Goal: Communication & Community: Answer question/provide support

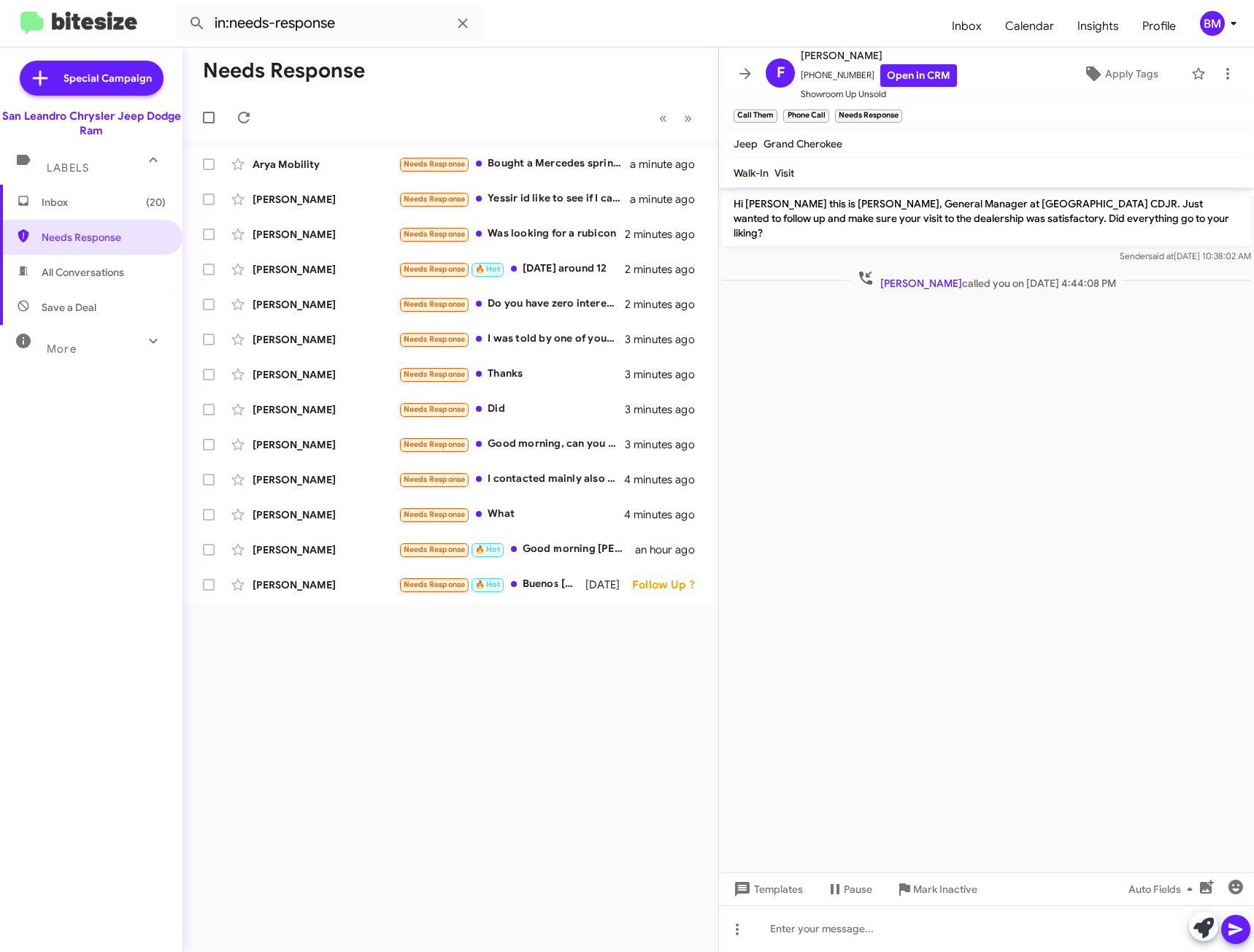
click at [134, 212] on span "Inbox (20)" at bounding box center [91, 202] width 182 height 35
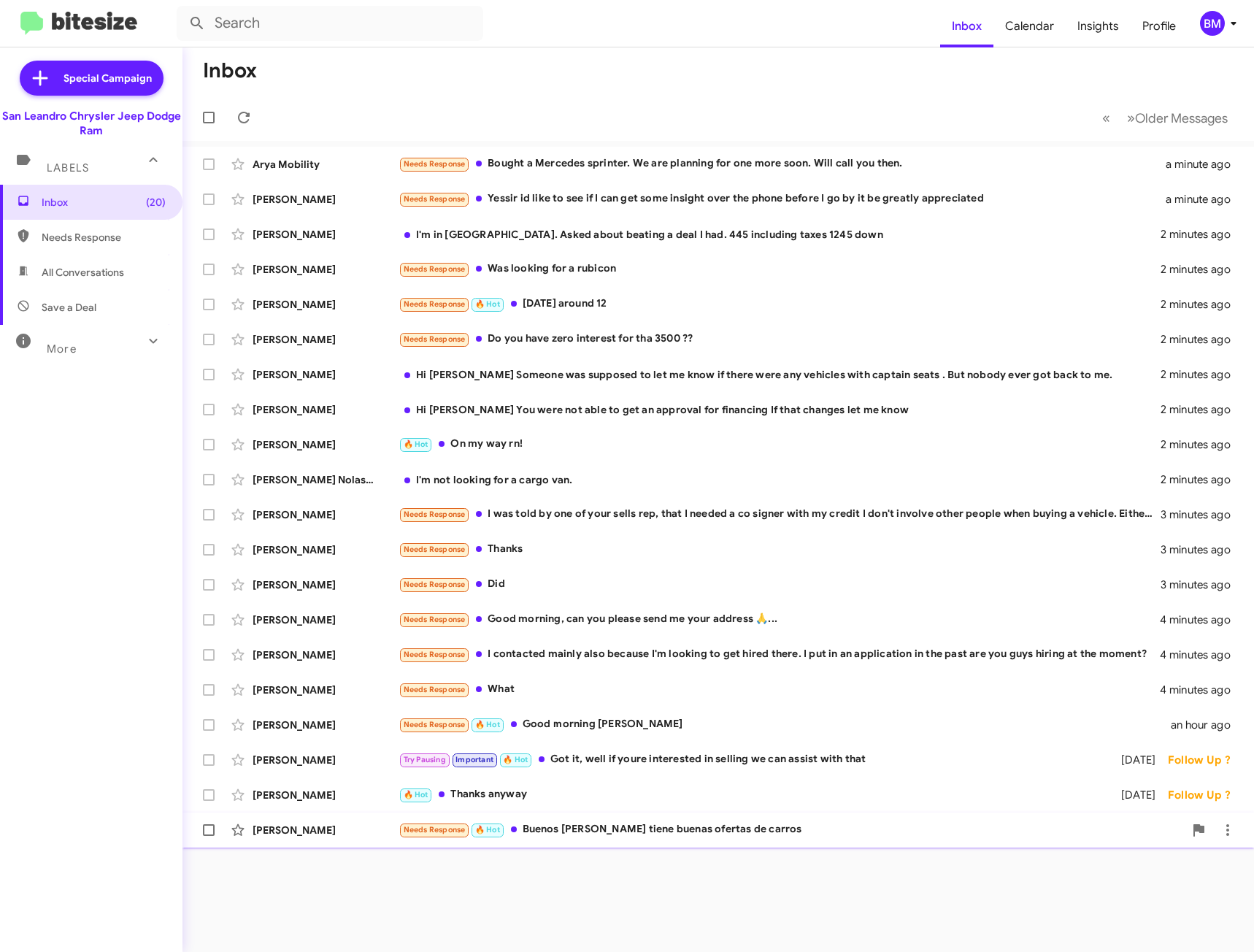
click at [609, 831] on div "Needs Response 🔥 Hot Buenos días tiene buenas ofertas de carros" at bounding box center [791, 829] width 786 height 17
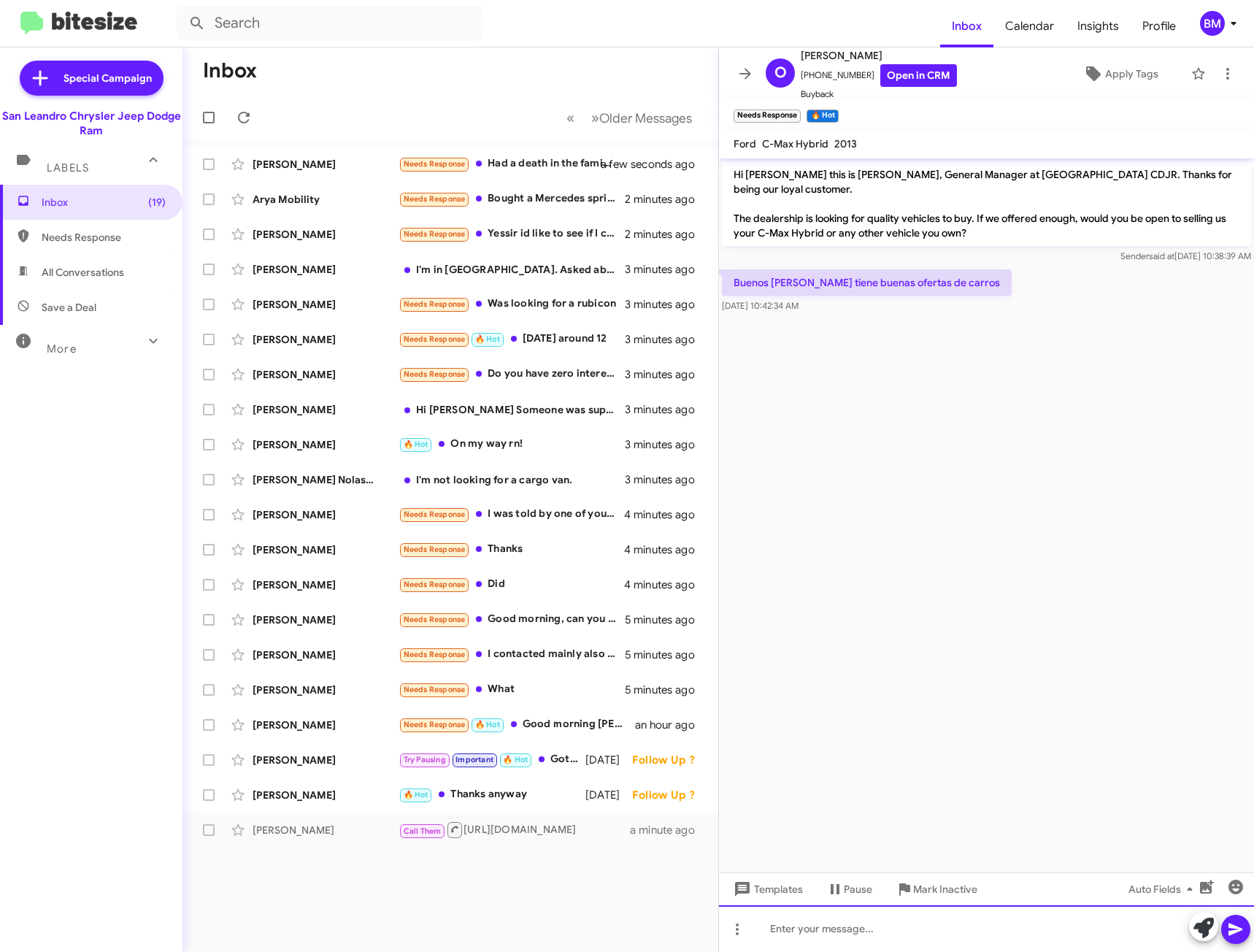
click at [909, 917] on div at bounding box center [987, 928] width 535 height 47
paste div "To enrich screen reader interactions, please activate Accessibility in Grammarl…"
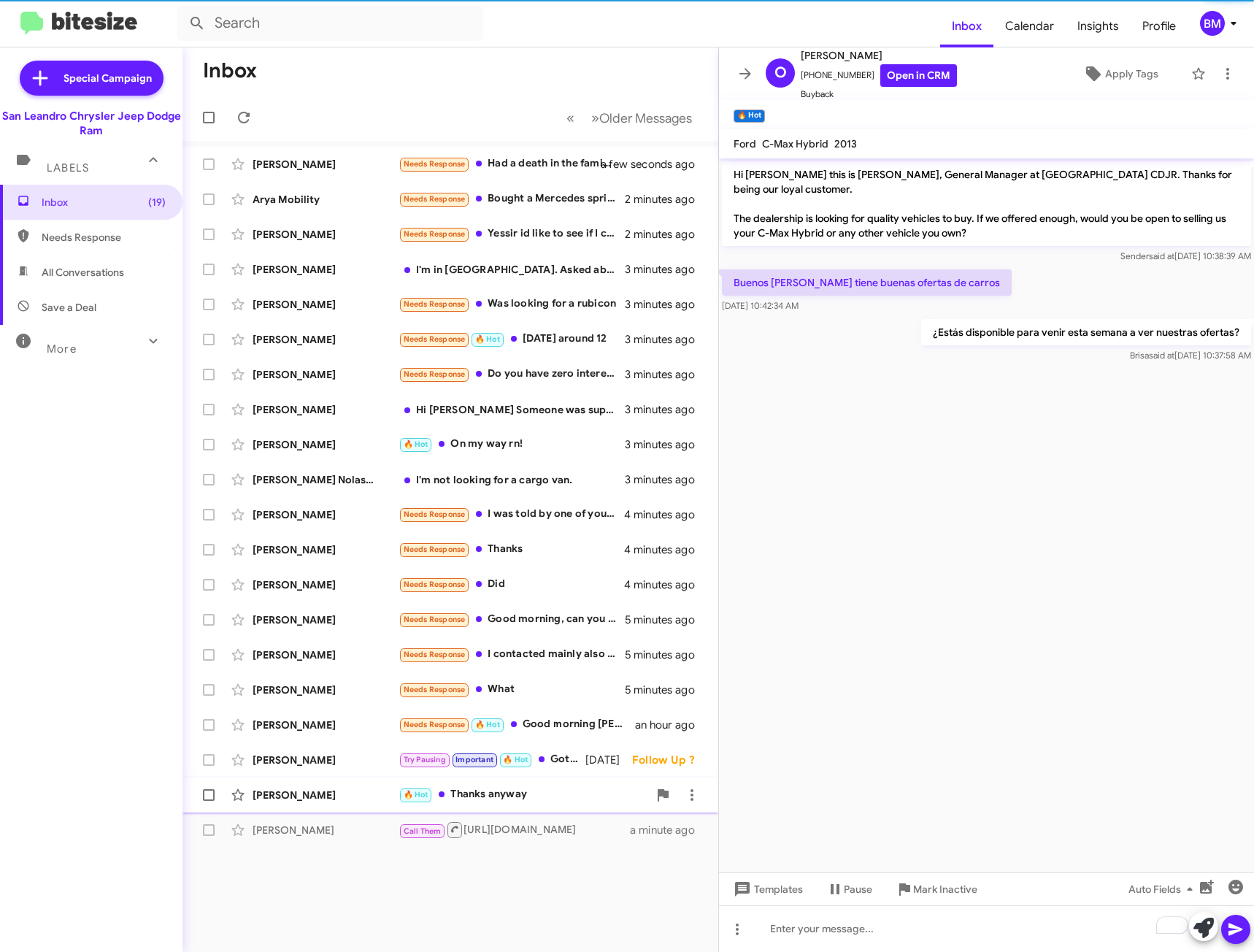
drag, startPoint x: 484, startPoint y: 796, endPoint x: 491, endPoint y: 800, distance: 8.1
click at [486, 798] on div "🔥 Hot Thanks anyway" at bounding box center [523, 794] width 249 height 17
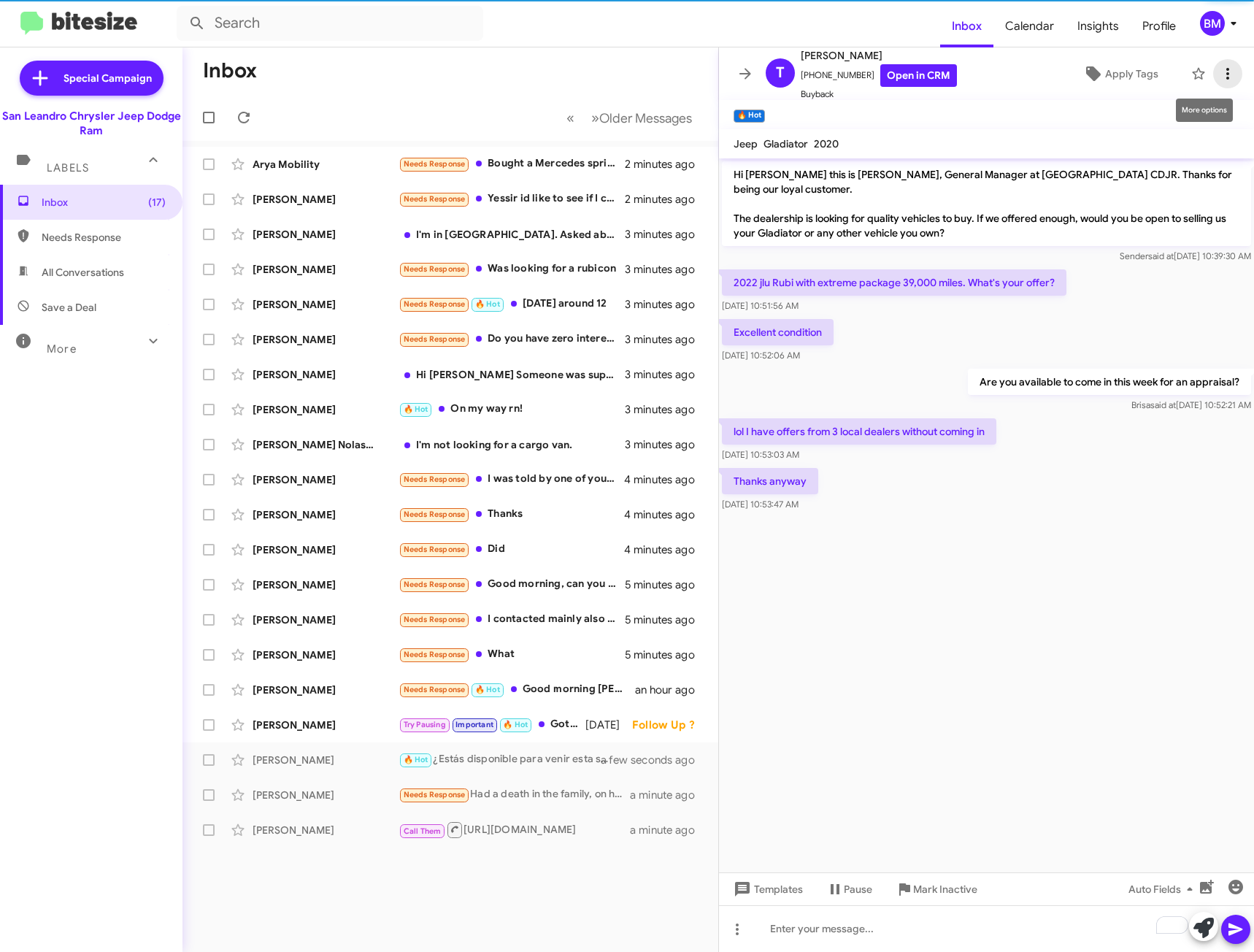
click at [1226, 73] on icon at bounding box center [1227, 73] width 3 height 11
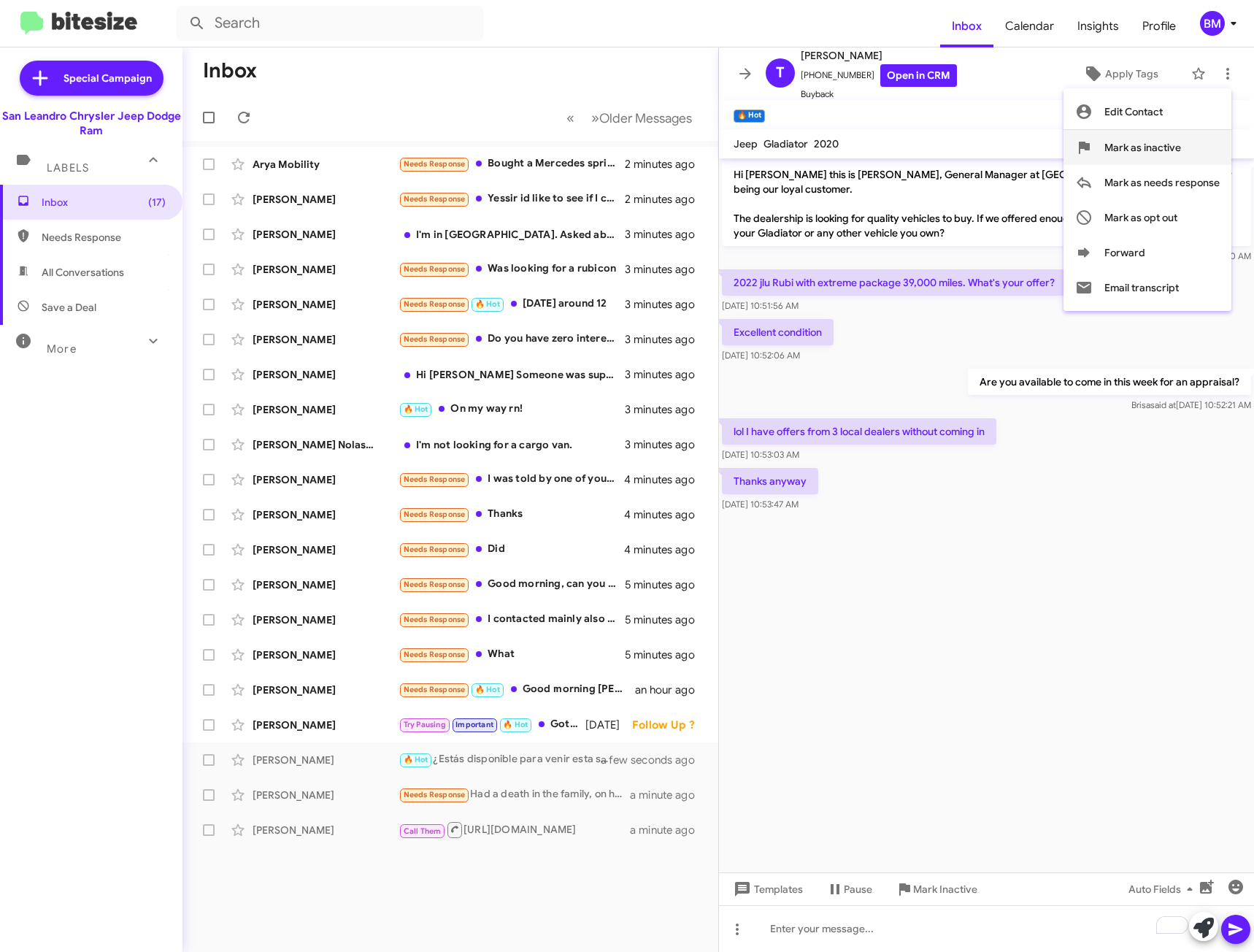
click at [1122, 142] on span "Mark as inactive" at bounding box center [1143, 147] width 77 height 35
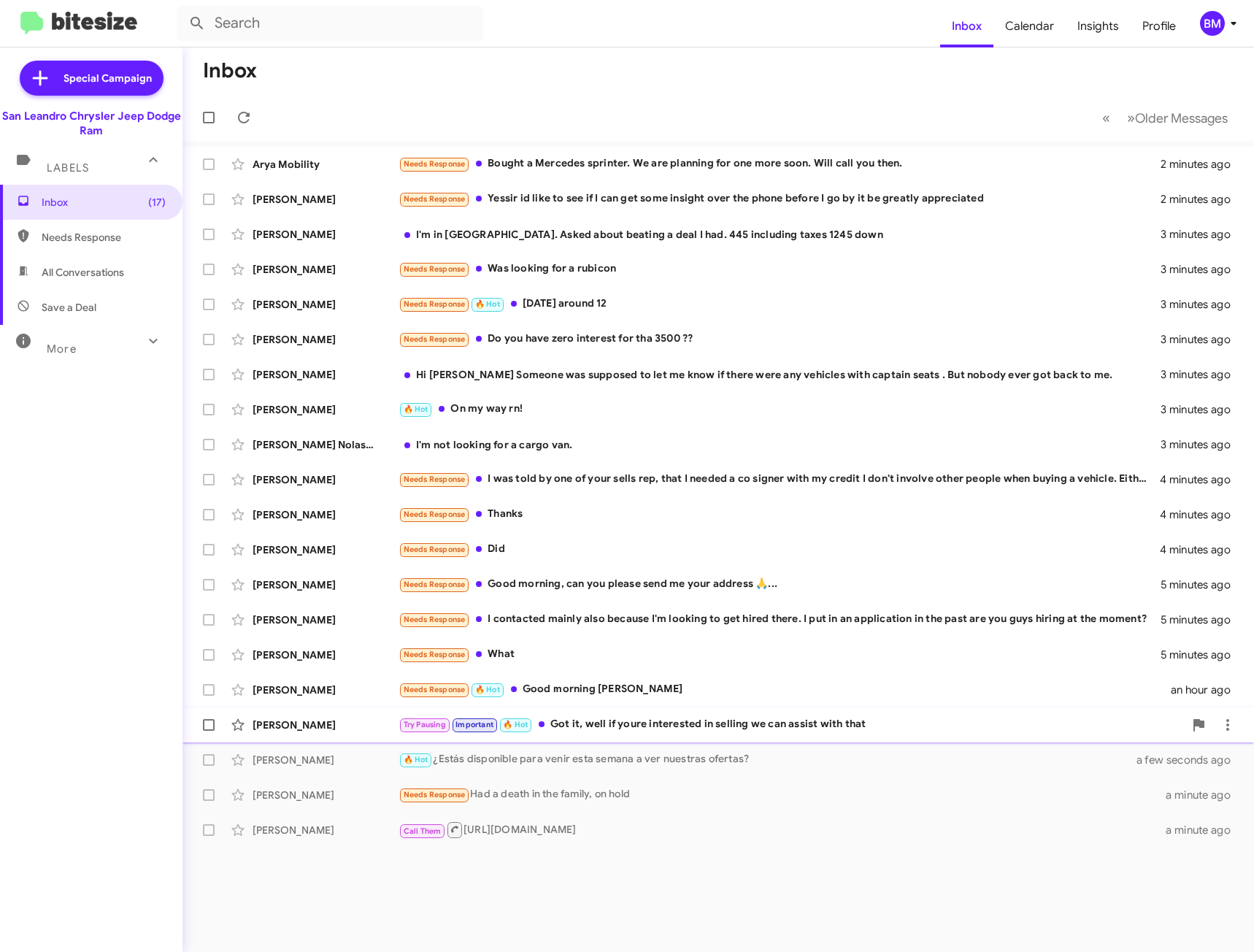
click at [638, 717] on div "Try Pausing Important 🔥 Hot Got it, well if youre interested in selling we can …" at bounding box center [791, 724] width 786 height 17
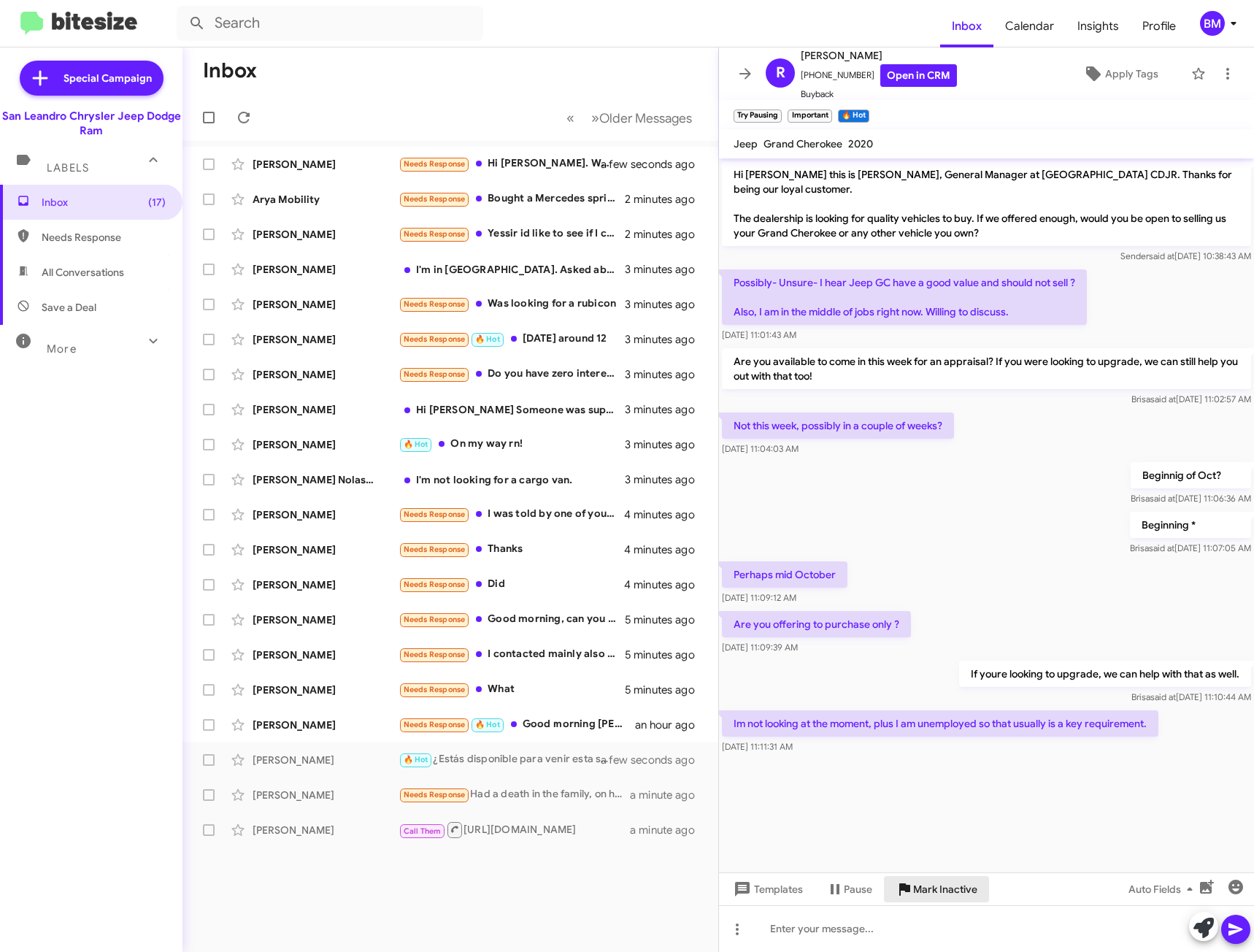
click at [931, 889] on span "Mark Inactive" at bounding box center [945, 888] width 65 height 26
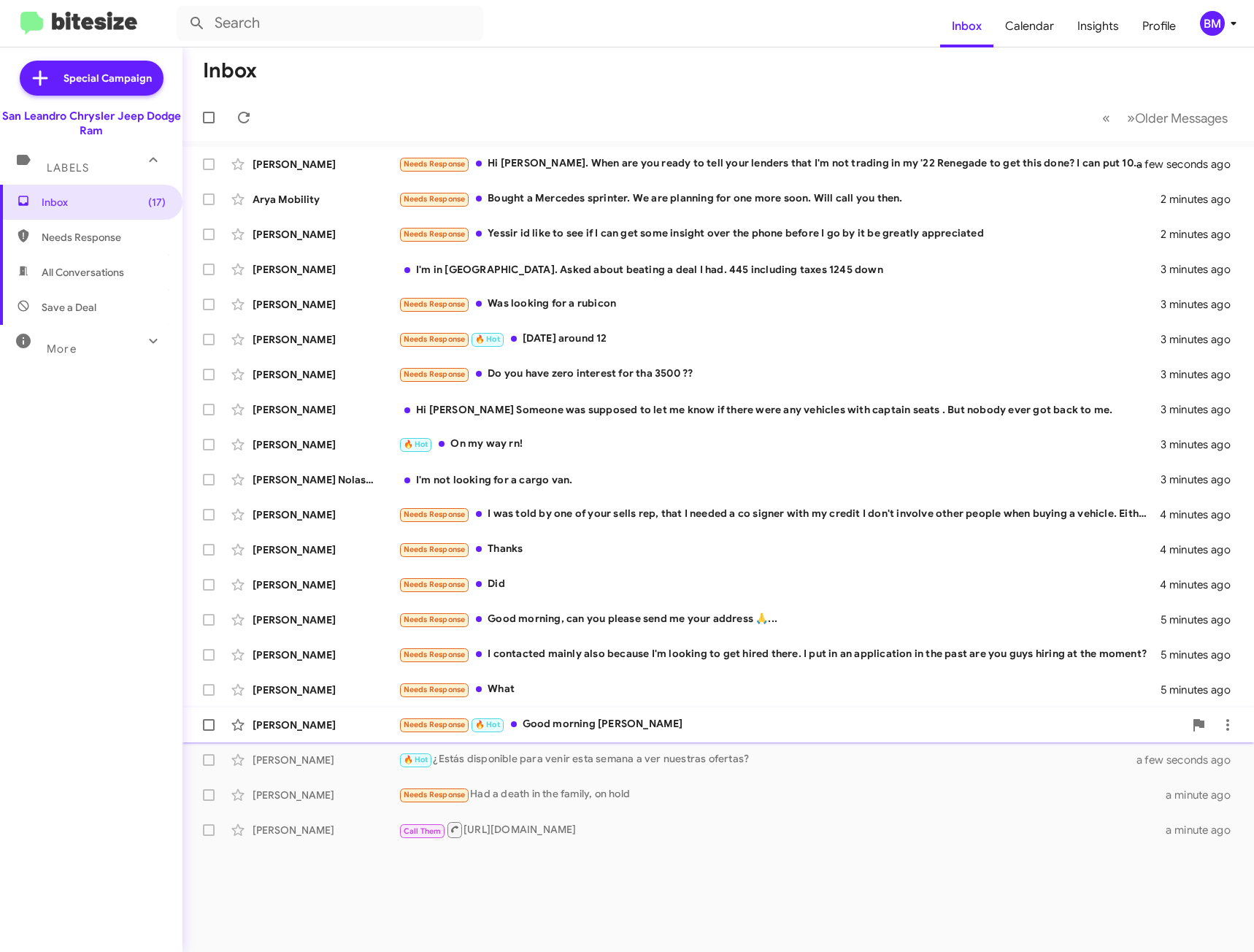
click at [717, 721] on div "Needs Response 🔥 Hot Good morning Carlos" at bounding box center [791, 724] width 786 height 17
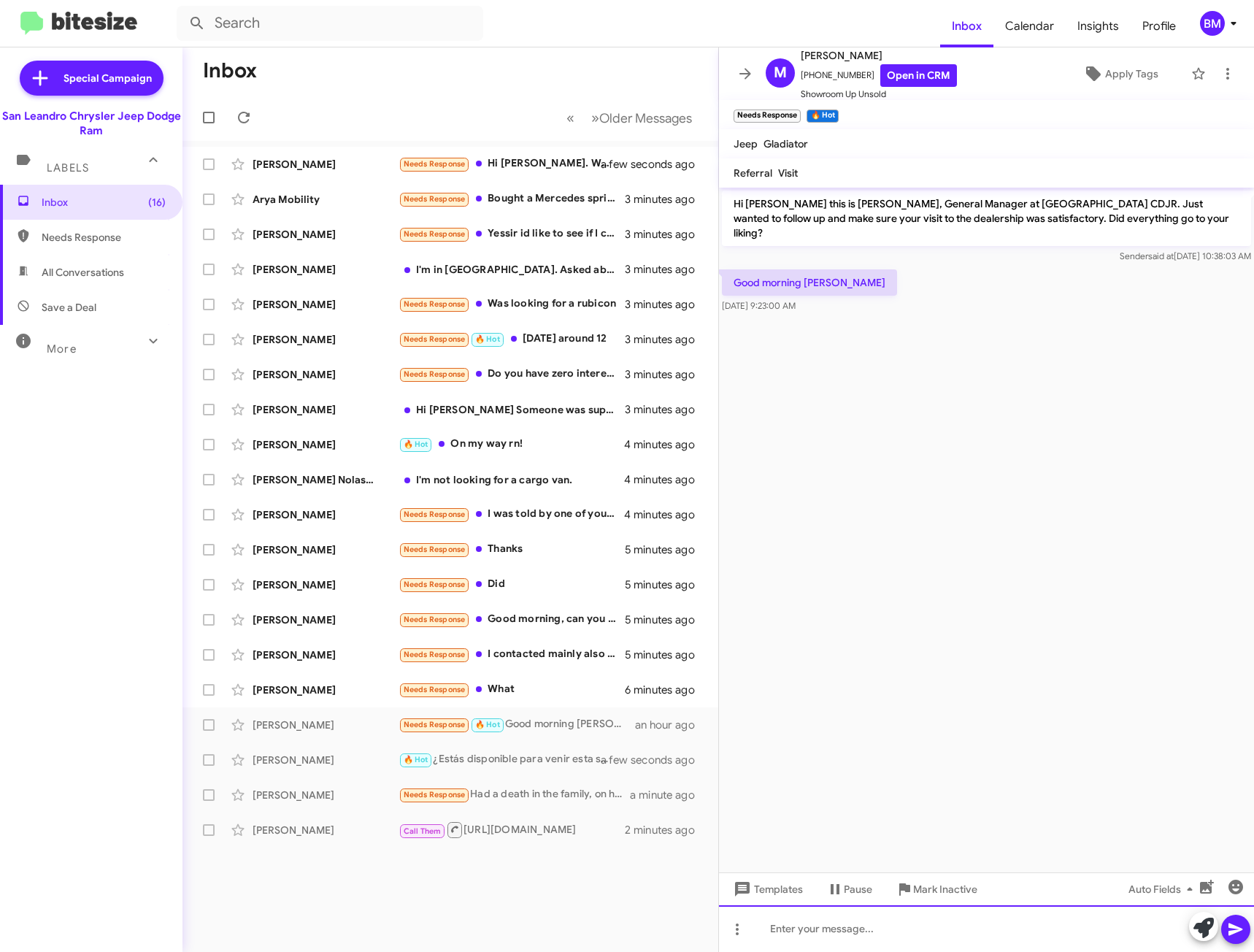
click at [854, 927] on div at bounding box center [987, 928] width 535 height 47
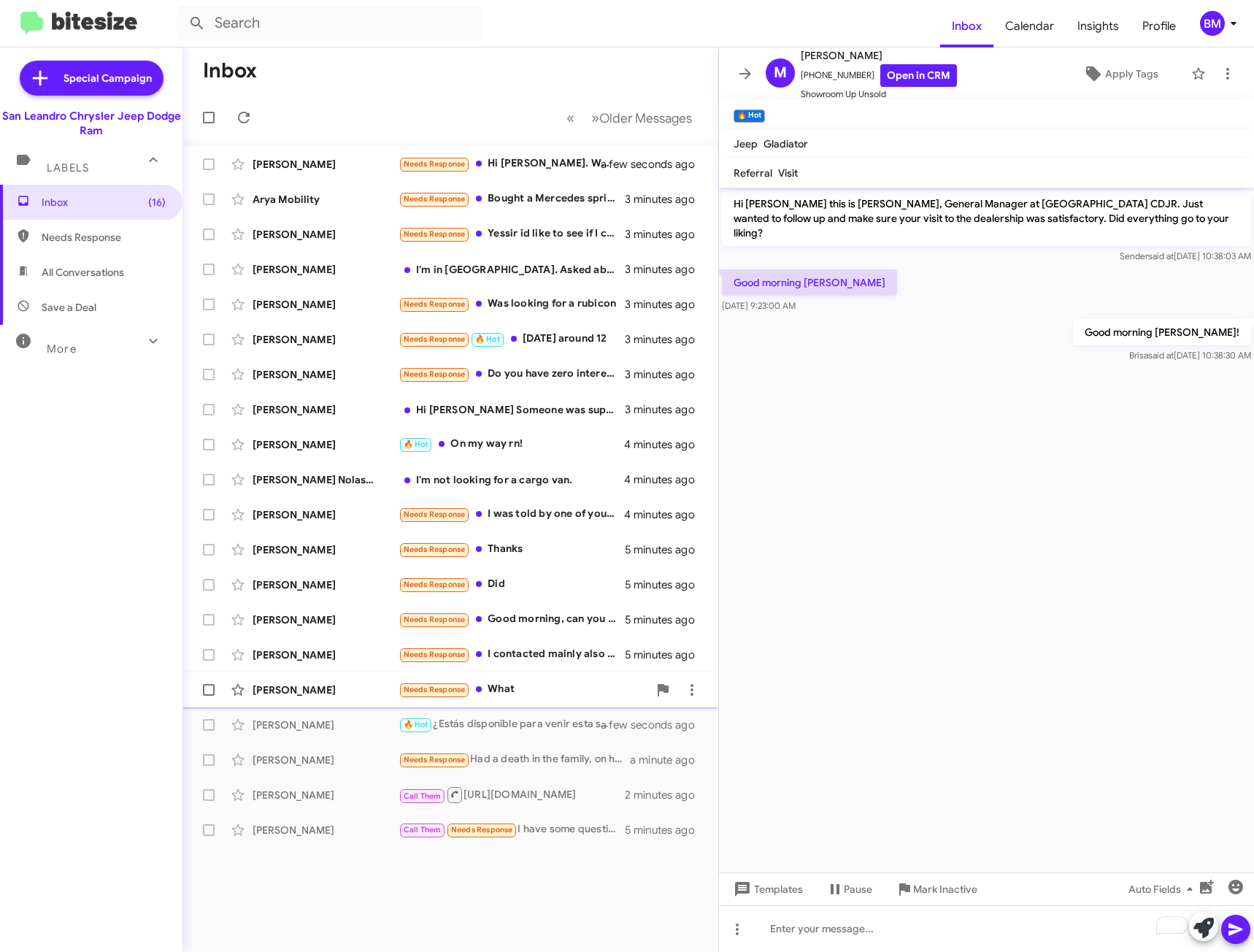
click at [544, 685] on div "Needs Response What" at bounding box center [523, 689] width 249 height 17
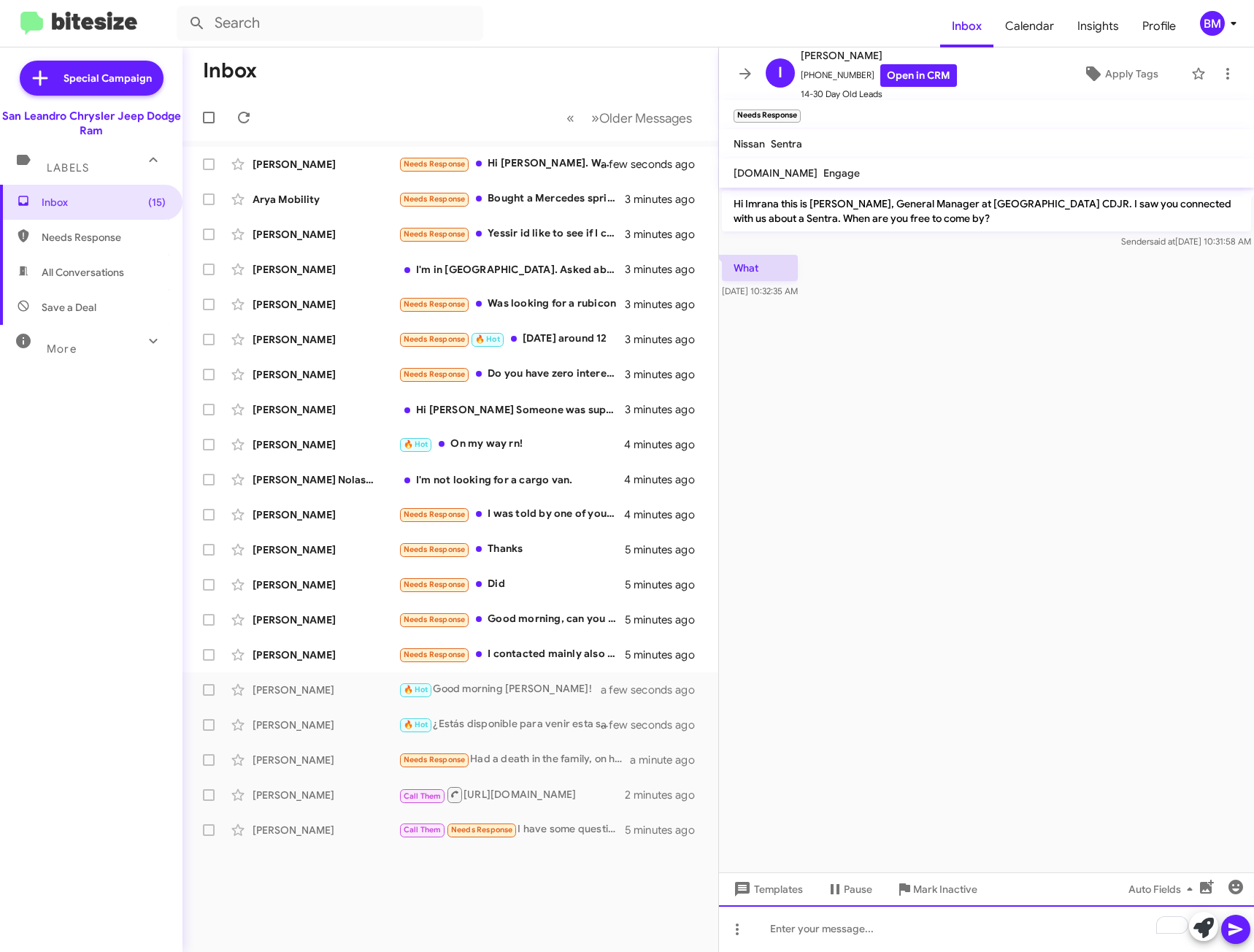
click at [905, 936] on div "To enrich screen reader interactions, please activate Accessibility in Grammarl…" at bounding box center [987, 928] width 535 height 47
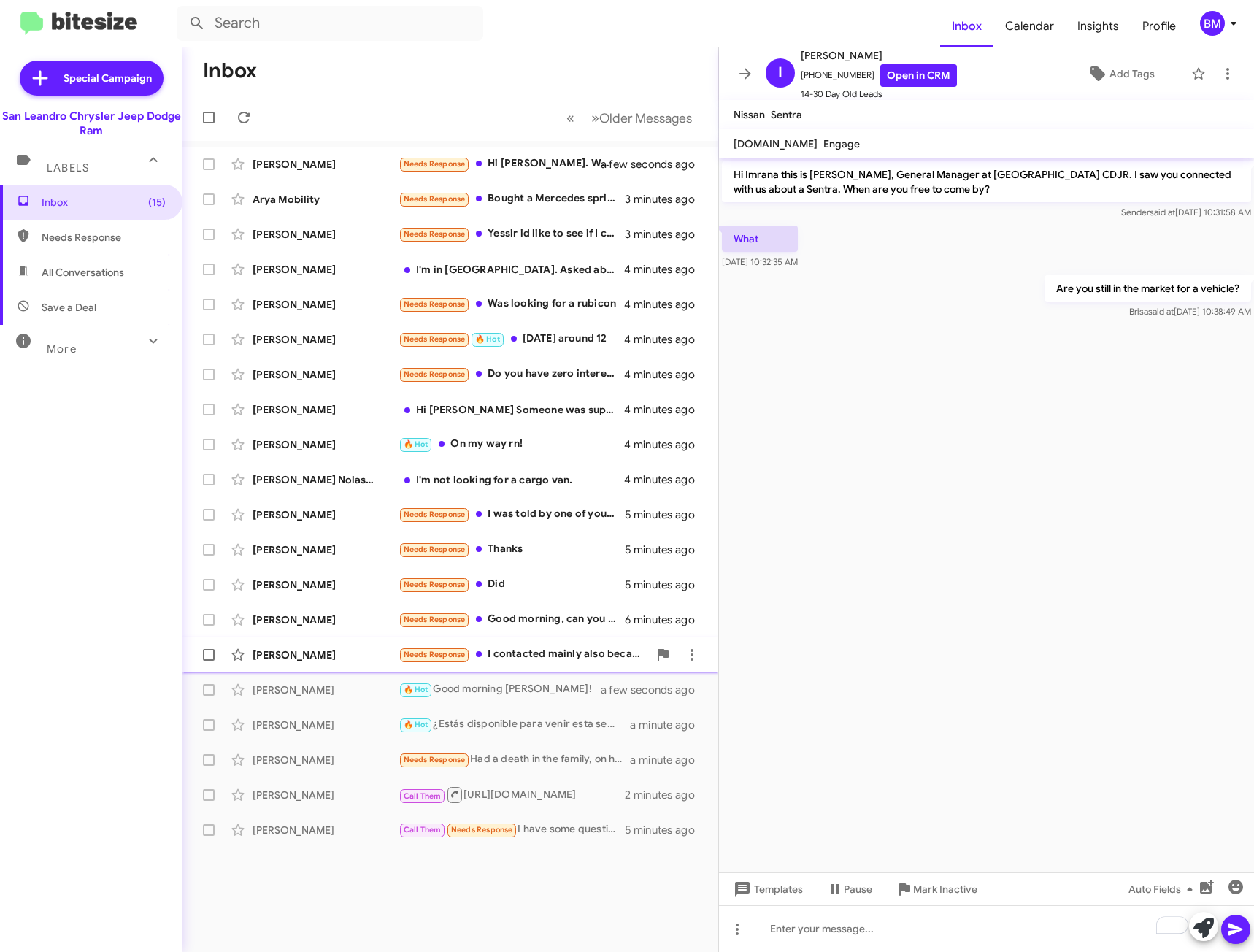
click at [574, 659] on div "Needs Response I contacted mainly also because I'm looking to get hired there. …" at bounding box center [523, 654] width 249 height 17
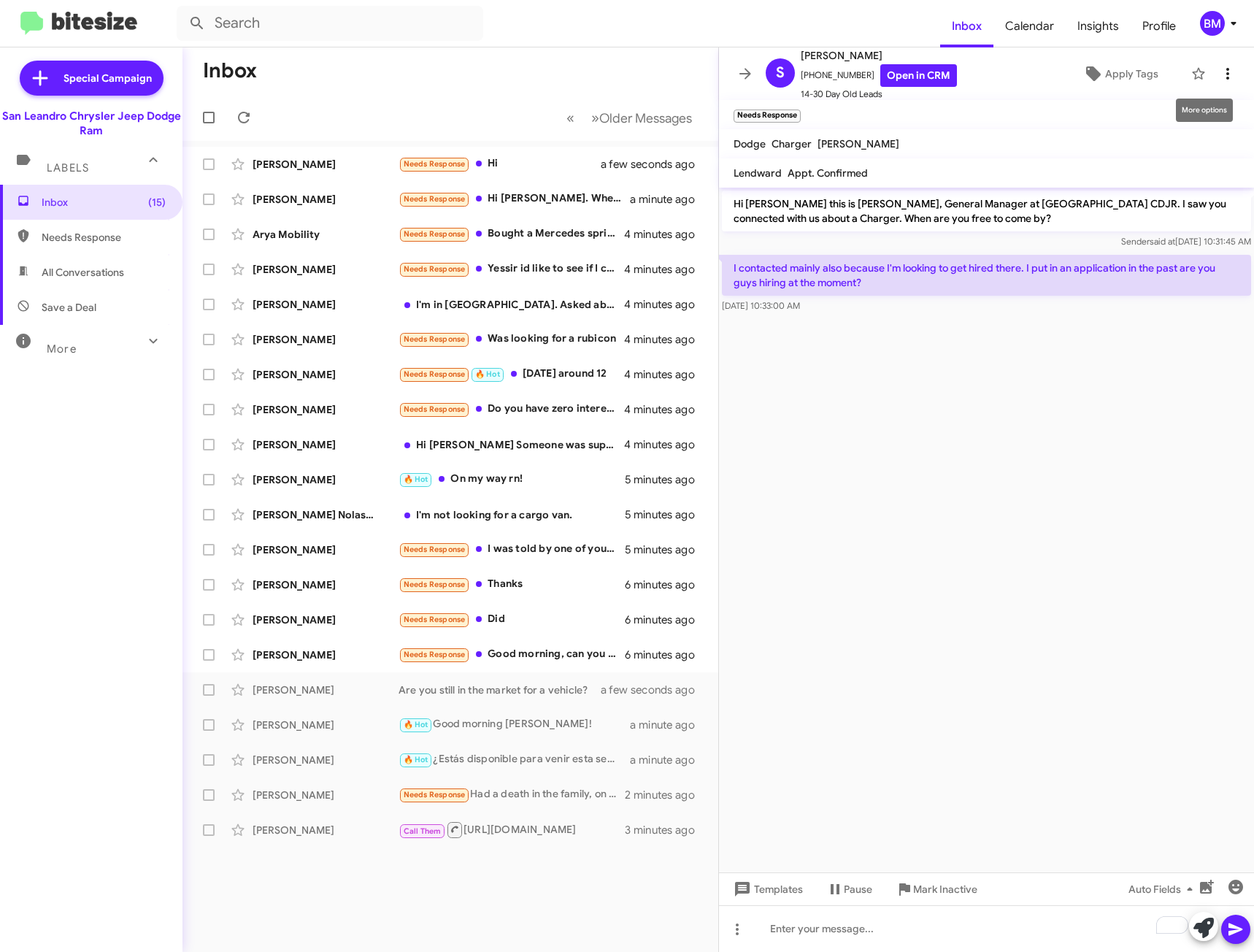
click at [1223, 78] on icon at bounding box center [1228, 74] width 17 height 17
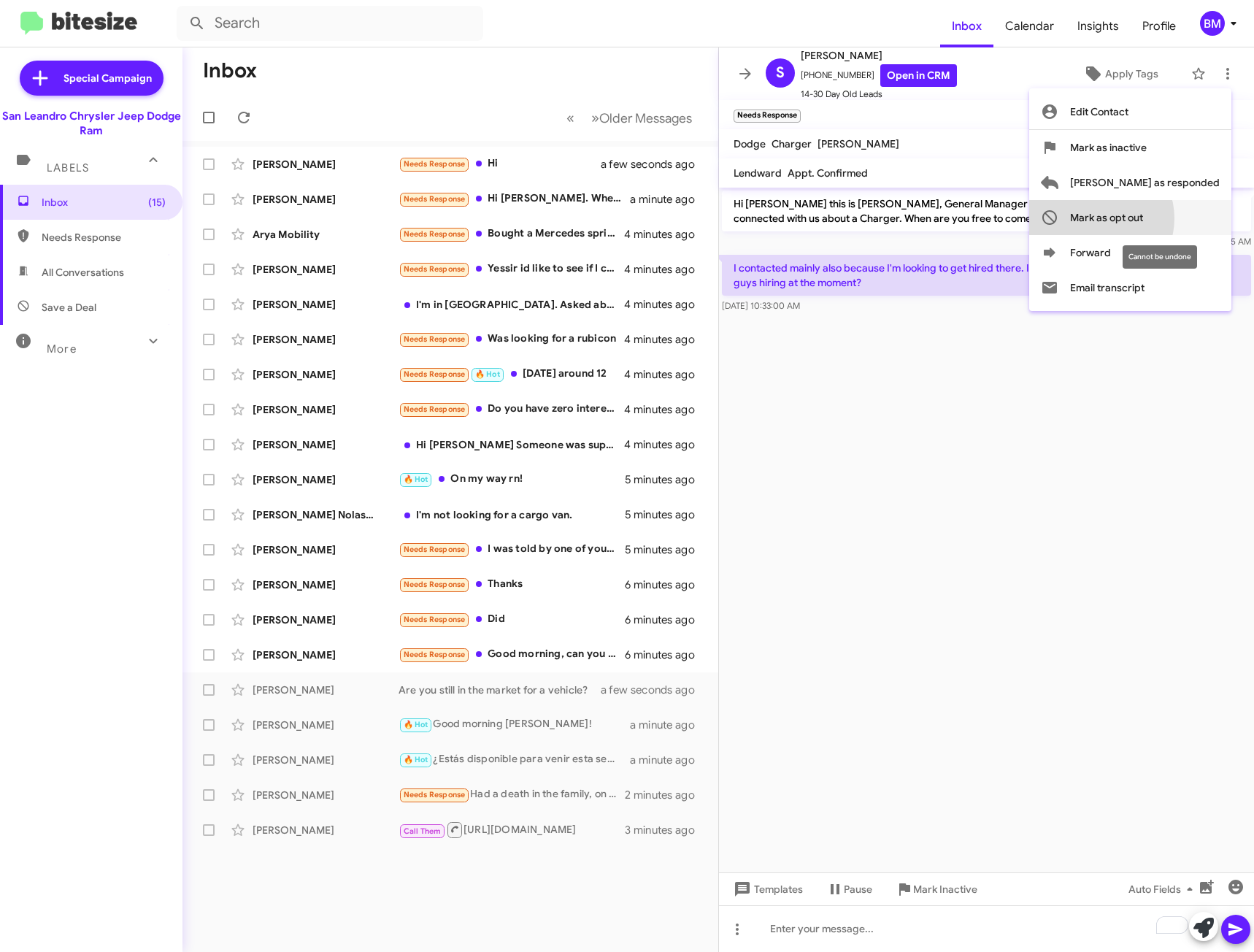
click at [1143, 218] on span "Mark as opt out" at bounding box center [1107, 217] width 73 height 35
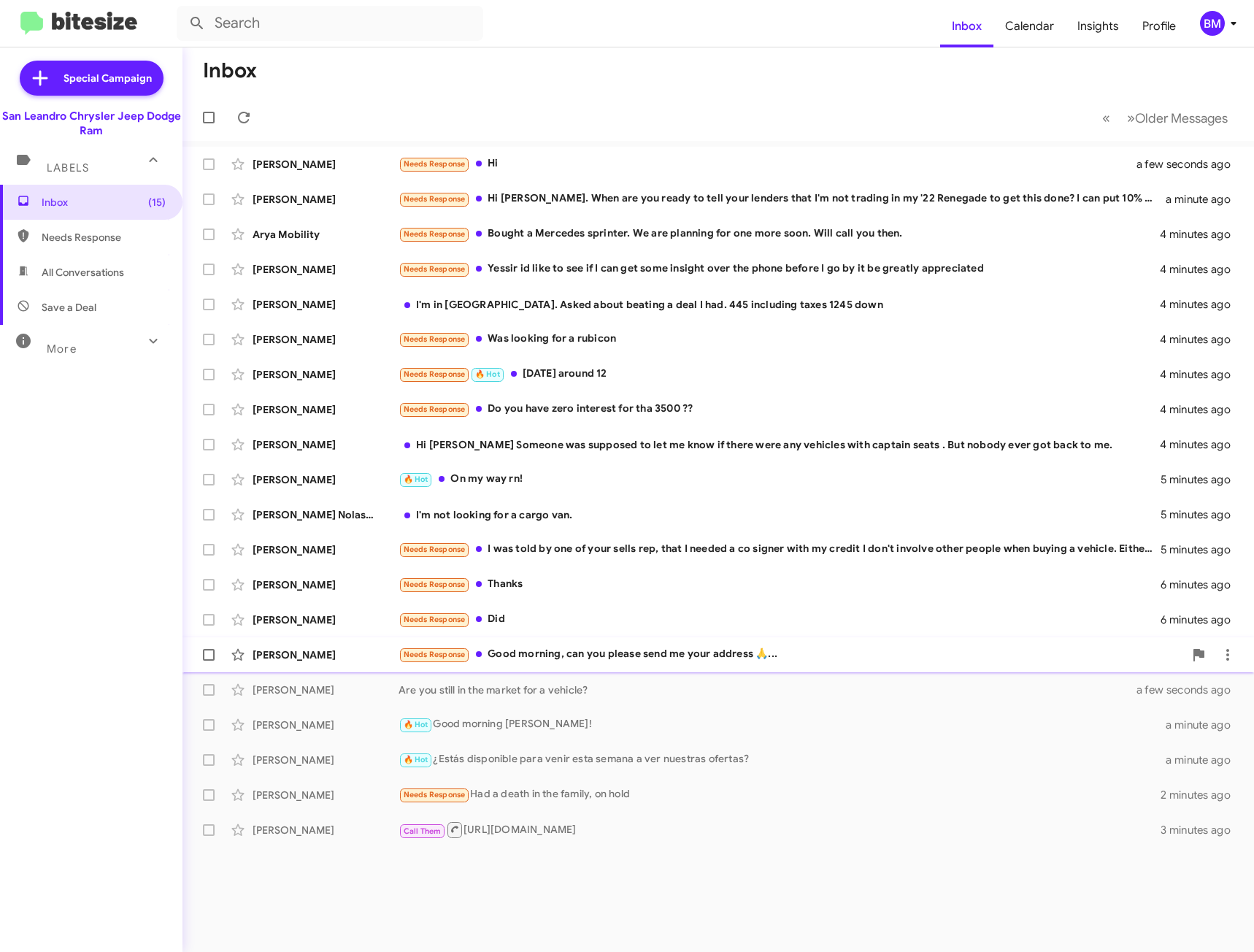
click at [603, 655] on div "Needs Response Good morning, can you please send me your address 🙏..." at bounding box center [791, 654] width 786 height 17
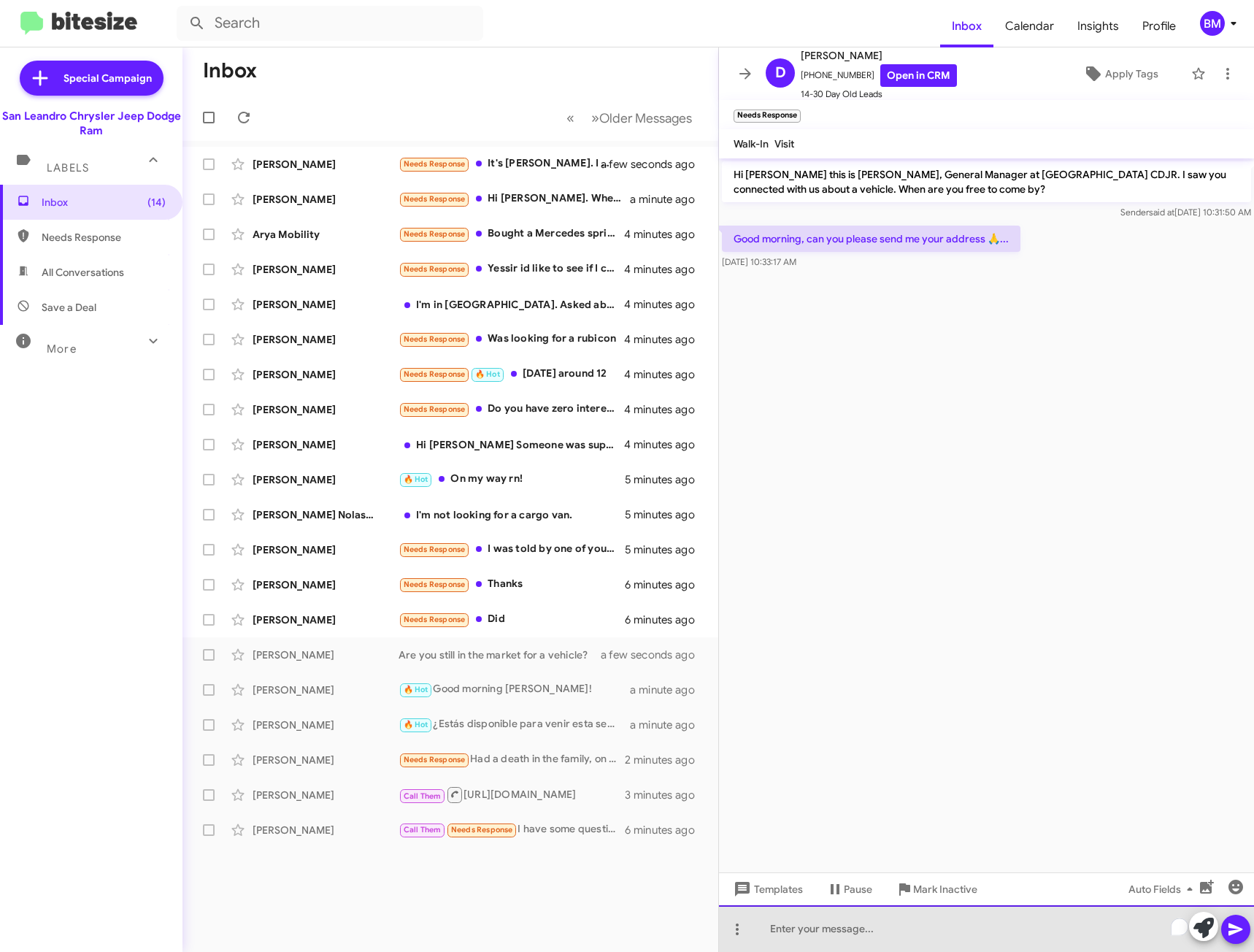
click at [855, 921] on div "To enrich screen reader interactions, please activate Accessibility in Grammarl…" at bounding box center [987, 928] width 535 height 47
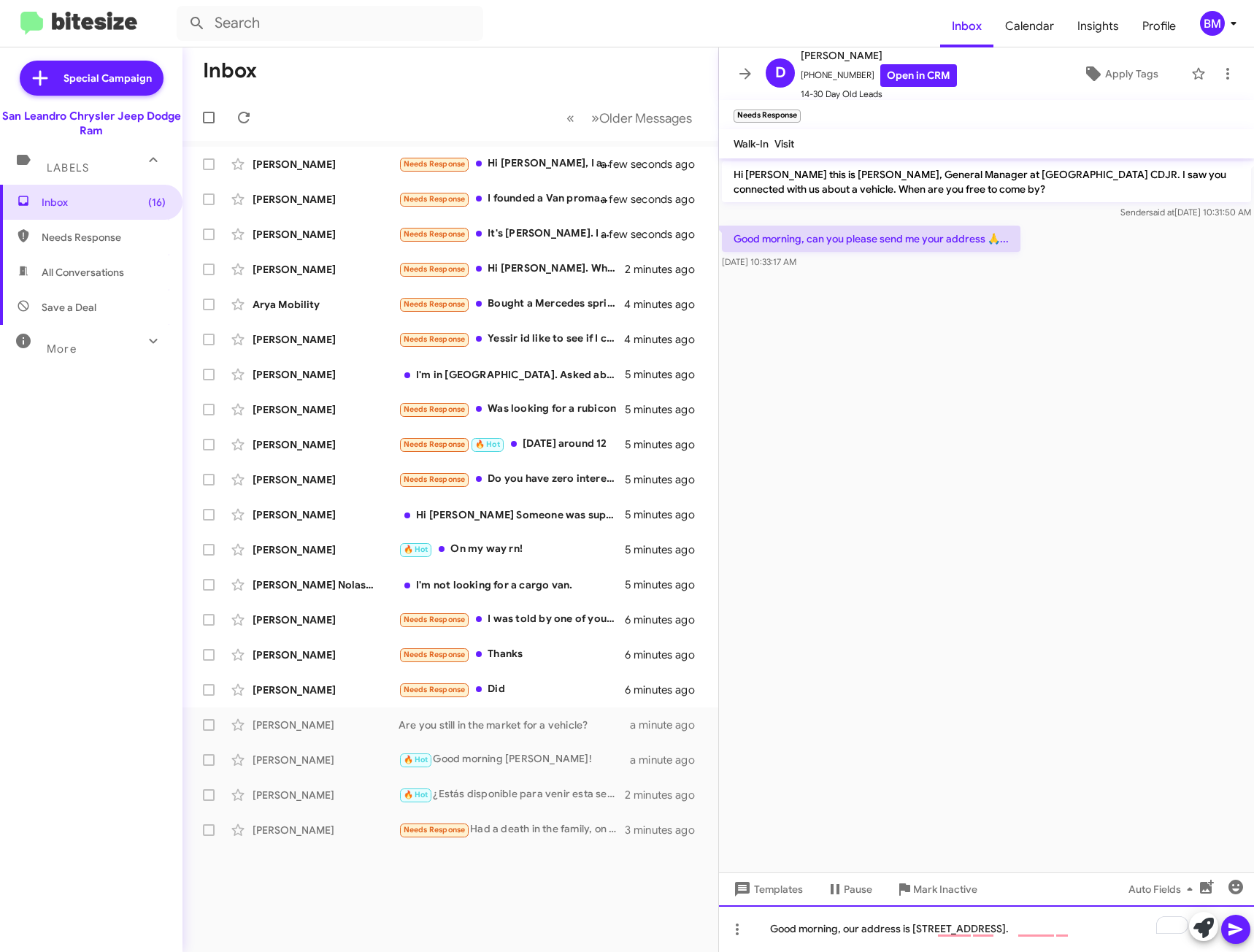
drag, startPoint x: 857, startPoint y: 921, endPoint x: 865, endPoint y: 908, distance: 15.3
click at [865, 908] on div "Good morning, our address is 1444 marina blvd, San leandro ca 94577." at bounding box center [987, 928] width 535 height 47
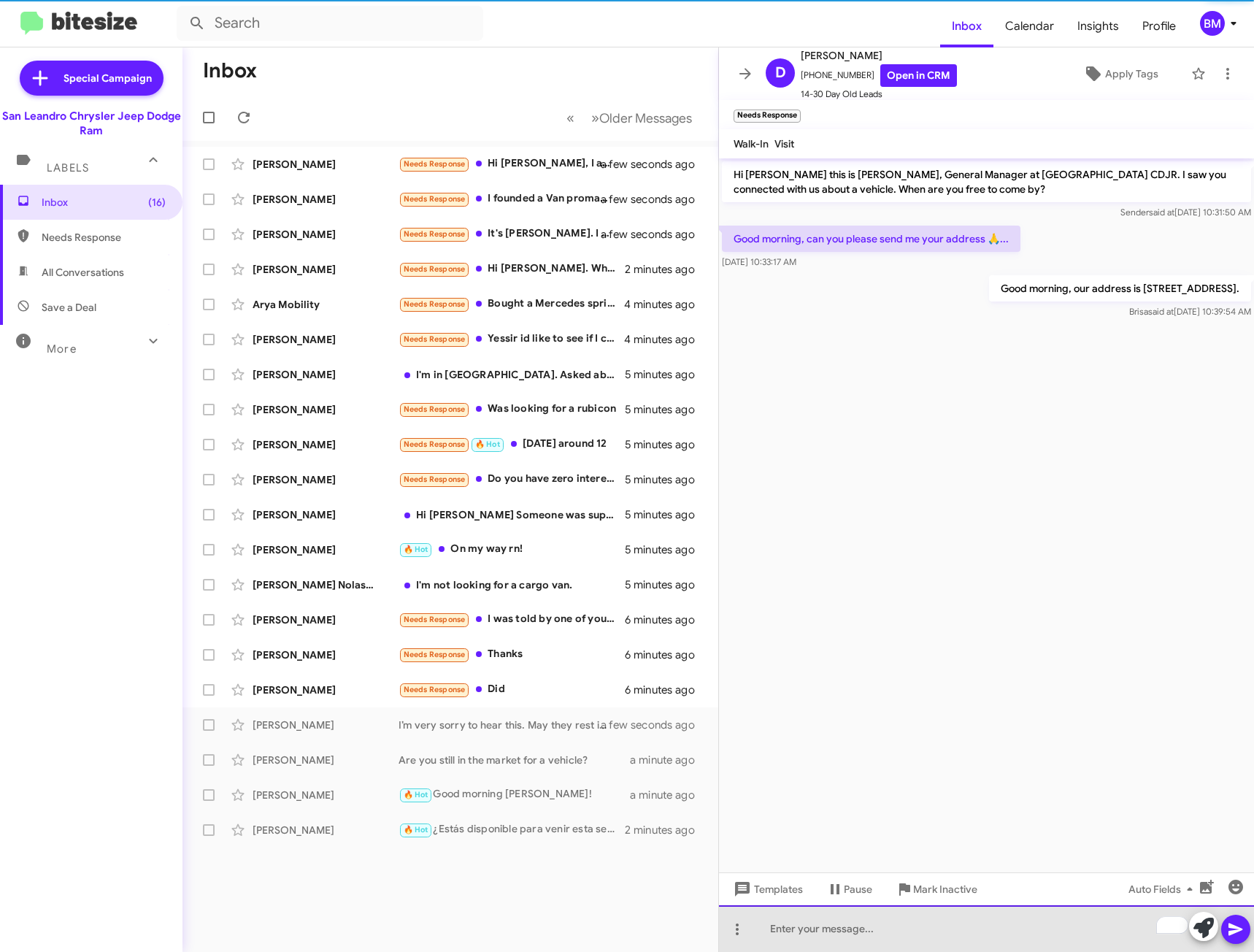
click at [860, 916] on div "To enrich screen reader interactions, please activate Accessibility in Grammarl…" at bounding box center [987, 928] width 535 height 47
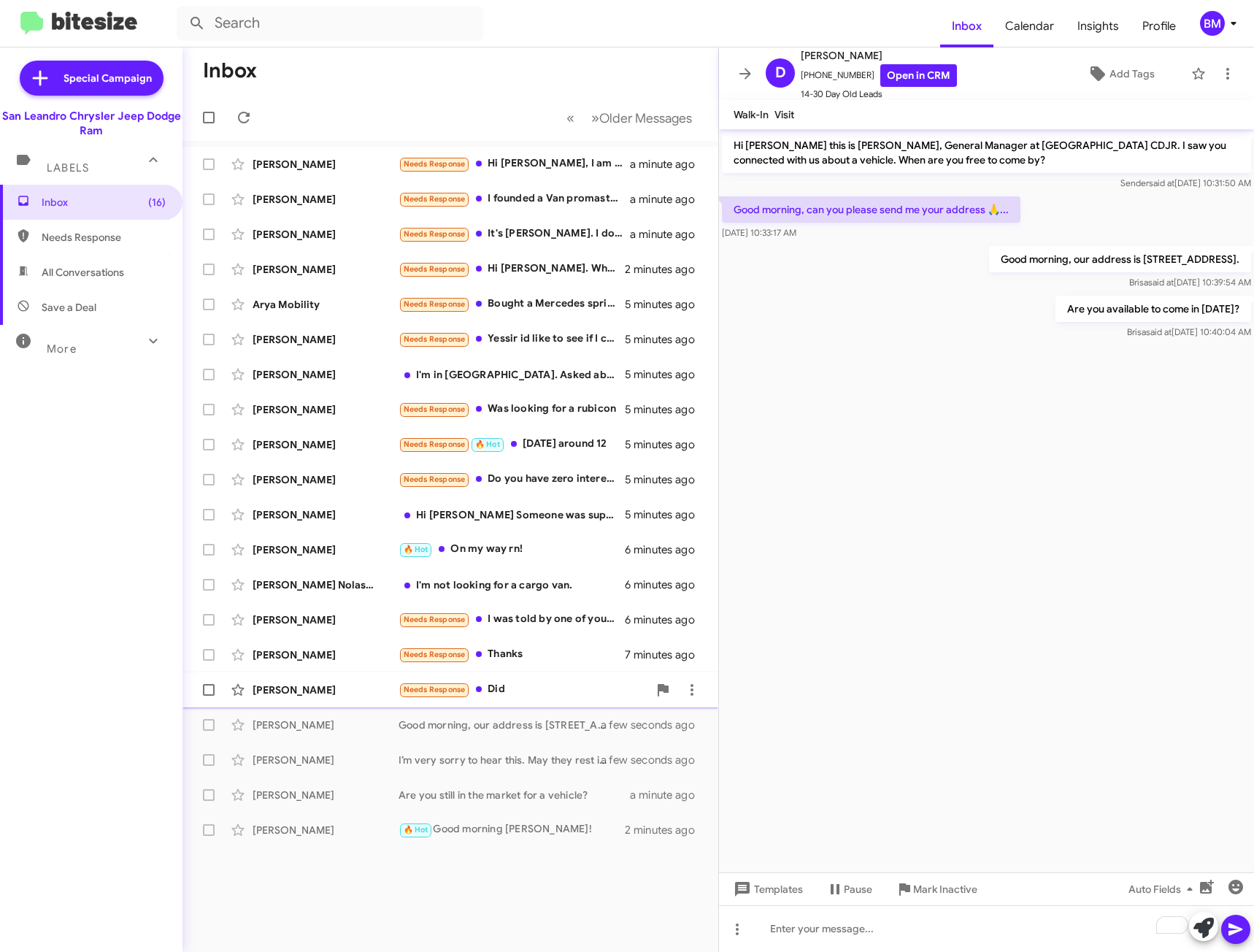
click at [538, 692] on div "Needs Response Did" at bounding box center [523, 689] width 249 height 17
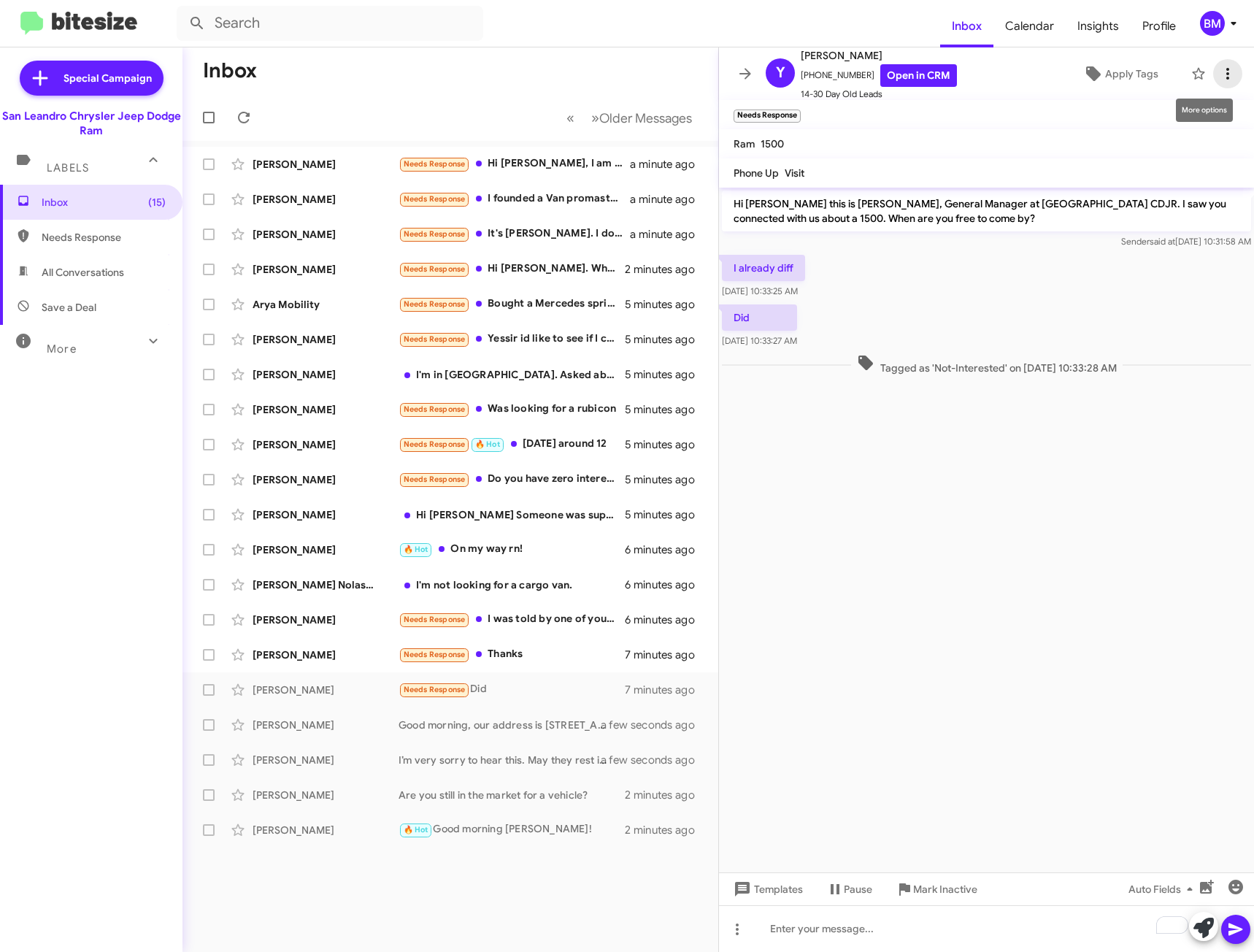
click at [1226, 69] on icon at bounding box center [1227, 73] width 3 height 11
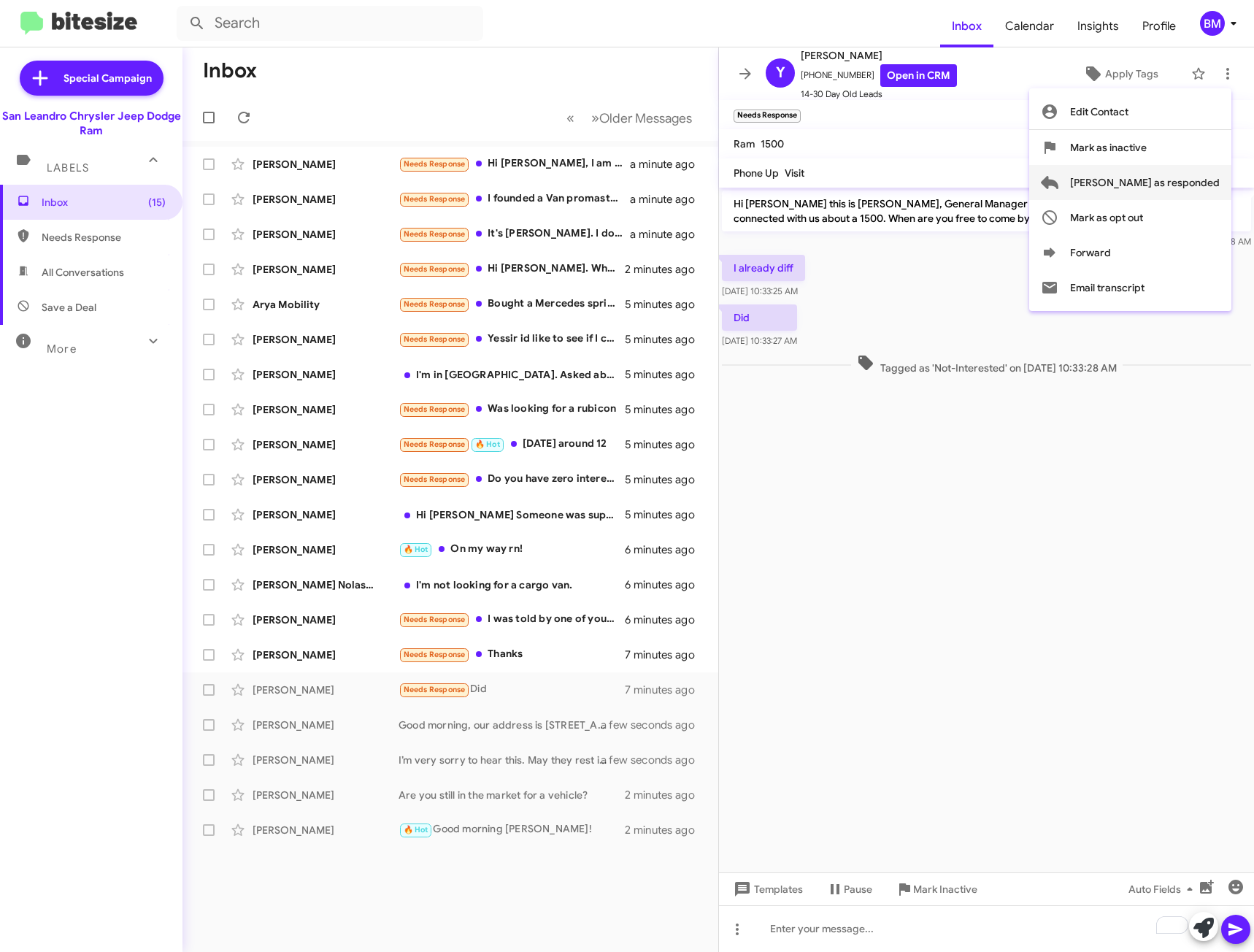
click at [1167, 190] on span "[PERSON_NAME] as responded" at bounding box center [1145, 182] width 150 height 35
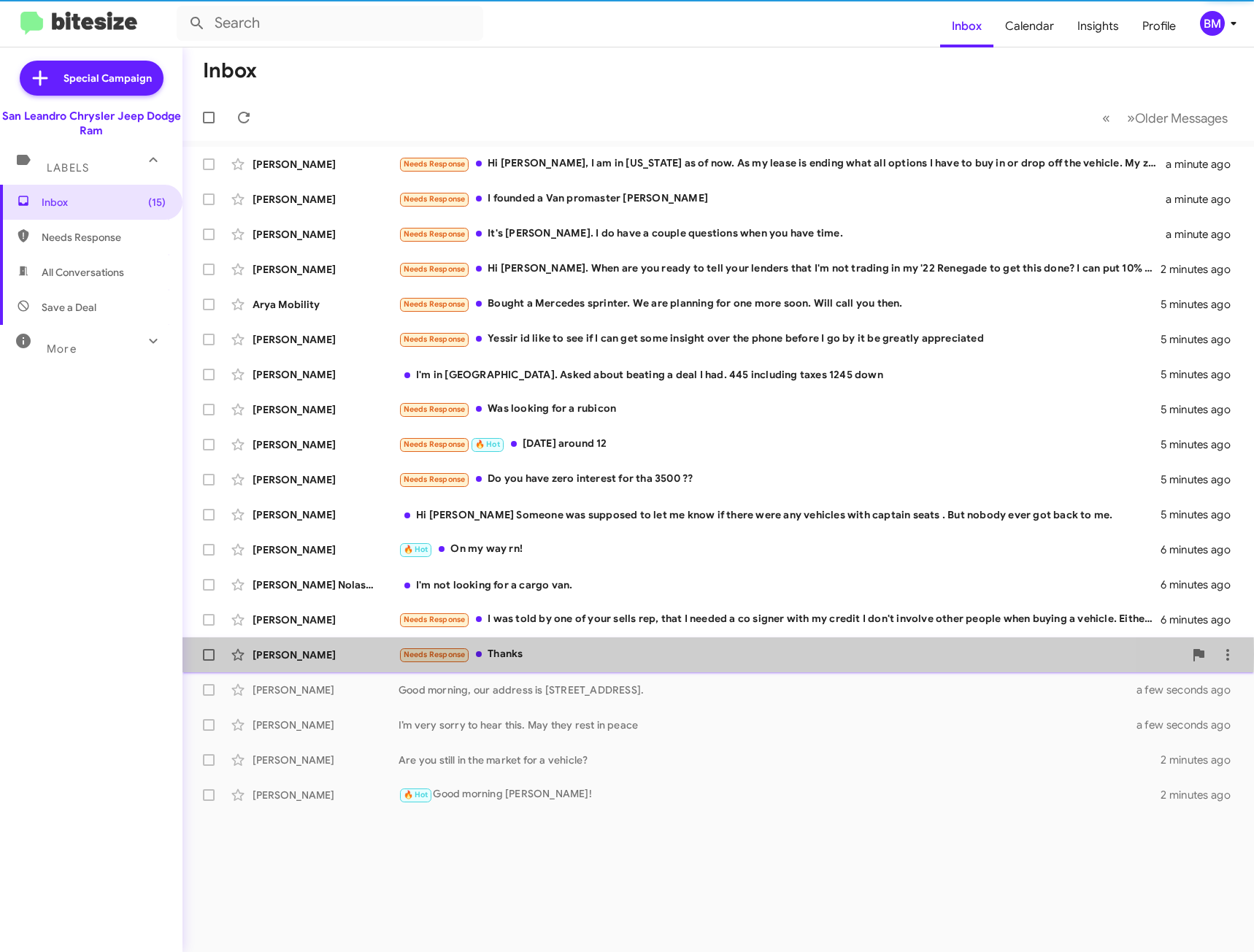
click at [638, 654] on div "Needs Response Thanks" at bounding box center [791, 654] width 786 height 17
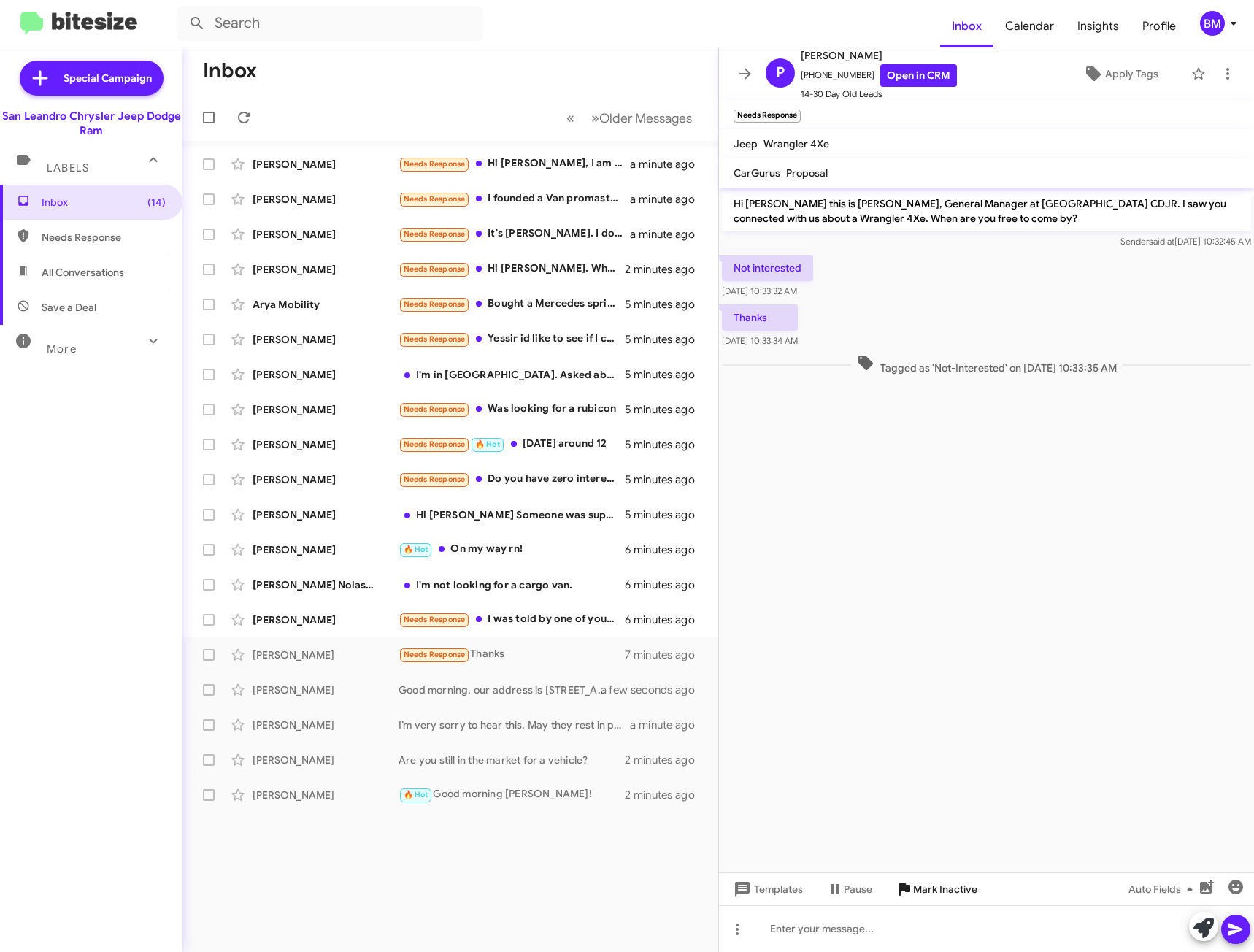
click at [934, 883] on span "Mark Inactive" at bounding box center [945, 888] width 65 height 26
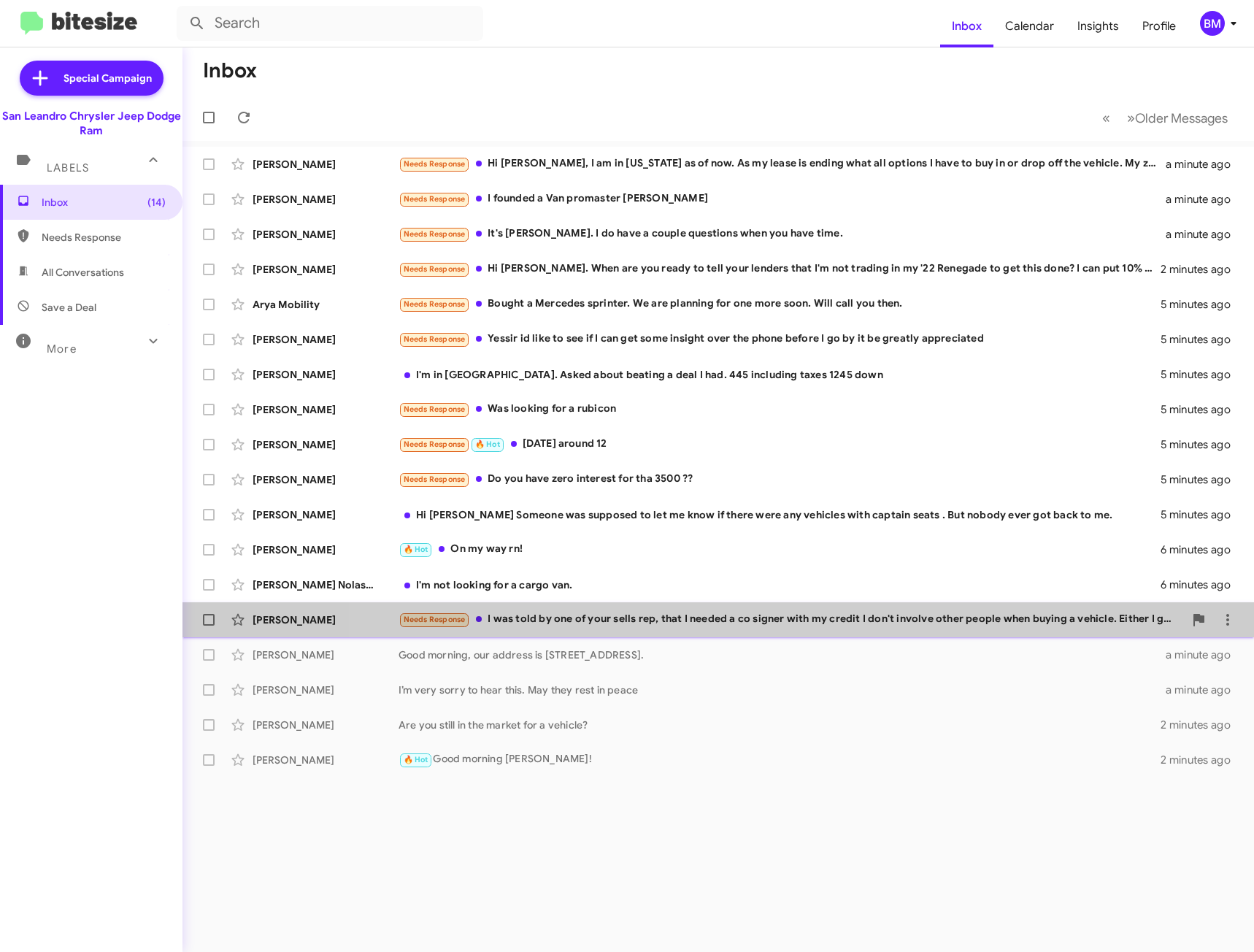
click at [709, 615] on div "Needs Response I was told by one of your sells rep, that I needed a co signer w…" at bounding box center [791, 619] width 786 height 17
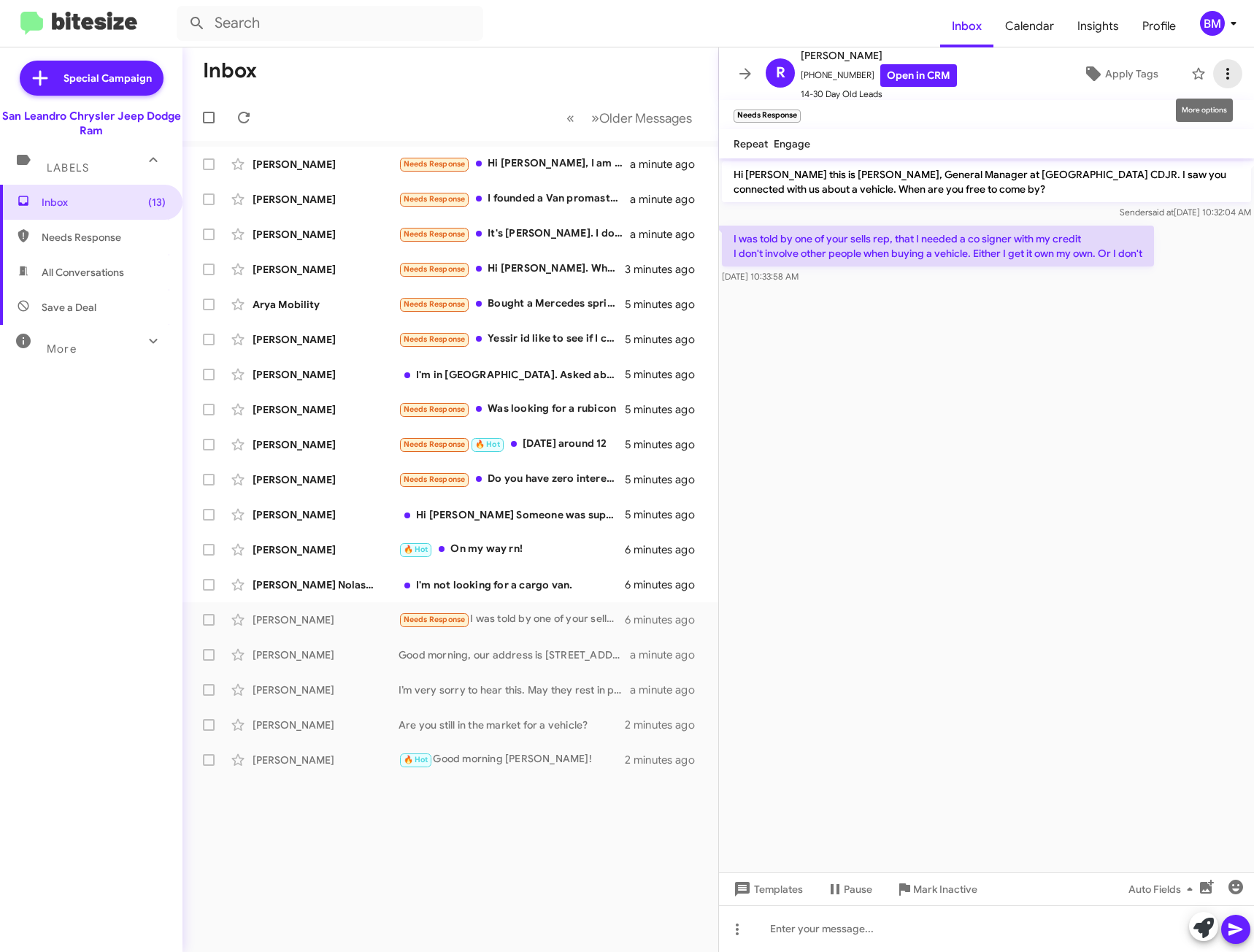
click at [1219, 67] on icon at bounding box center [1228, 74] width 17 height 17
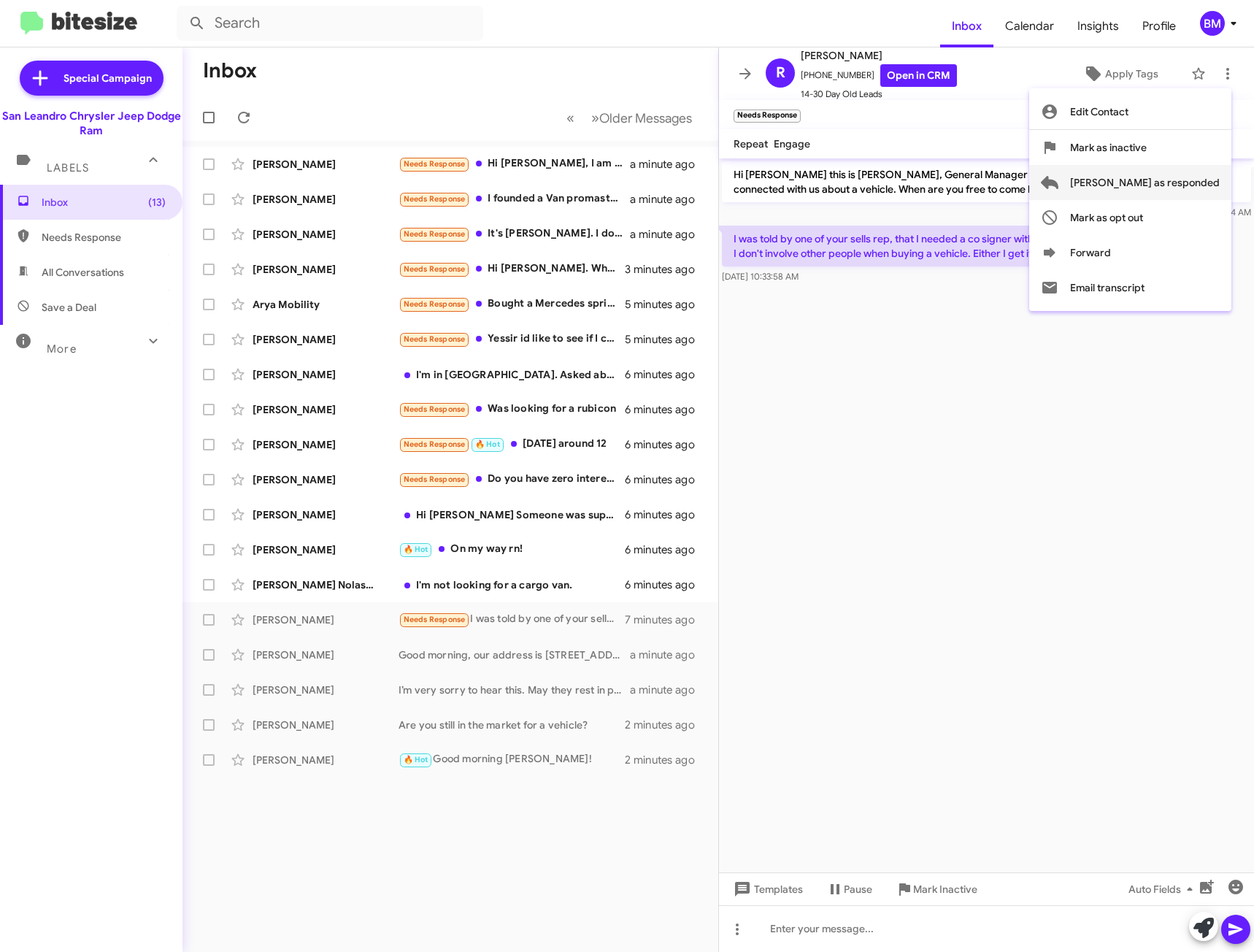
click at [1136, 183] on span "[PERSON_NAME] as responded" at bounding box center [1145, 182] width 150 height 35
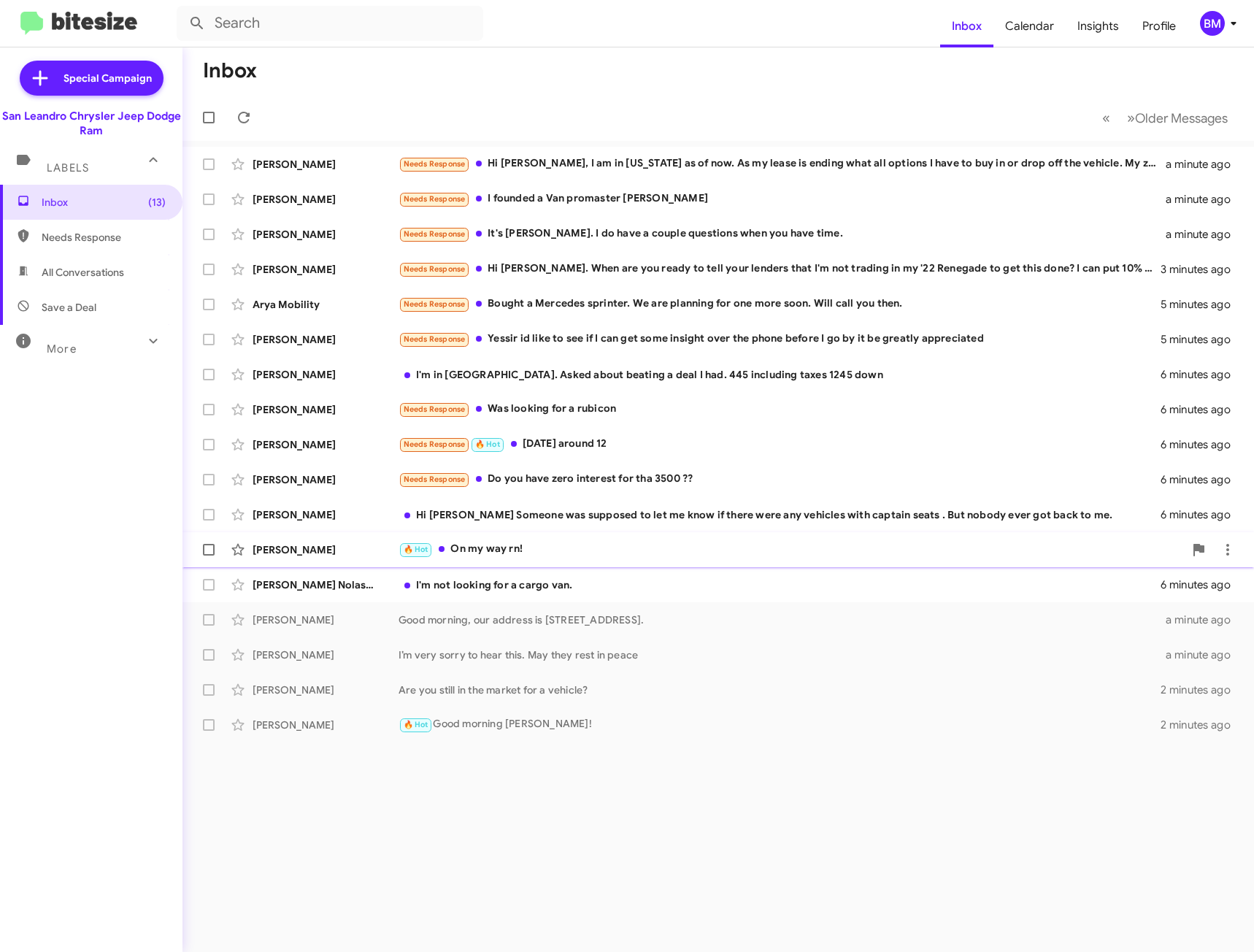
click at [508, 547] on div "🔥 Hot On my way rn!" at bounding box center [791, 548] width 786 height 17
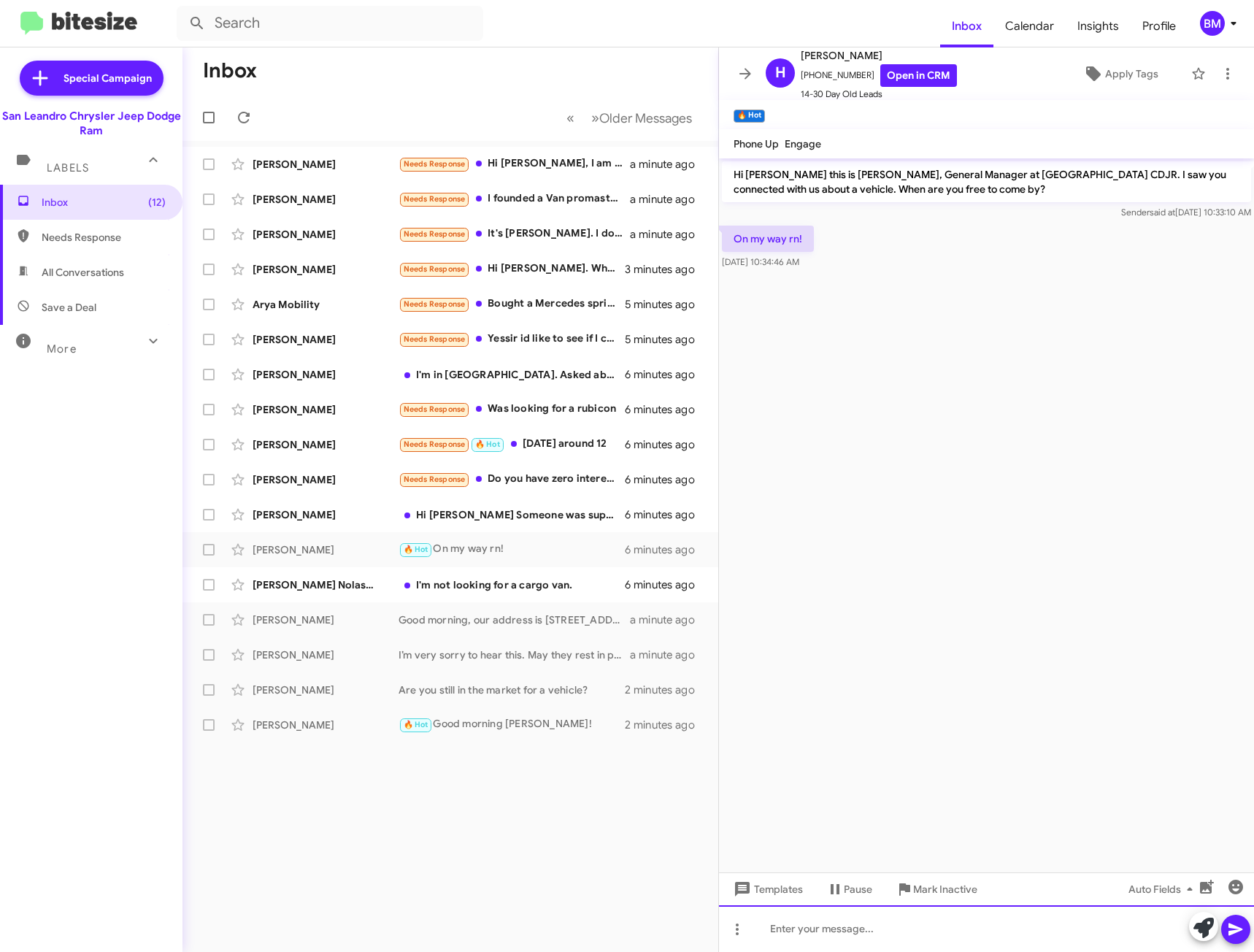
click at [854, 928] on div at bounding box center [987, 928] width 535 height 47
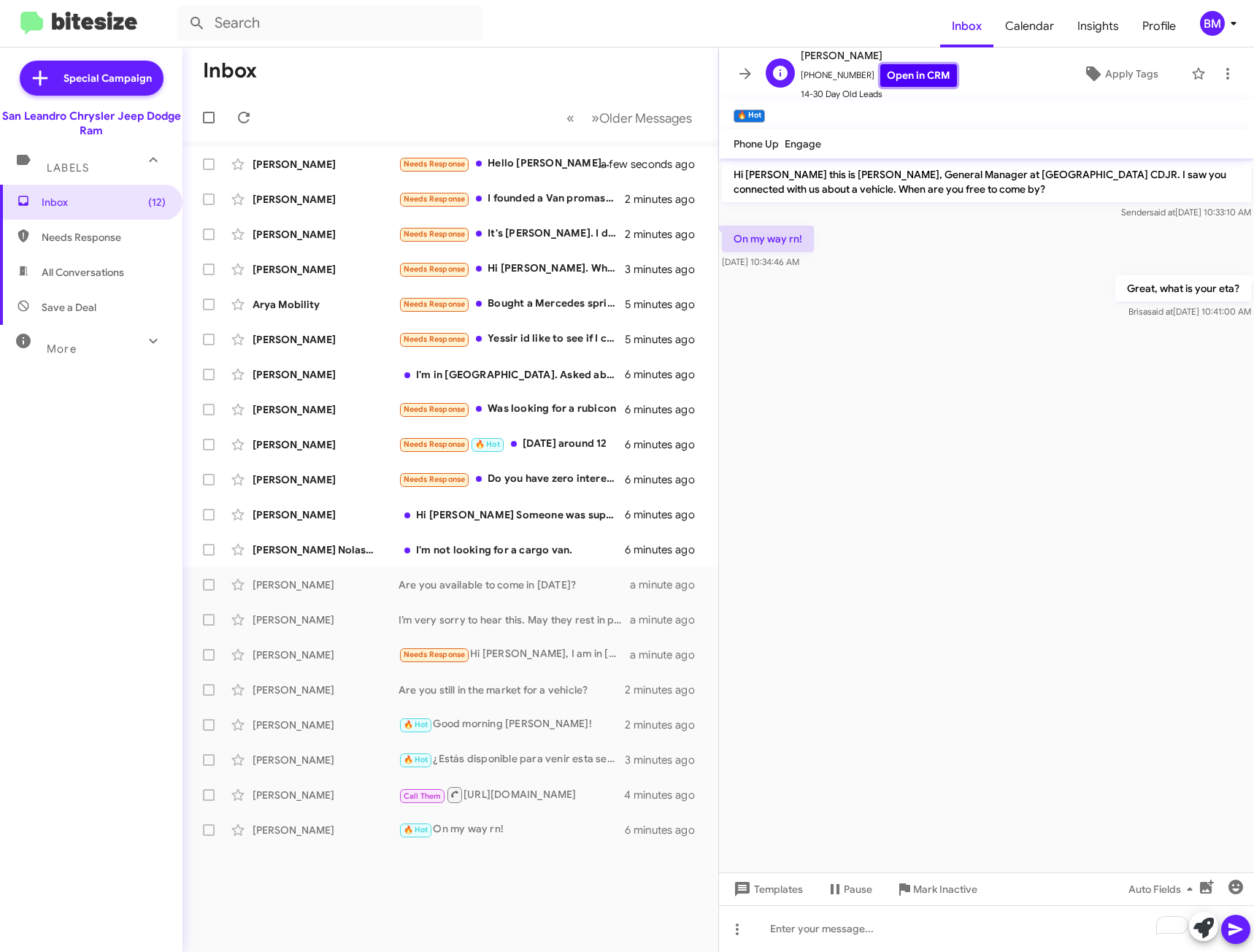
click at [894, 69] on link "Open in CRM" at bounding box center [919, 76] width 77 height 23
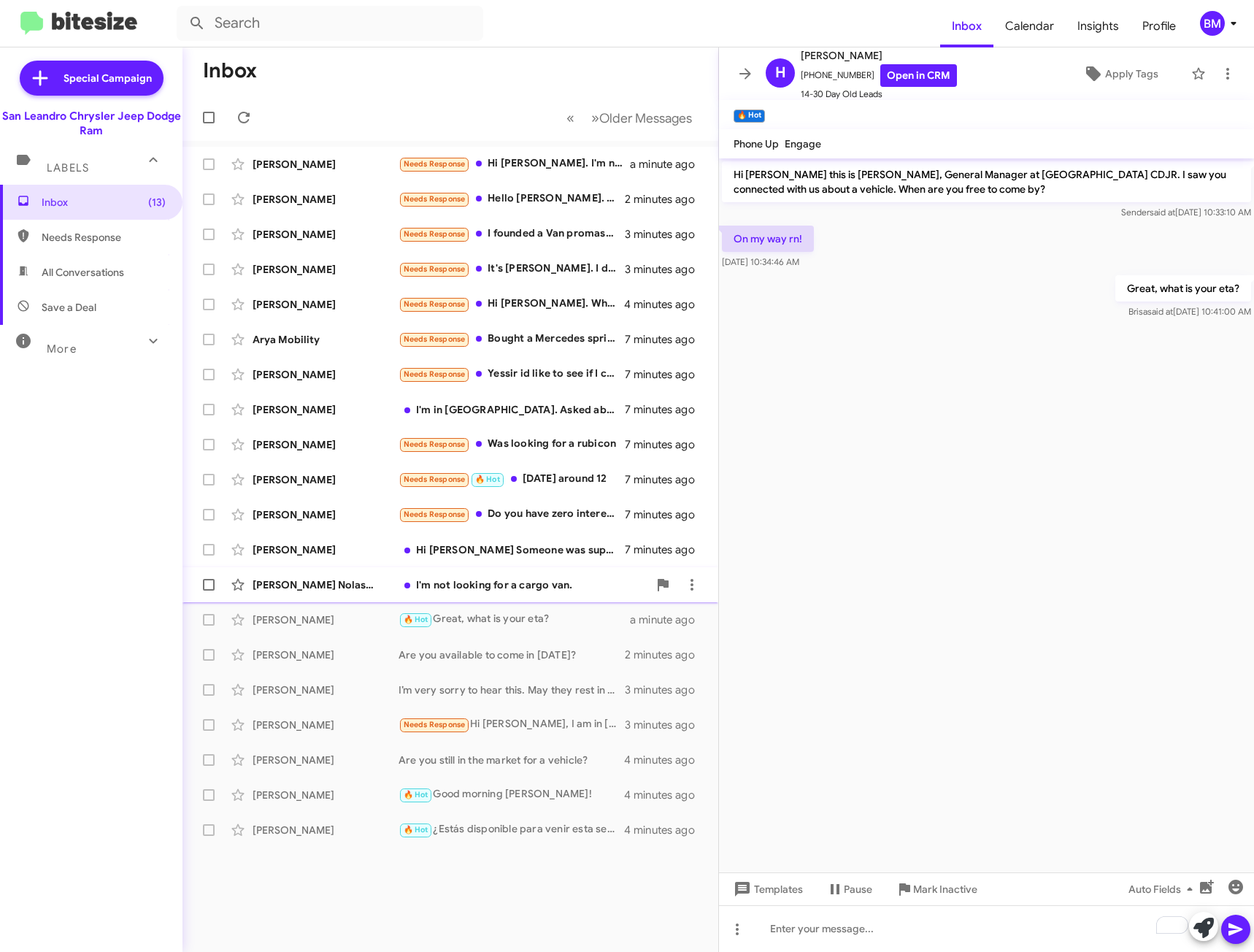
click at [542, 594] on div "Eric Nolastname121781900 I'm not looking for a cargo van. 8 minutes ago" at bounding box center [451, 584] width 513 height 29
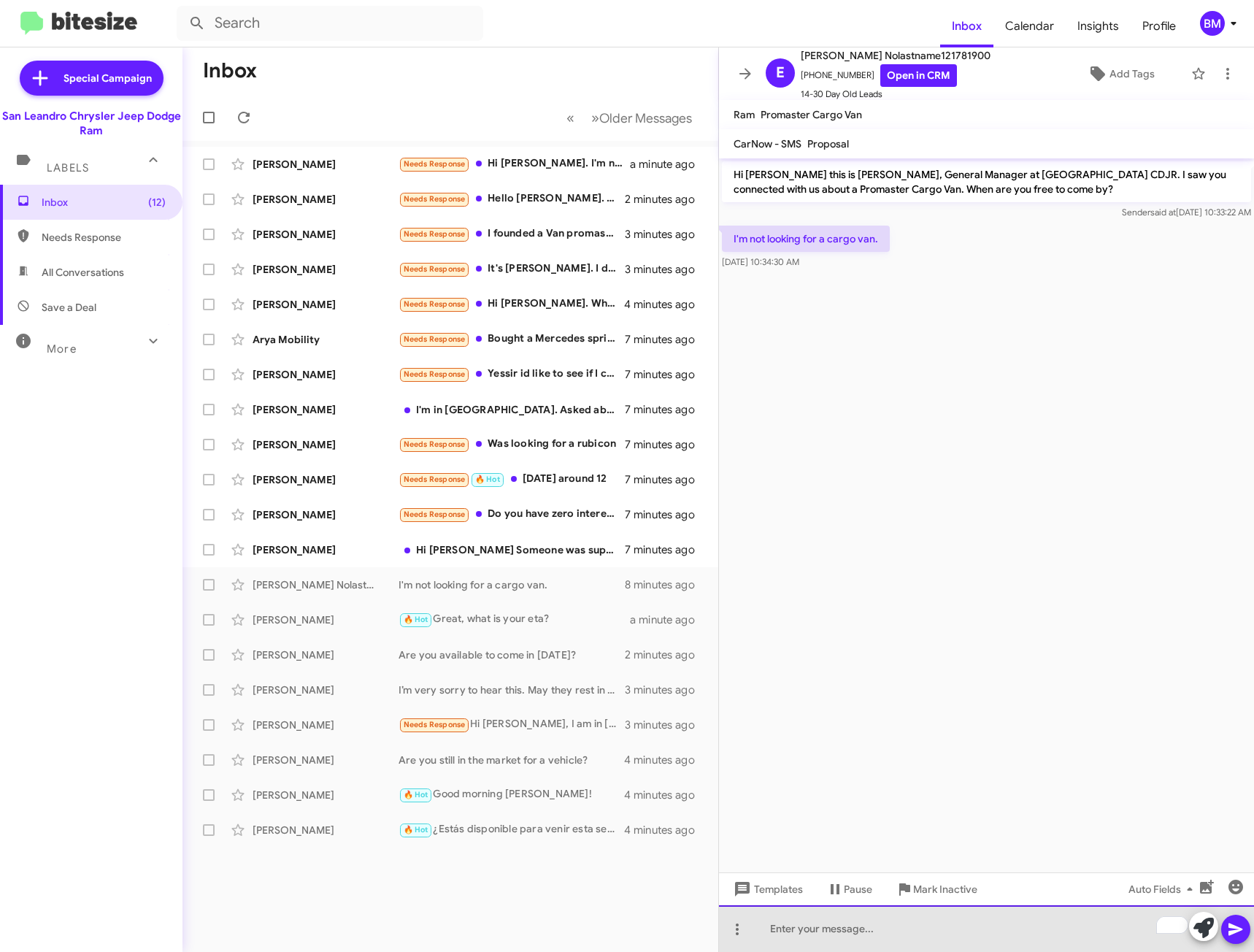
click at [942, 917] on div "To enrich screen reader interactions, please activate Accessibility in Grammarl…" at bounding box center [987, 928] width 535 height 47
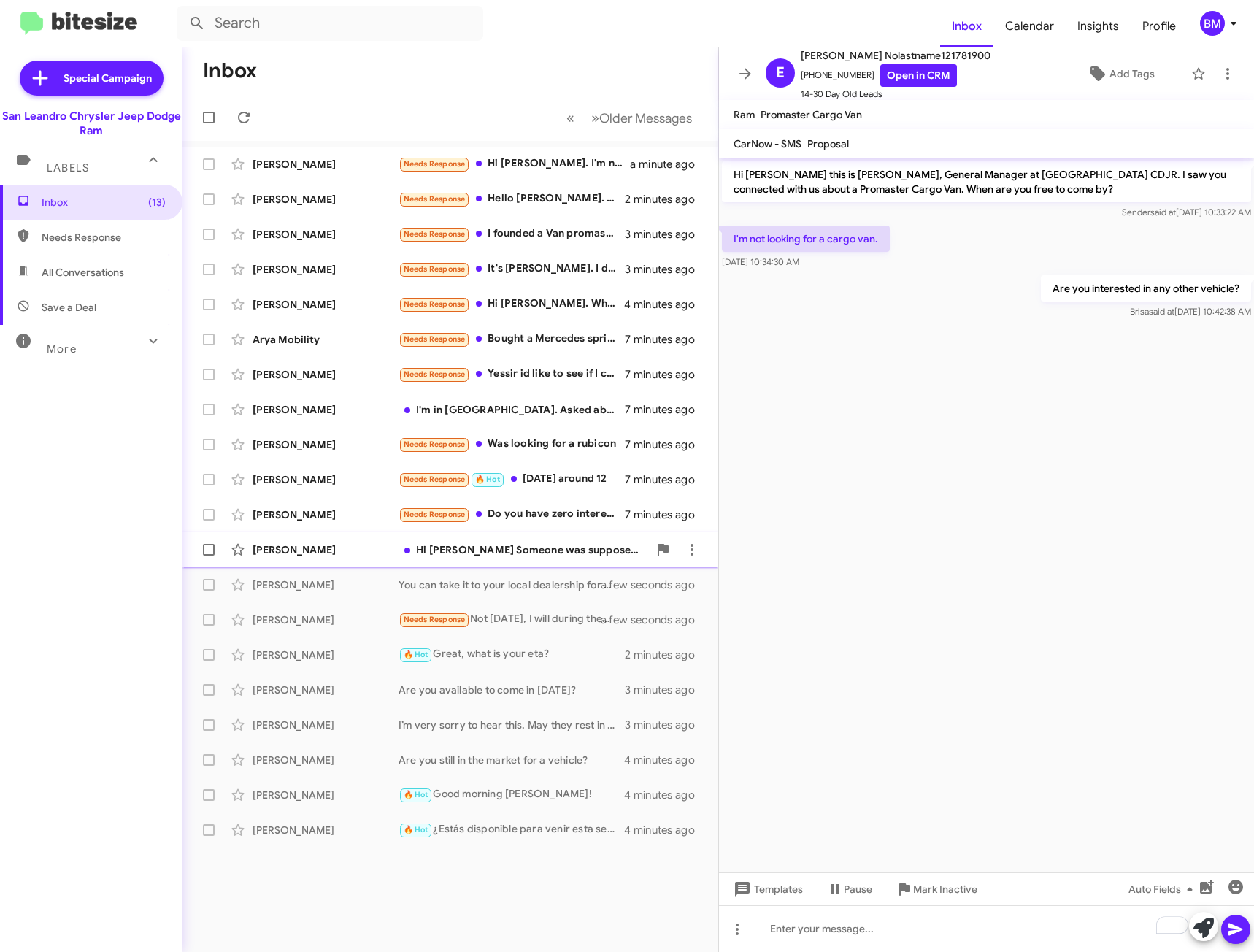
click at [460, 540] on div "Deja Bishop Hi Carlos Someone was supposed to let me know if there were any veh…" at bounding box center [451, 549] width 513 height 29
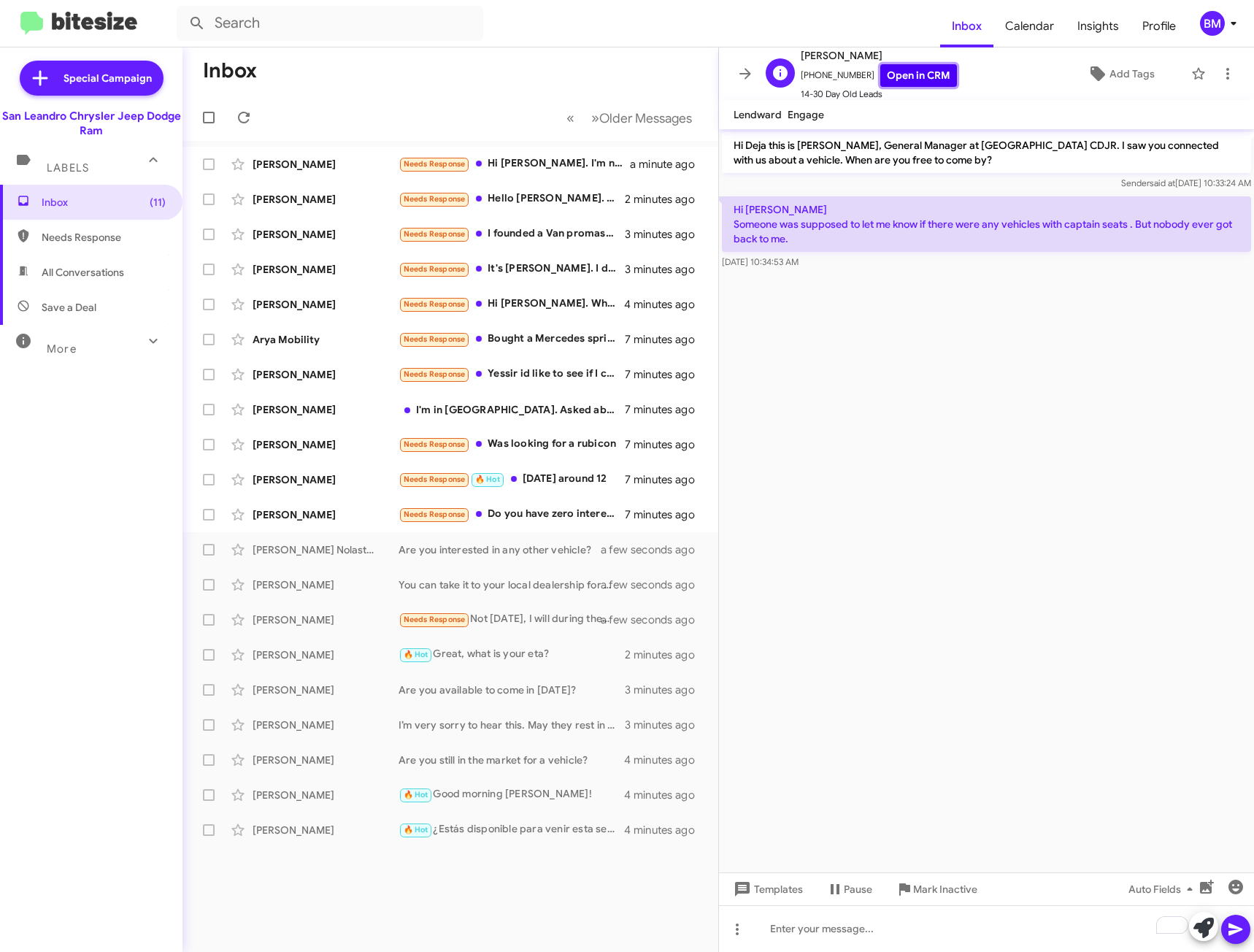
click at [898, 72] on link "Open in CRM" at bounding box center [919, 76] width 77 height 23
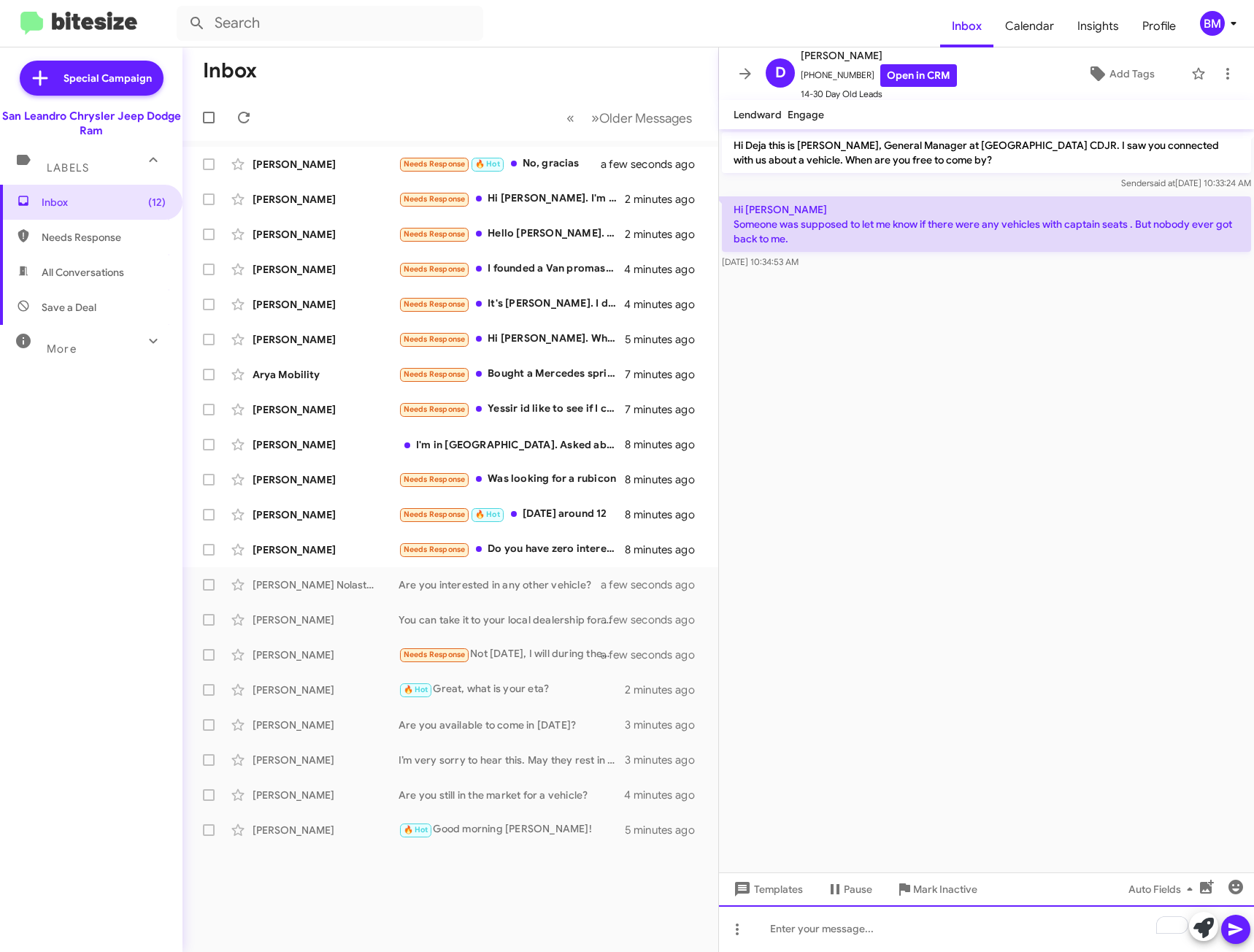
click at [1042, 931] on div "To enrich screen reader interactions, please activate Accessibility in Grammarl…" at bounding box center [987, 928] width 535 height 47
click at [1240, 936] on icon at bounding box center [1236, 929] width 17 height 17
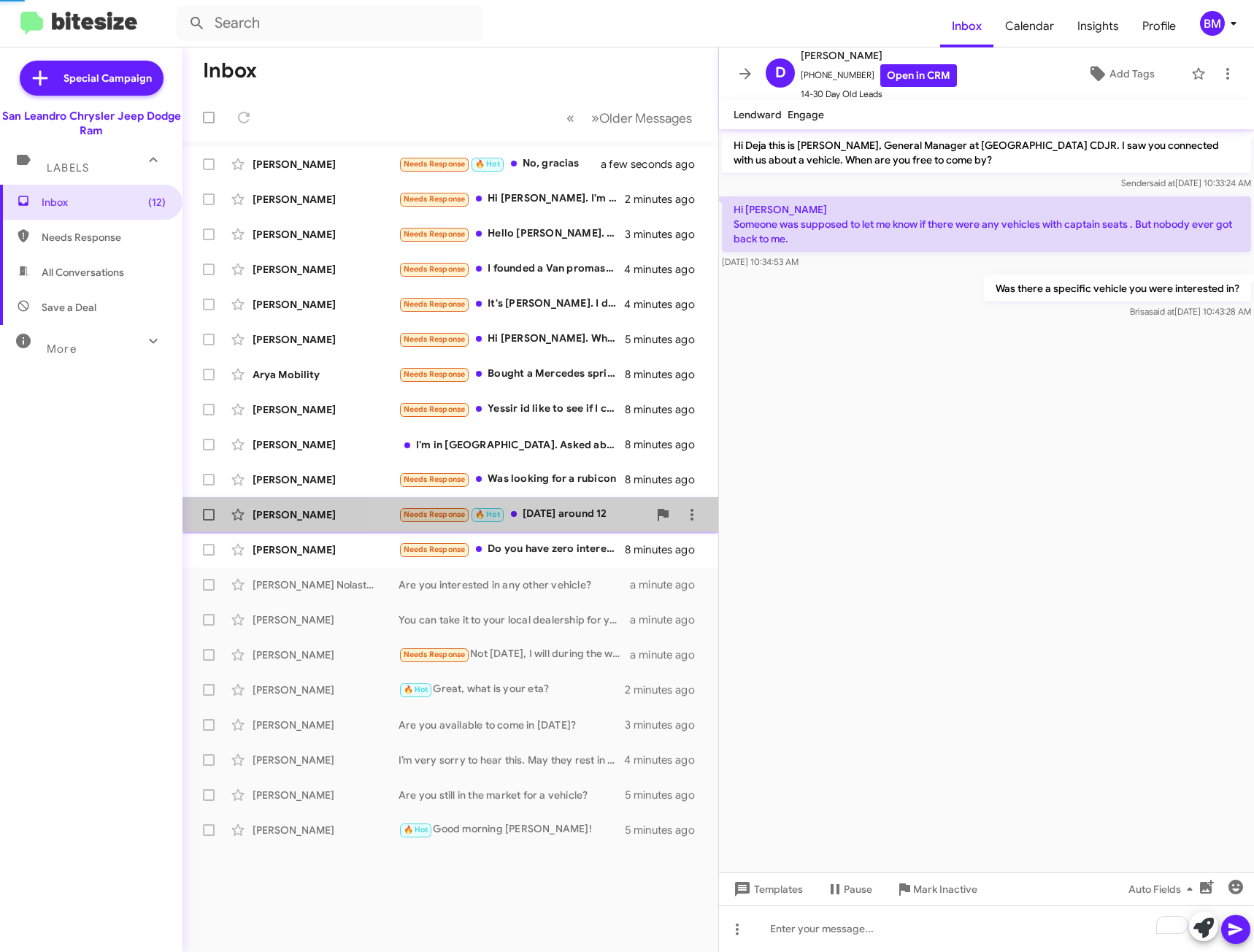
click at [566, 522] on div "Junio Cabrera Needs Response 🔥 Hot Today around 12 8 minutes ago" at bounding box center [451, 513] width 513 height 29
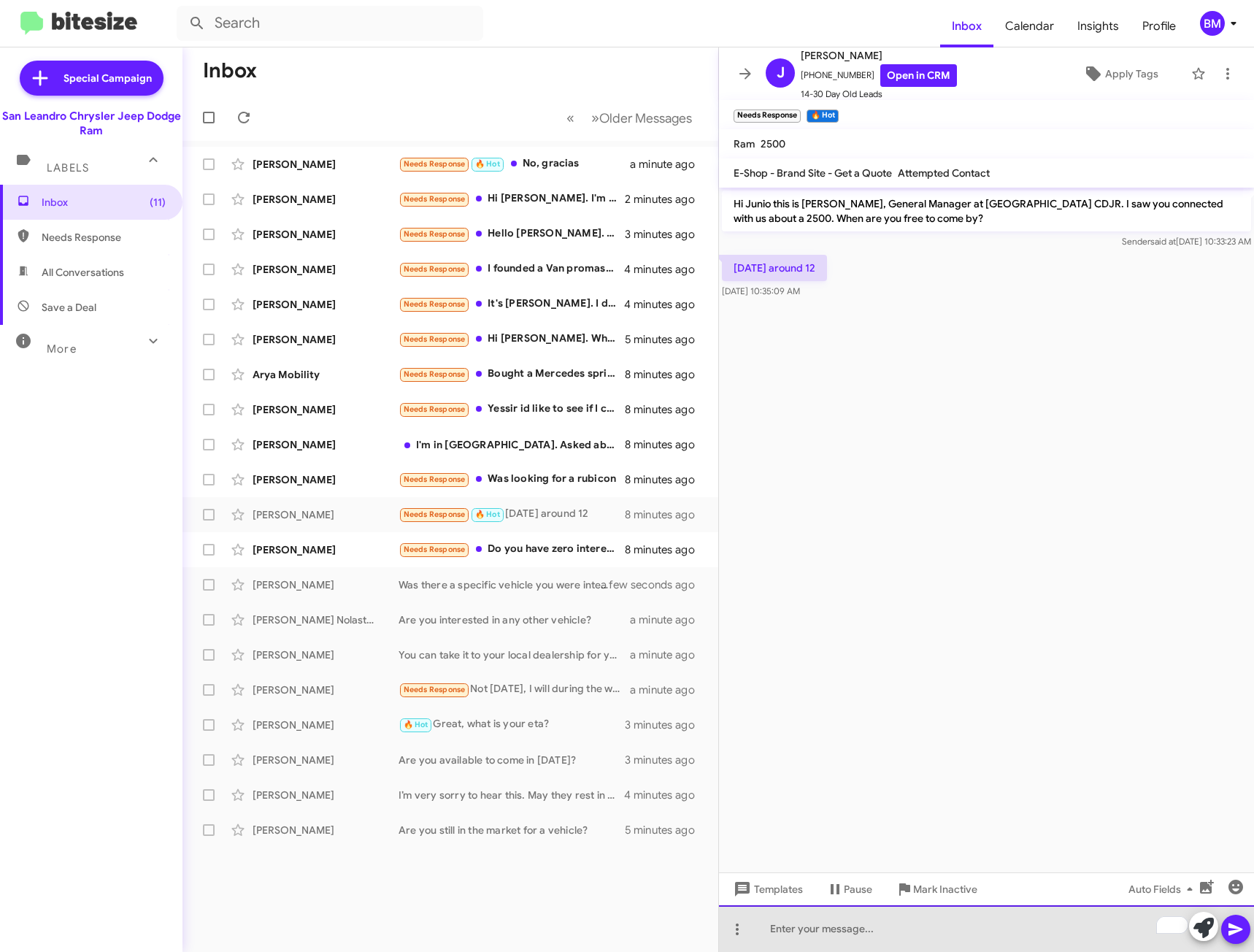
click at [878, 921] on div "To enrich screen reader interactions, please activate Accessibility in Grammarl…" at bounding box center [987, 928] width 535 height 47
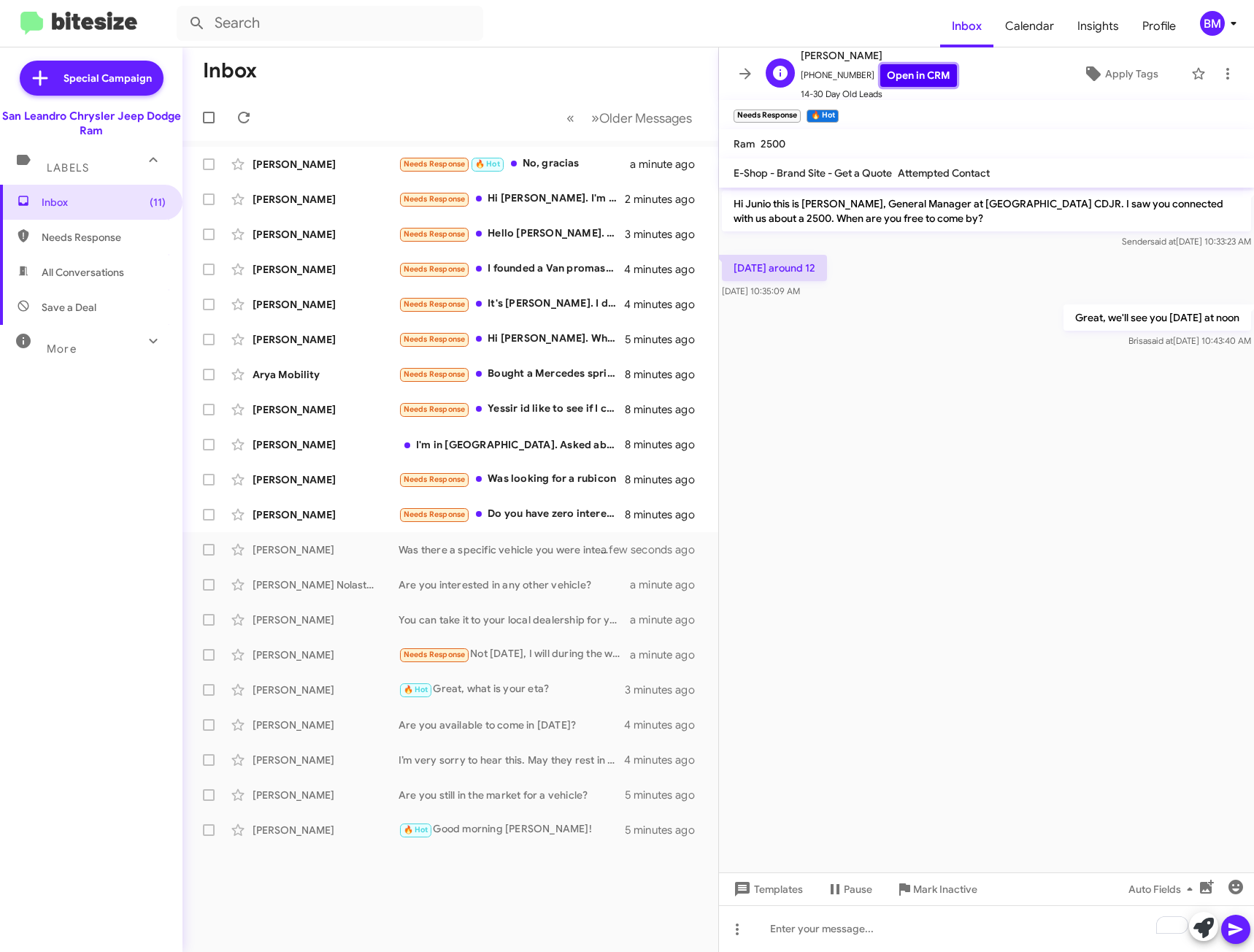
click at [915, 73] on link "Open in CRM" at bounding box center [919, 76] width 77 height 23
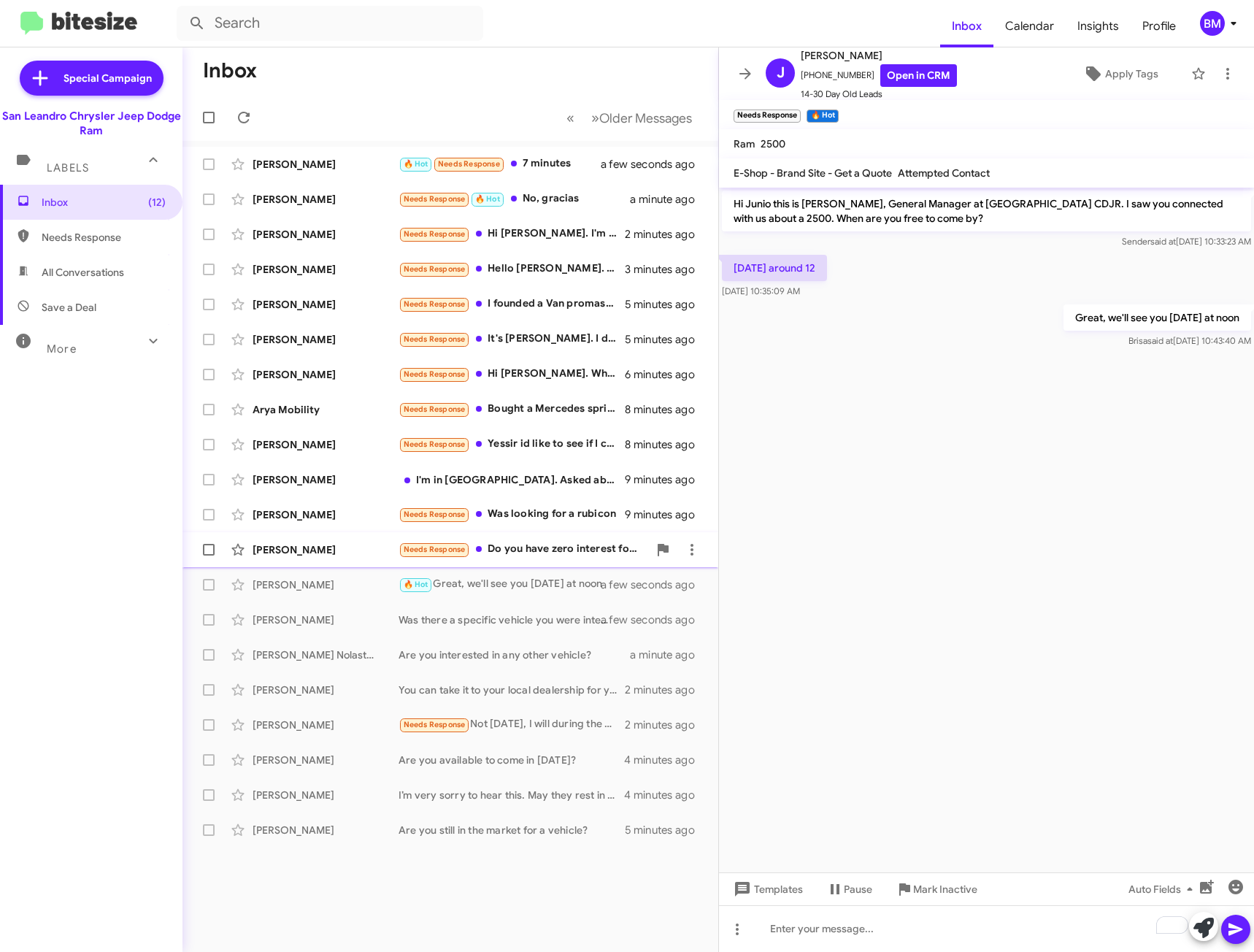
click at [557, 555] on div "Needs Response Do you have zero interest for tha 3500 ??" at bounding box center [523, 548] width 249 height 17
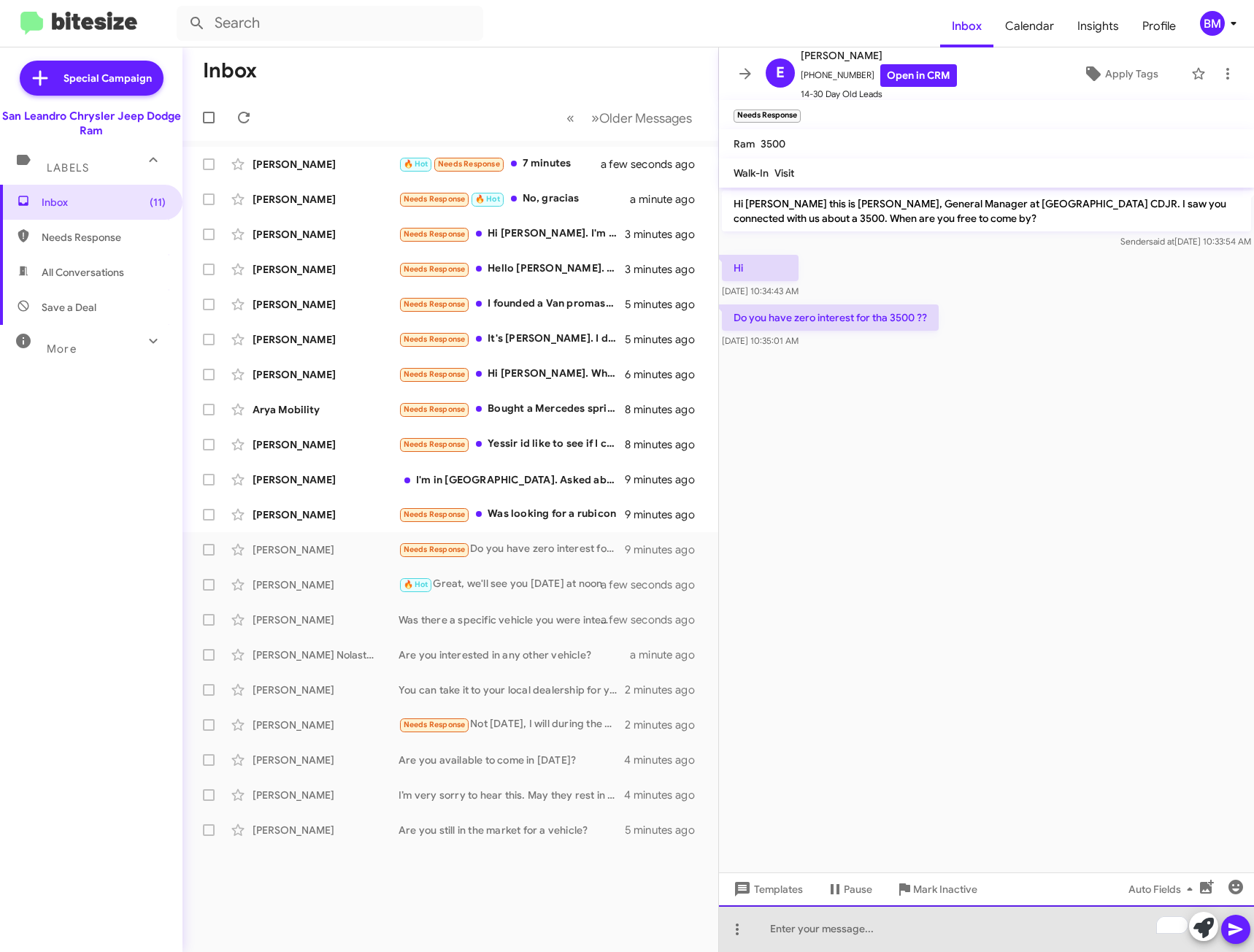
click at [903, 921] on div "To enrich screen reader interactions, please activate Accessibility in Grammarl…" at bounding box center [987, 928] width 535 height 47
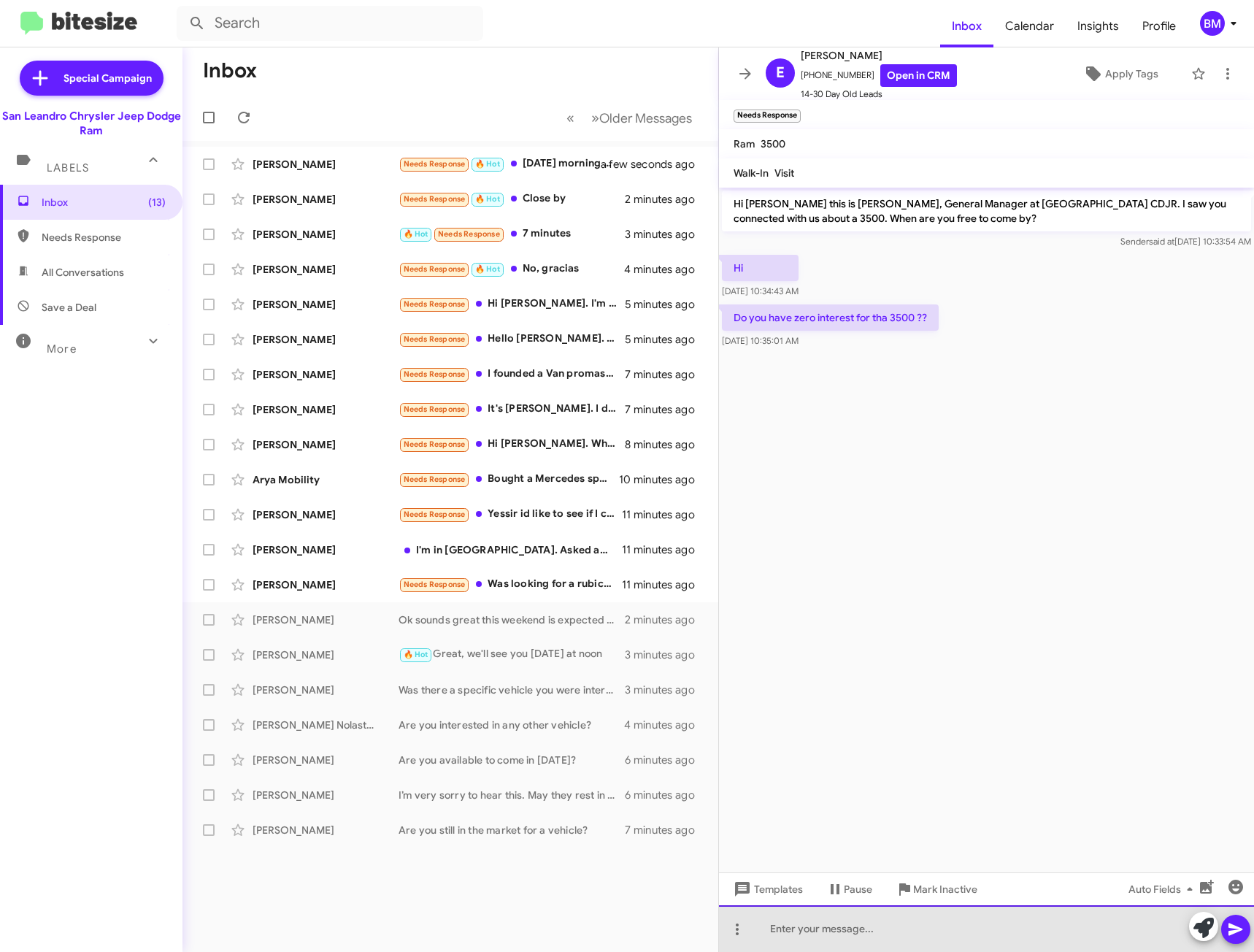
click at [862, 928] on div at bounding box center [987, 928] width 535 height 47
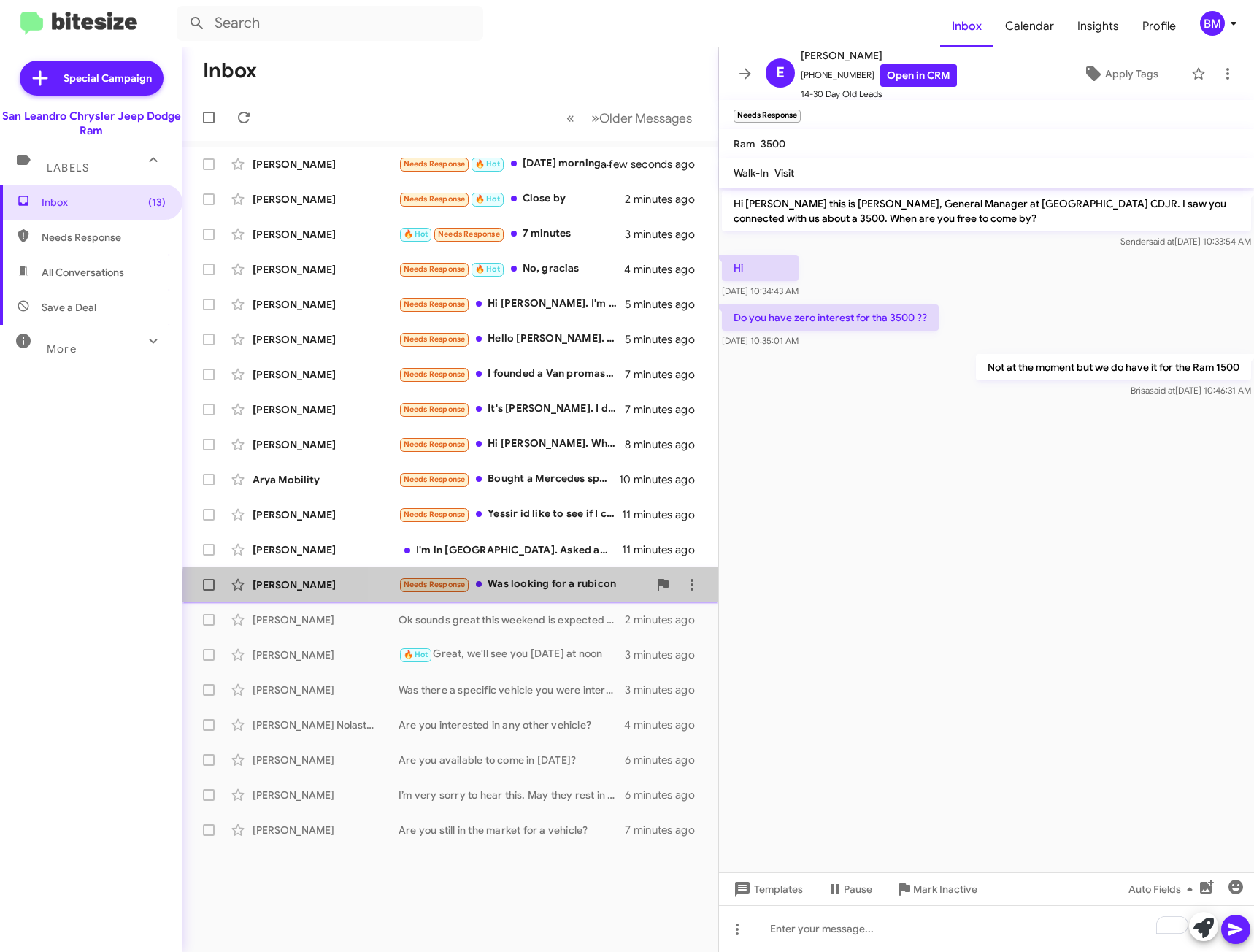
click at [528, 593] on div "Needs Response Was looking for a rubicon" at bounding box center [523, 583] width 249 height 17
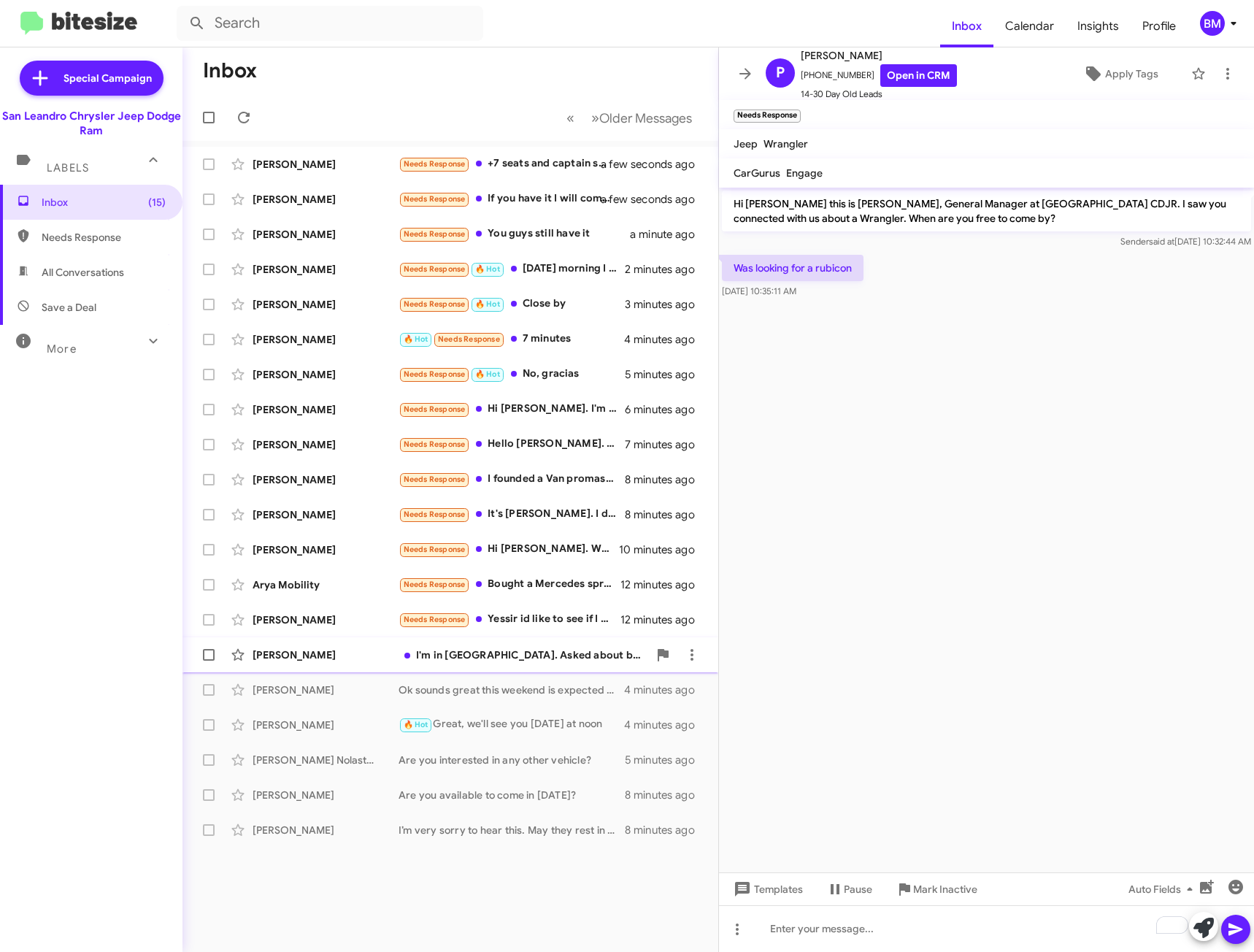
click at [621, 652] on div "I'm in [GEOGRAPHIC_DATA]. Asked about beating a deal I had. 445 including taxes…" at bounding box center [523, 654] width 249 height 15
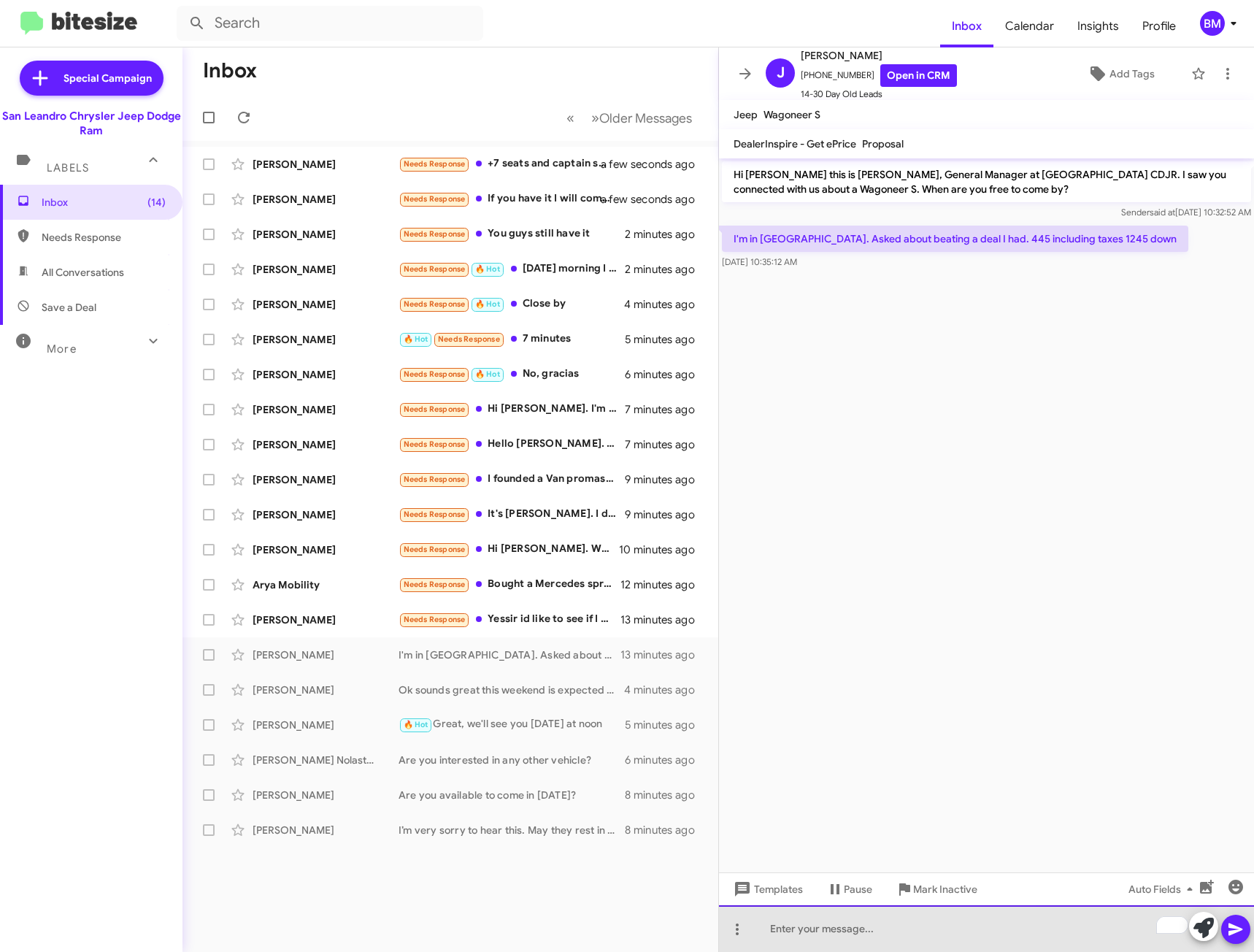
click at [867, 922] on div "To enrich screen reader interactions, please activate Accessibility in Grammarl…" at bounding box center [987, 928] width 535 height 47
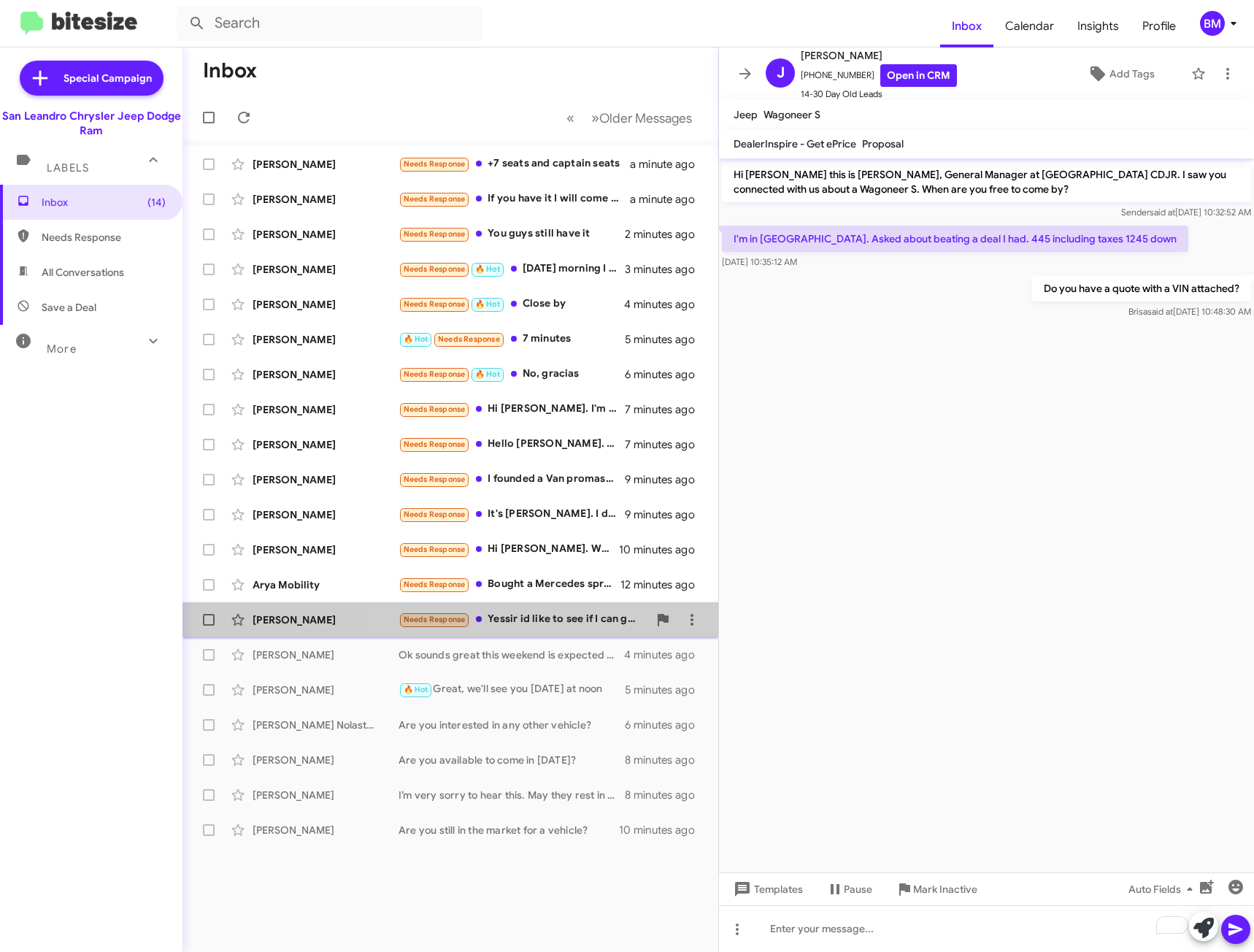
click at [558, 604] on span "Jacob Durango Needs Response Yessir id like to see if I can get some insight ov…" at bounding box center [450, 620] width 535 height 35
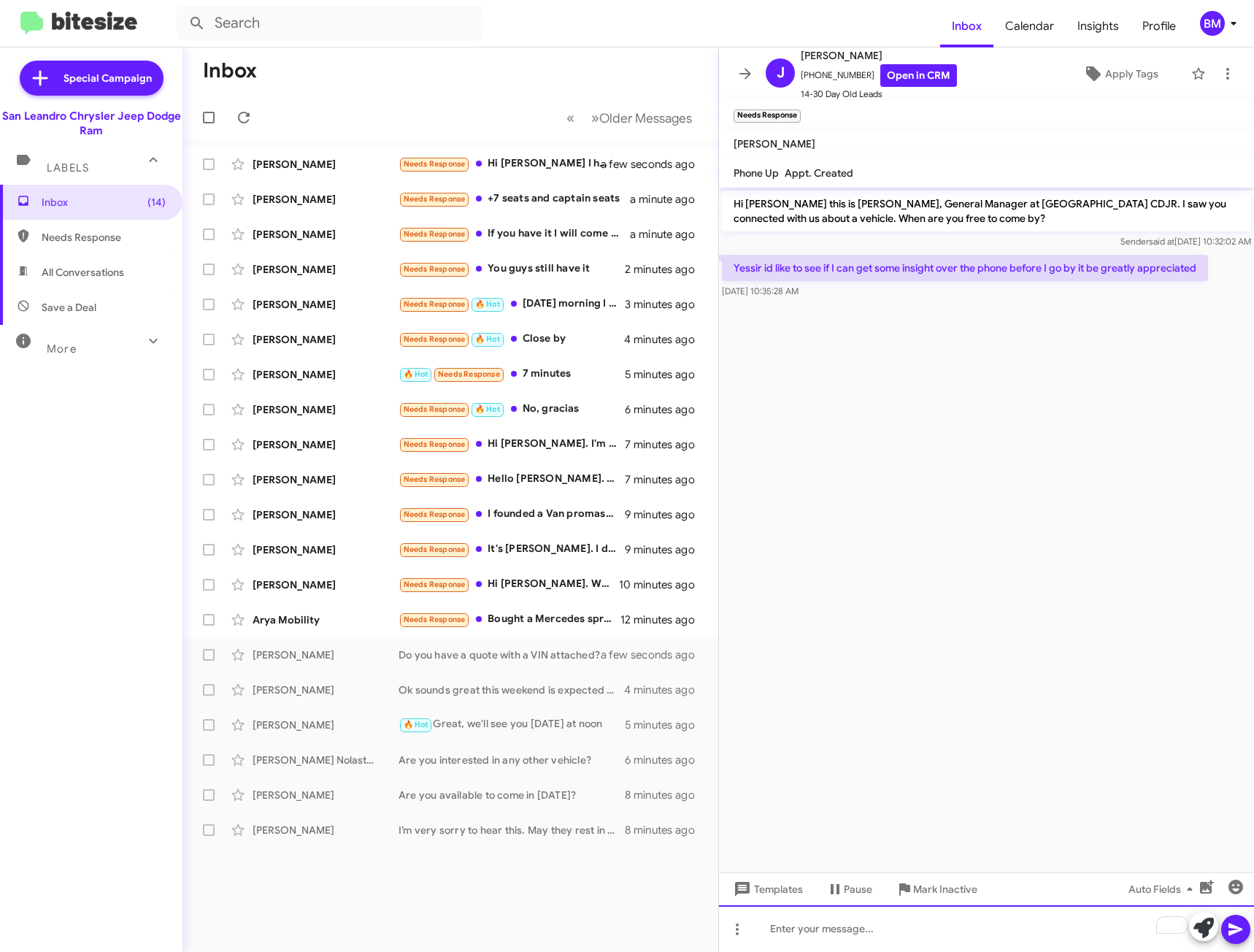
click at [899, 921] on div "To enrich screen reader interactions, please activate Accessibility in Grammarl…" at bounding box center [987, 928] width 535 height 47
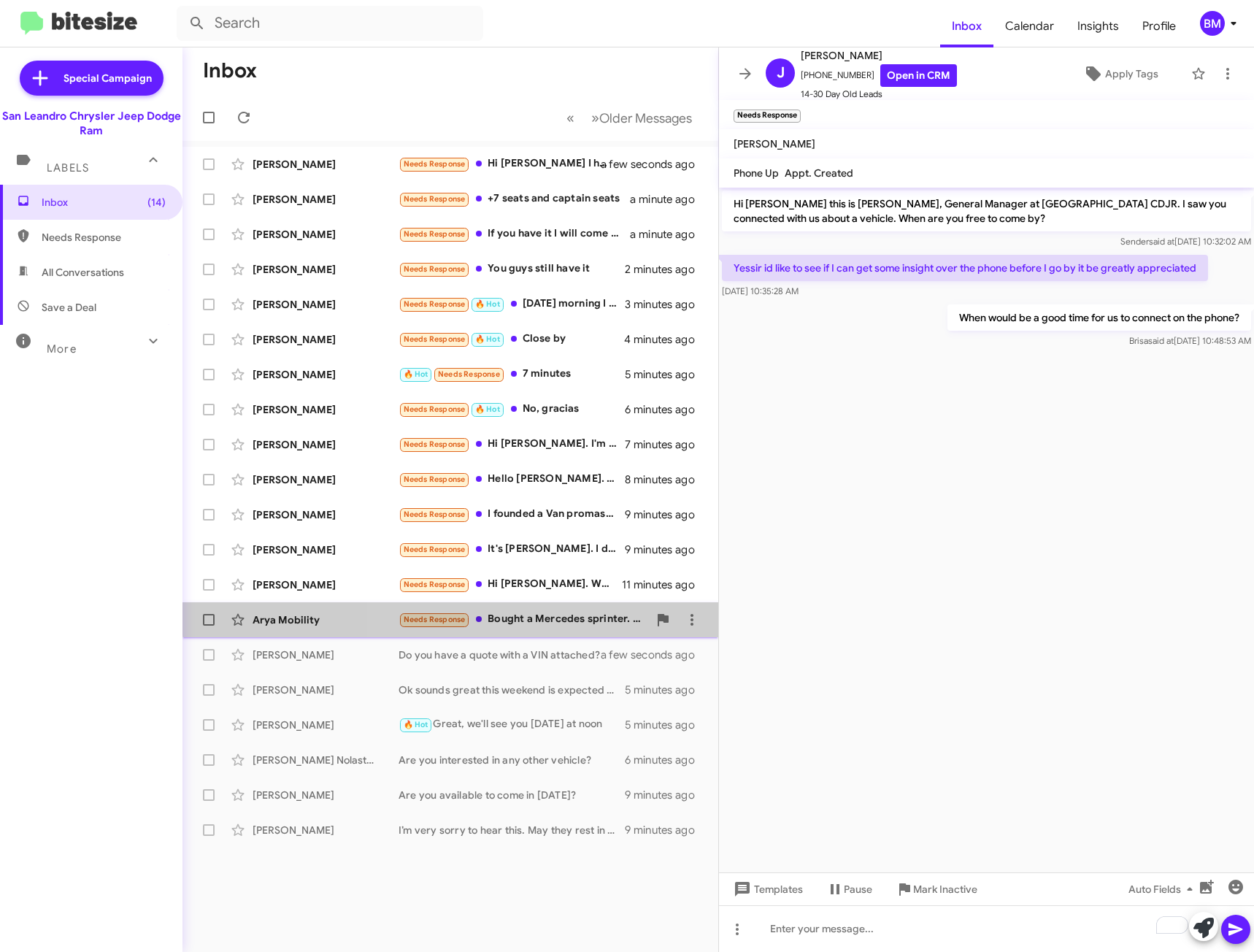
click at [549, 603] on span "Arya Mobility Needs Response Bought a Mercedes sprinter. We are planning for on…" at bounding box center [450, 620] width 535 height 35
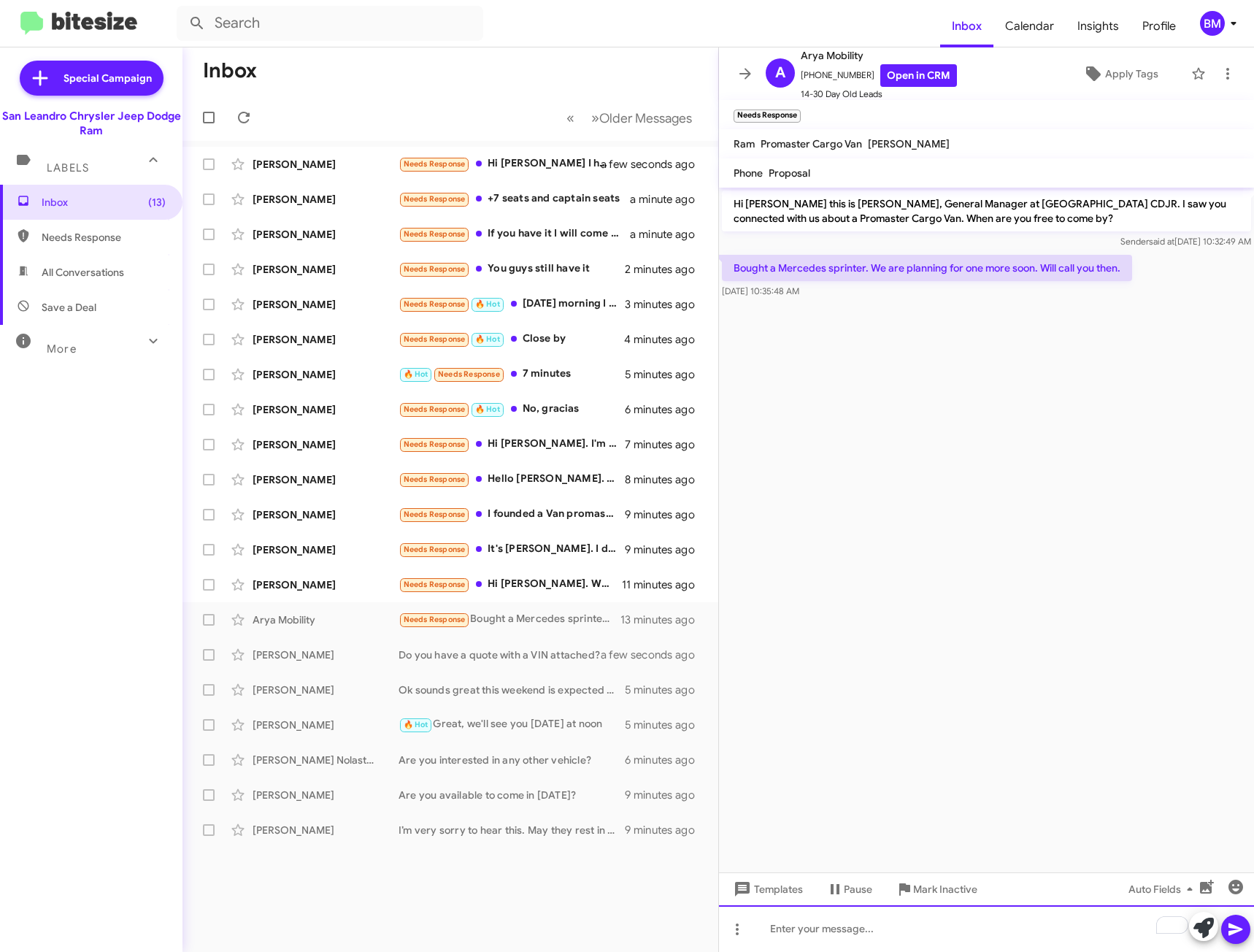
click at [940, 938] on div "To enrich screen reader interactions, please activate Accessibility in Grammarl…" at bounding box center [987, 928] width 535 height 47
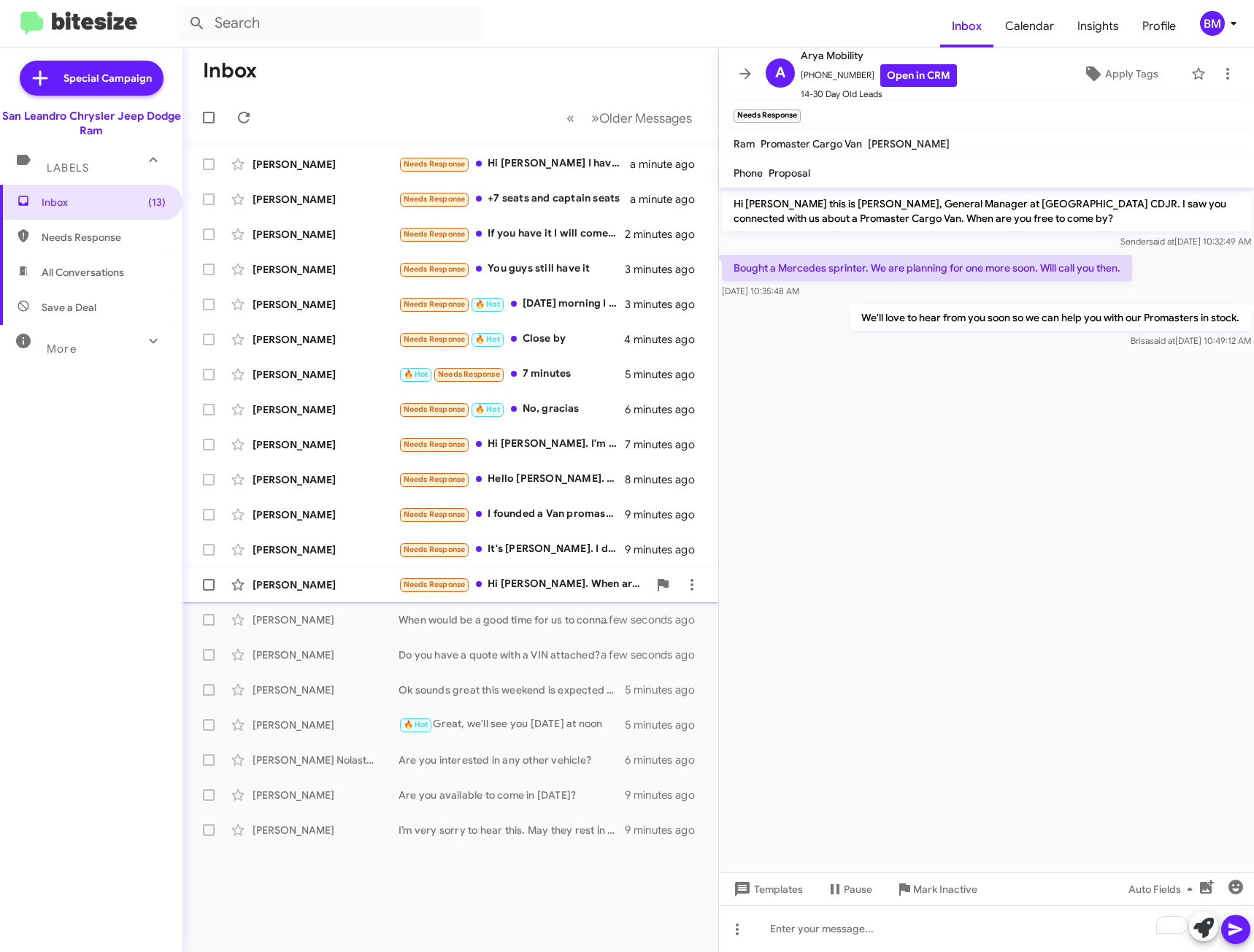
click at [501, 580] on div "Needs Response Hi Carlos. When are you ready to tell your lenders that I'm not …" at bounding box center [523, 583] width 249 height 17
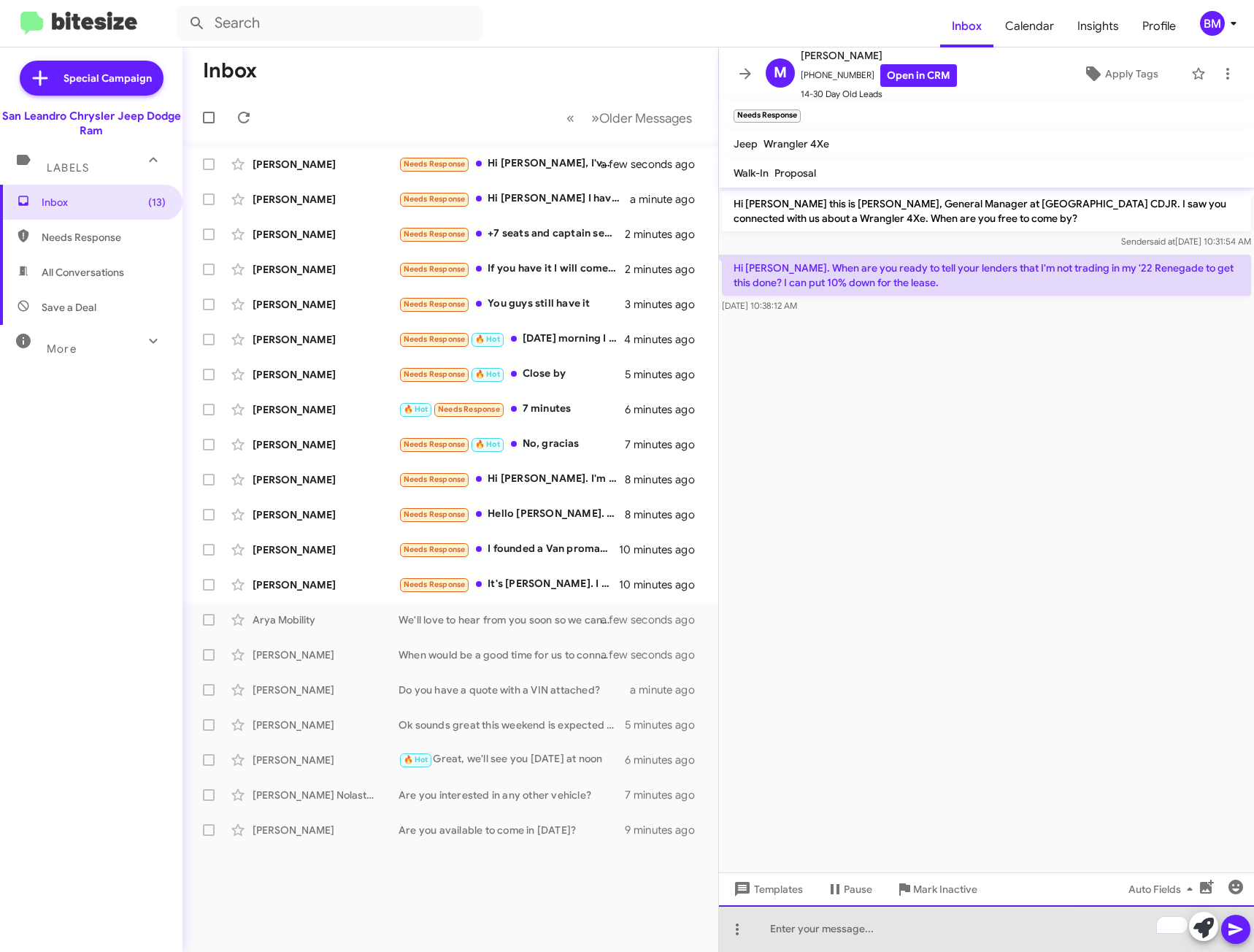
click at [886, 913] on div "To enrich screen reader interactions, please activate Accessibility in Grammarl…" at bounding box center [987, 928] width 535 height 47
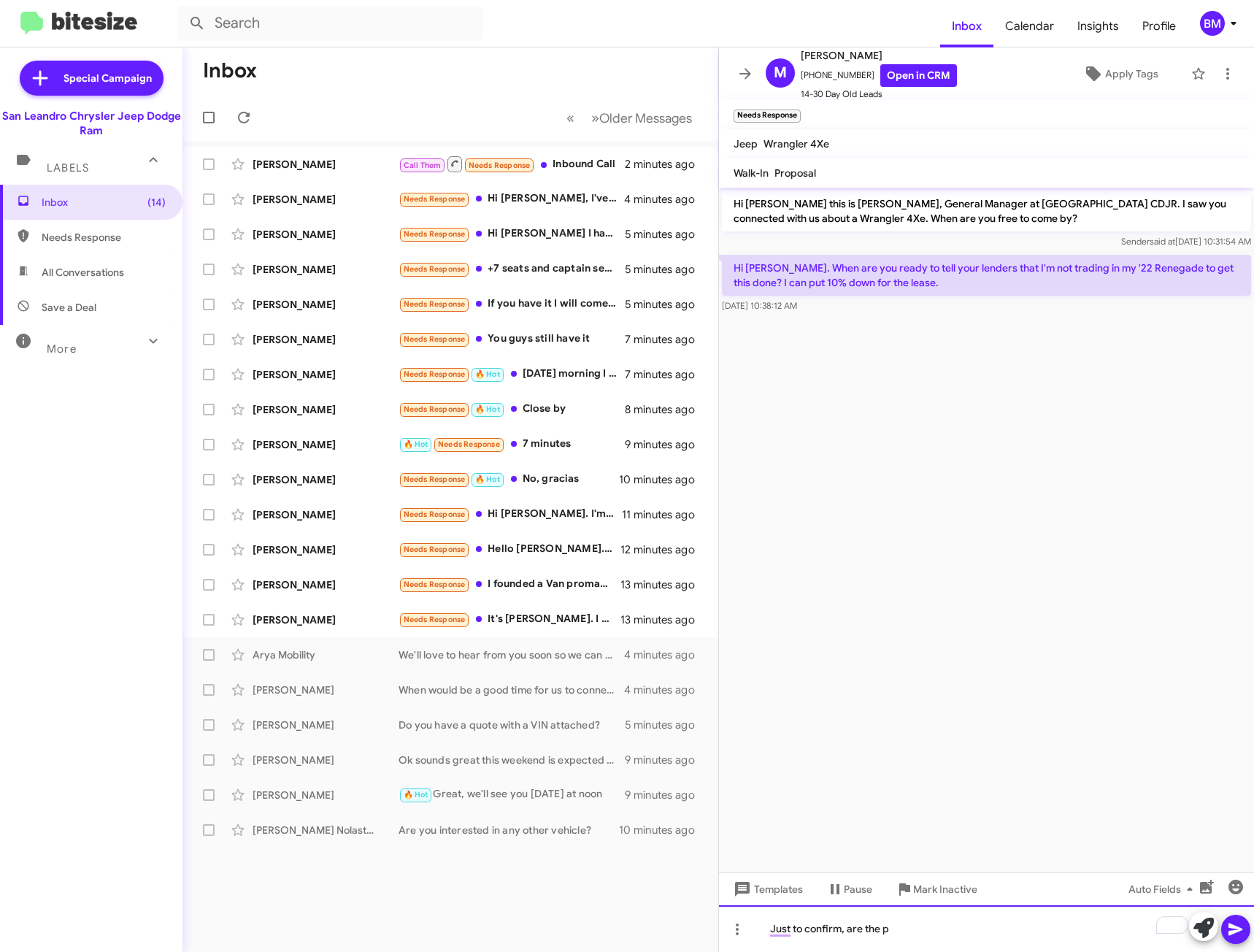
click at [916, 934] on div "Just to confirm, are the p" at bounding box center [987, 928] width 535 height 47
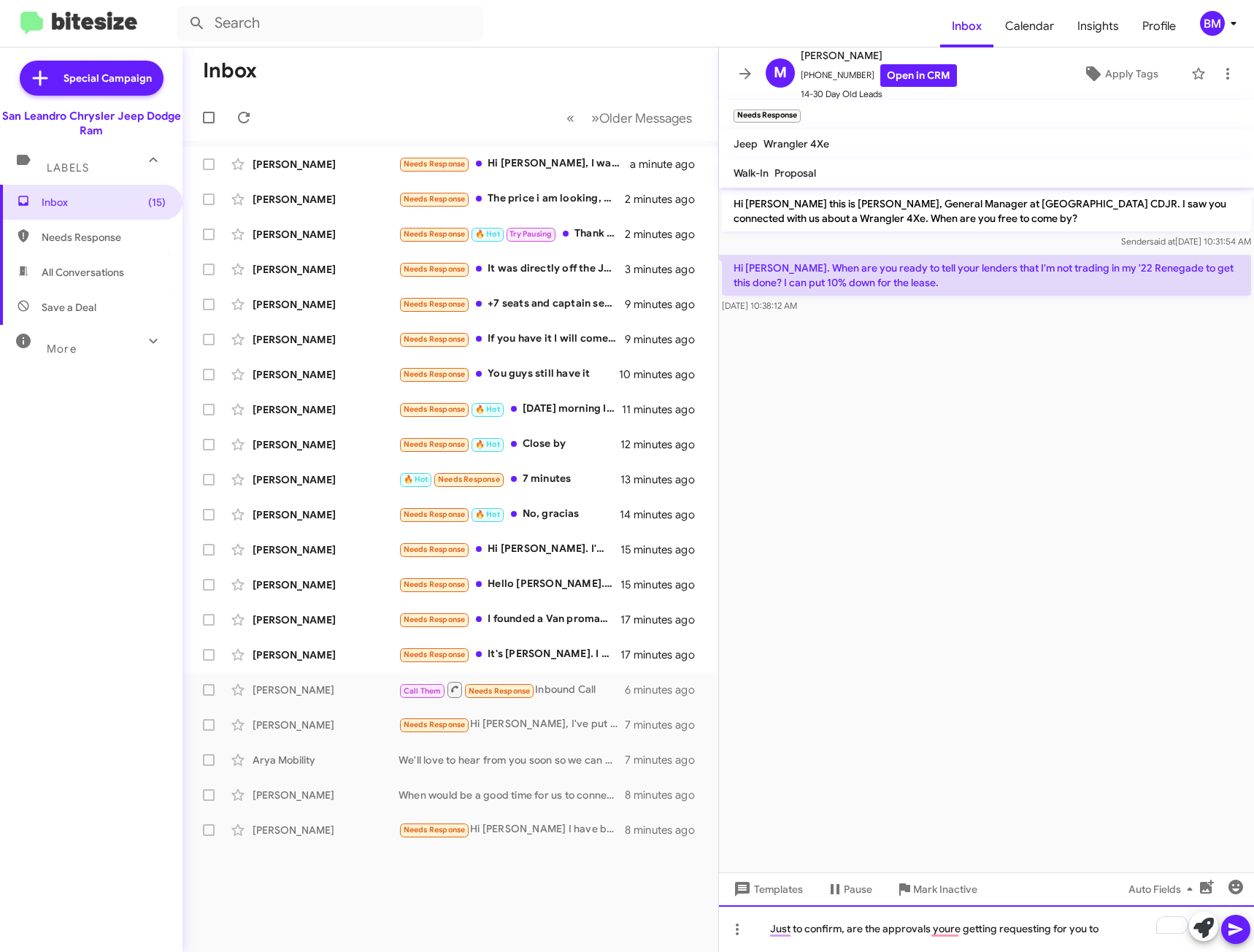
click at [1118, 928] on div "Just to confirm, are the approvals youre getting requesting for you to" at bounding box center [987, 928] width 535 height 47
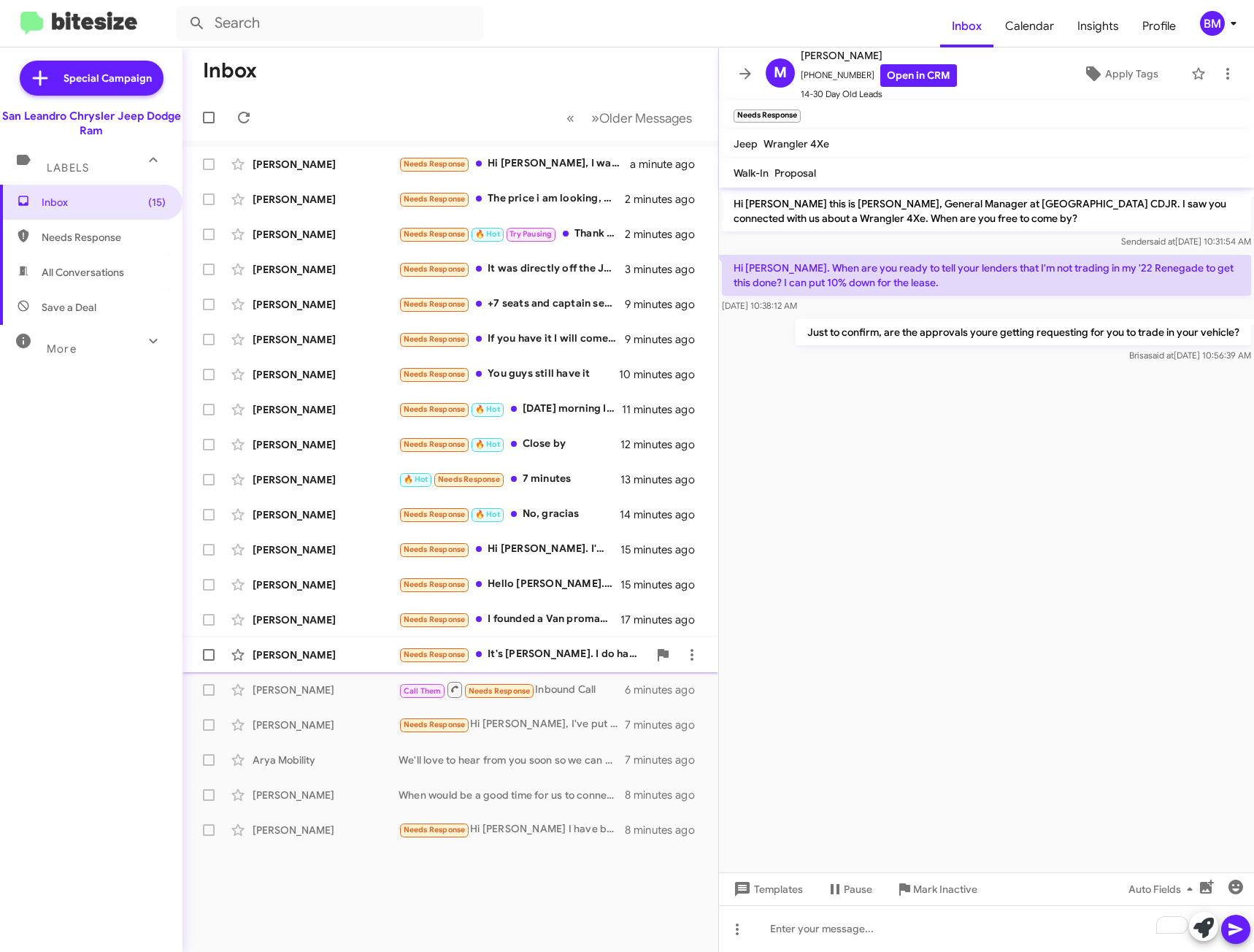
click at [579, 649] on div "Needs Response It's Melvin. I do have a couple questions when you have time." at bounding box center [523, 654] width 249 height 17
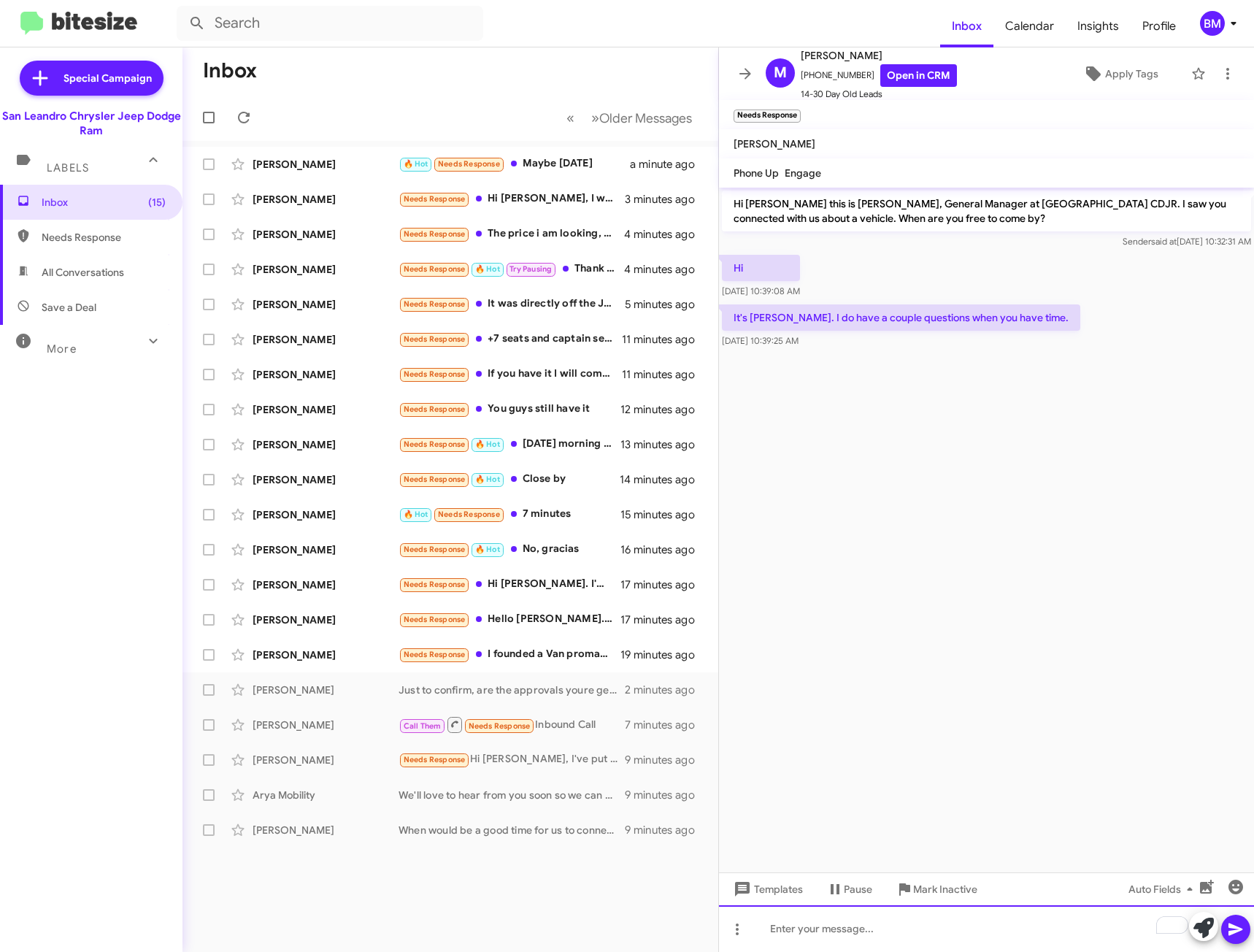
click at [1039, 934] on div "To enrich screen reader interactions, please activate Accessibility in Grammarl…" at bounding box center [987, 928] width 535 height 47
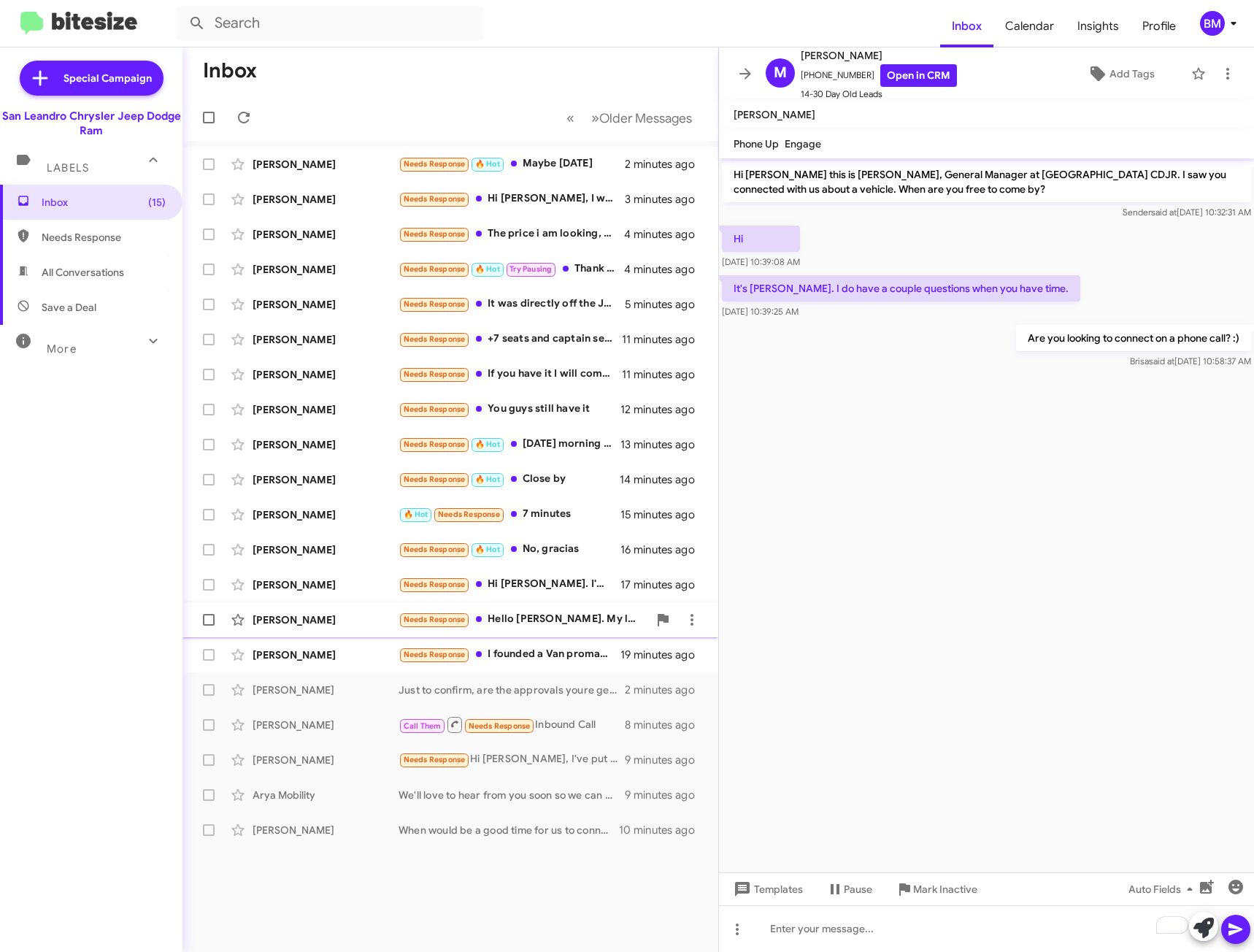
click at [532, 636] on span "Michael Morgan Needs Response Hello Carlos. My last contact with Ramin via emai…" at bounding box center [450, 620] width 535 height 35
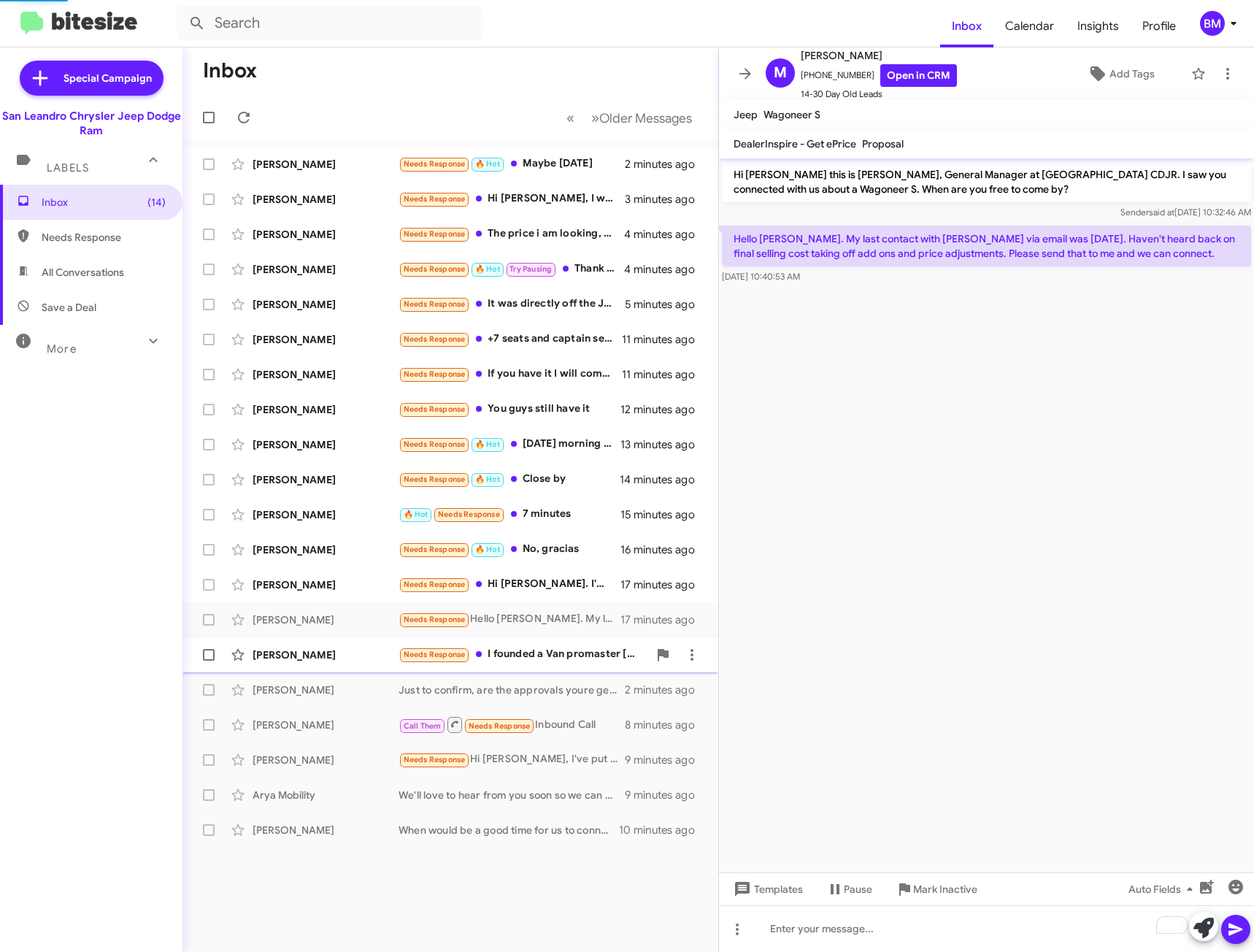
click at [543, 667] on div "Selinan Habibi Needs Response I founded a Van promaster crago 19 minutes ago" at bounding box center [451, 654] width 513 height 29
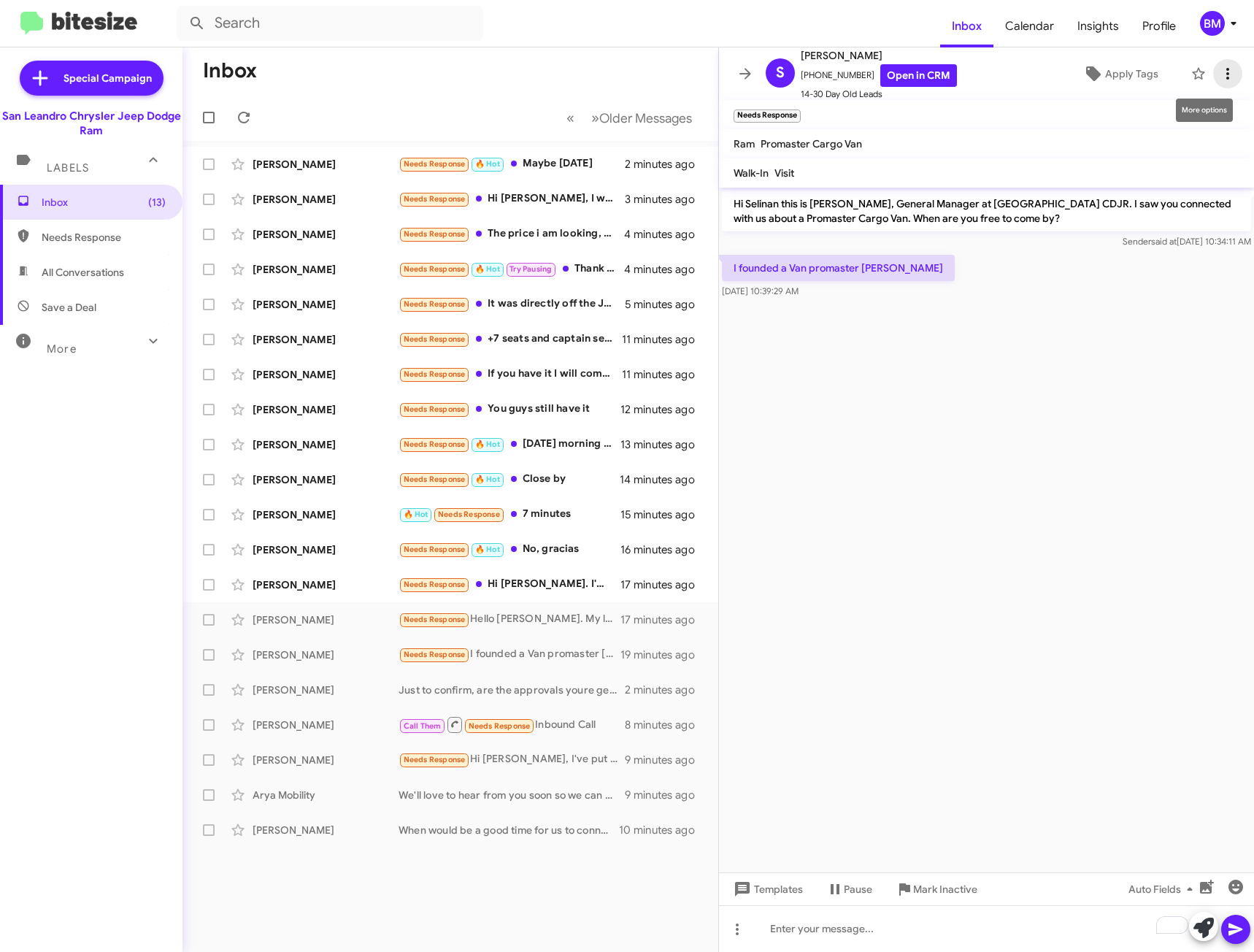
click at [1221, 68] on icon at bounding box center [1228, 74] width 17 height 17
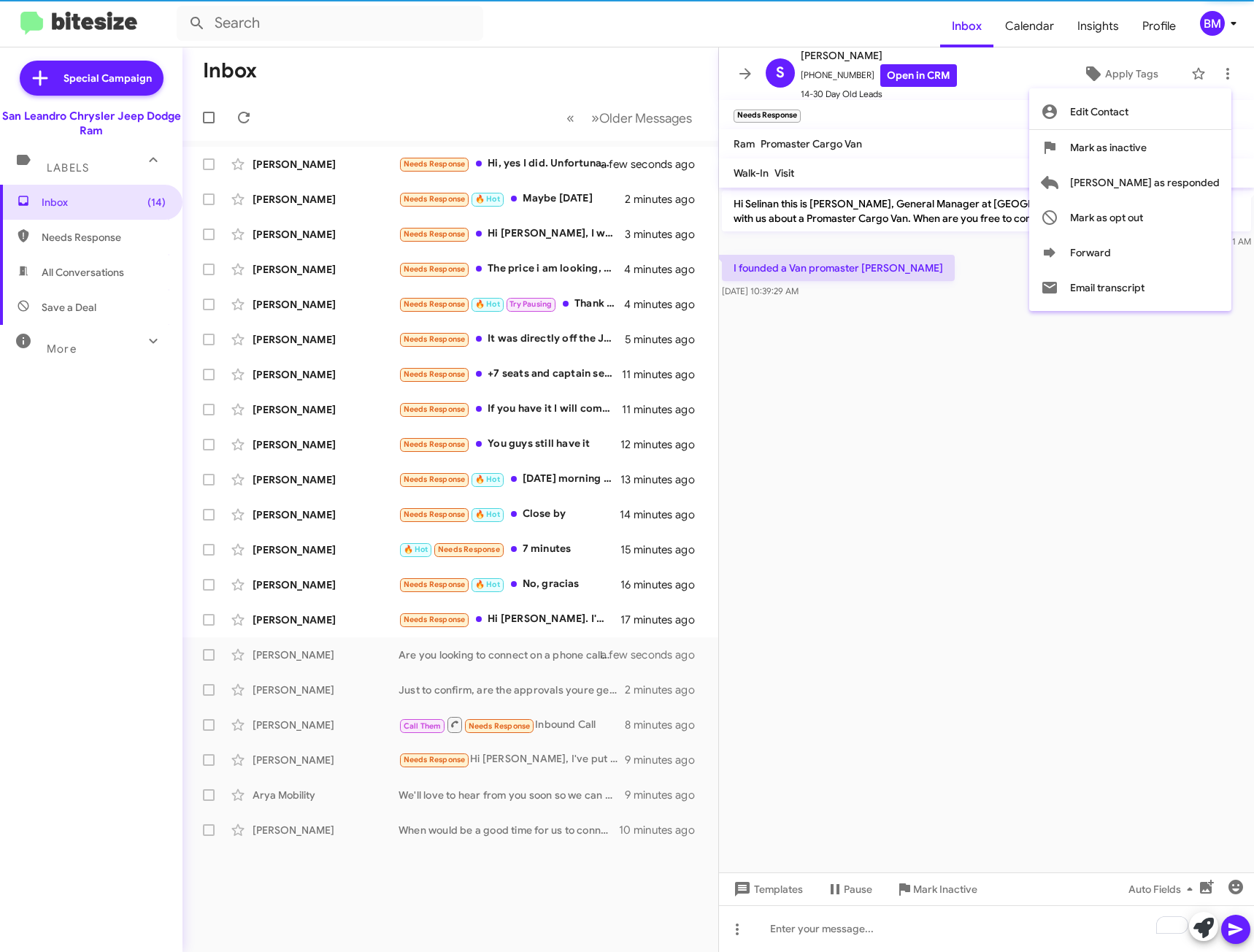
click at [839, 924] on div at bounding box center [627, 476] width 1254 height 952
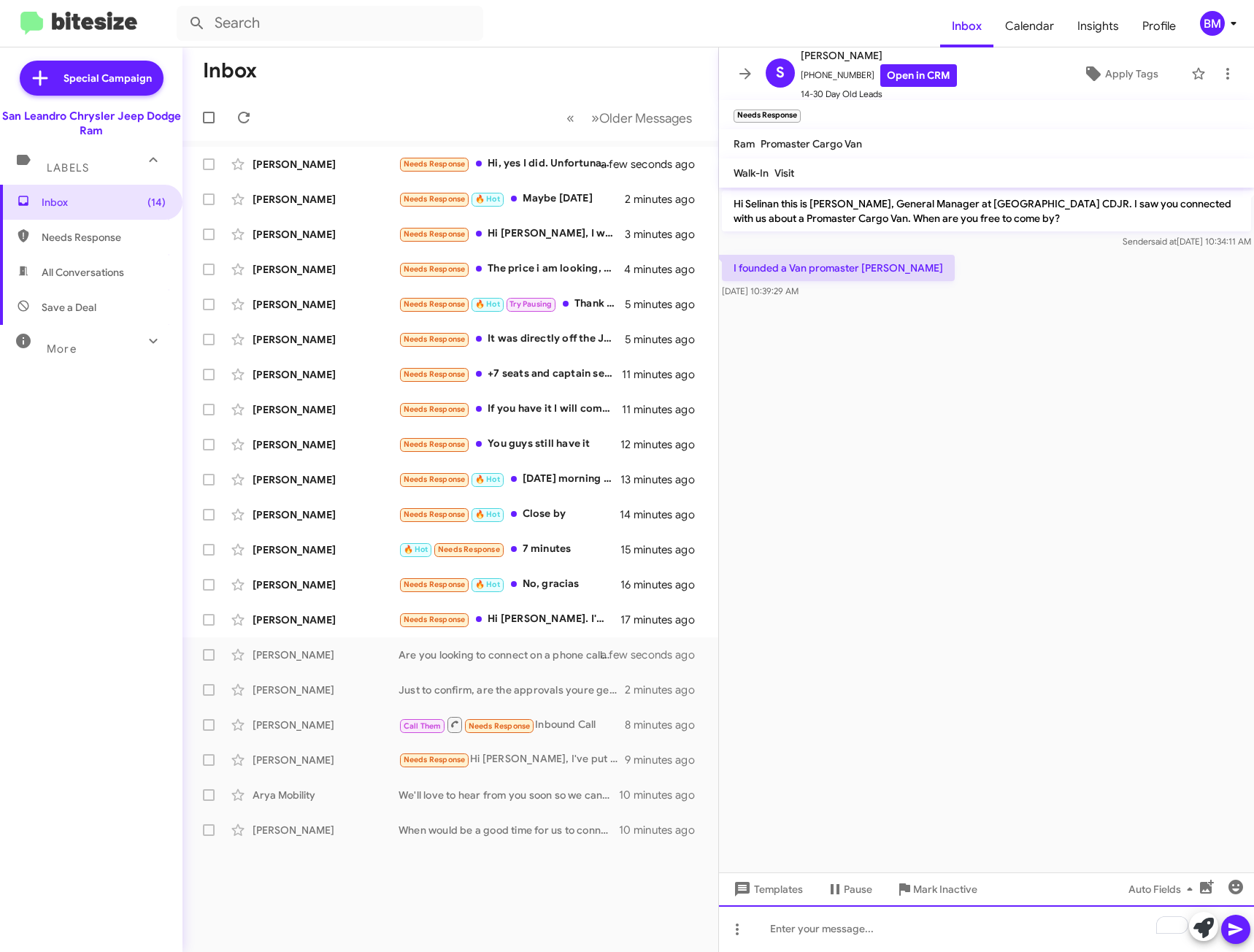
click at [823, 927] on div "To enrich screen reader interactions, please activate Accessibility in Grammarl…" at bounding box center [987, 928] width 535 height 47
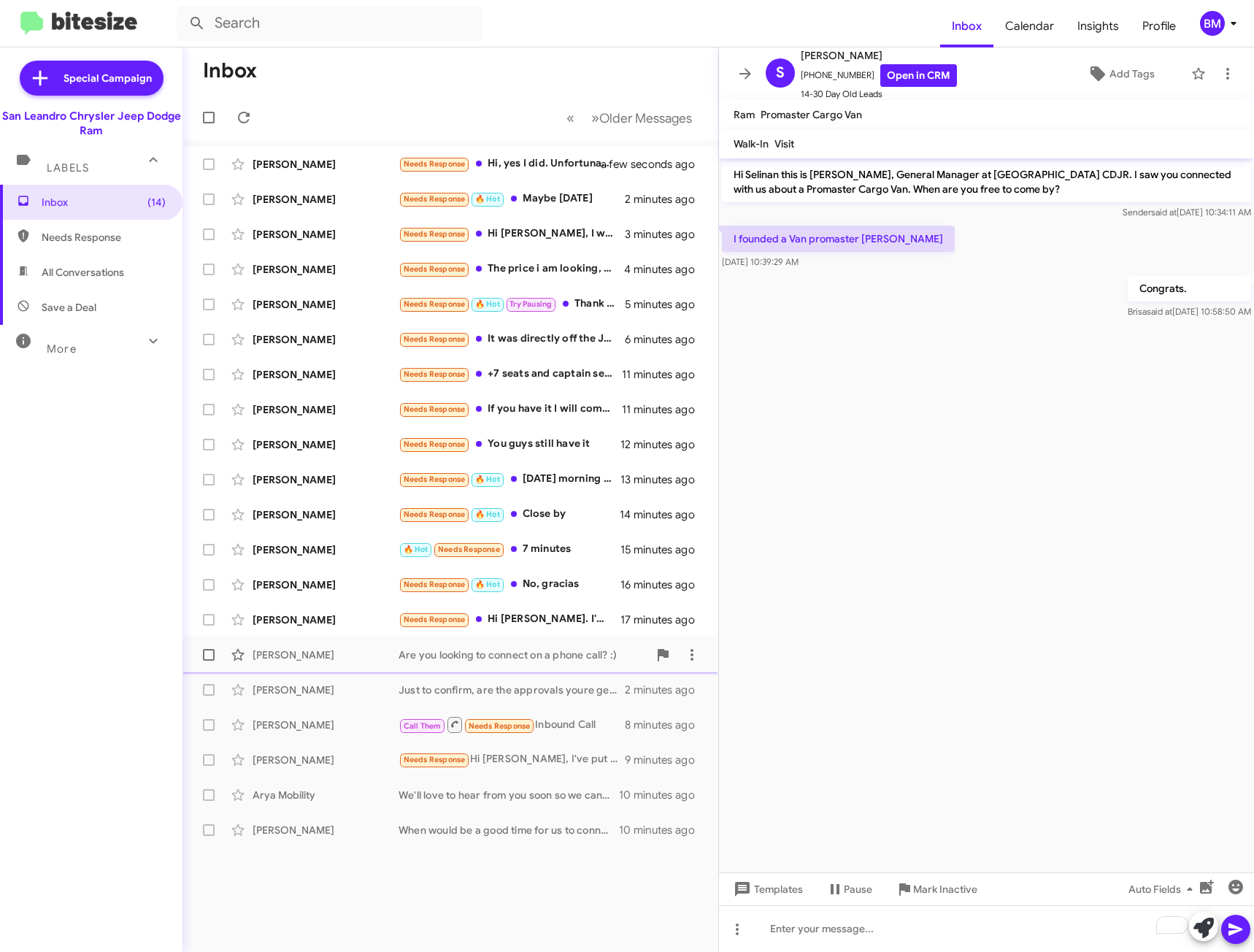
click at [542, 654] on div "Are you looking to connect on a phone call? :)" at bounding box center [523, 654] width 249 height 15
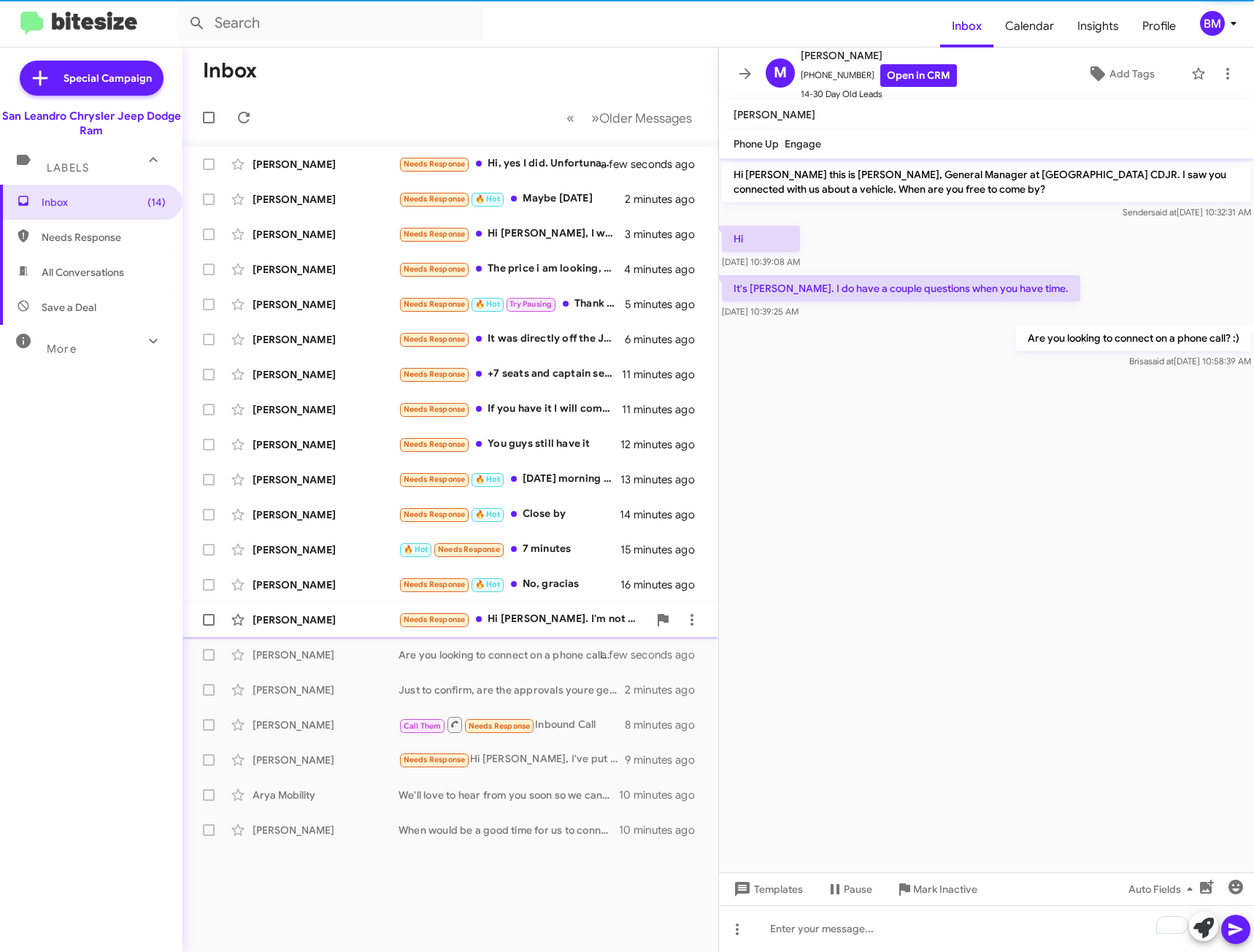
click at [546, 625] on div "Needs Response Hi Carlos. I'm not going to come by until you have a truck that …" at bounding box center [523, 619] width 249 height 17
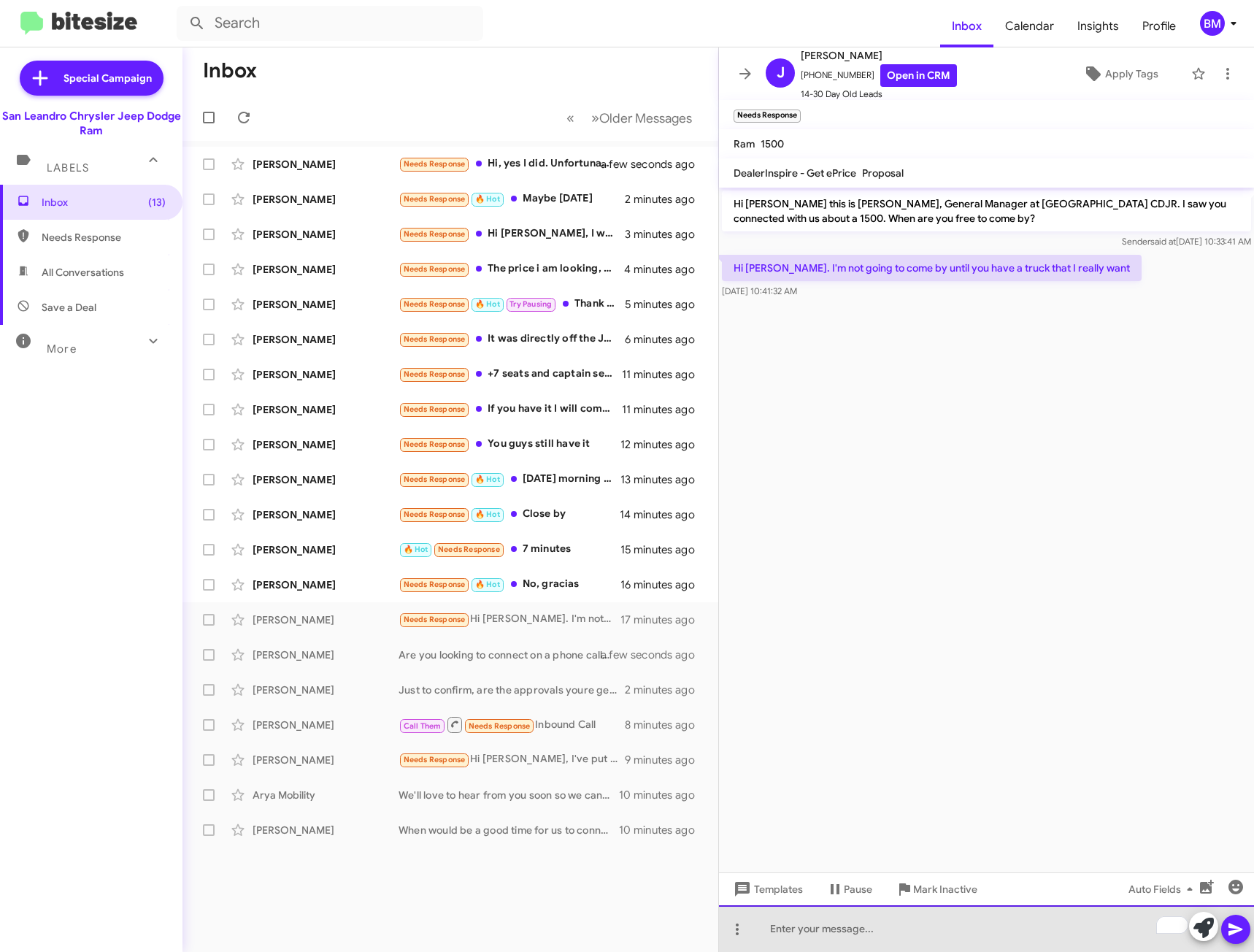
click at [782, 930] on div "To enrich screen reader interactions, please activate Accessibility in Grammarl…" at bounding box center [987, 928] width 535 height 47
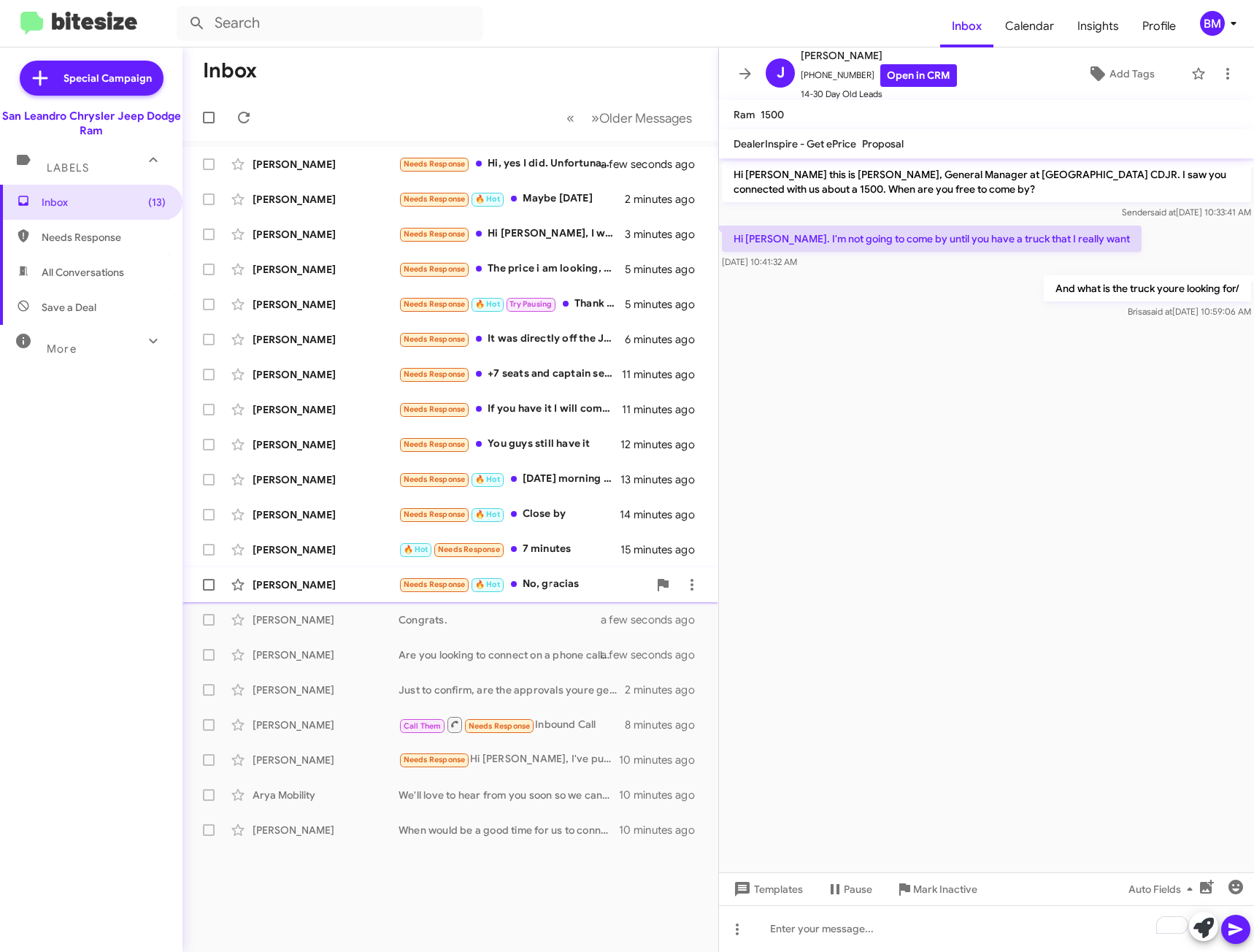
click at [569, 573] on div "Patricia Corona Needs Response 🔥 Hot No, gracias 16 minutes ago" at bounding box center [451, 584] width 513 height 29
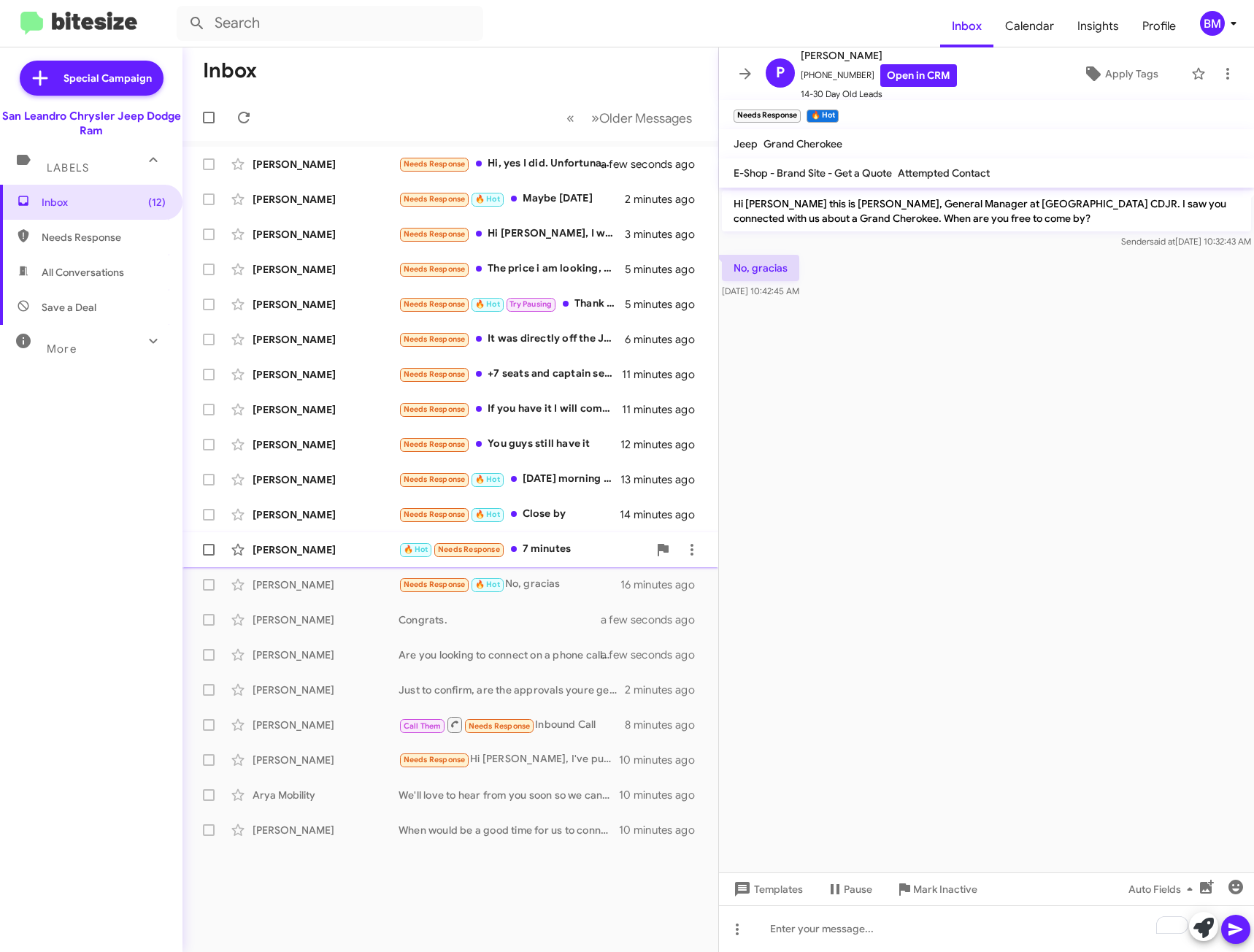
click at [592, 545] on div "🔥 Hot Needs Response 7 minutes" at bounding box center [523, 548] width 249 height 17
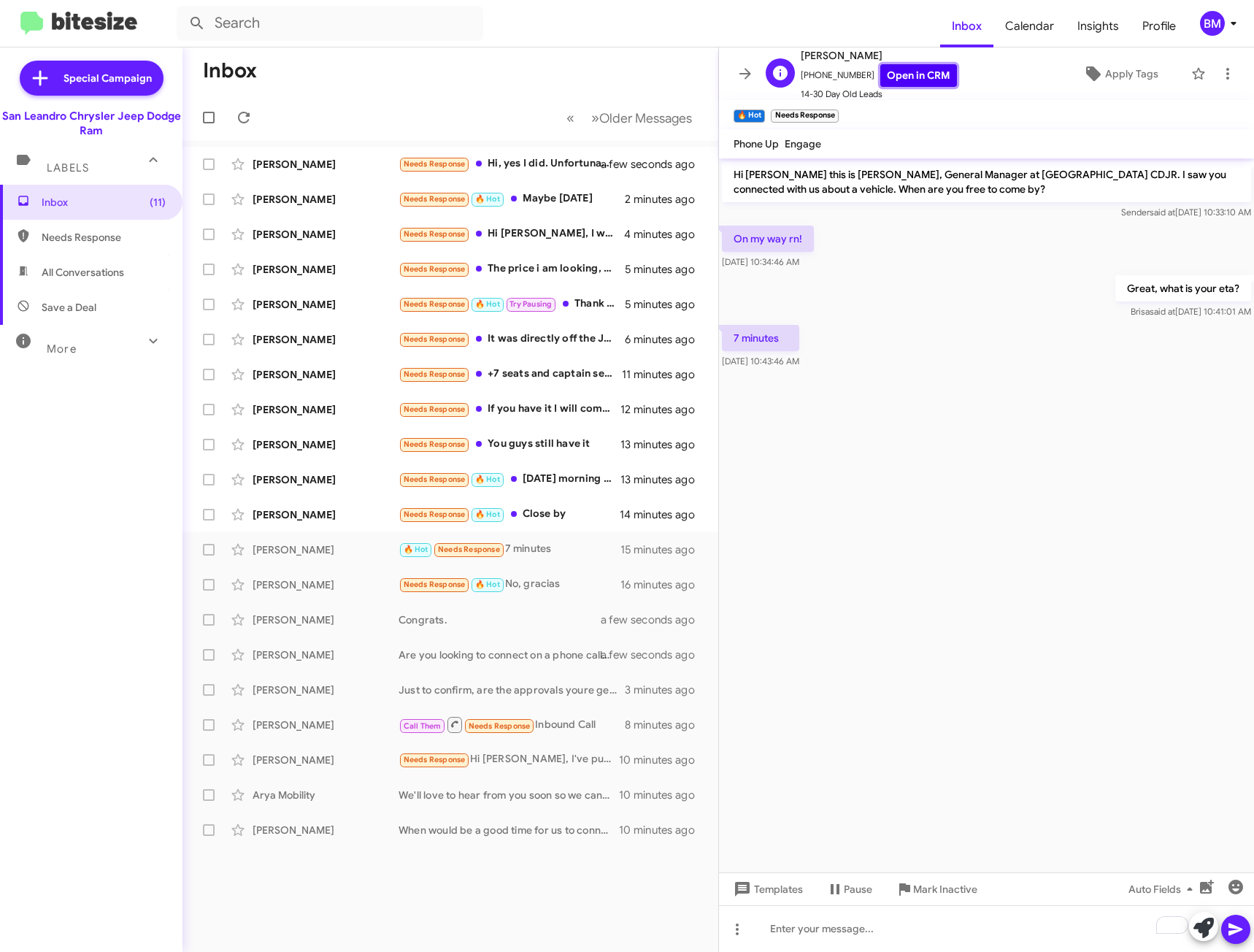
click at [912, 71] on link "Open in CRM" at bounding box center [919, 76] width 77 height 23
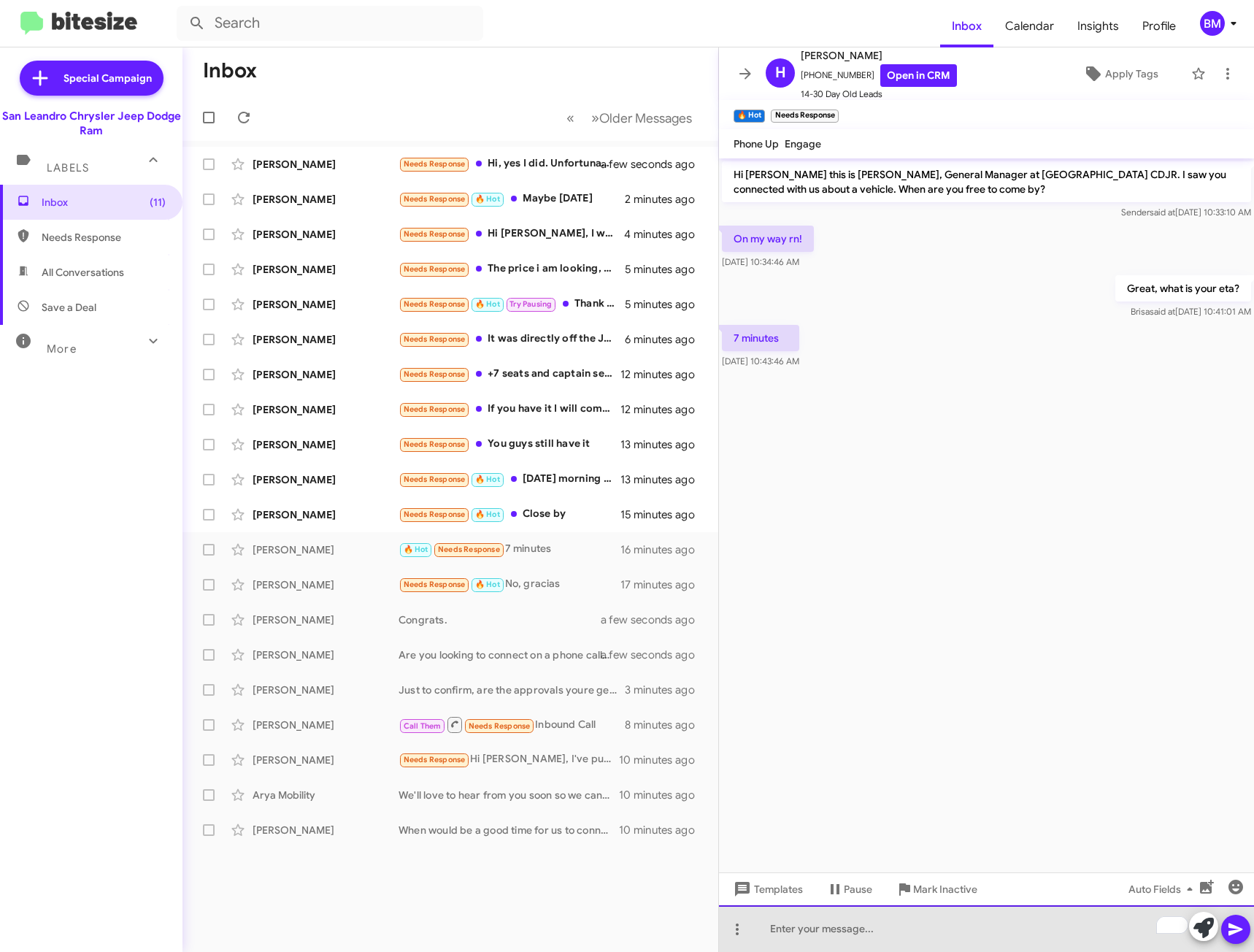
click at [904, 921] on div "To enrich screen reader interactions, please activate Accessibility in Grammarl…" at bounding box center [987, 928] width 535 height 47
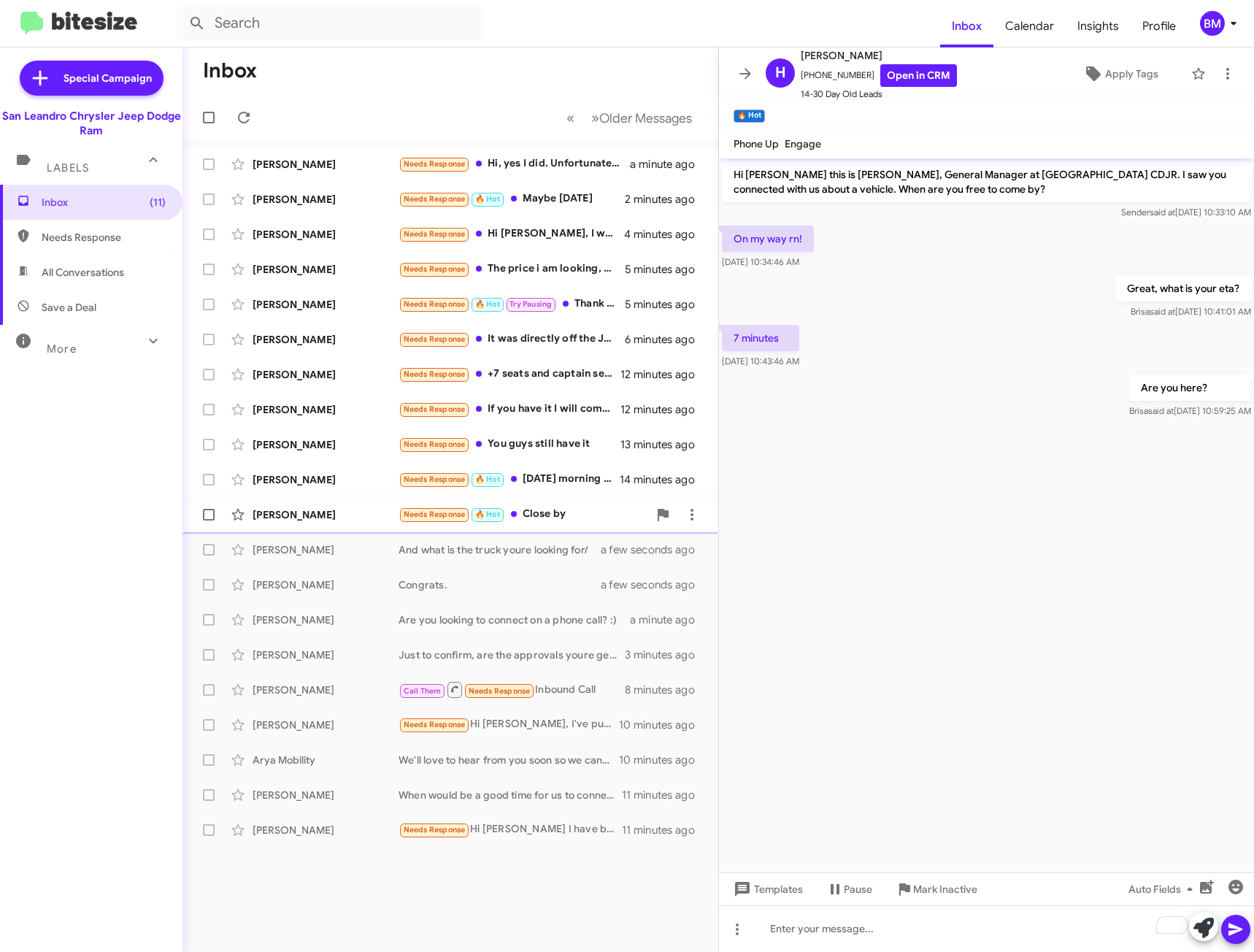
click at [555, 517] on div "Needs Response 🔥 Hot Close by" at bounding box center [523, 513] width 249 height 17
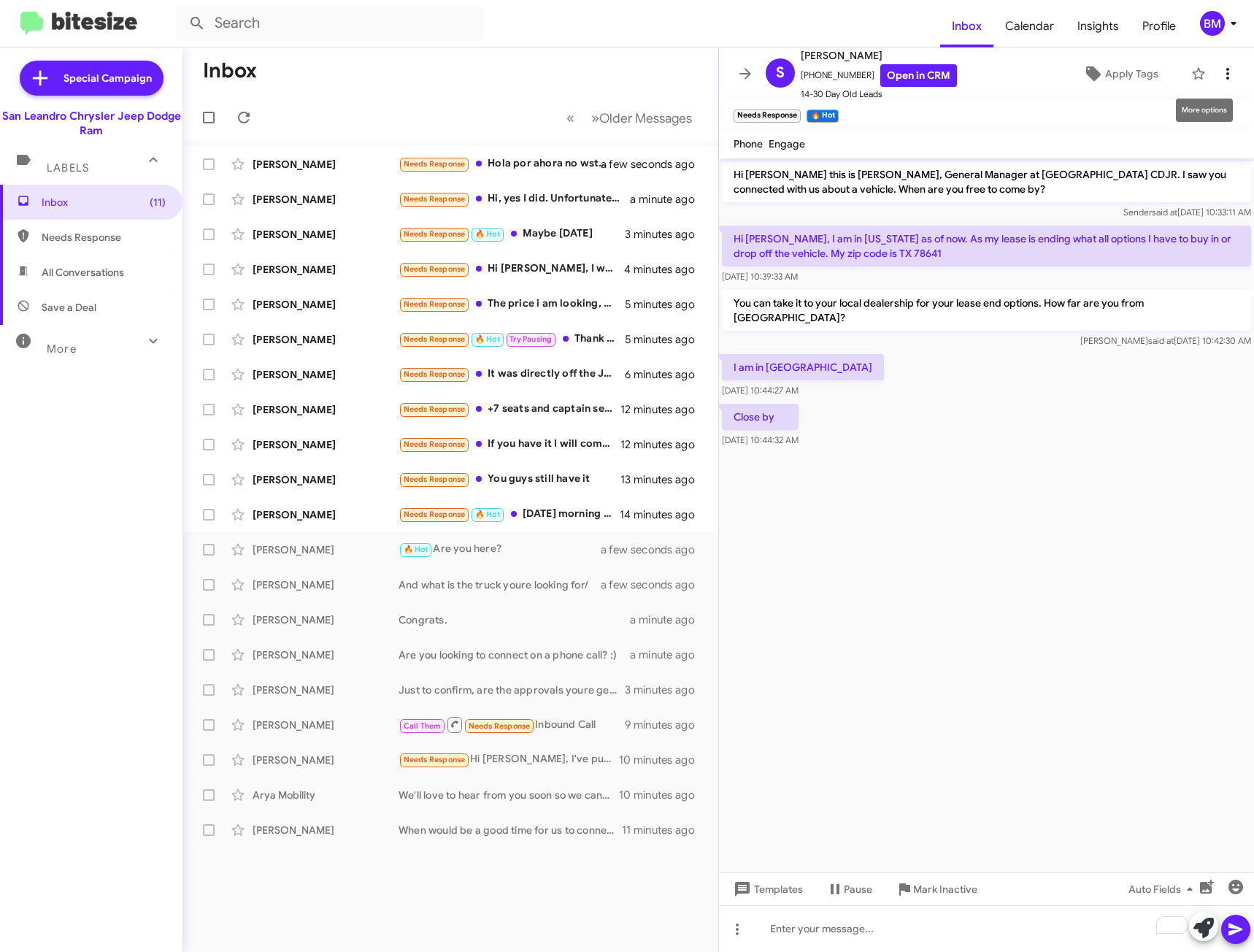
click at [1221, 76] on icon at bounding box center [1228, 74] width 17 height 17
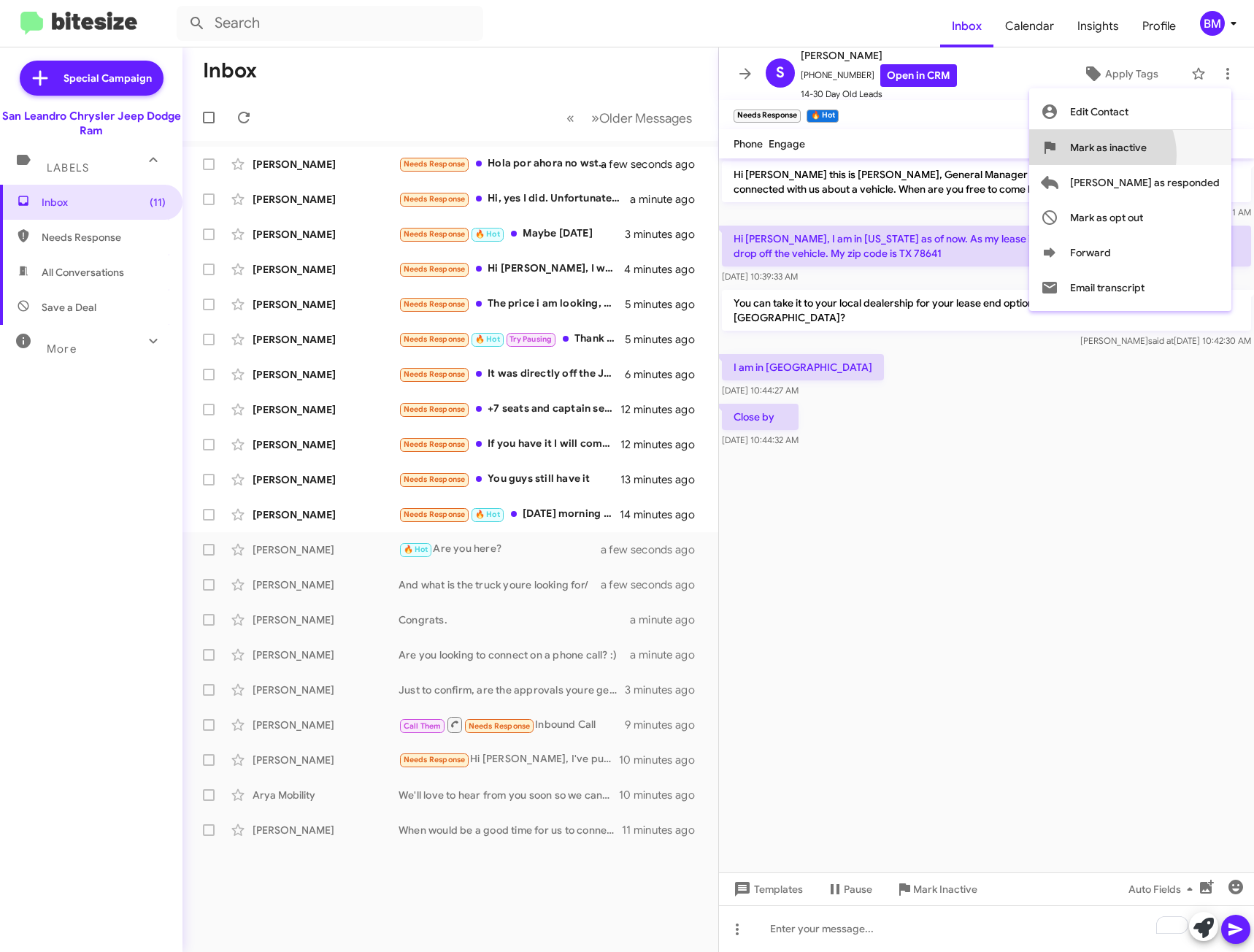
click at [1147, 154] on span "Mark as inactive" at bounding box center [1108, 147] width 77 height 35
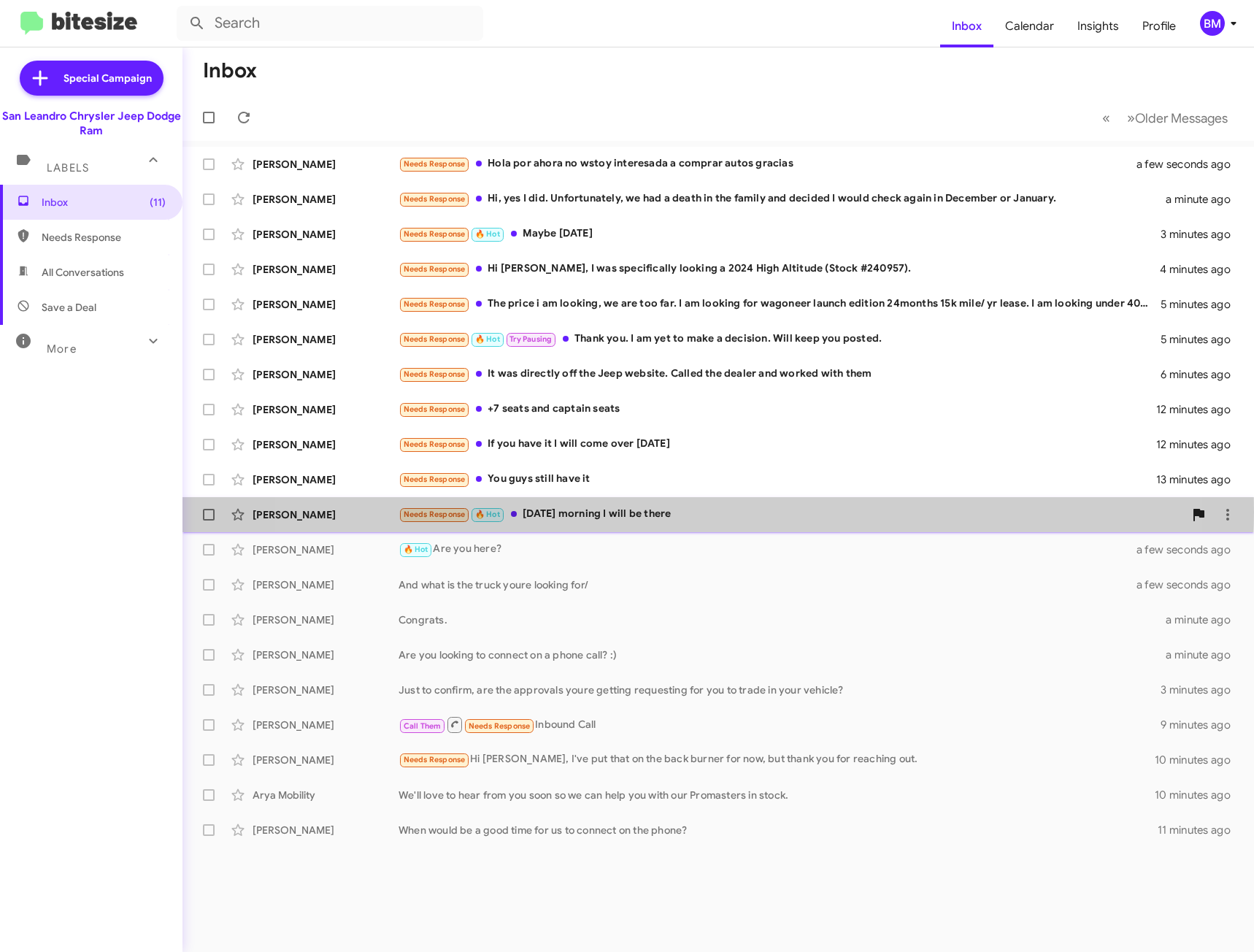
click at [671, 513] on div "Needs Response 🔥 Hot On Saturday morning I will be there" at bounding box center [791, 513] width 786 height 17
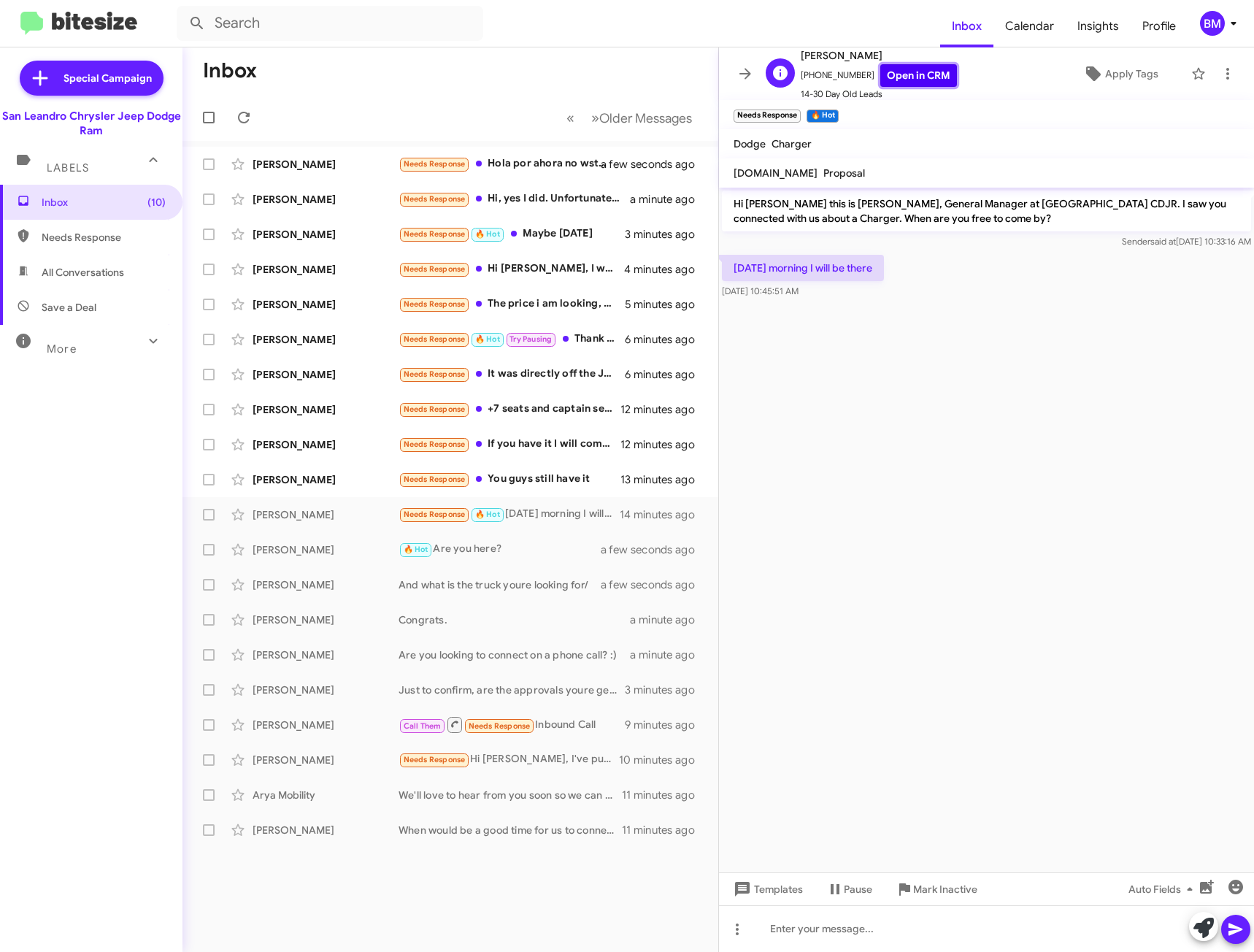
click at [899, 70] on link "Open in CRM" at bounding box center [919, 76] width 77 height 23
click at [885, 921] on div at bounding box center [987, 928] width 535 height 47
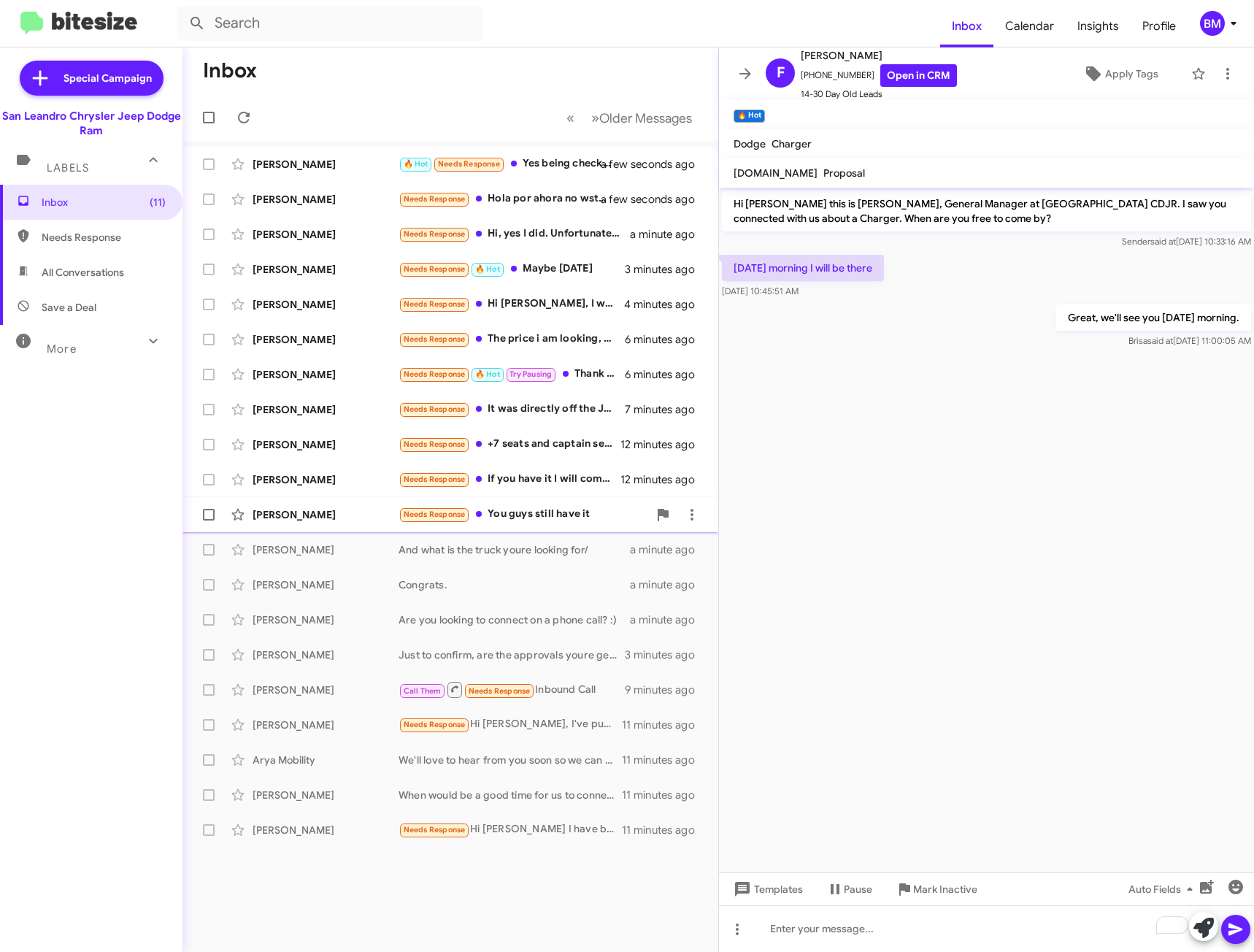
click at [538, 513] on div "Needs Response You guys still have it" at bounding box center [523, 513] width 249 height 17
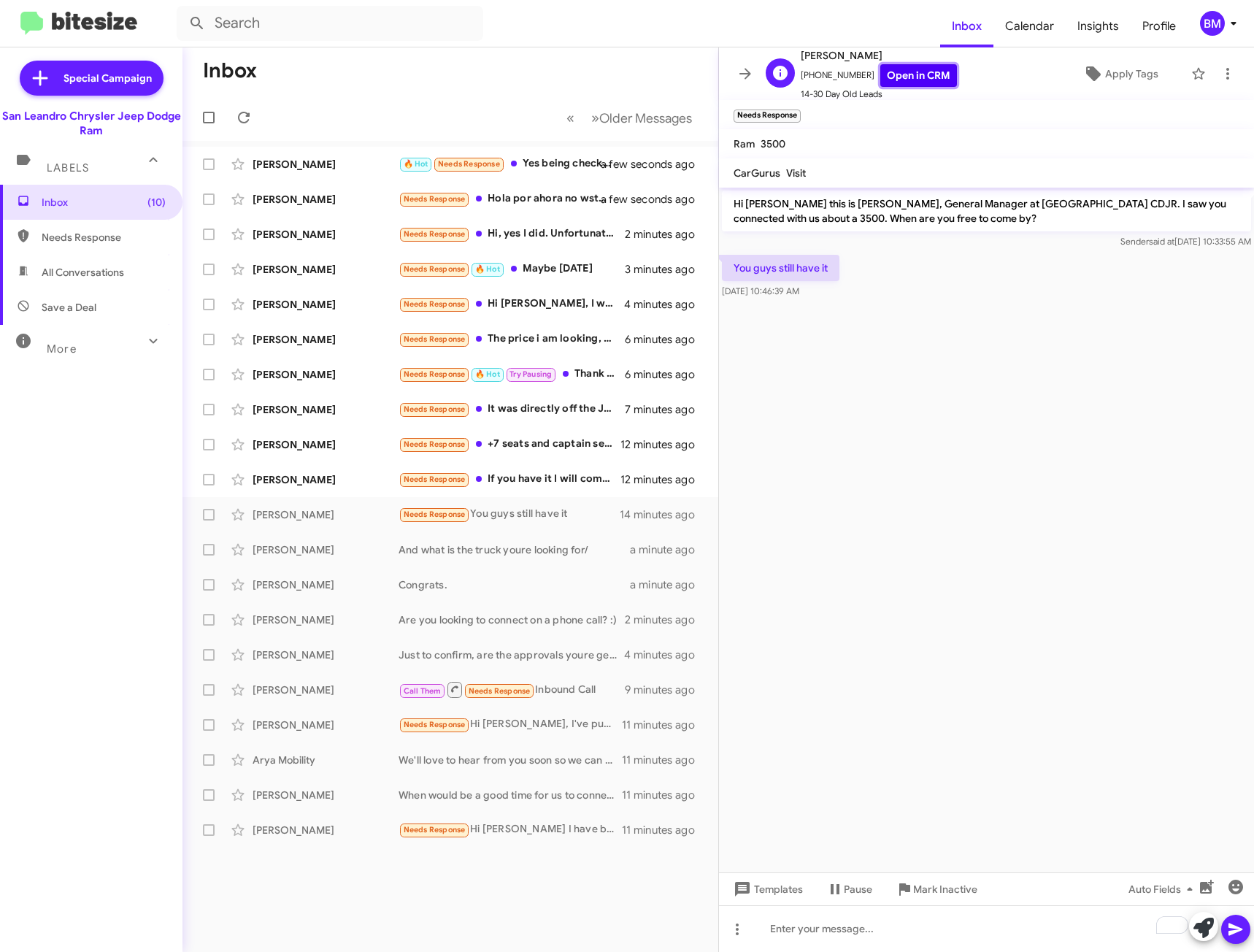
click at [903, 83] on link "Open in CRM" at bounding box center [919, 76] width 77 height 23
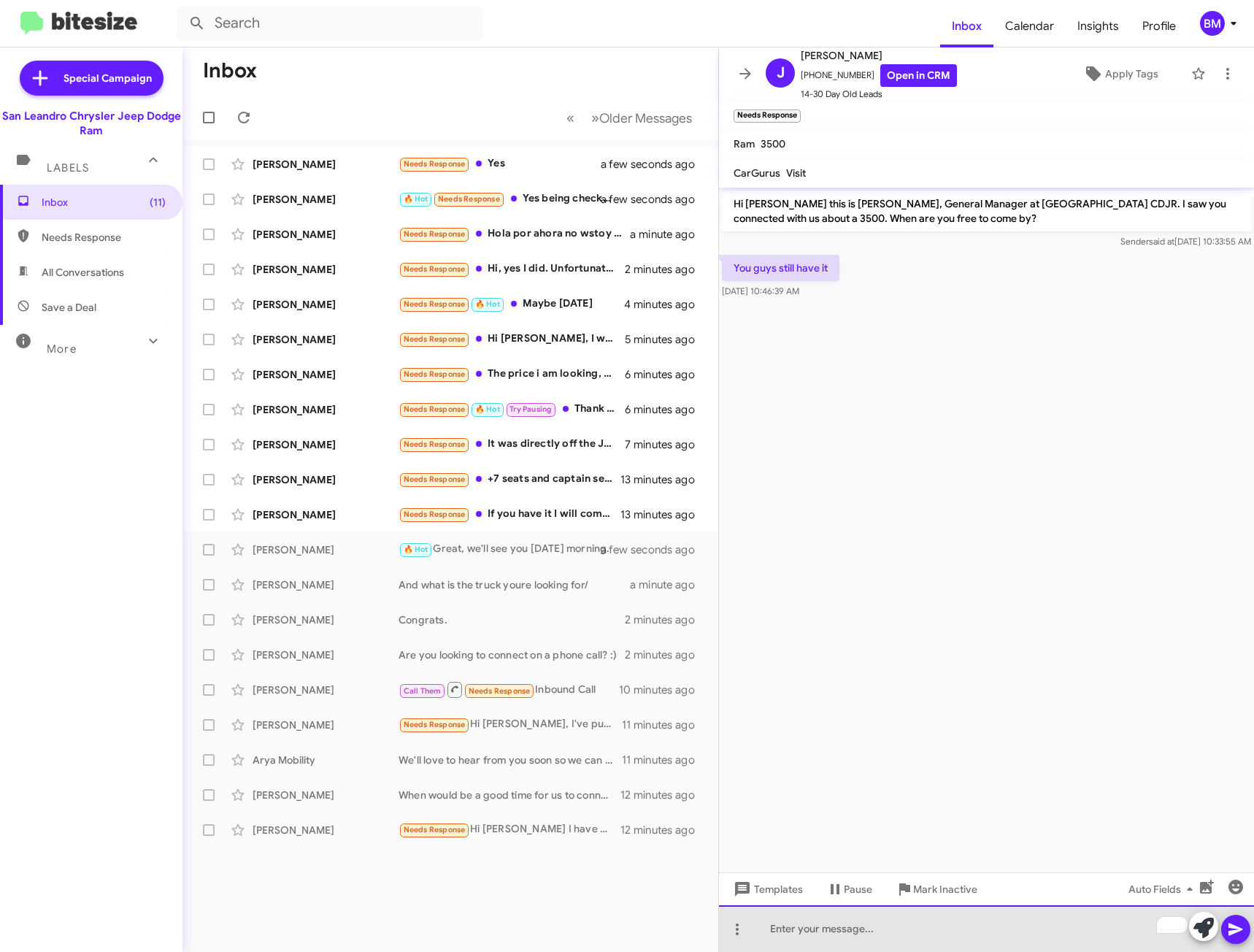
click at [848, 905] on div "To enrich screen reader interactions, please activate Accessibility in Grammarl…" at bounding box center [987, 928] width 535 height 47
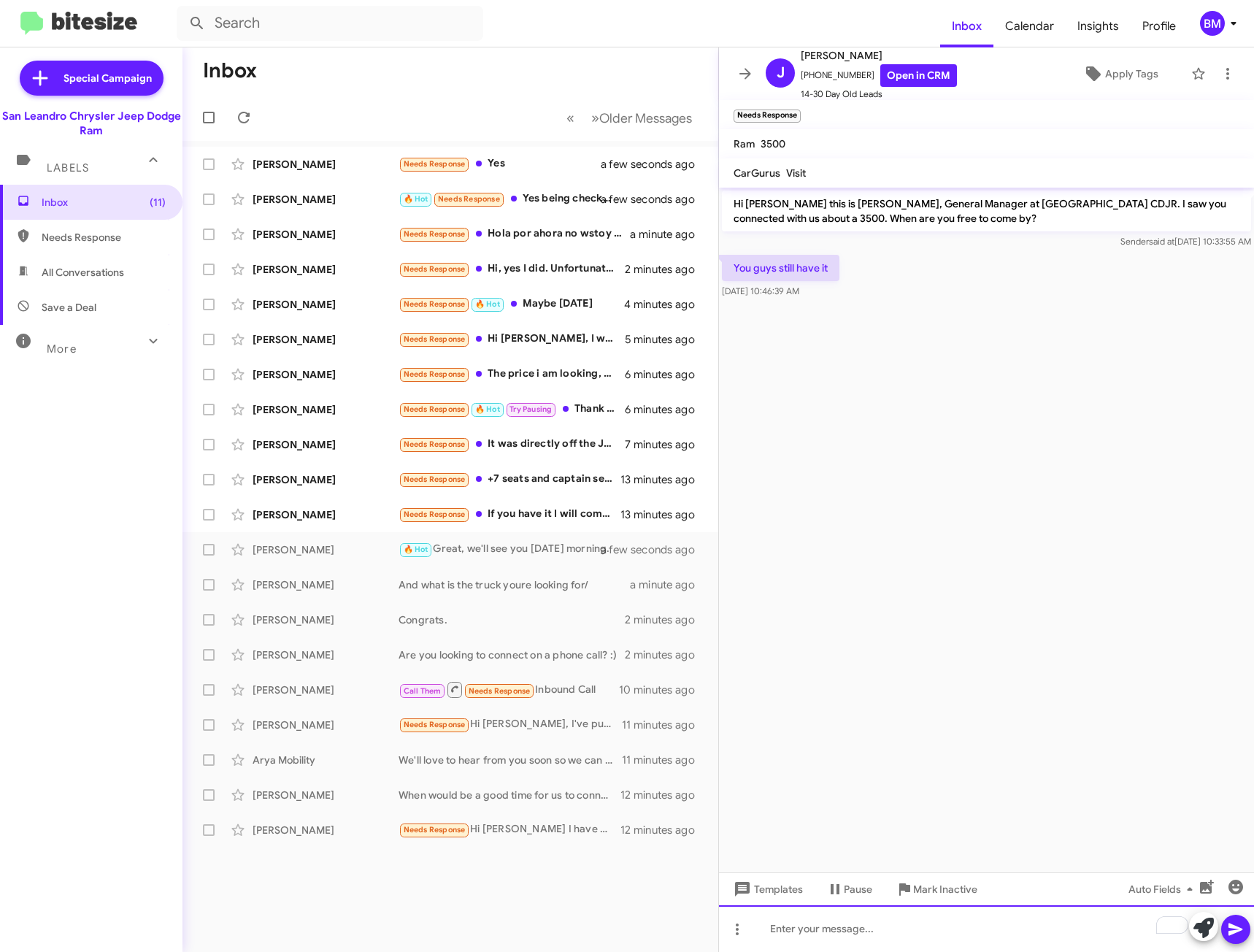
click at [858, 925] on div "To enrich screen reader interactions, please activate Accessibility in Grammarl…" at bounding box center [987, 928] width 535 height 47
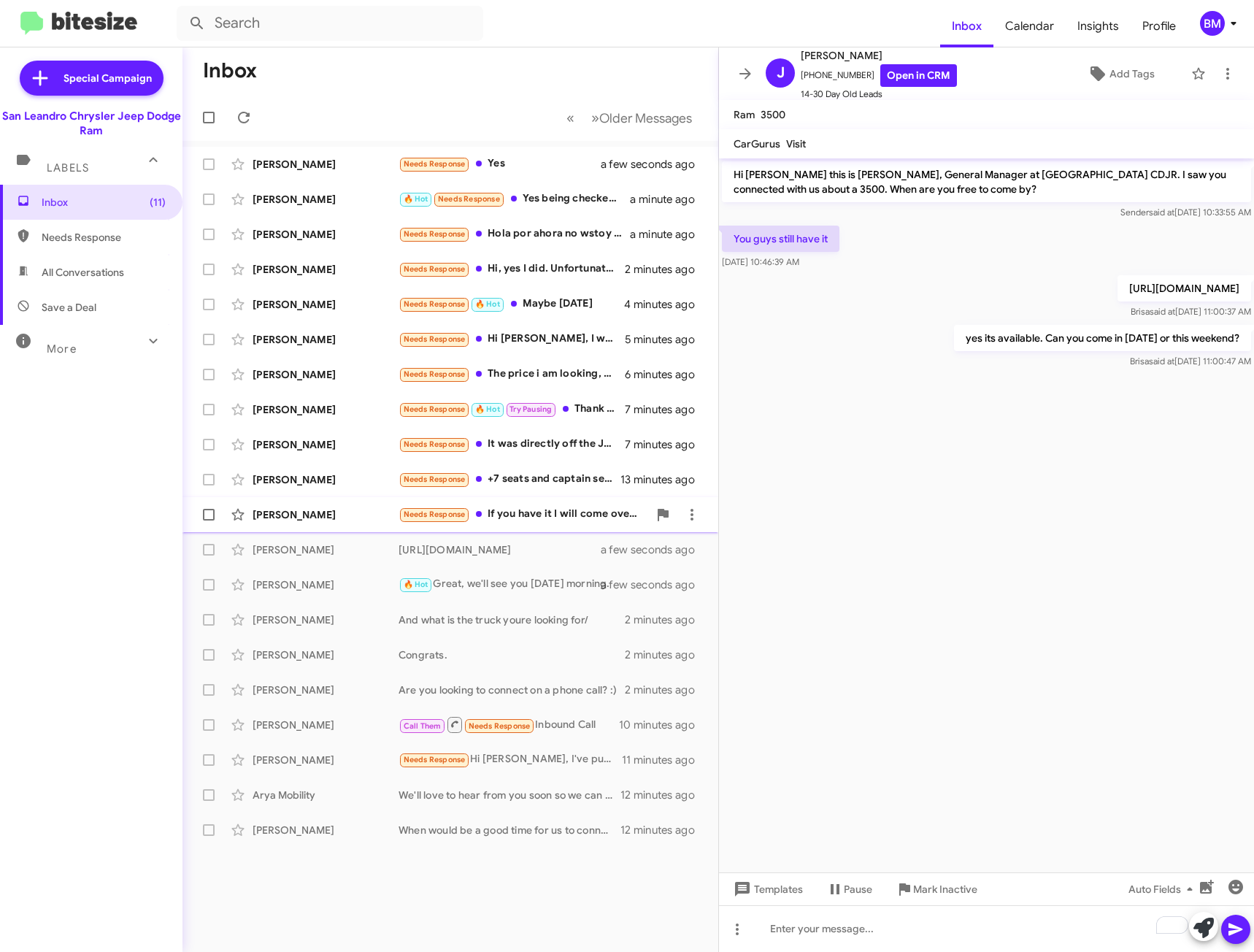
click at [524, 521] on div "Needs Response If you have it I will come over today" at bounding box center [523, 513] width 249 height 17
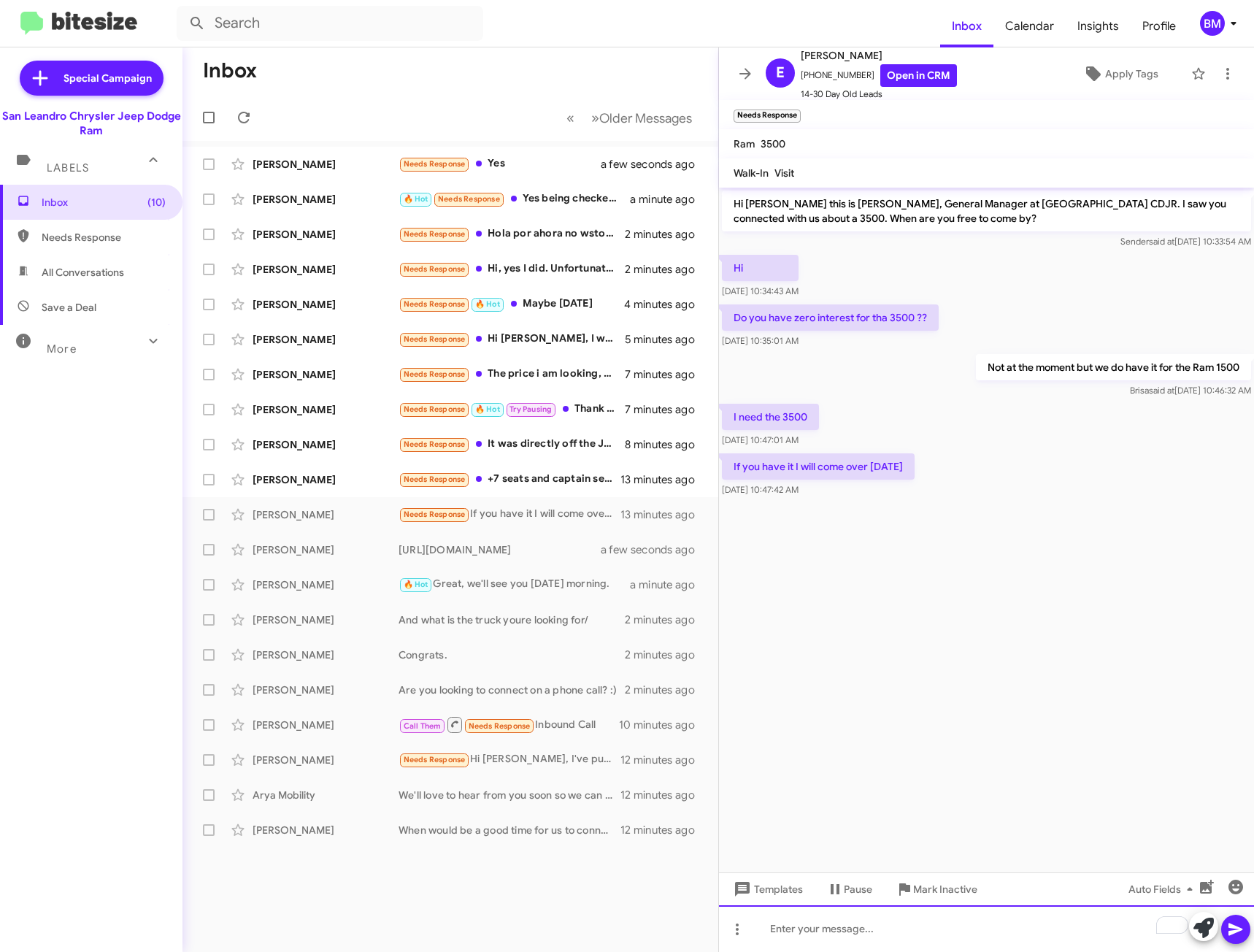
click at [944, 921] on div "To enrich screen reader interactions, please activate Accessibility in Grammarl…" at bounding box center [987, 928] width 535 height 47
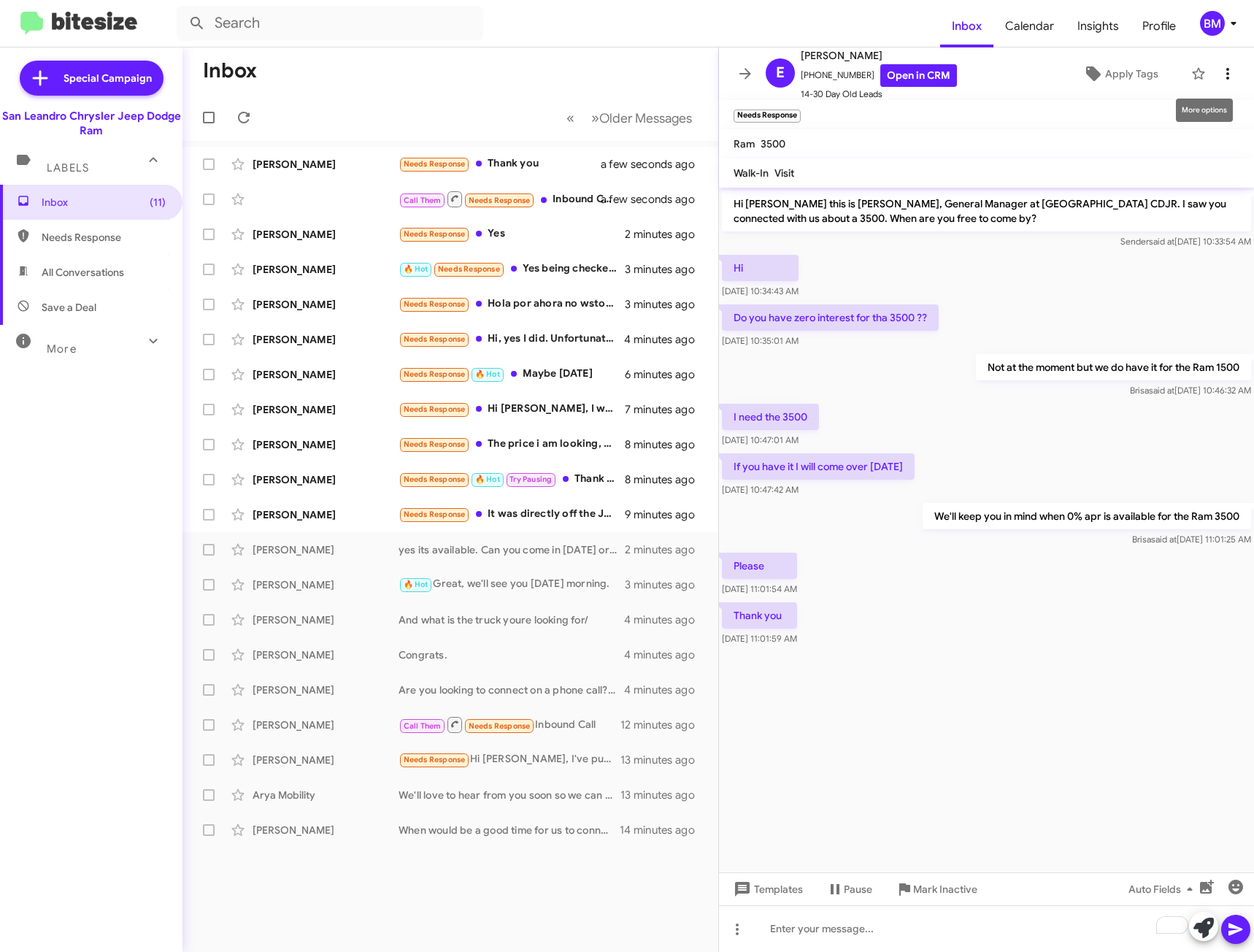
click at [1219, 74] on icon at bounding box center [1228, 74] width 17 height 17
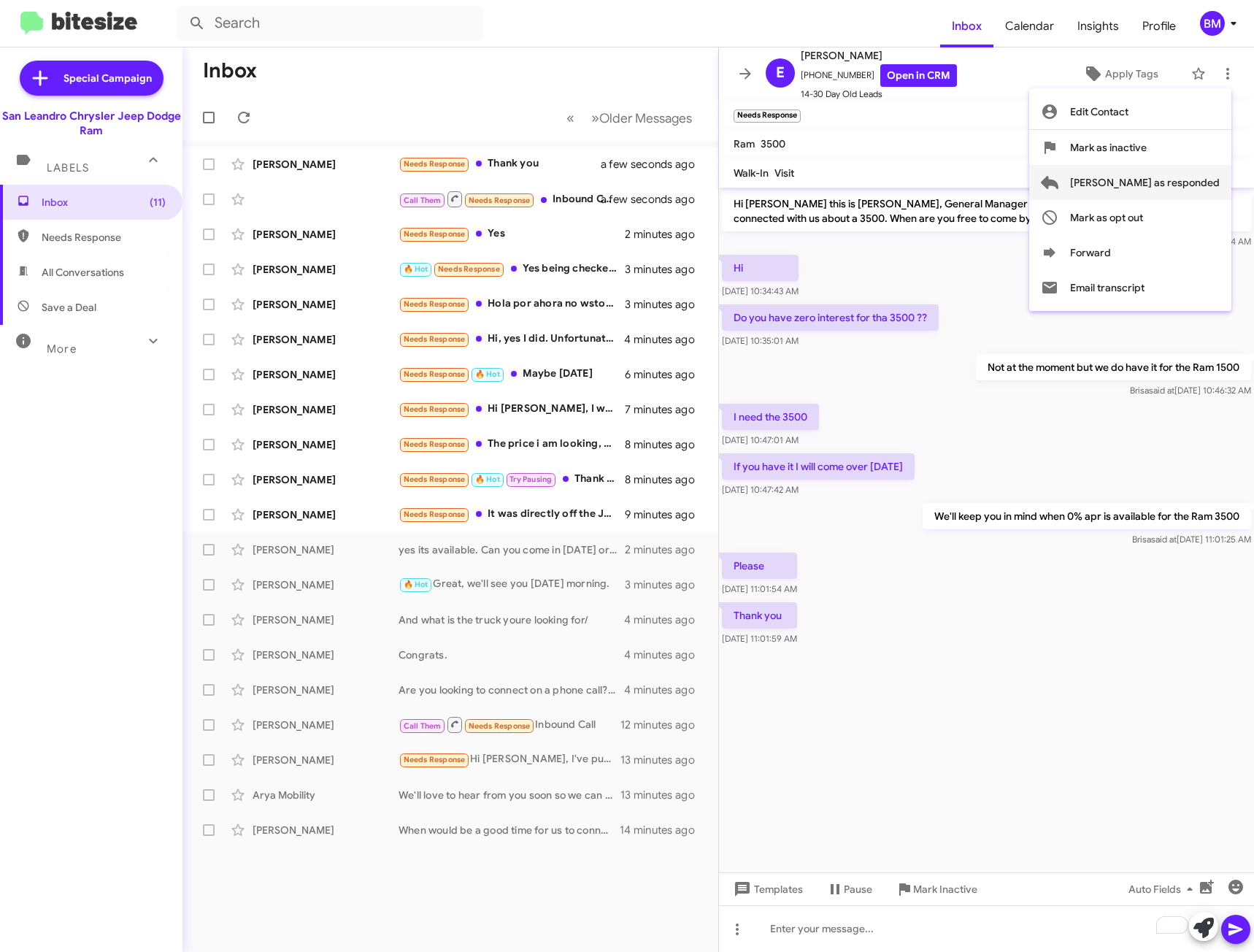
click at [1142, 186] on span "[PERSON_NAME] as responded" at bounding box center [1145, 182] width 150 height 35
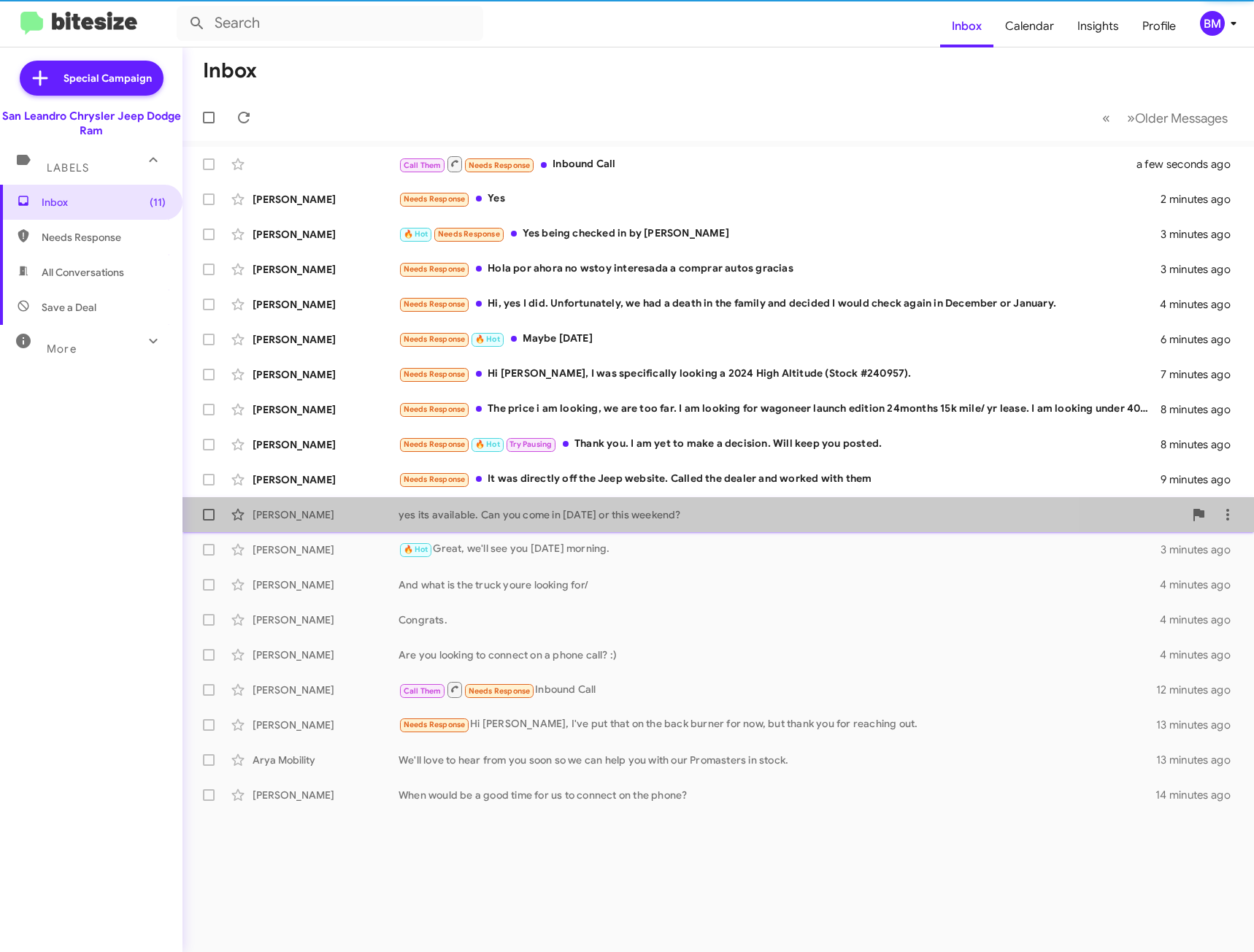
click at [517, 522] on div "Jose Figueroa yes its available. Can you come in today or this weekend? 2 minut…" at bounding box center [719, 513] width 1048 height 29
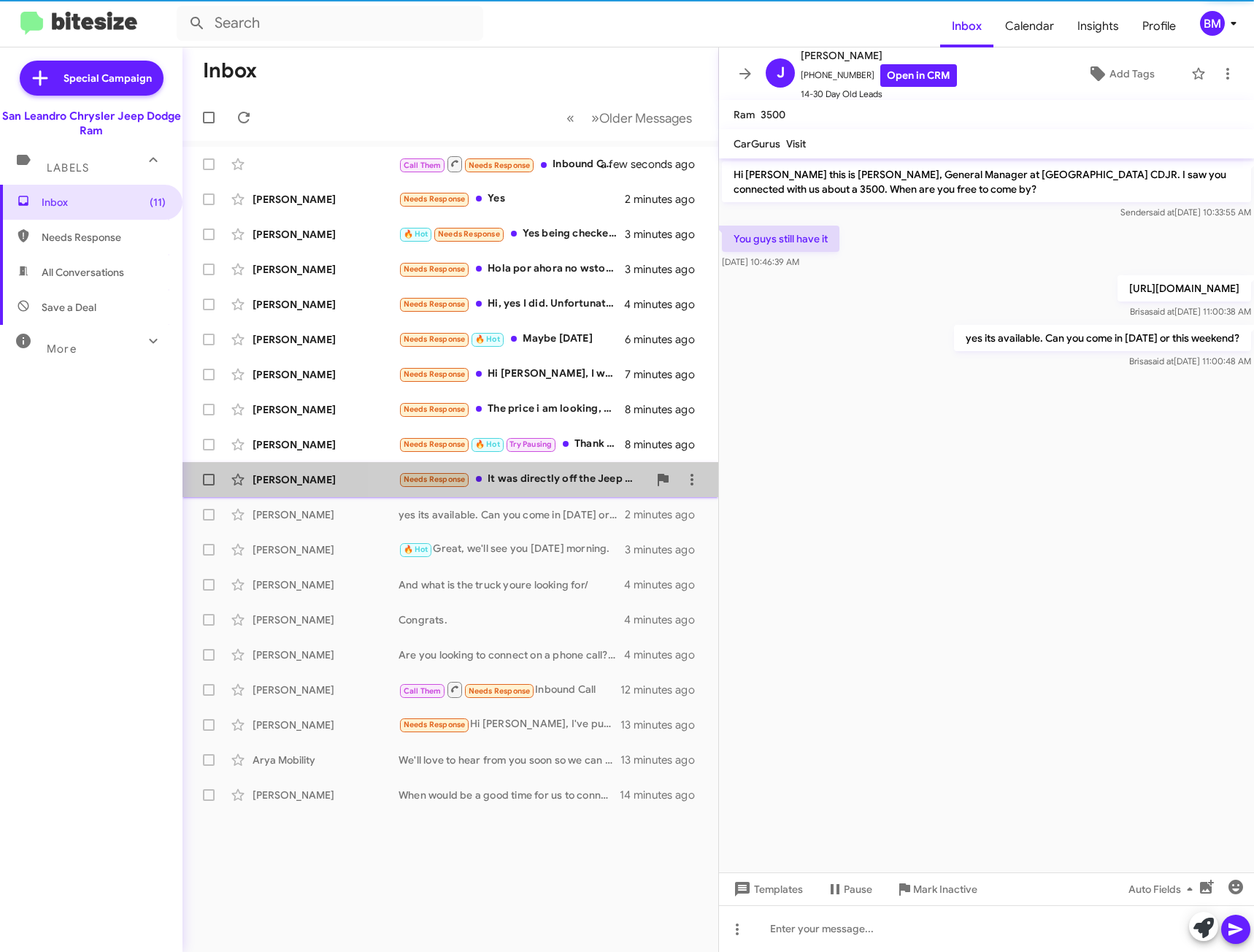
click at [531, 479] on div "Needs Response It was directly off the Jeep website. Called the dealer and work…" at bounding box center [523, 479] width 249 height 17
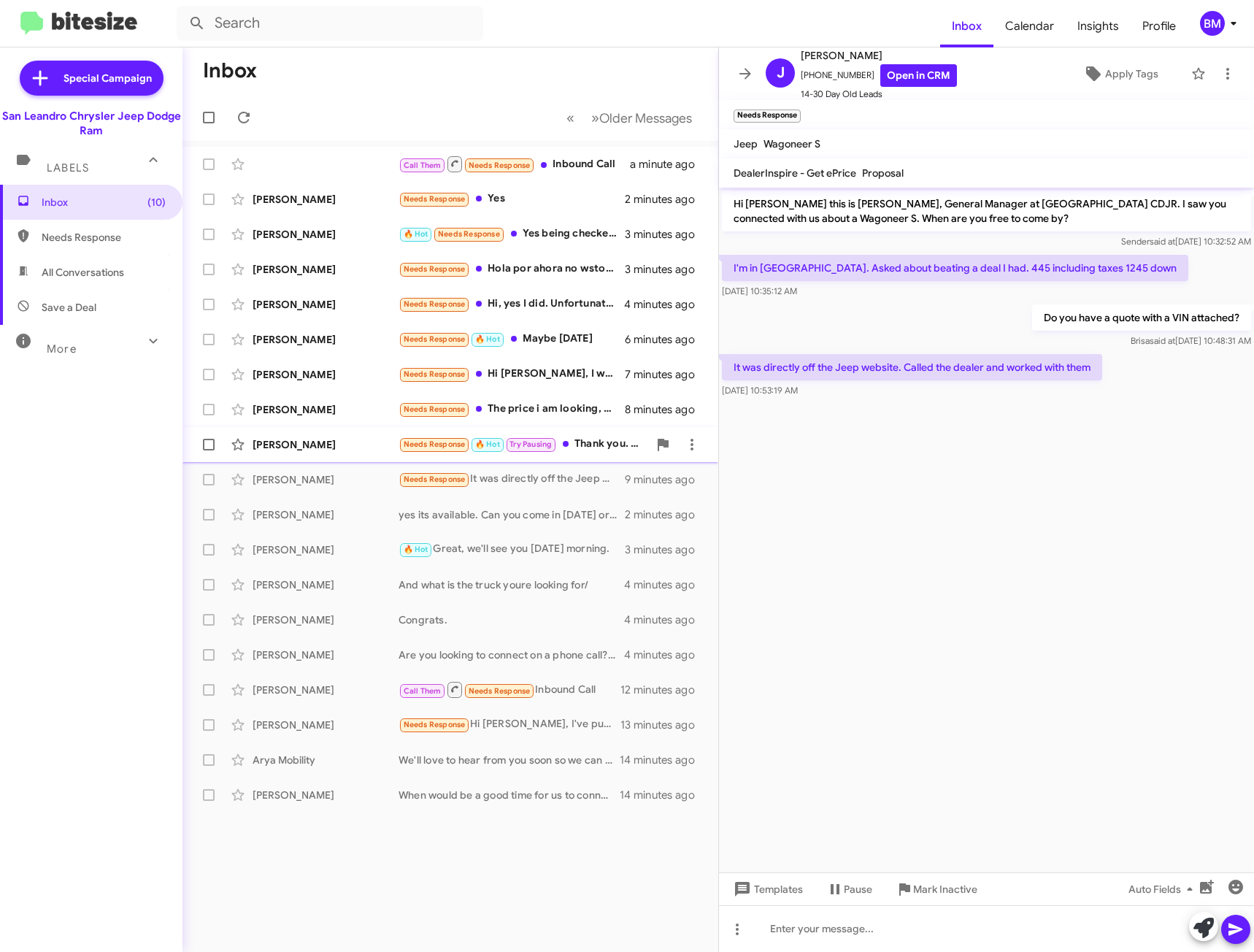
click at [593, 441] on div "Needs Response 🔥 Hot Try Pausing Thank you. I am yet to make a decision. Will k…" at bounding box center [523, 444] width 249 height 17
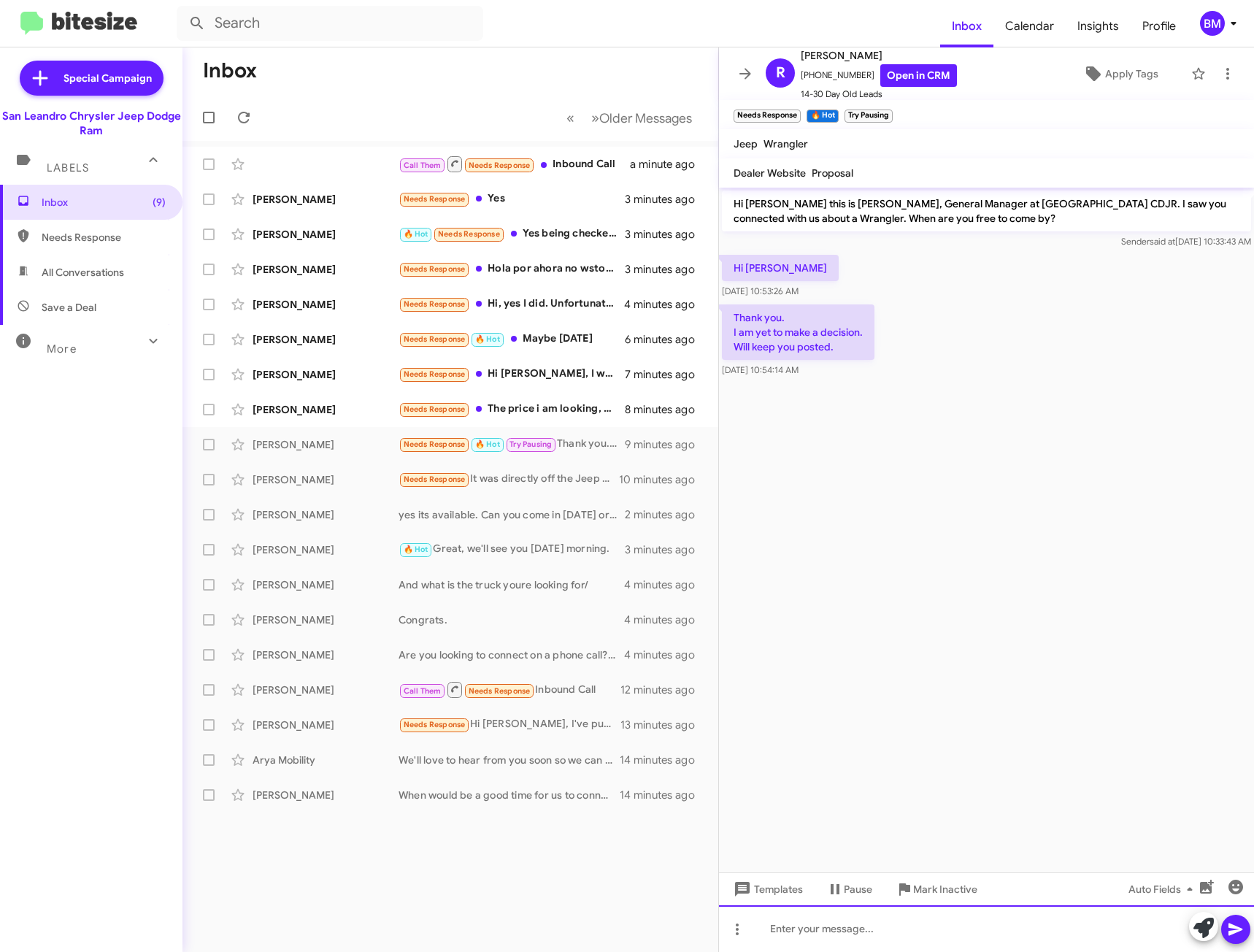
click at [862, 933] on div at bounding box center [987, 928] width 535 height 47
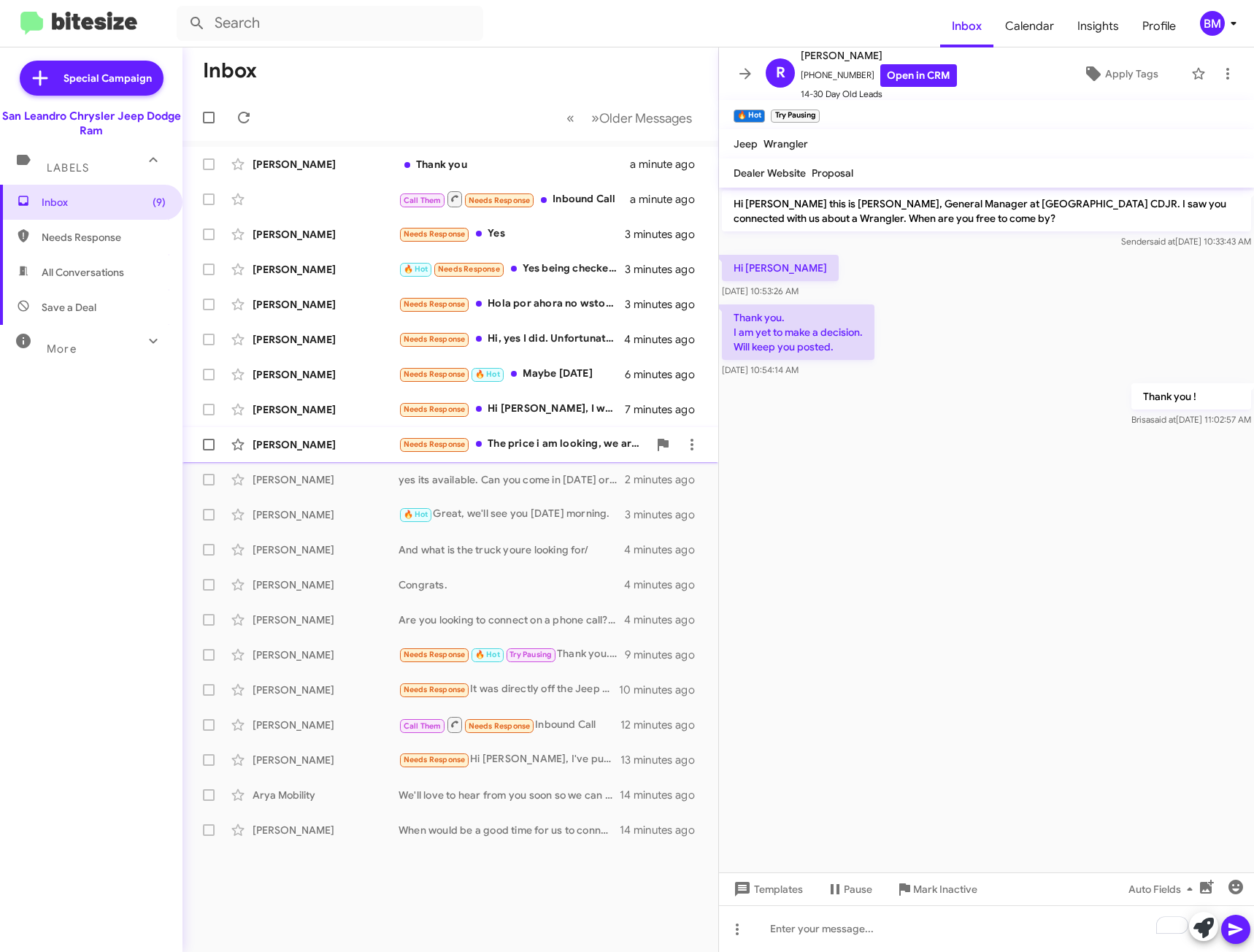
click at [515, 445] on div "Needs Response The price i am looking, we are too far. I am looking for wagonee…" at bounding box center [523, 444] width 249 height 17
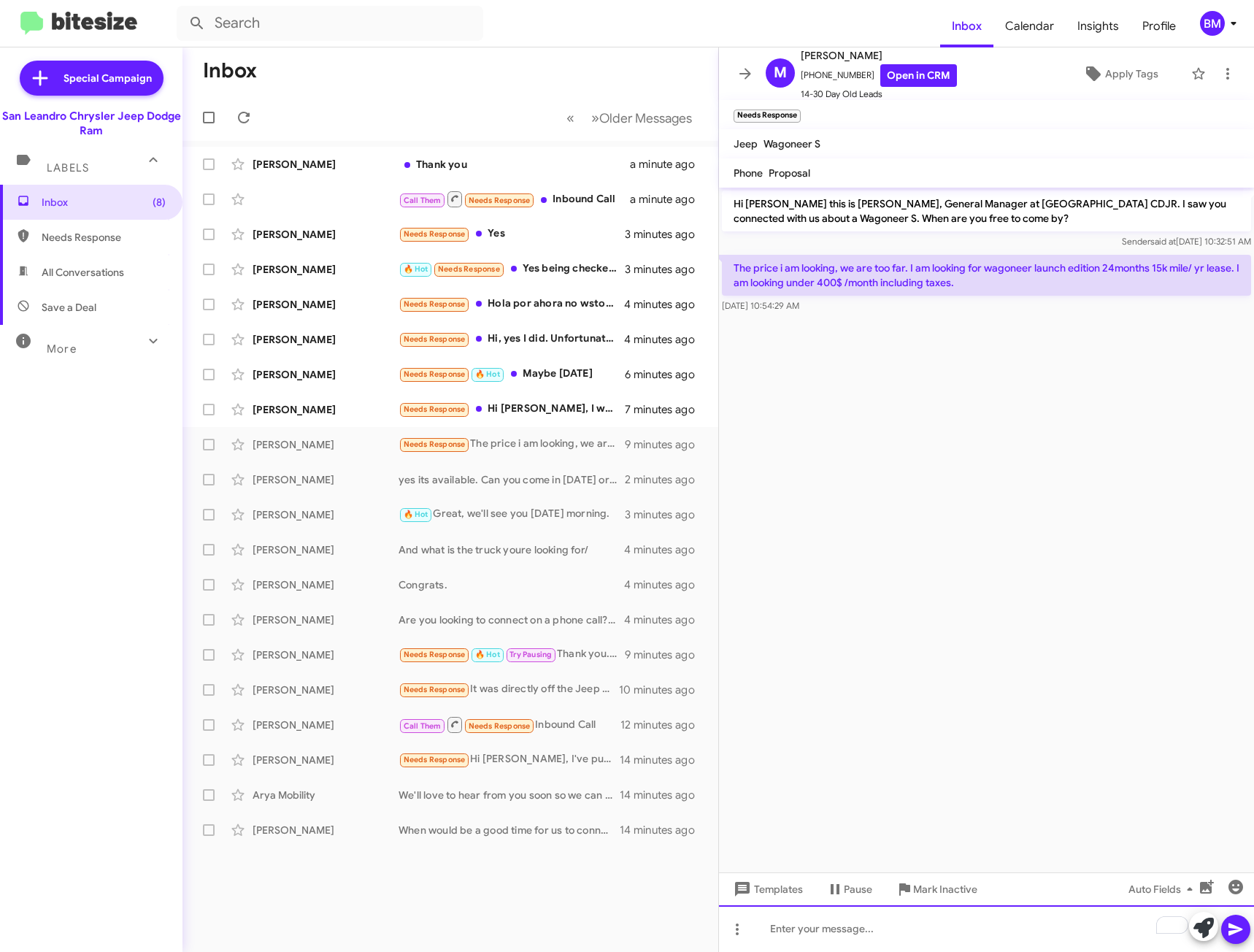
click at [947, 921] on div "To enrich screen reader interactions, please activate Accessibility in Grammarl…" at bounding box center [987, 928] width 535 height 47
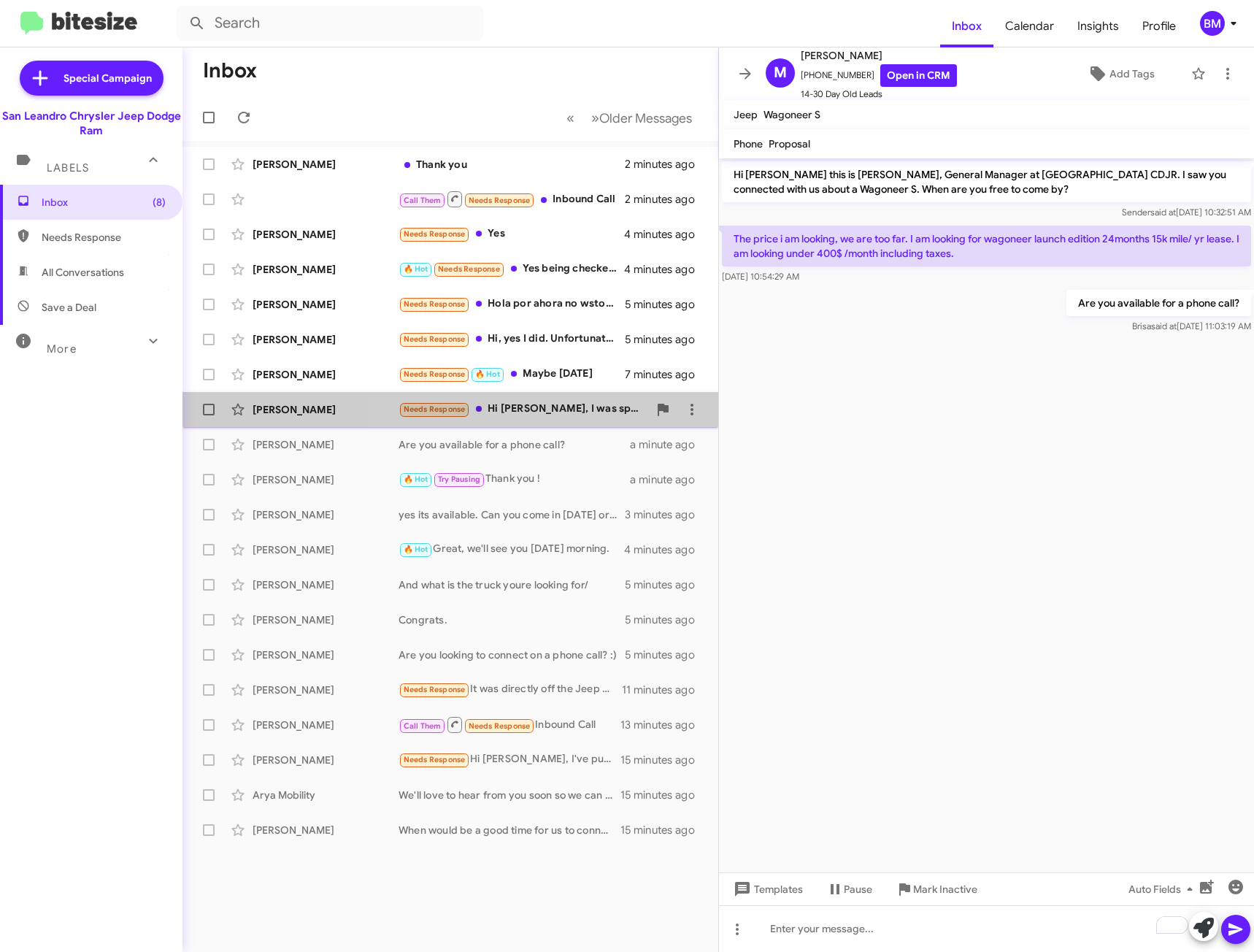
click at [521, 404] on div "Needs Response Hi Carlos, I was specifically looking a 2024 High Altitude (Stoc…" at bounding box center [523, 409] width 249 height 17
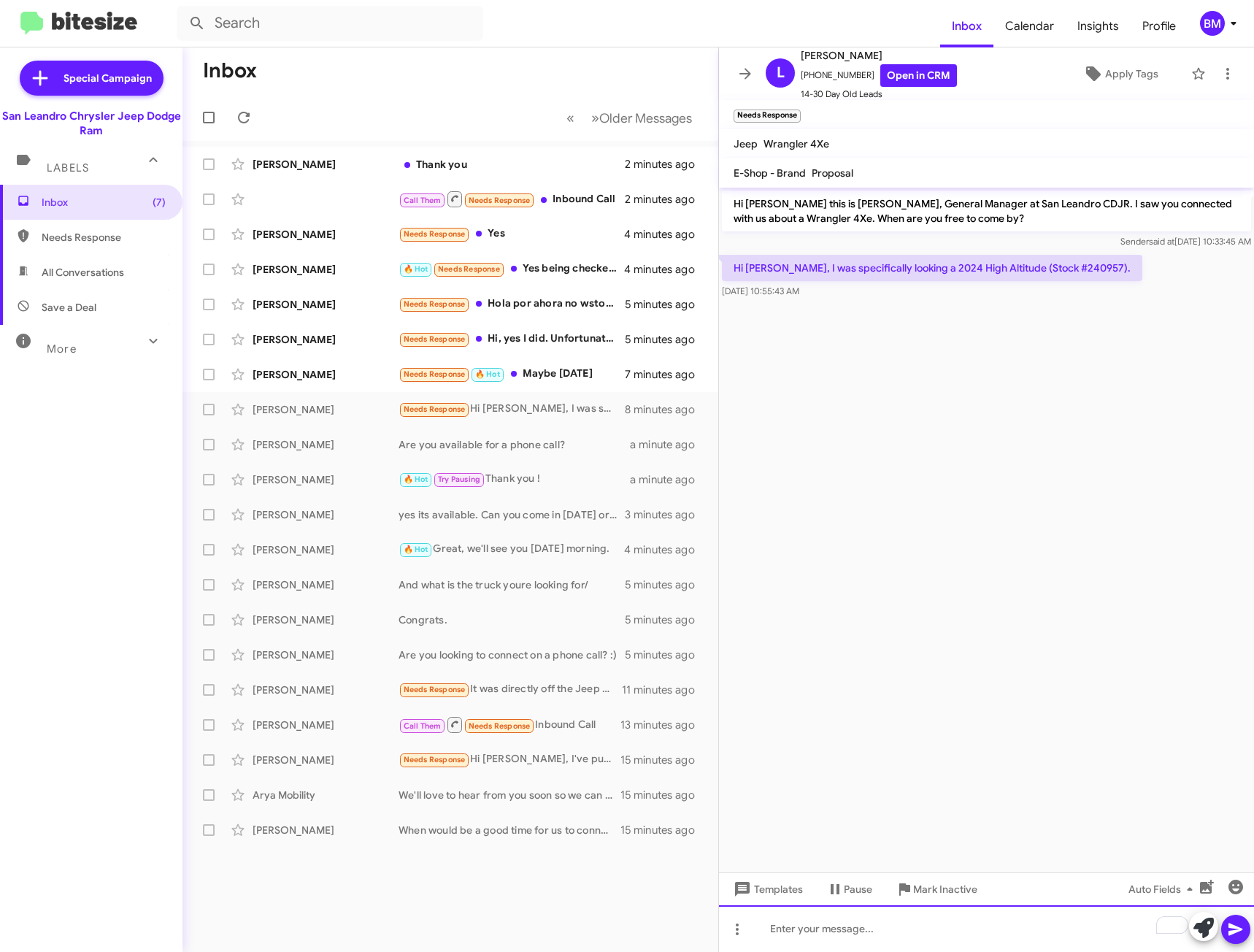
click at [860, 934] on div "To enrich screen reader interactions, please activate Accessibility in Grammarl…" at bounding box center [987, 928] width 535 height 47
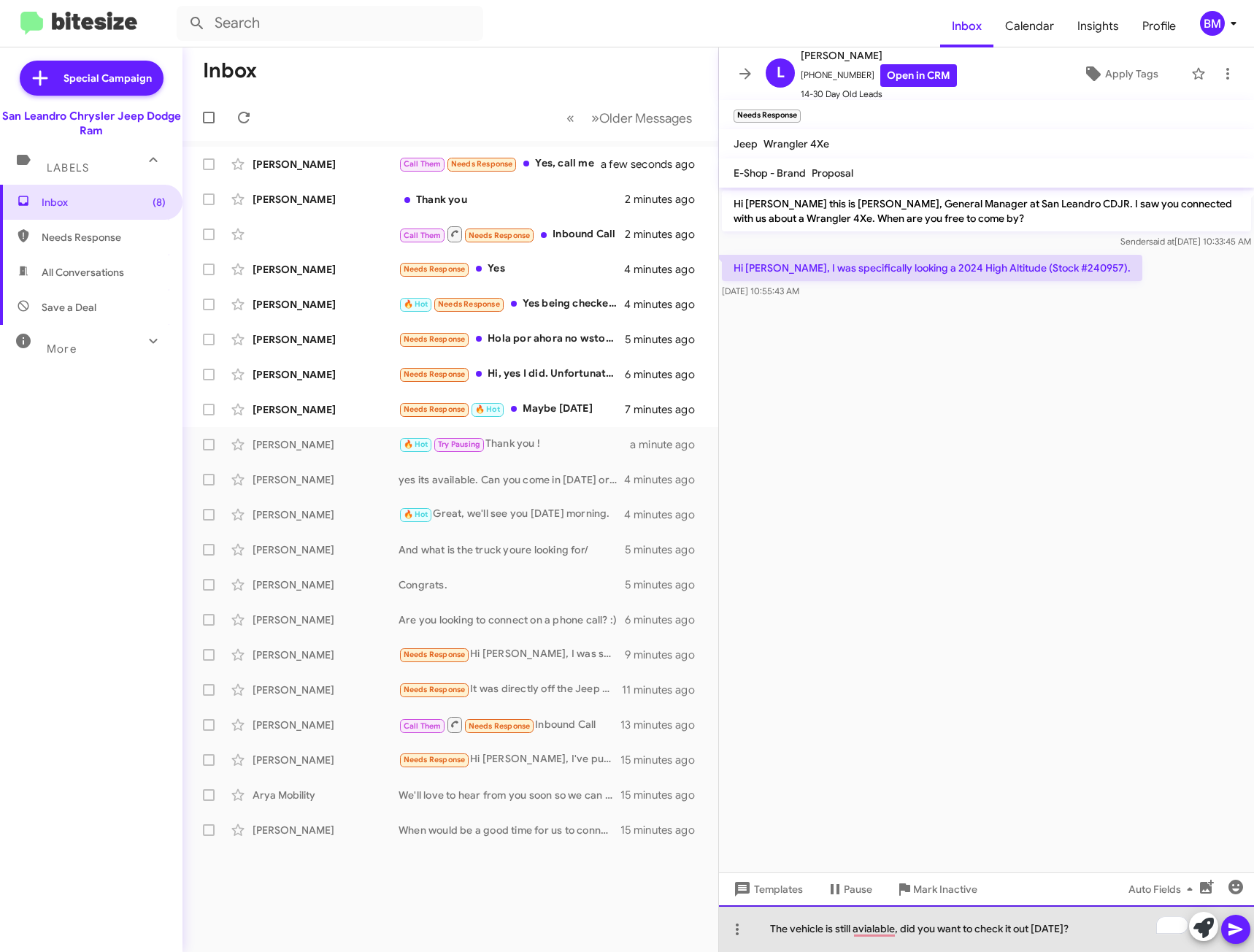
drag, startPoint x: 805, startPoint y: 931, endPoint x: 728, endPoint y: 948, distance: 78.9
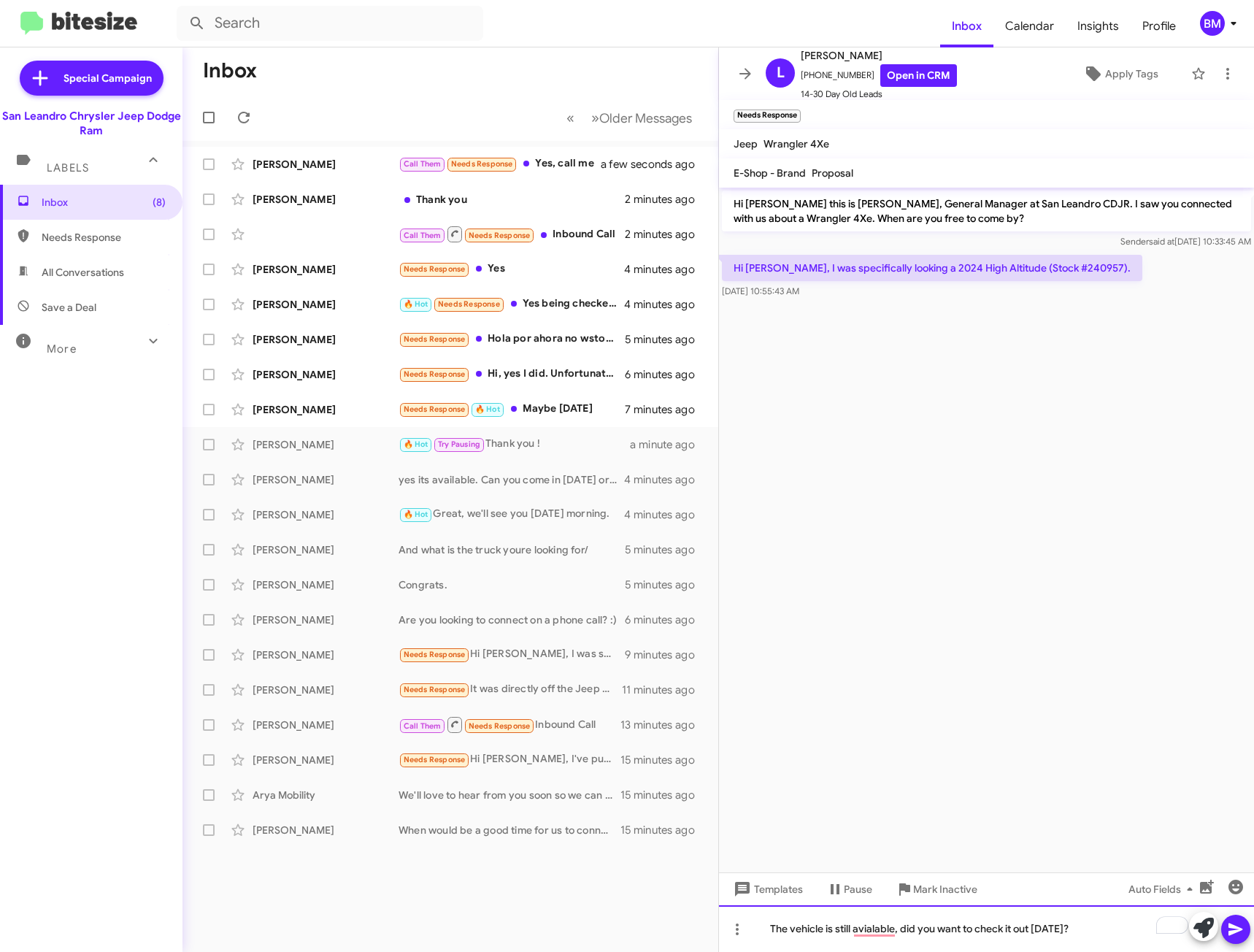
drag, startPoint x: 728, startPoint y: 948, endPoint x: 914, endPoint y: 921, distance: 187.9
drag, startPoint x: 914, startPoint y: 921, endPoint x: 867, endPoint y: 921, distance: 47.0
drag, startPoint x: 867, startPoint y: 921, endPoint x: 883, endPoint y: 929, distance: 17.9
click at [883, 929] on div "The vehicle is still avialable, did you want to check it out today?" at bounding box center [987, 928] width 535 height 47
click at [1239, 929] on icon at bounding box center [1236, 929] width 14 height 12
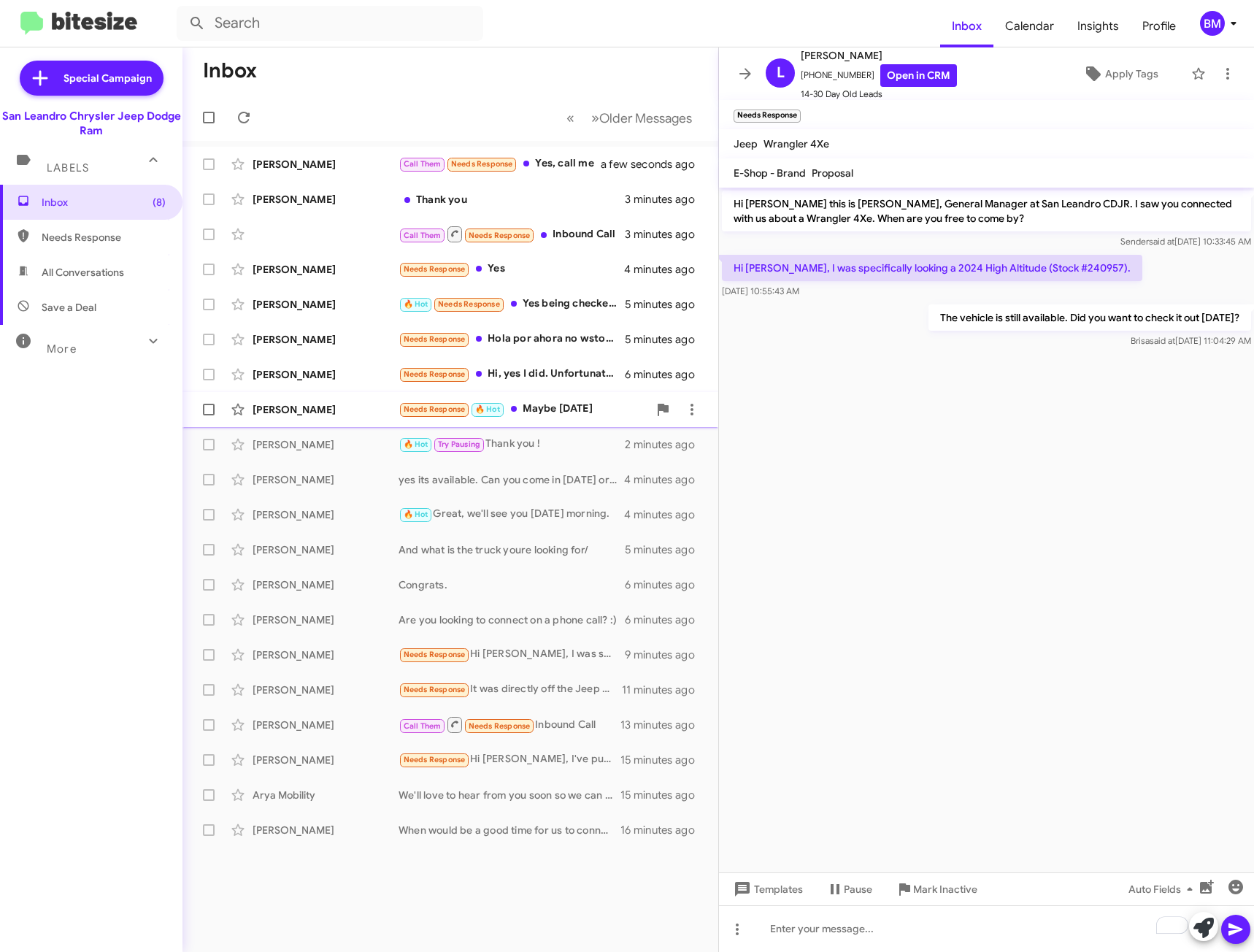
click at [554, 412] on div "Needs Response 🔥 Hot Maybe tomorrow" at bounding box center [523, 409] width 249 height 17
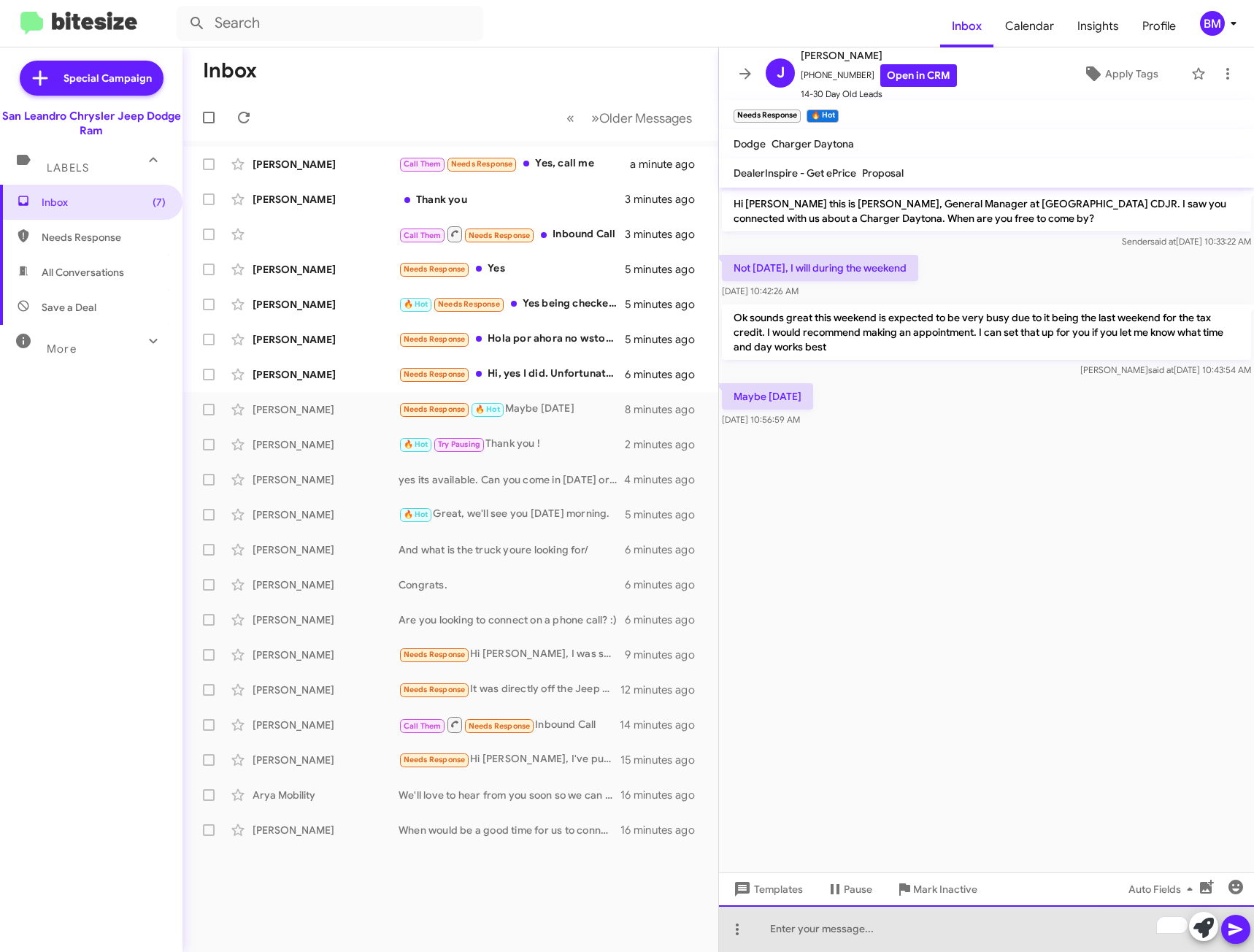
click at [896, 948] on div "To enrich screen reader interactions, please activate Accessibility in Grammarl…" at bounding box center [987, 928] width 535 height 47
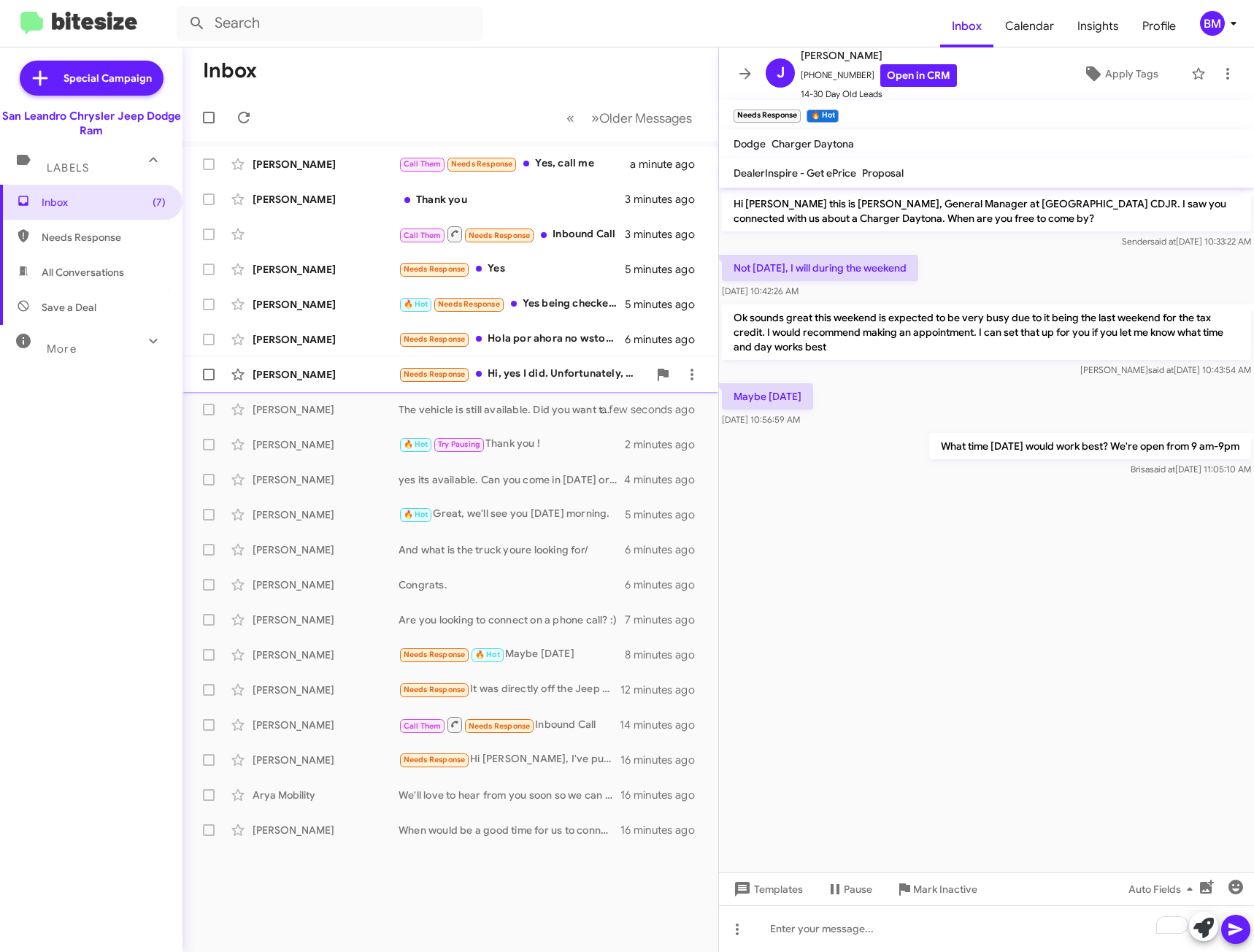
click at [543, 374] on div "Needs Response Hi, yes I did. Unfortunately, we had a death in the family and d…" at bounding box center [523, 373] width 249 height 17
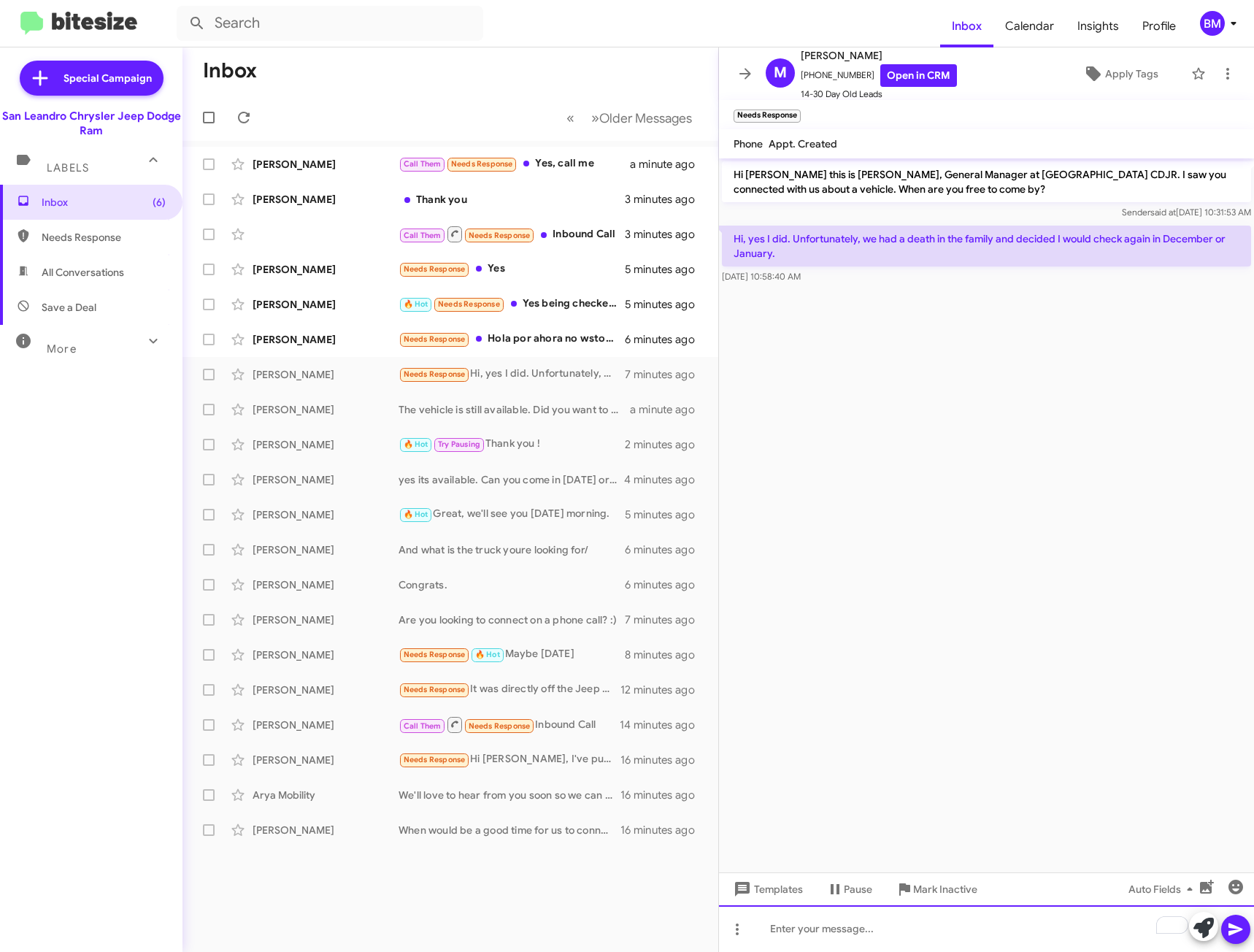
click at [808, 943] on div "To enrich screen reader interactions, please activate Accessibility in Grammarl…" at bounding box center [987, 928] width 535 height 47
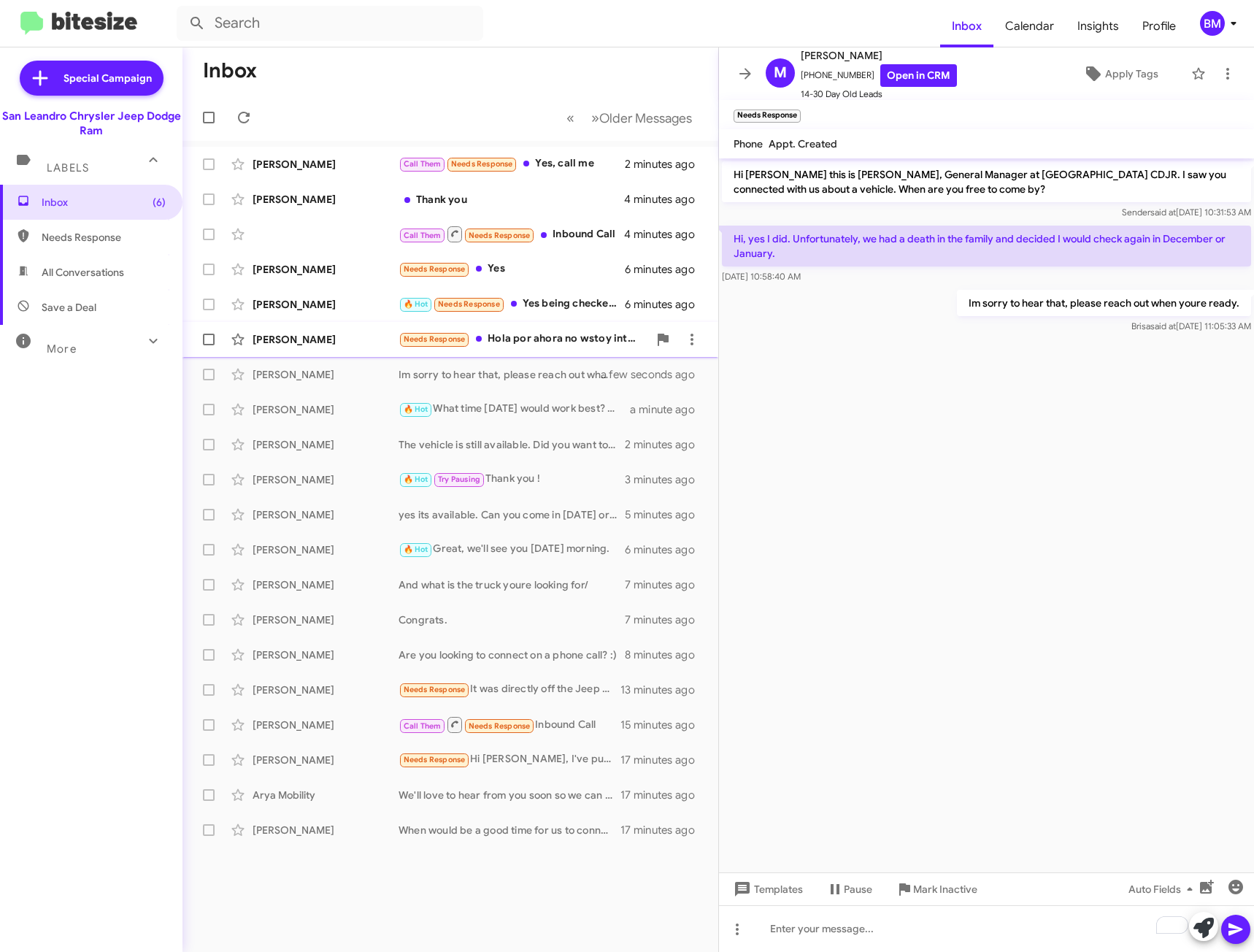
click at [574, 342] on div "Needs Response Hola por ahora no wstoy interesada a comprar autos gracias" at bounding box center [523, 338] width 249 height 17
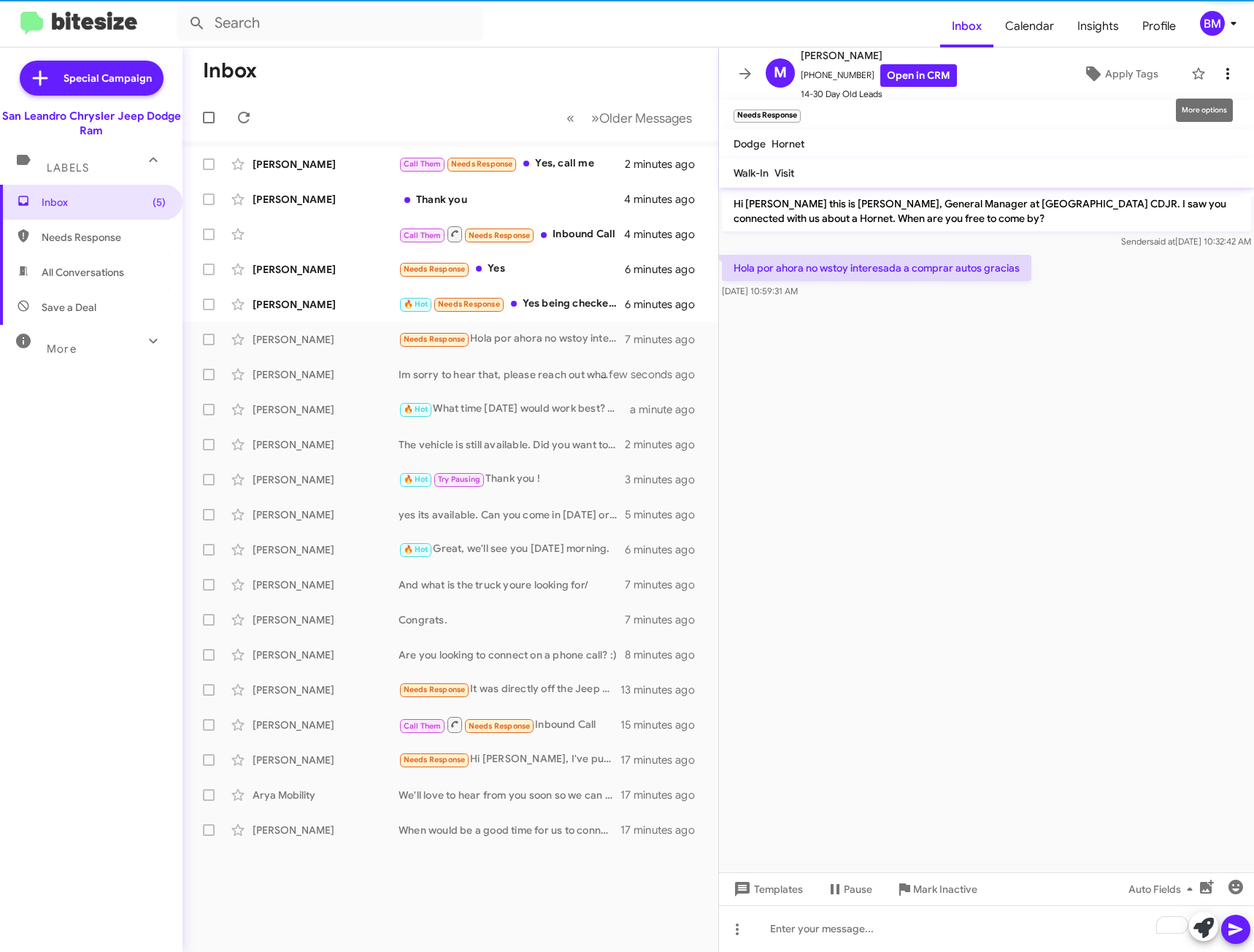
click at [1219, 73] on icon at bounding box center [1228, 74] width 17 height 17
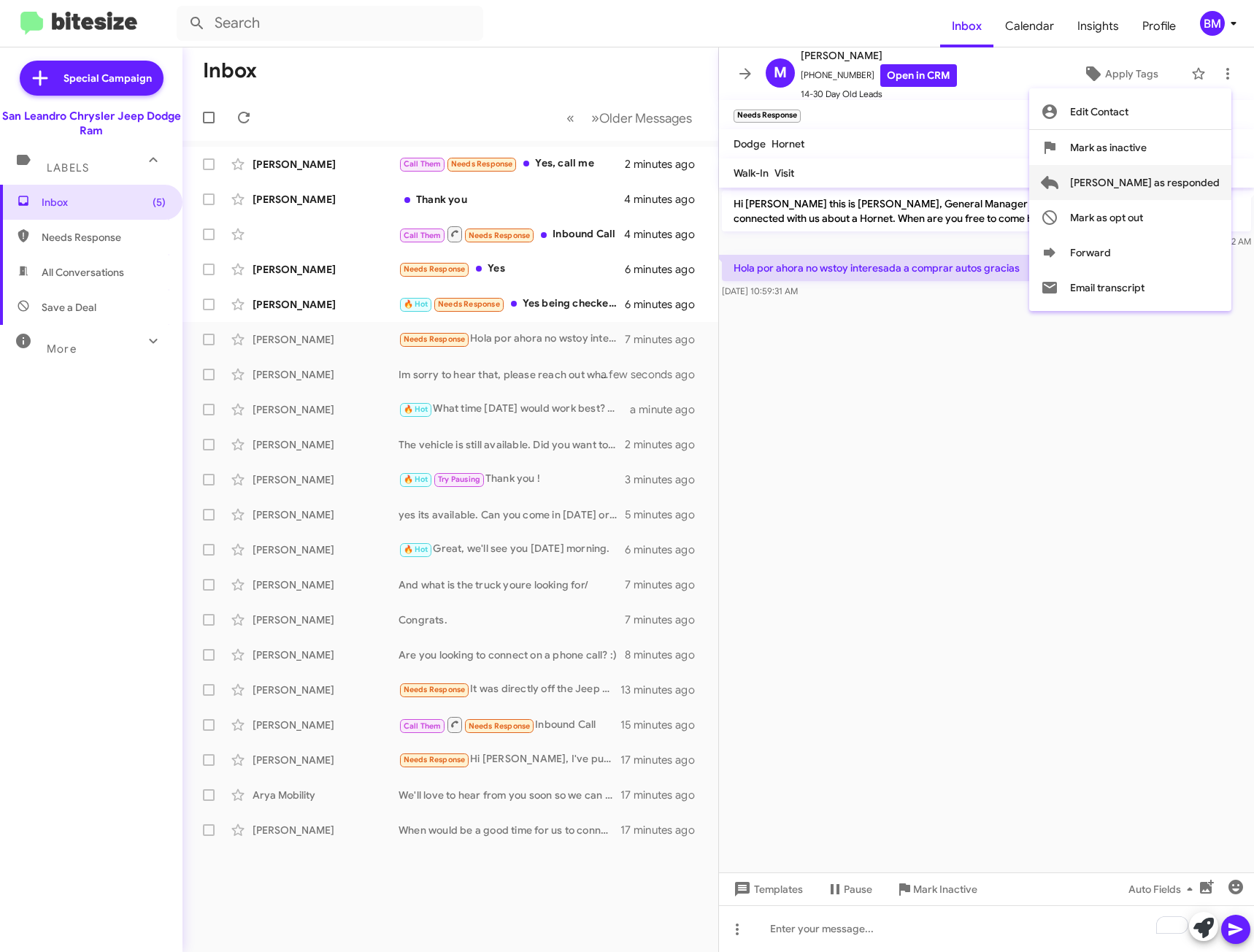
click at [1174, 185] on span "[PERSON_NAME] as responded" at bounding box center [1145, 182] width 150 height 35
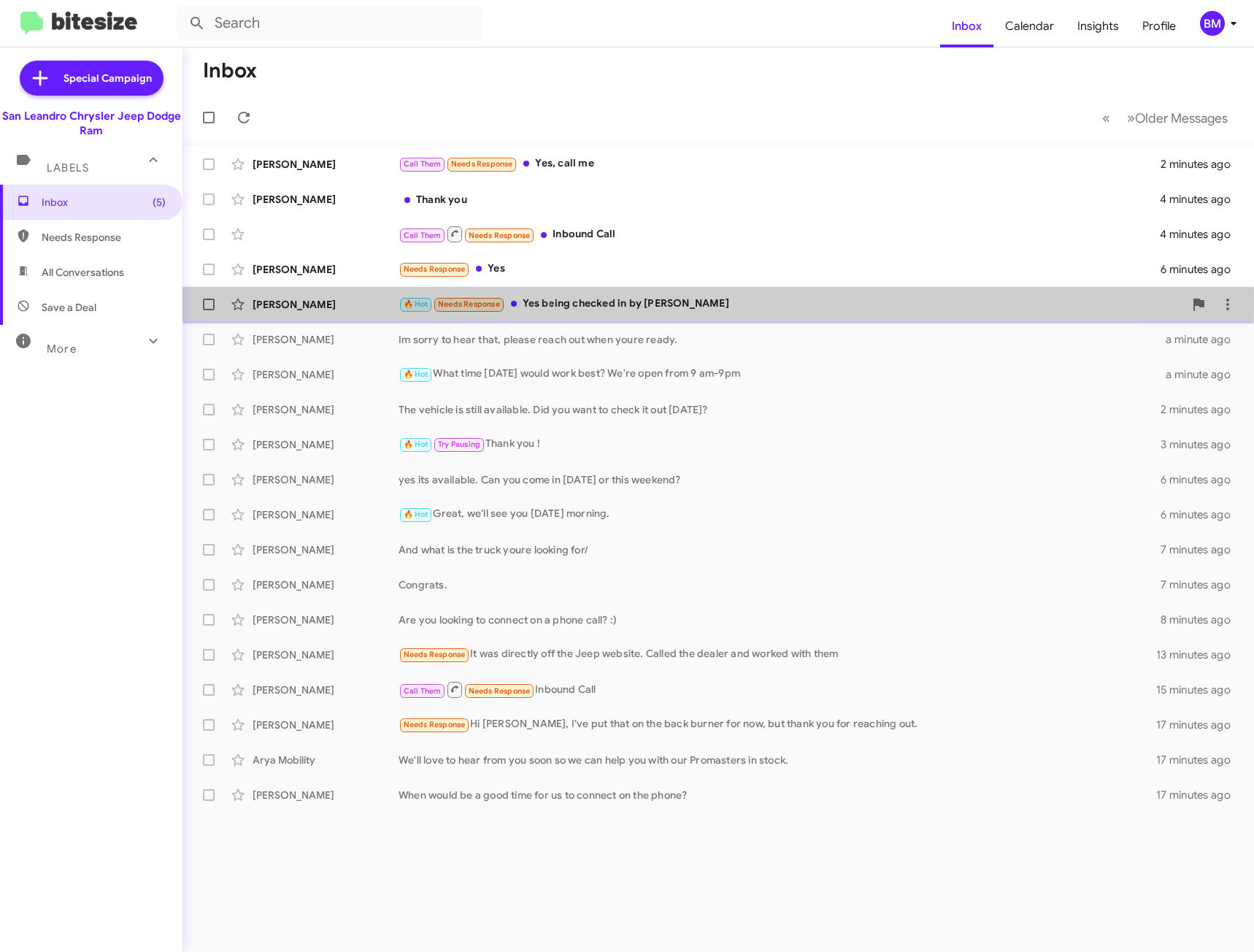
click at [639, 303] on div "🔥 Hot Needs Response Yes being checked in by Greg" at bounding box center [791, 303] width 786 height 17
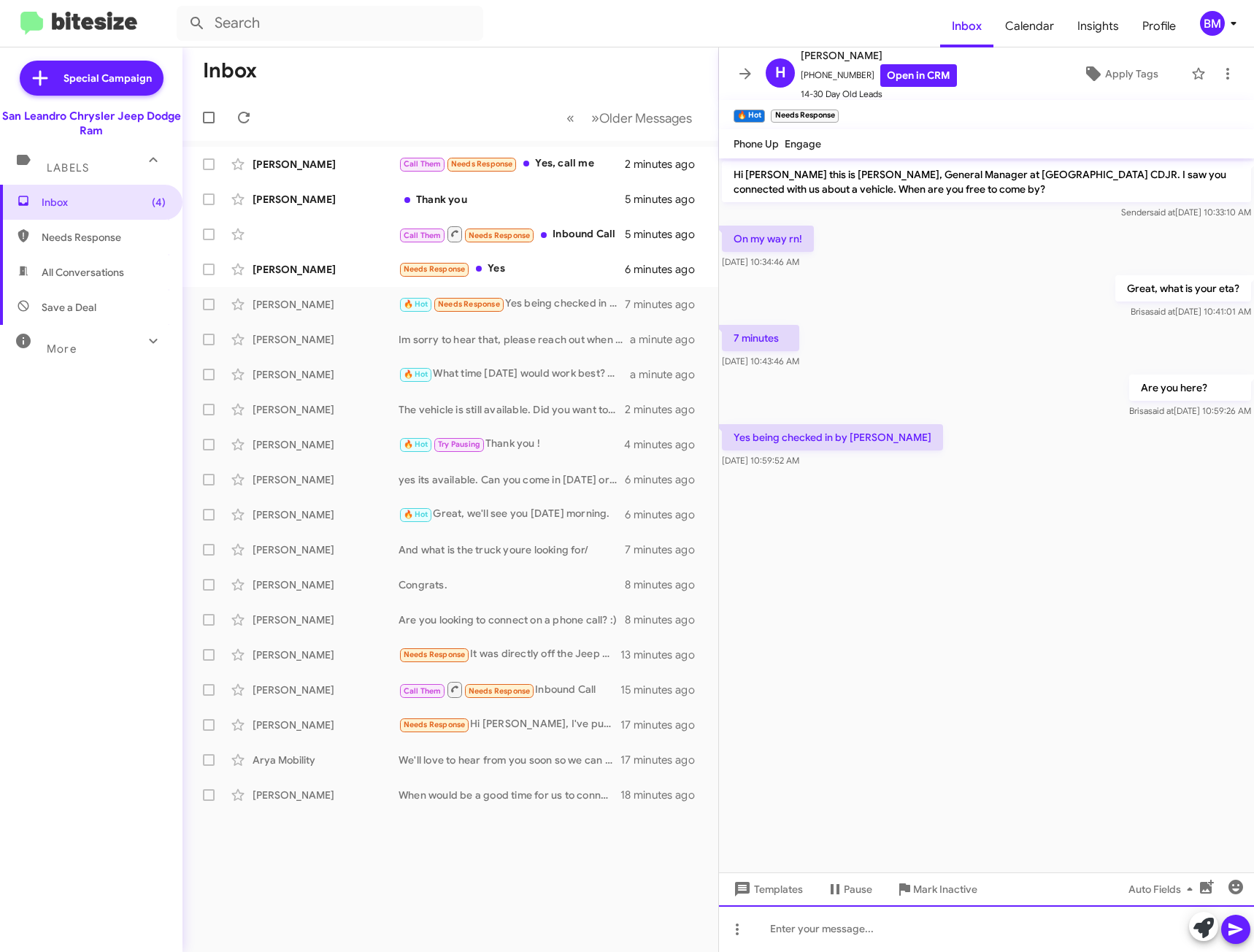
click at [885, 931] on div at bounding box center [987, 928] width 535 height 47
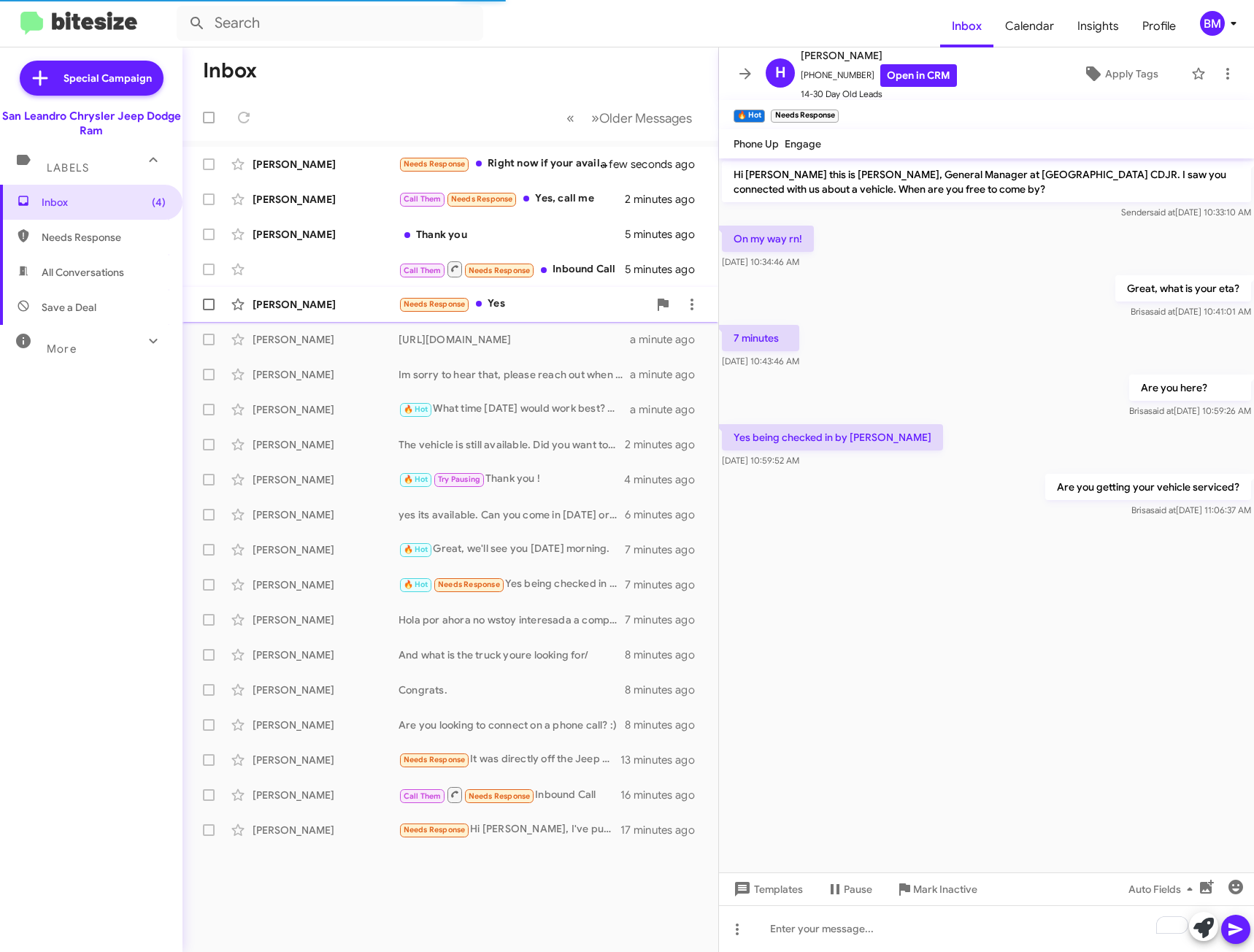
click at [525, 301] on div "Needs Response Yes" at bounding box center [523, 303] width 249 height 17
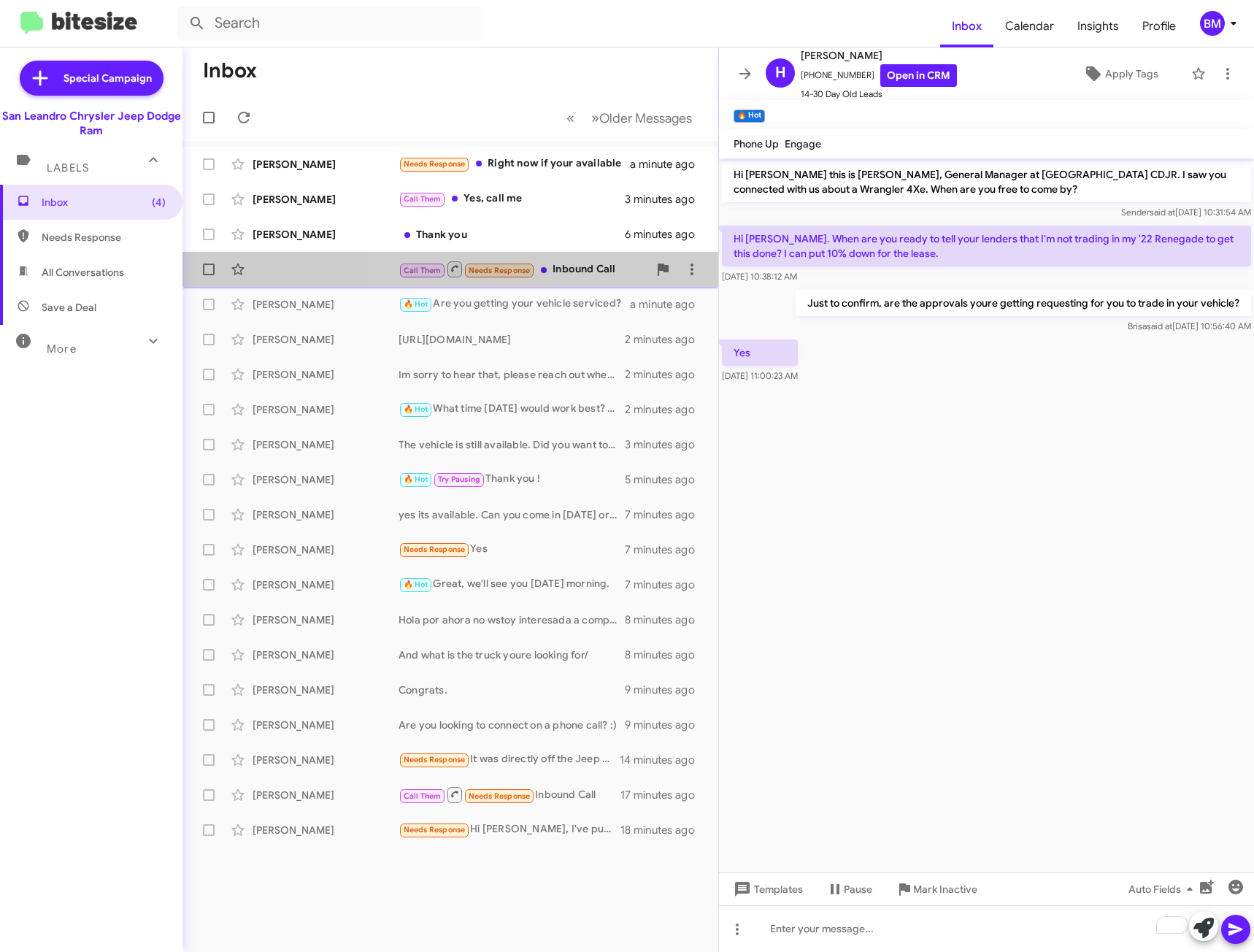
click at [578, 269] on div "Call Them Needs Response Inbound Call" at bounding box center [523, 269] width 249 height 18
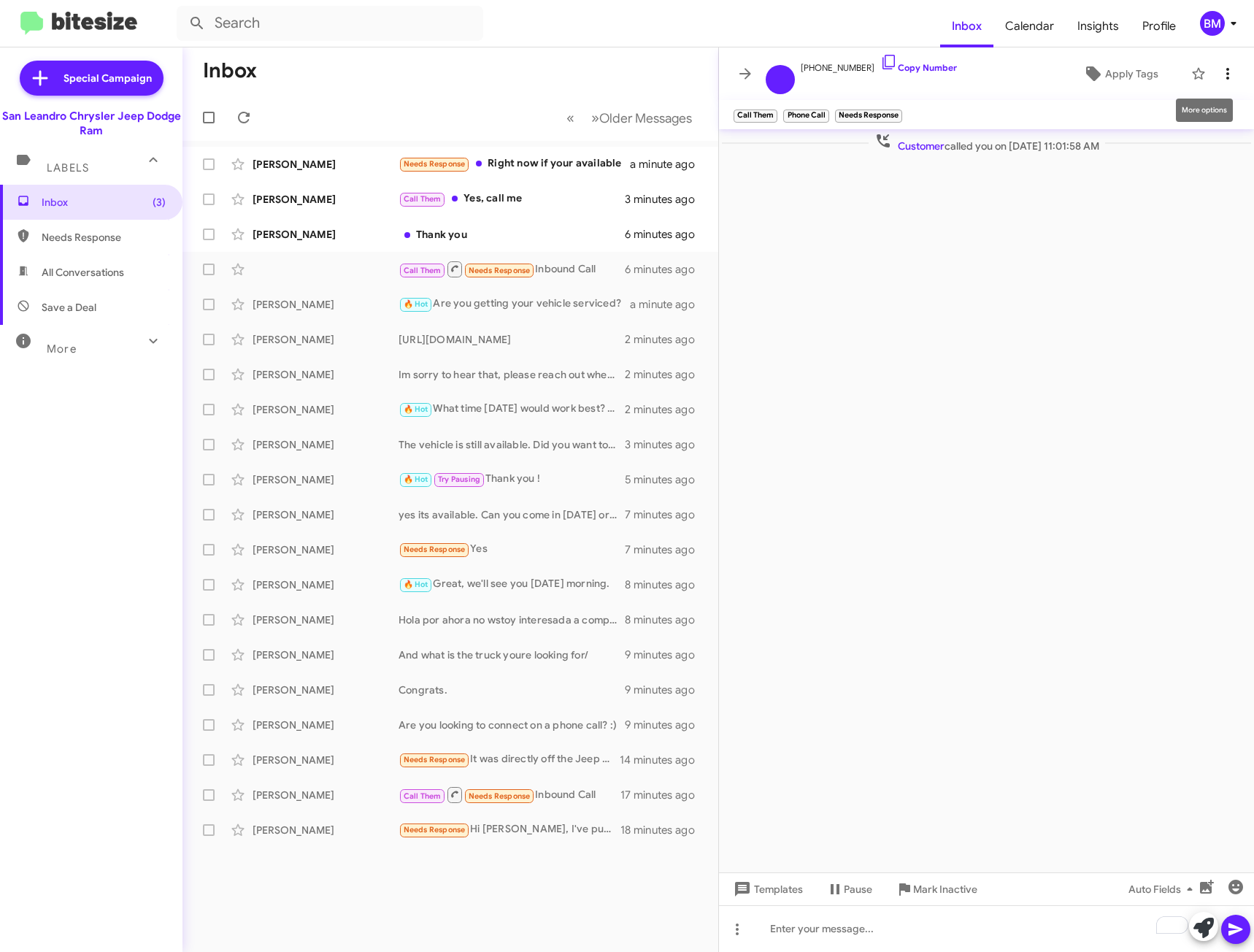
click at [1230, 74] on icon at bounding box center [1228, 74] width 17 height 17
click at [1164, 177] on span "[PERSON_NAME] as responded" at bounding box center [1156, 182] width 150 height 35
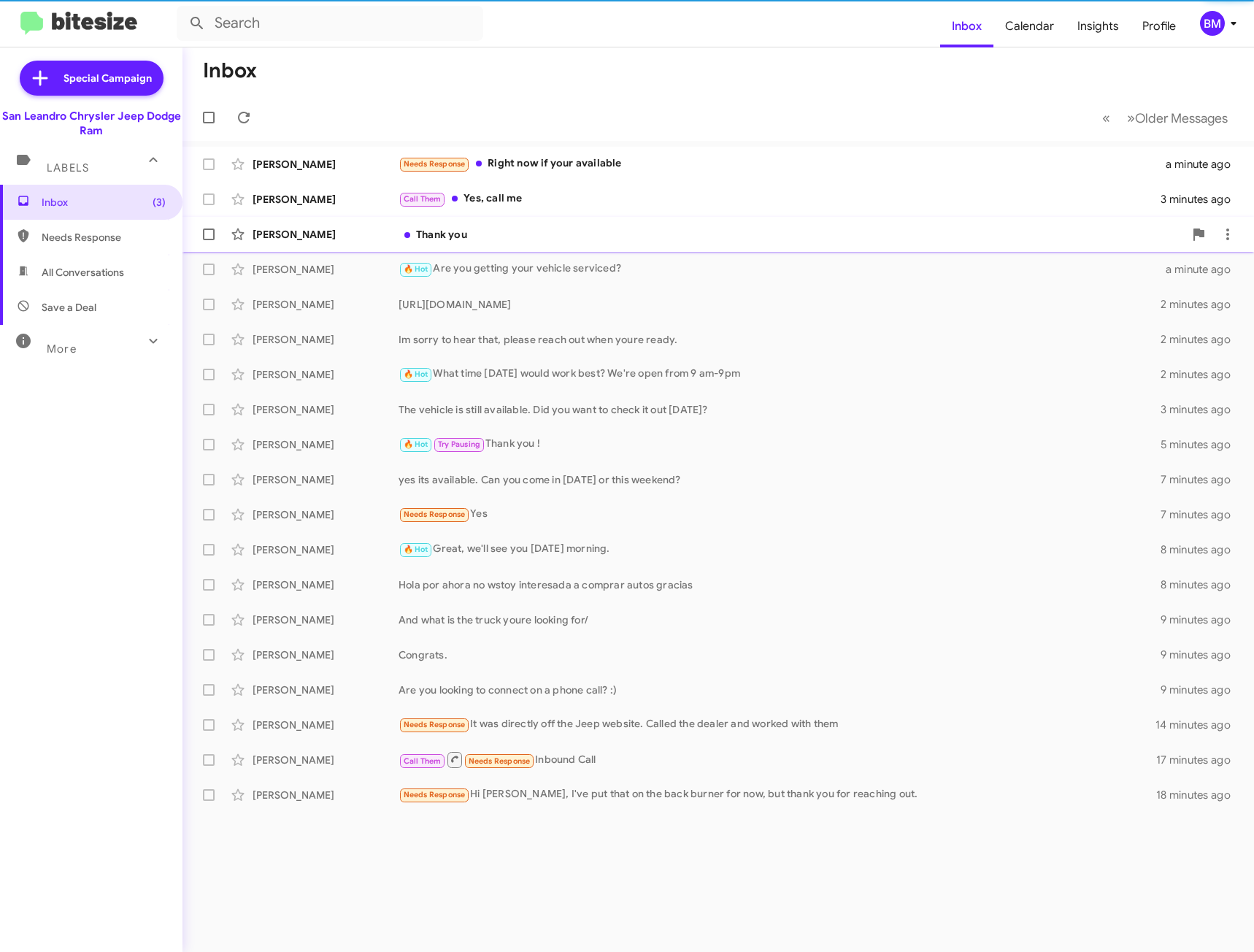
click at [495, 238] on div "Thank you" at bounding box center [791, 234] width 786 height 15
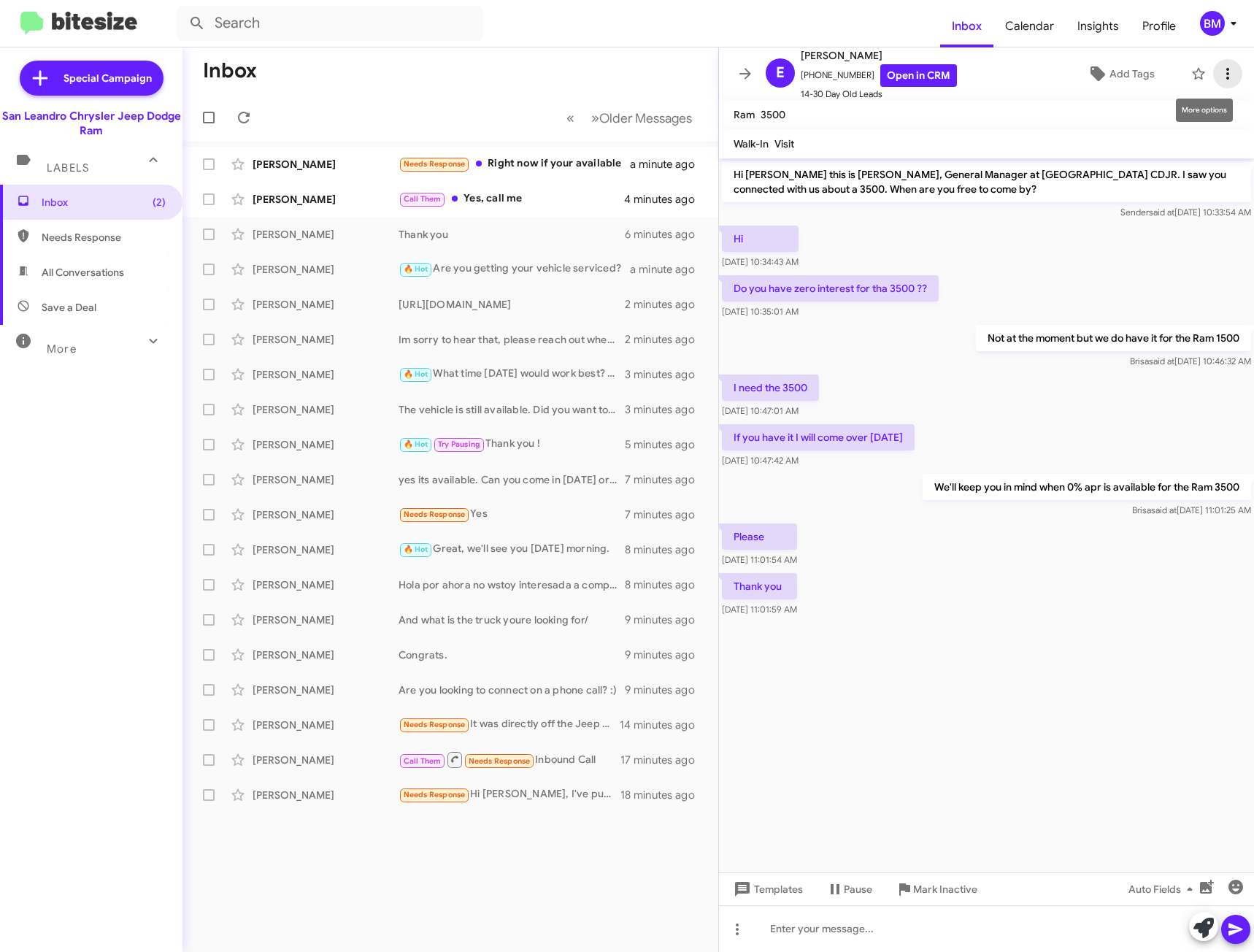
click at [1221, 70] on icon at bounding box center [1228, 74] width 17 height 17
click at [1178, 189] on span "[PERSON_NAME] as responded" at bounding box center [1145, 182] width 150 height 35
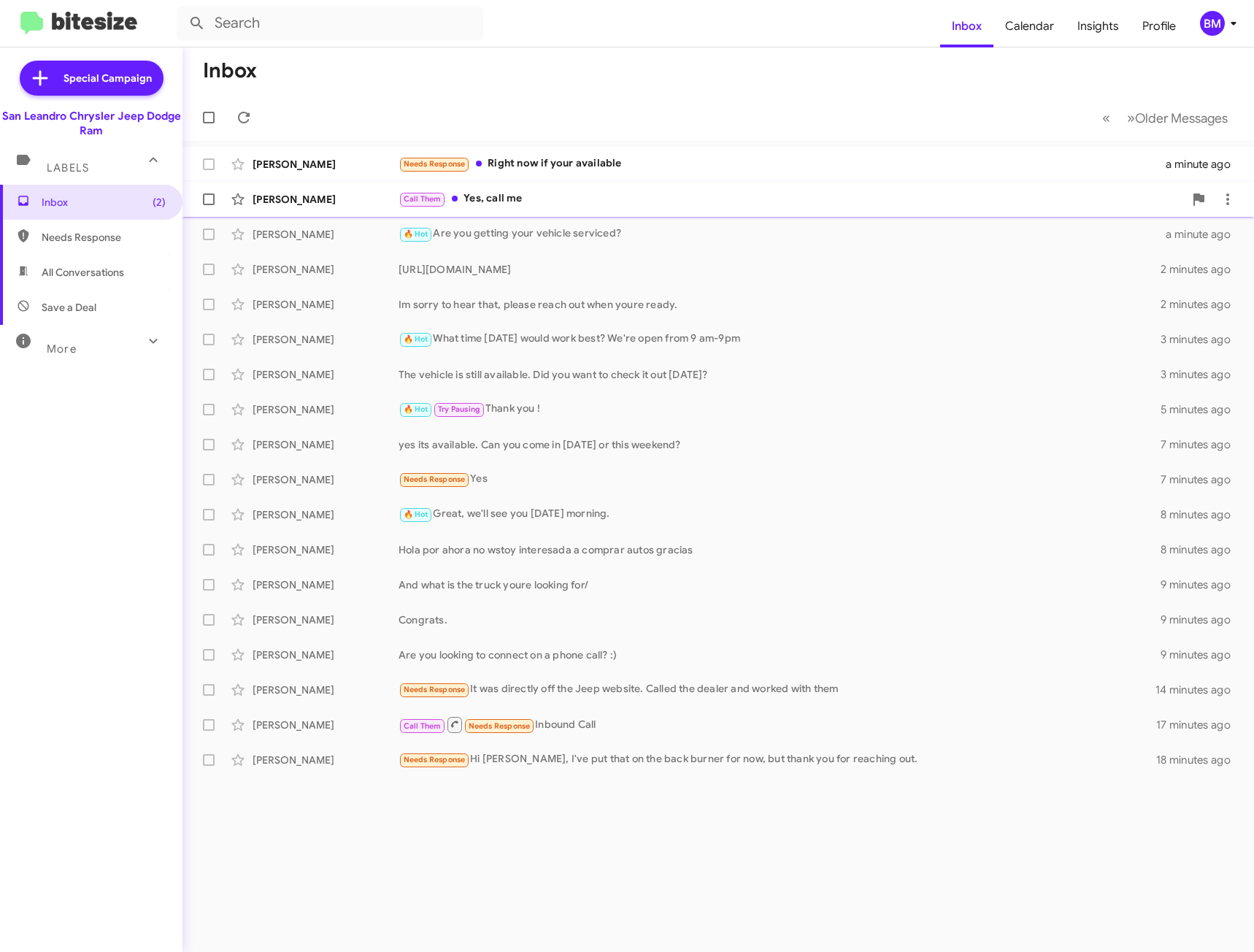
click at [664, 190] on div "Call Them Yes, call me" at bounding box center [791, 198] width 786 height 17
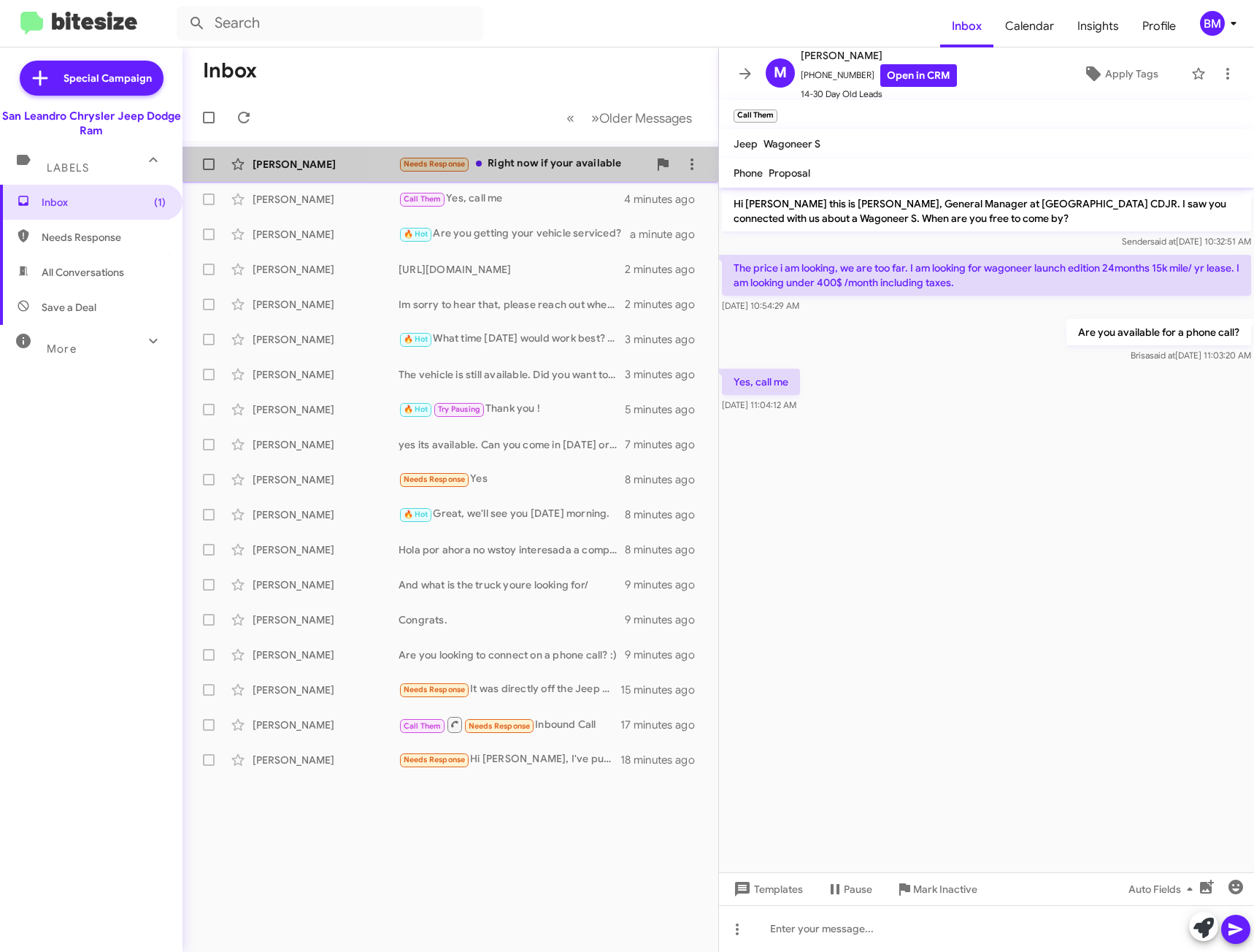
click at [536, 166] on div "Needs Response Right now if your available" at bounding box center [523, 163] width 249 height 17
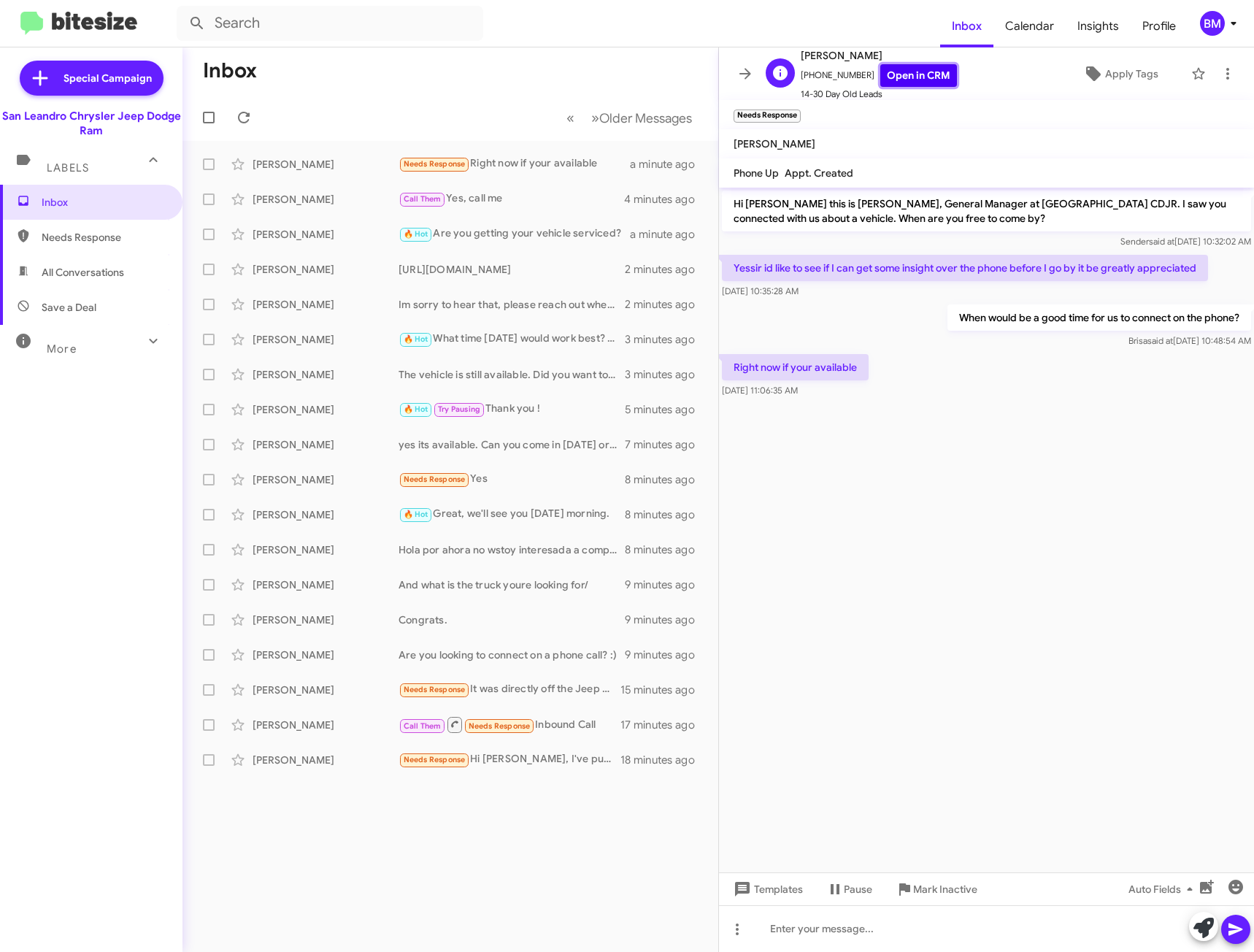
click at [912, 77] on link "Open in CRM" at bounding box center [919, 76] width 77 height 23
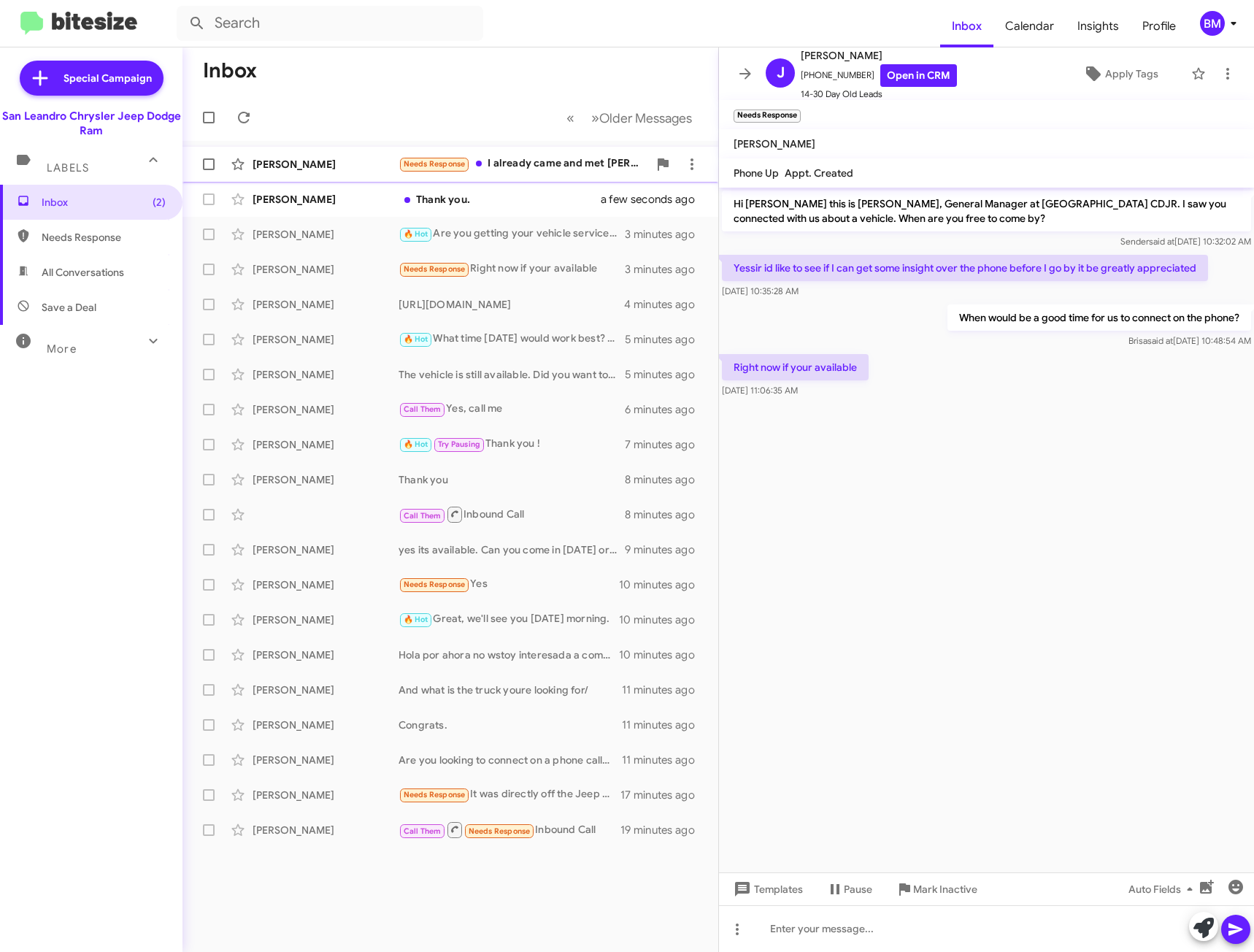
click at [570, 159] on div "Needs Response I already came and met George" at bounding box center [523, 163] width 249 height 17
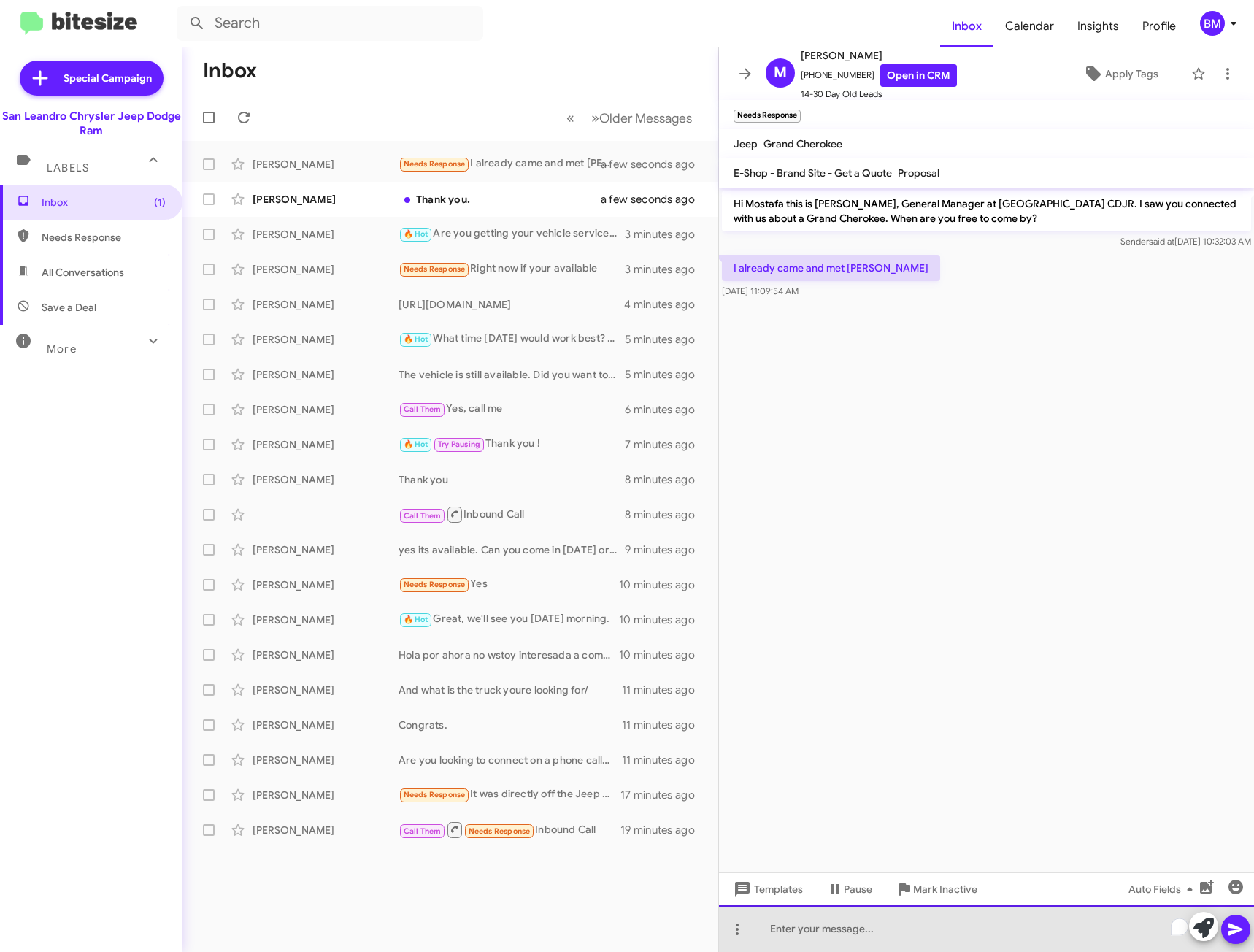
click at [961, 927] on div "To enrich screen reader interactions, please activate Accessibility in Grammarl…" at bounding box center [987, 928] width 535 height 47
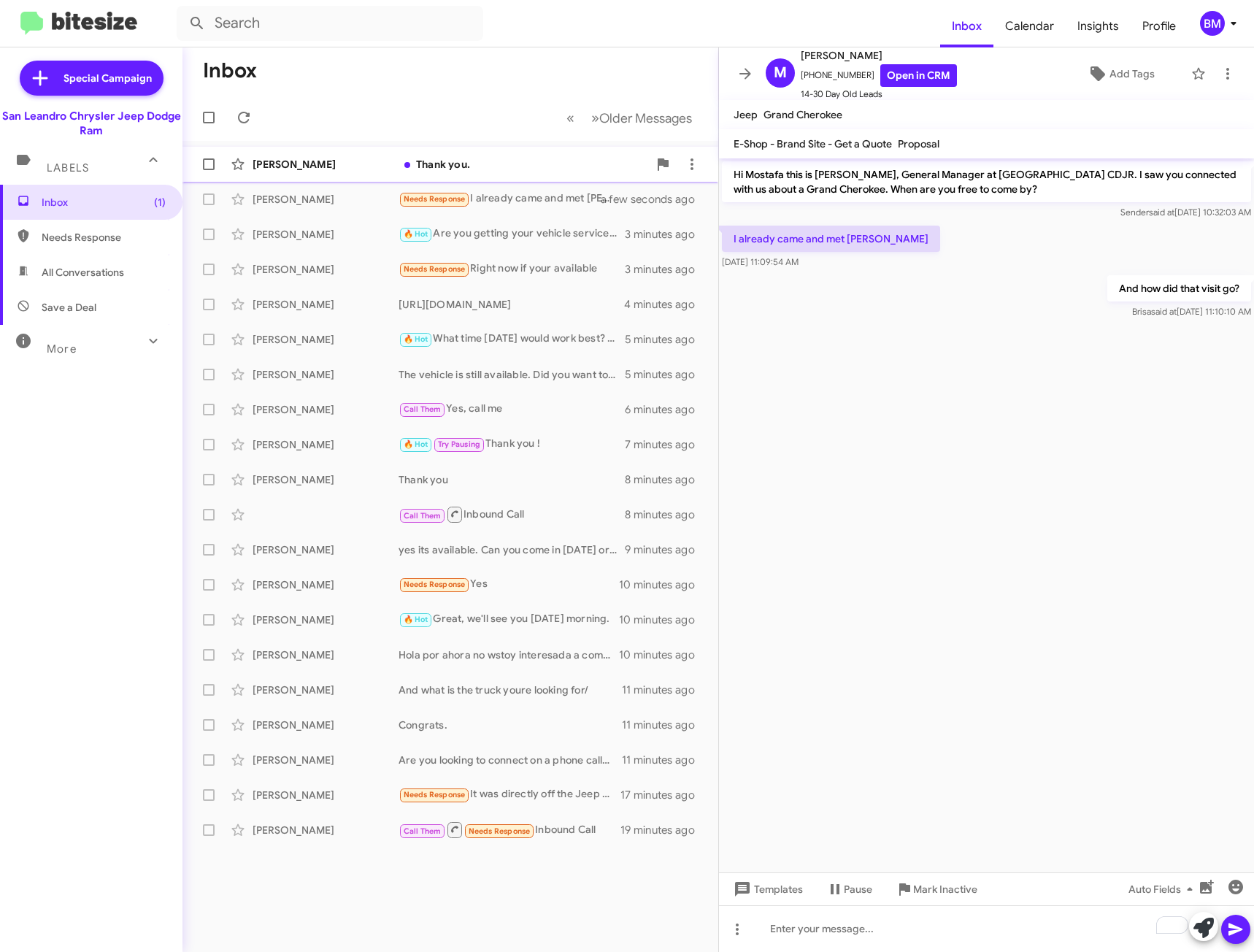
click at [592, 162] on div "Thank you." at bounding box center [523, 164] width 249 height 15
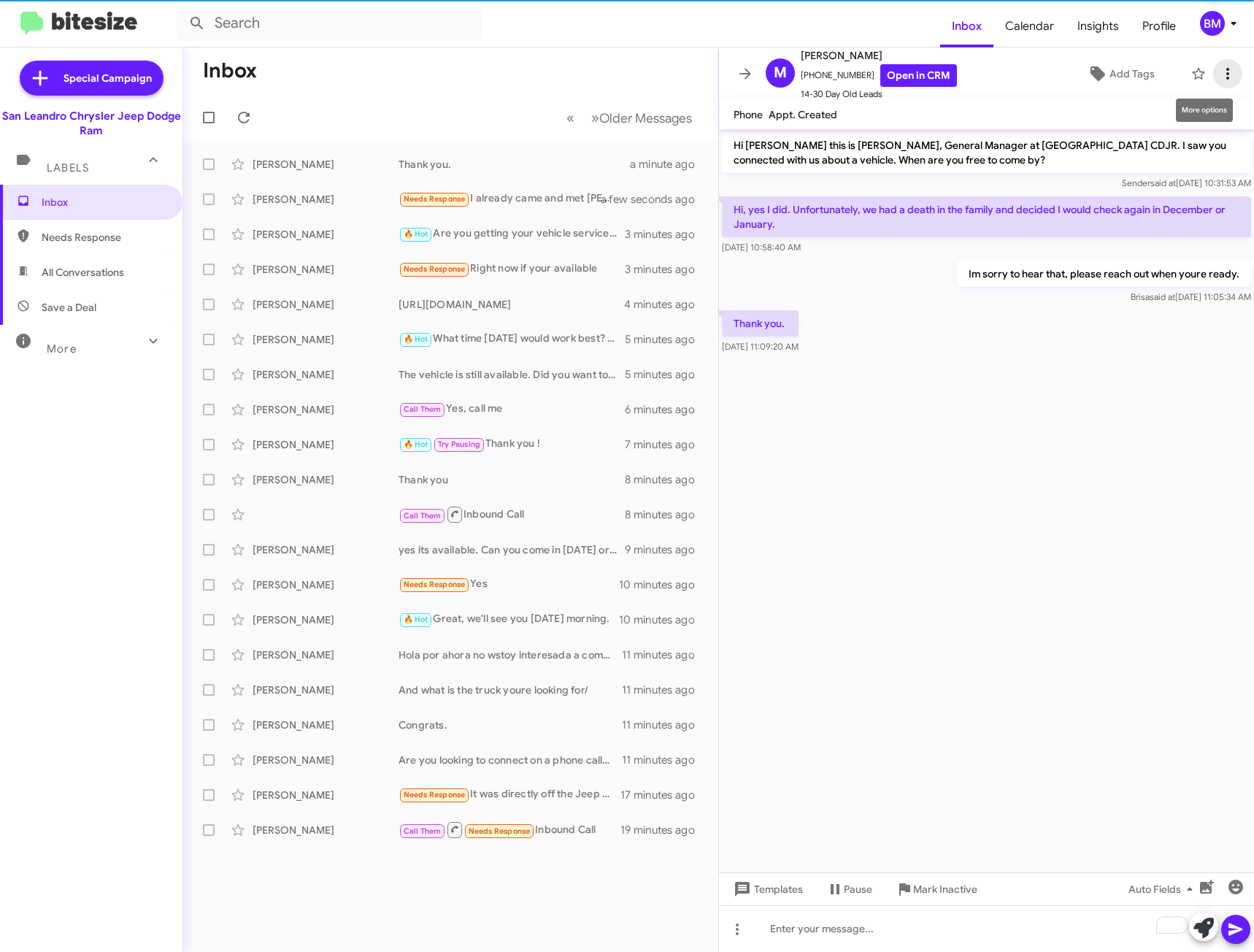
click at [1219, 68] on icon at bounding box center [1228, 74] width 17 height 17
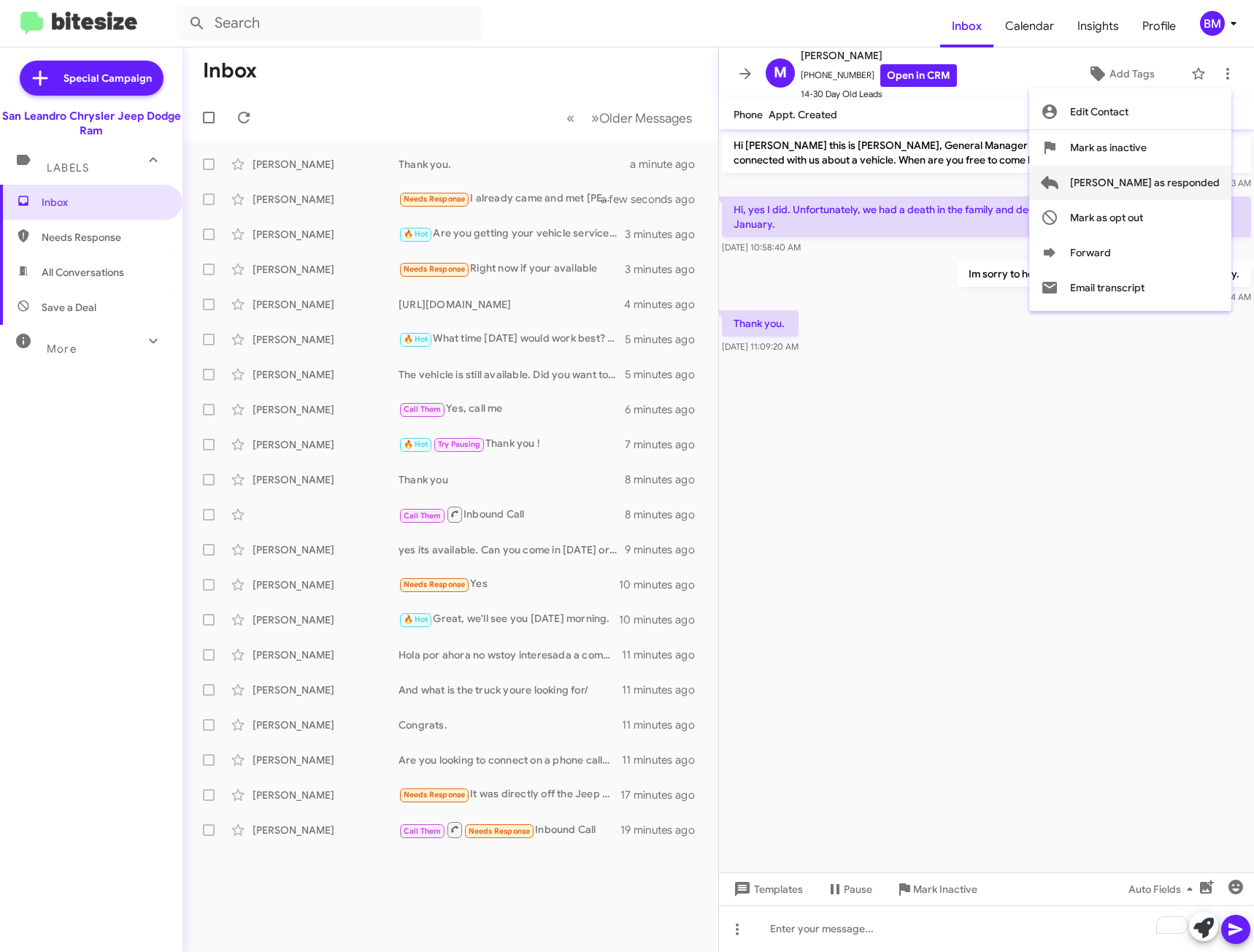
click at [1153, 178] on span "[PERSON_NAME] as responded" at bounding box center [1145, 182] width 150 height 35
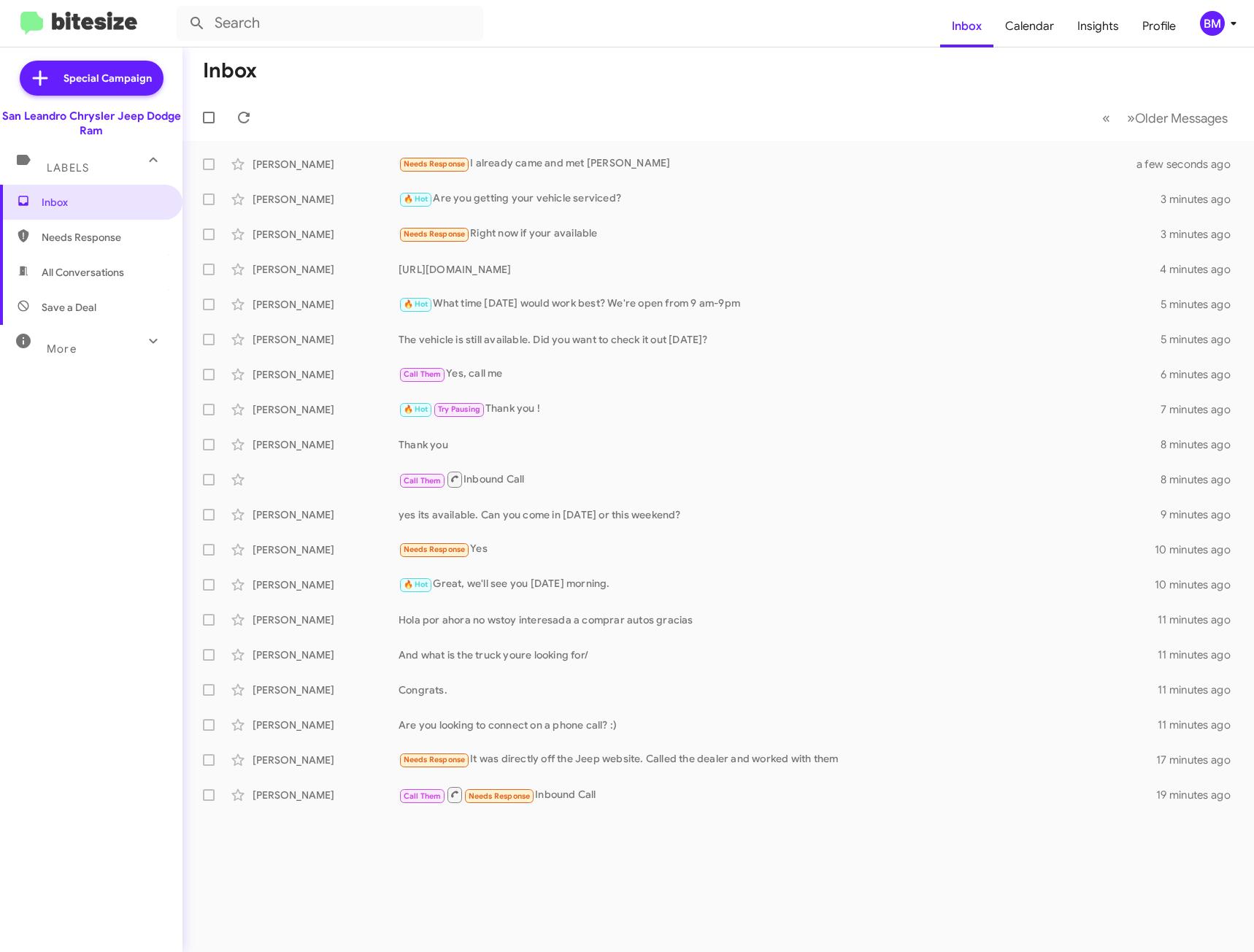
click at [100, 257] on span "All Conversations" at bounding box center [91, 272] width 182 height 35
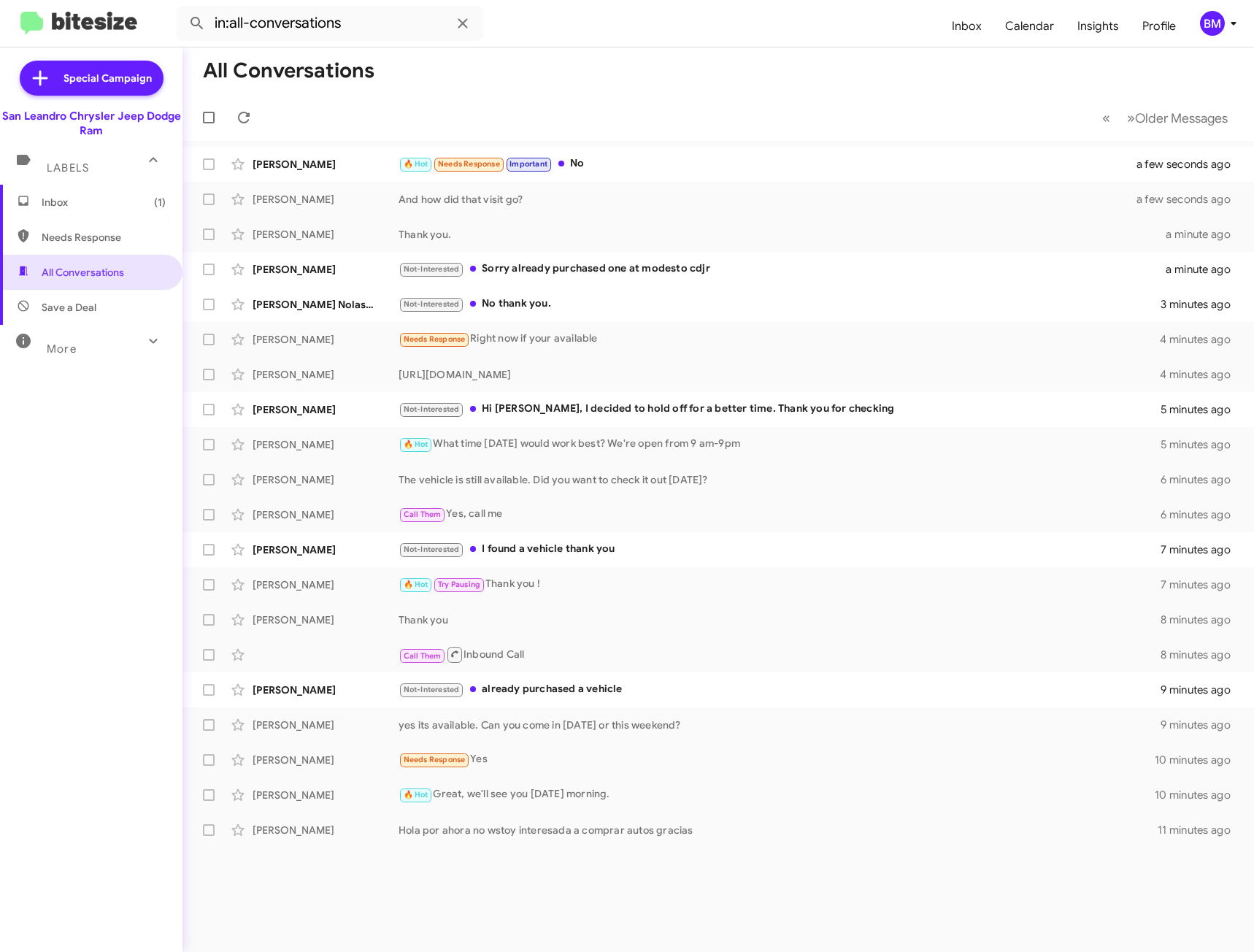
click at [99, 234] on span "Needs Response" at bounding box center [104, 237] width 124 height 15
type input "in:needs-response"
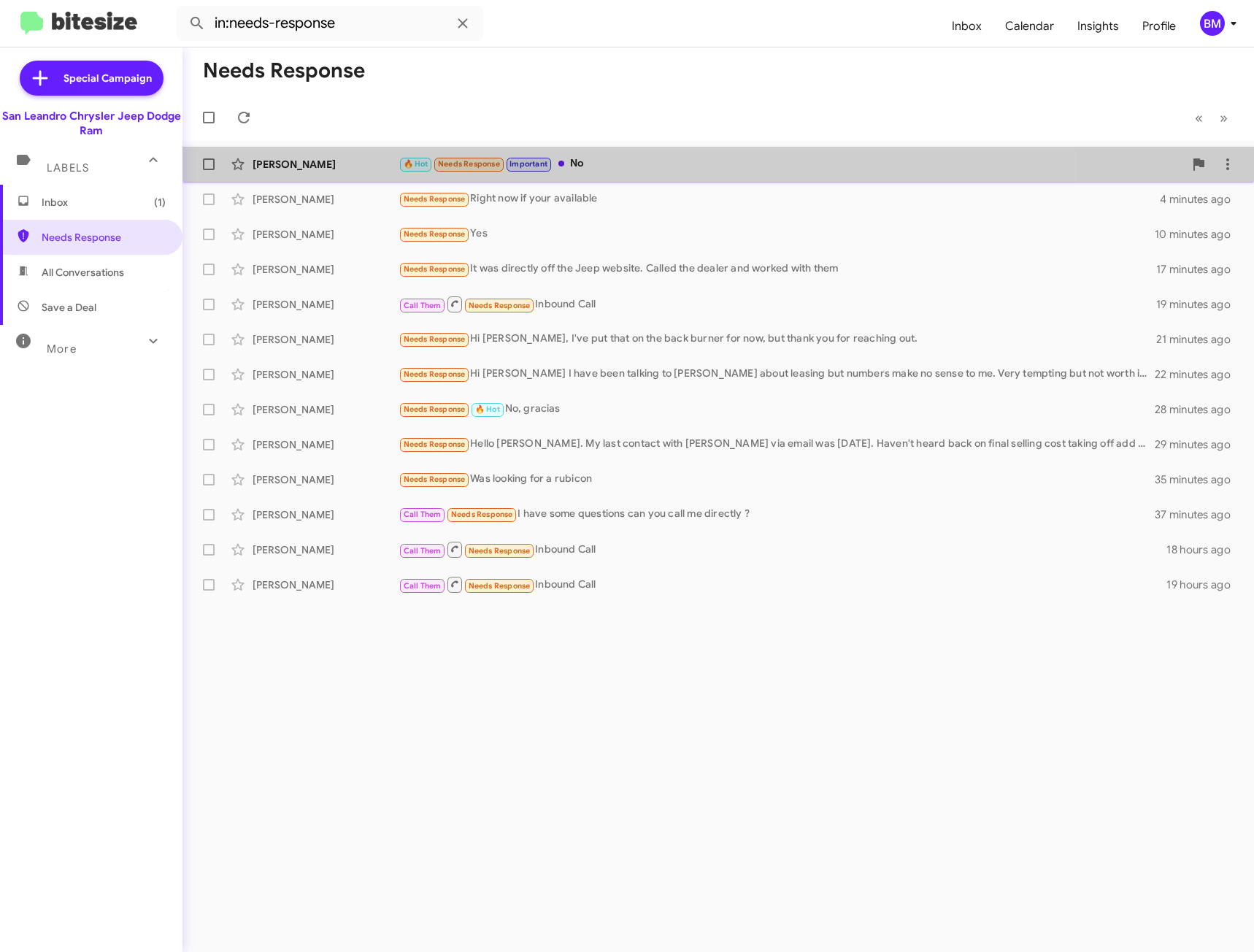
click at [610, 160] on div "🔥 Hot Needs Response Important No" at bounding box center [791, 163] width 786 height 17
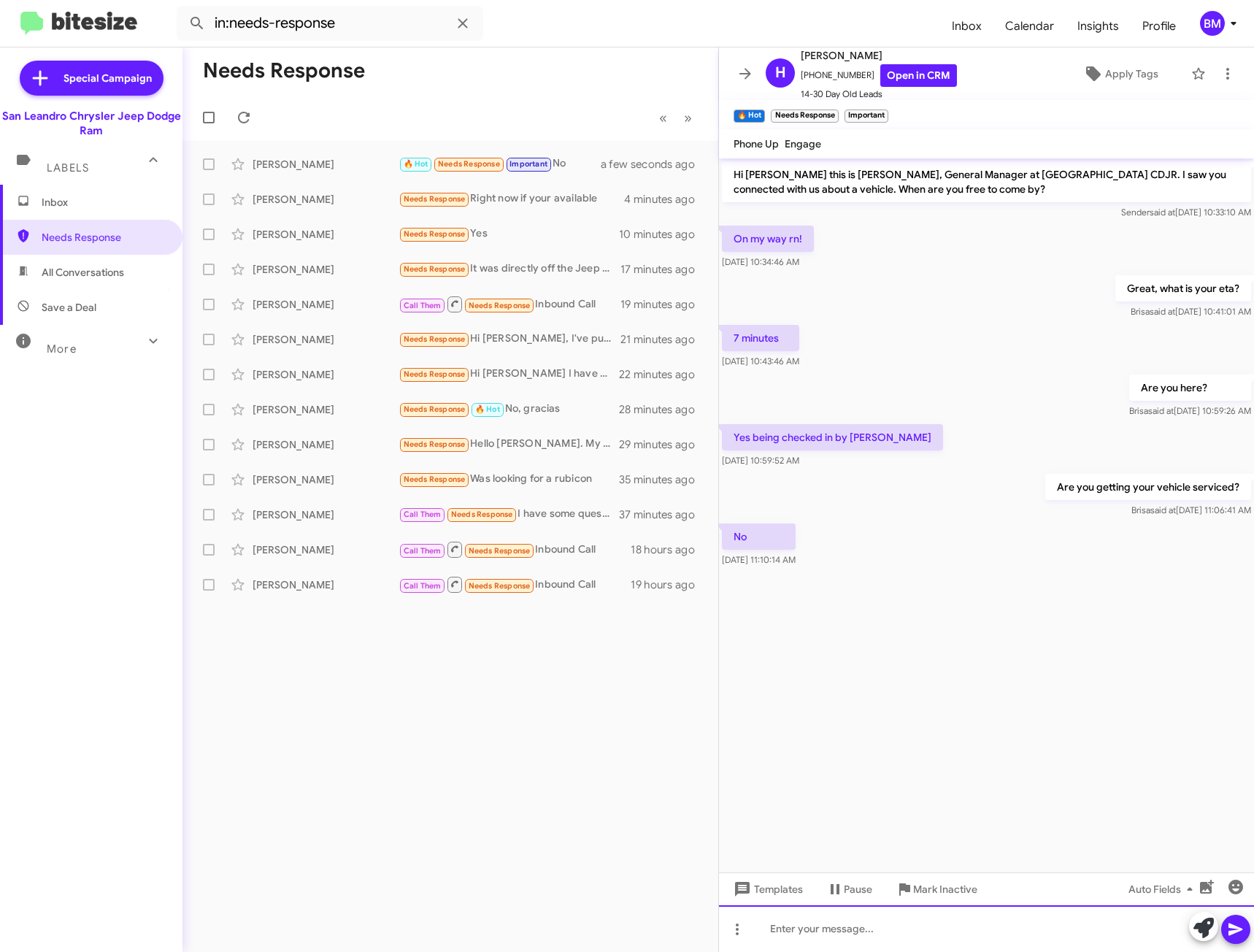
click at [840, 935] on div at bounding box center [987, 928] width 535 height 47
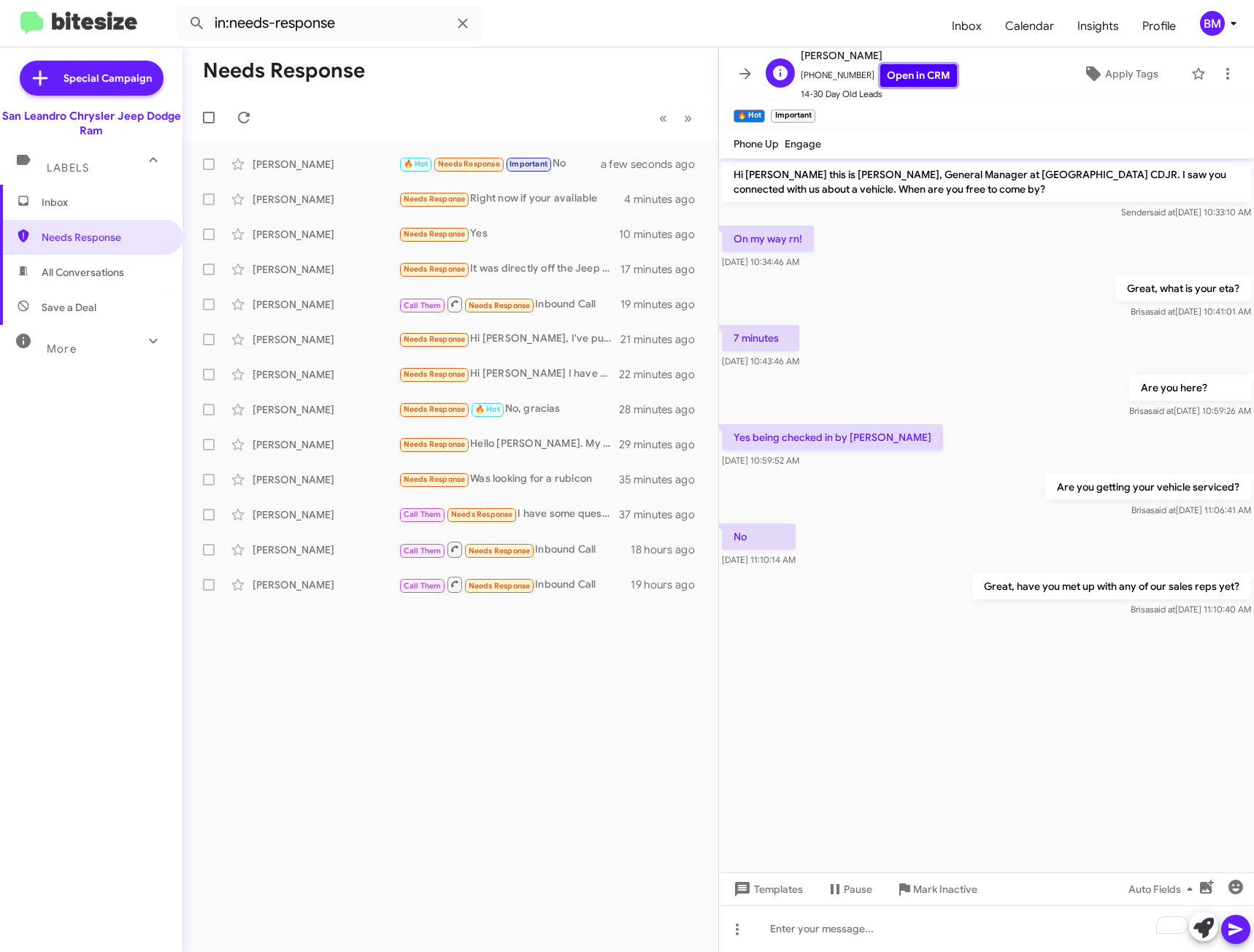
click at [887, 65] on link "Open in CRM" at bounding box center [919, 76] width 77 height 23
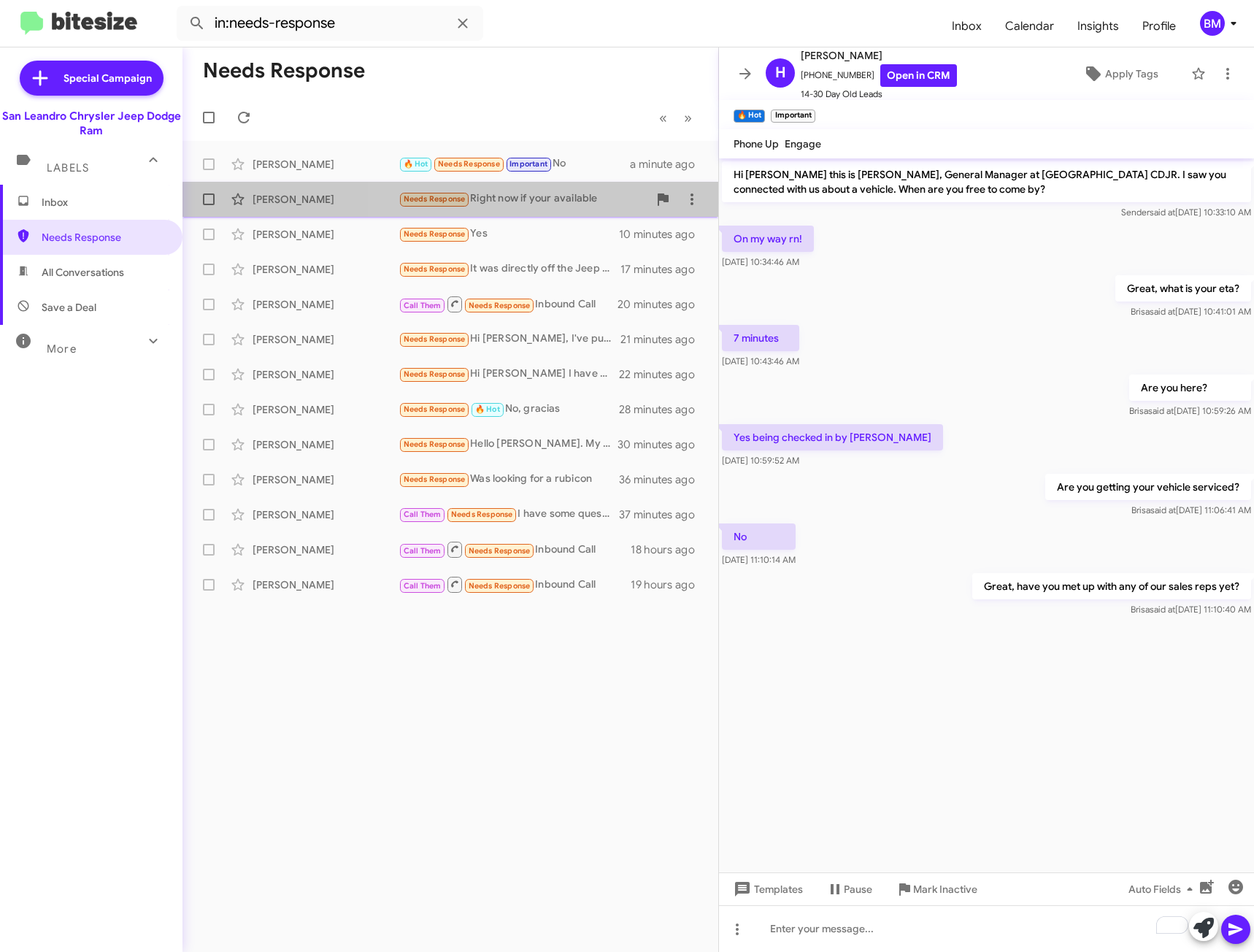
click at [559, 206] on div "Needs Response Right now if your available" at bounding box center [523, 198] width 249 height 17
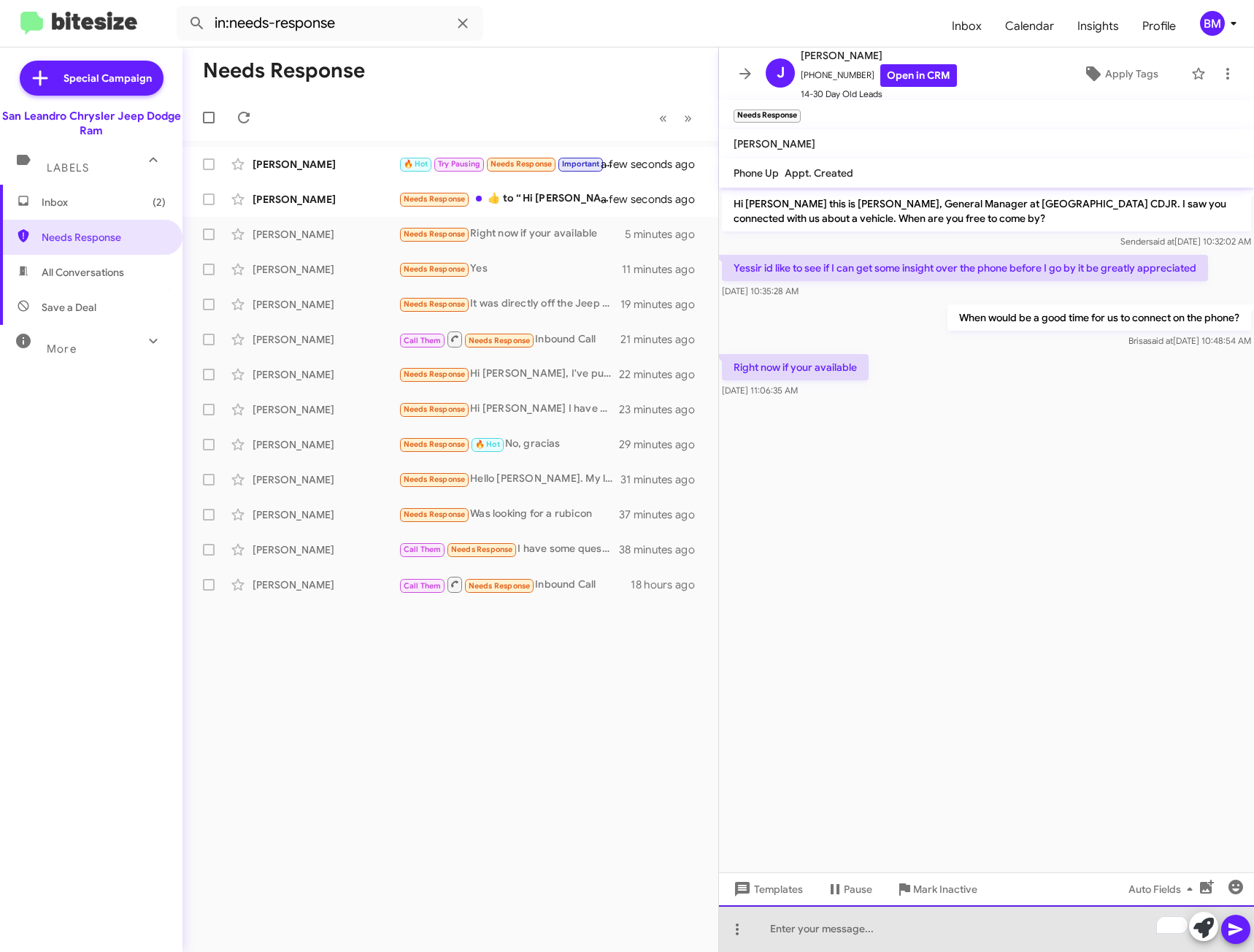
click at [826, 938] on div "To enrich screen reader interactions, please activate Accessibility in Grammarl…" at bounding box center [987, 928] width 535 height 47
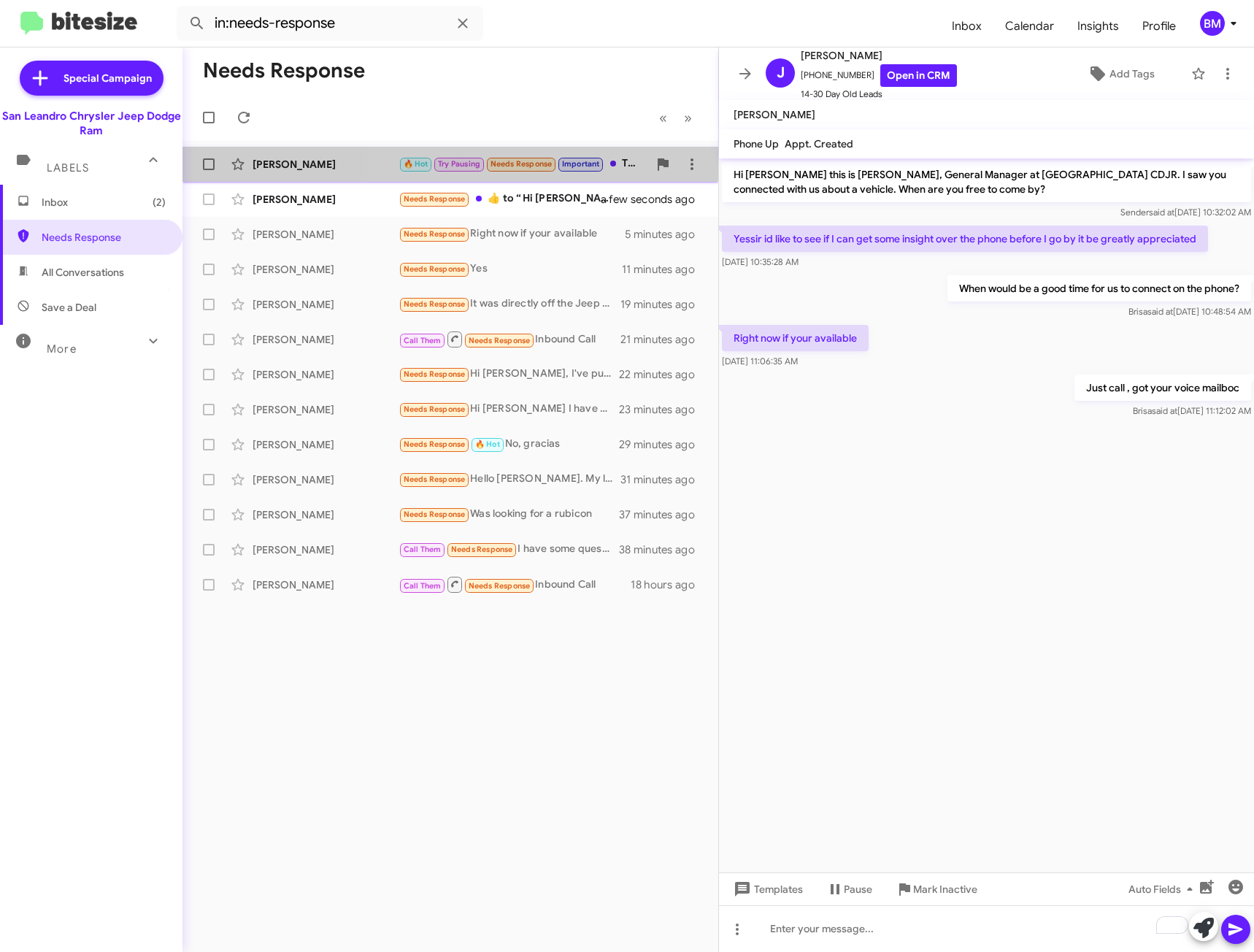
click at [549, 178] on div "Ravi Krish 🔥 Hot Try Pausing Needs Response Important Thanks to Vanessa for the…" at bounding box center [451, 164] width 513 height 29
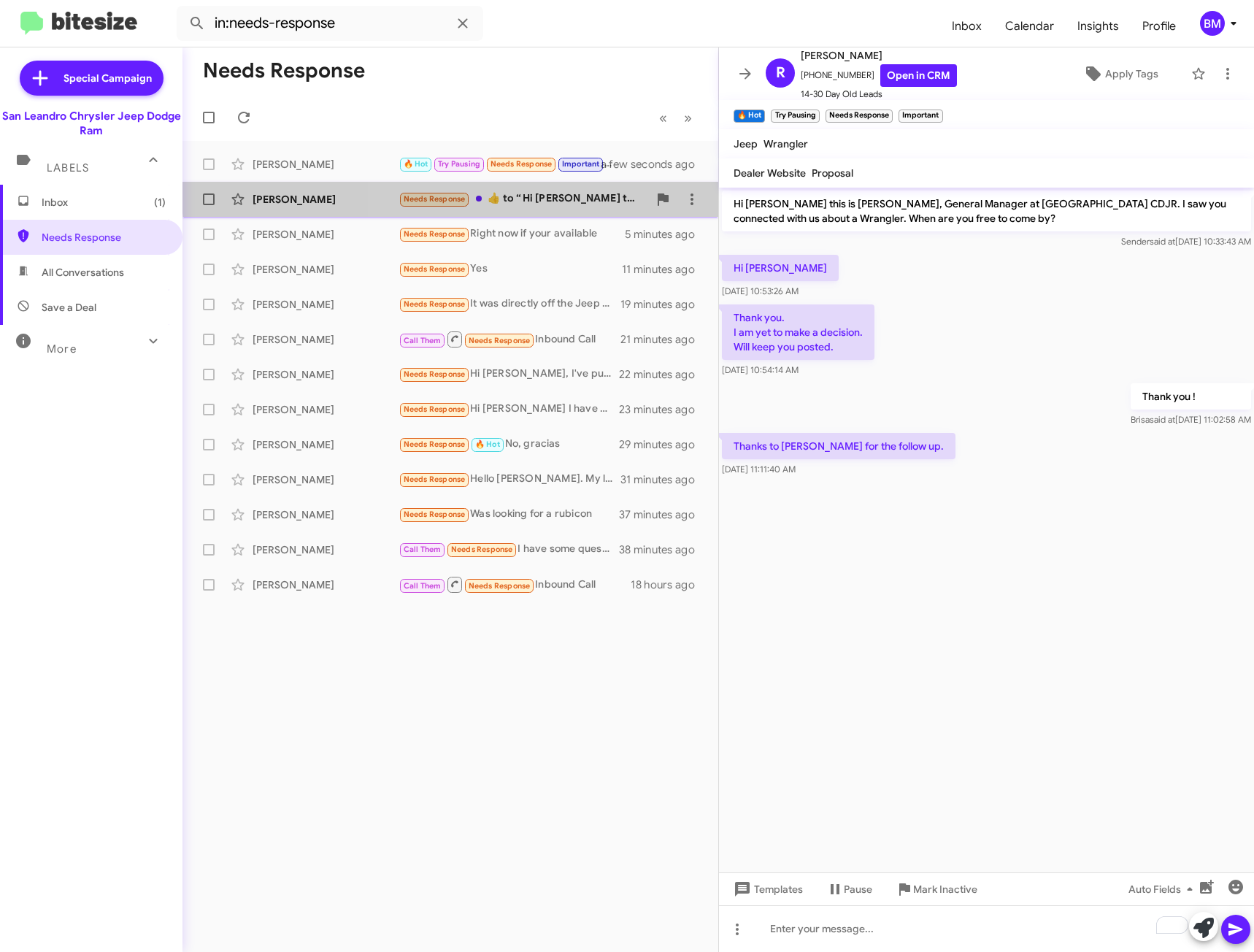
click at [525, 192] on div "Needs Response ​👍​ to “ Hi Carlos this is Carlos Hidalgo, General Manager at Sa…" at bounding box center [523, 198] width 249 height 17
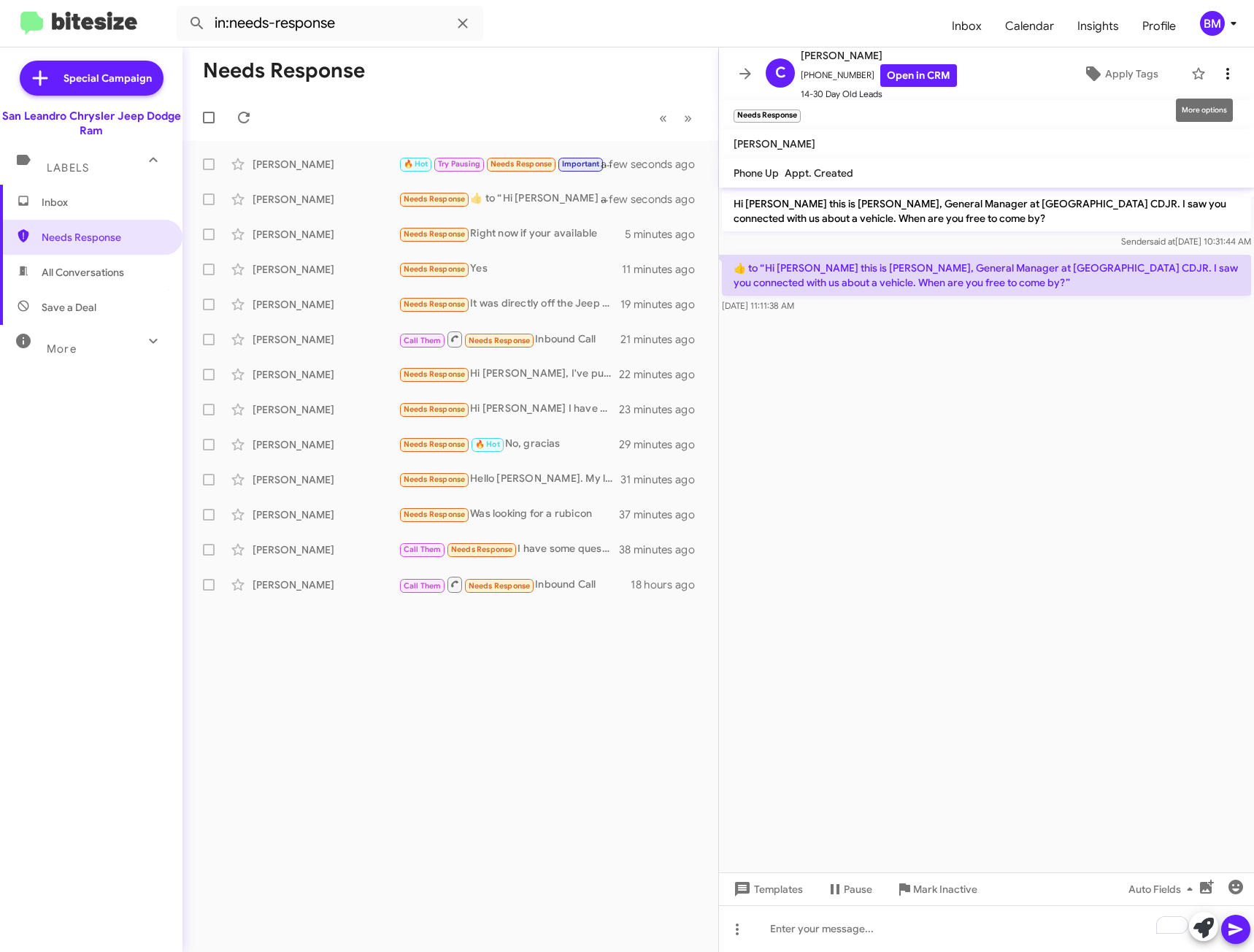
click at [1213, 79] on span at bounding box center [1227, 74] width 29 height 17
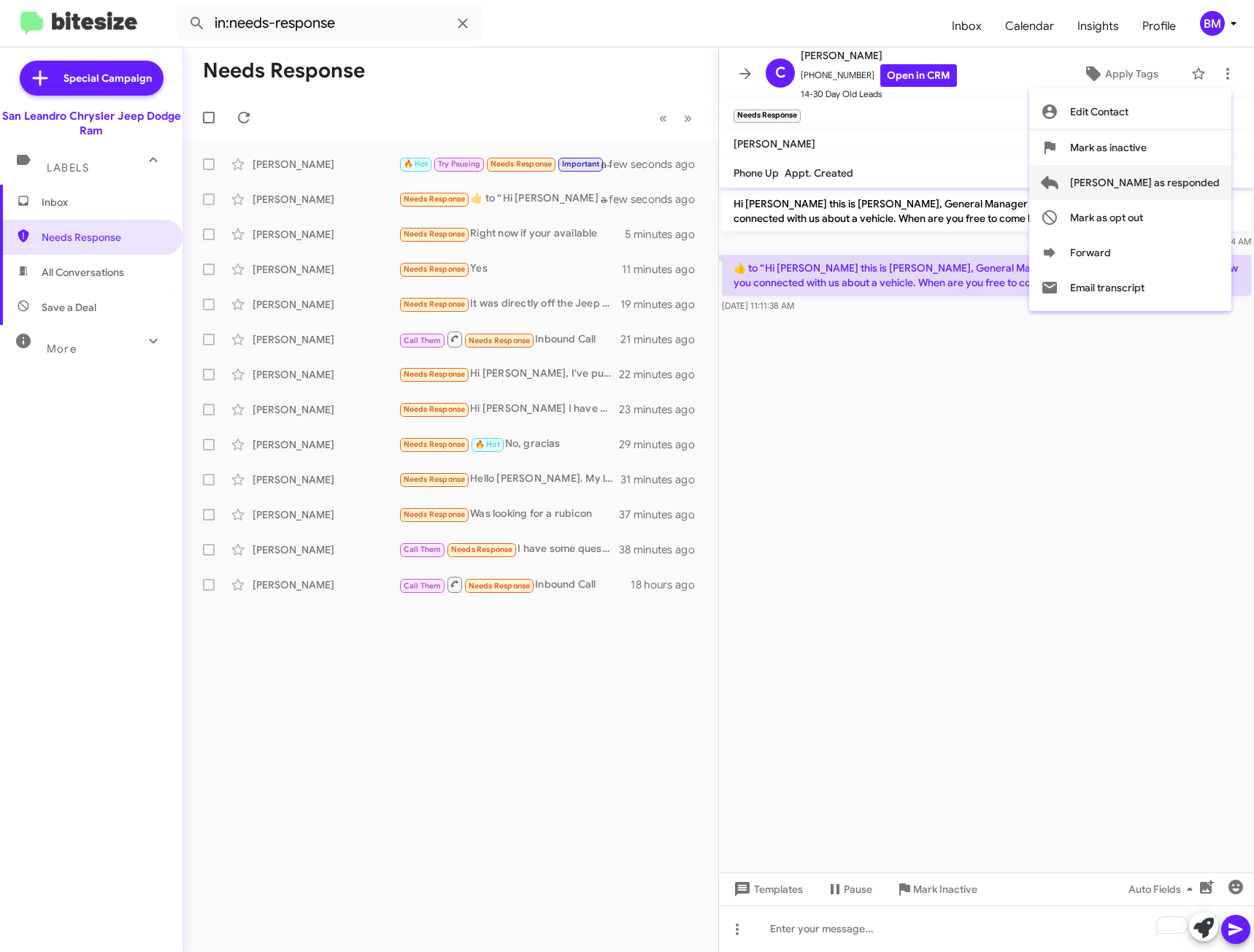
click at [1175, 169] on span "[PERSON_NAME] as responded" at bounding box center [1145, 182] width 150 height 35
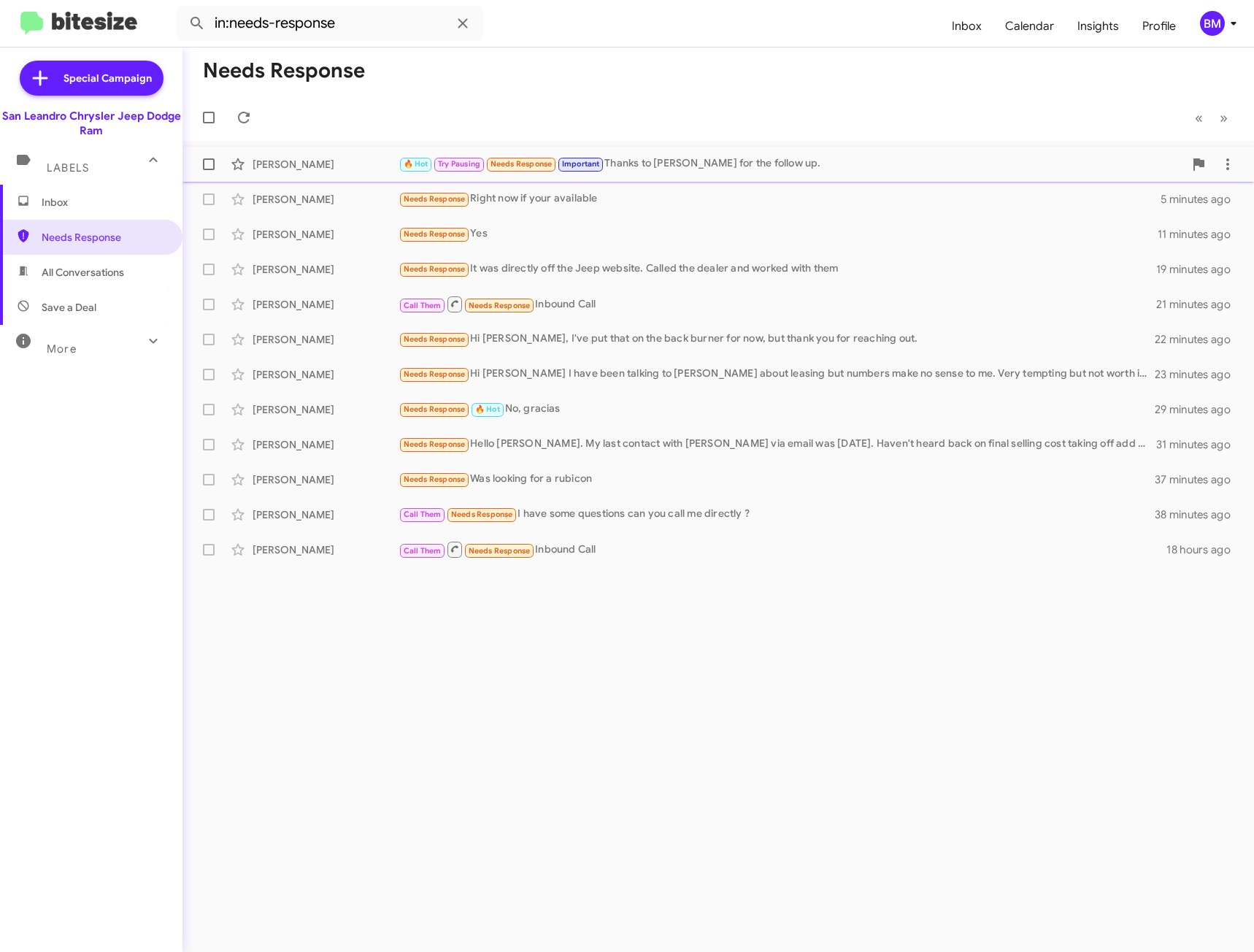
click at [704, 154] on div "Ravi Krish 🔥 Hot Try Pausing Needs Response Important Thanks to Vanessa for the…" at bounding box center [719, 164] width 1048 height 29
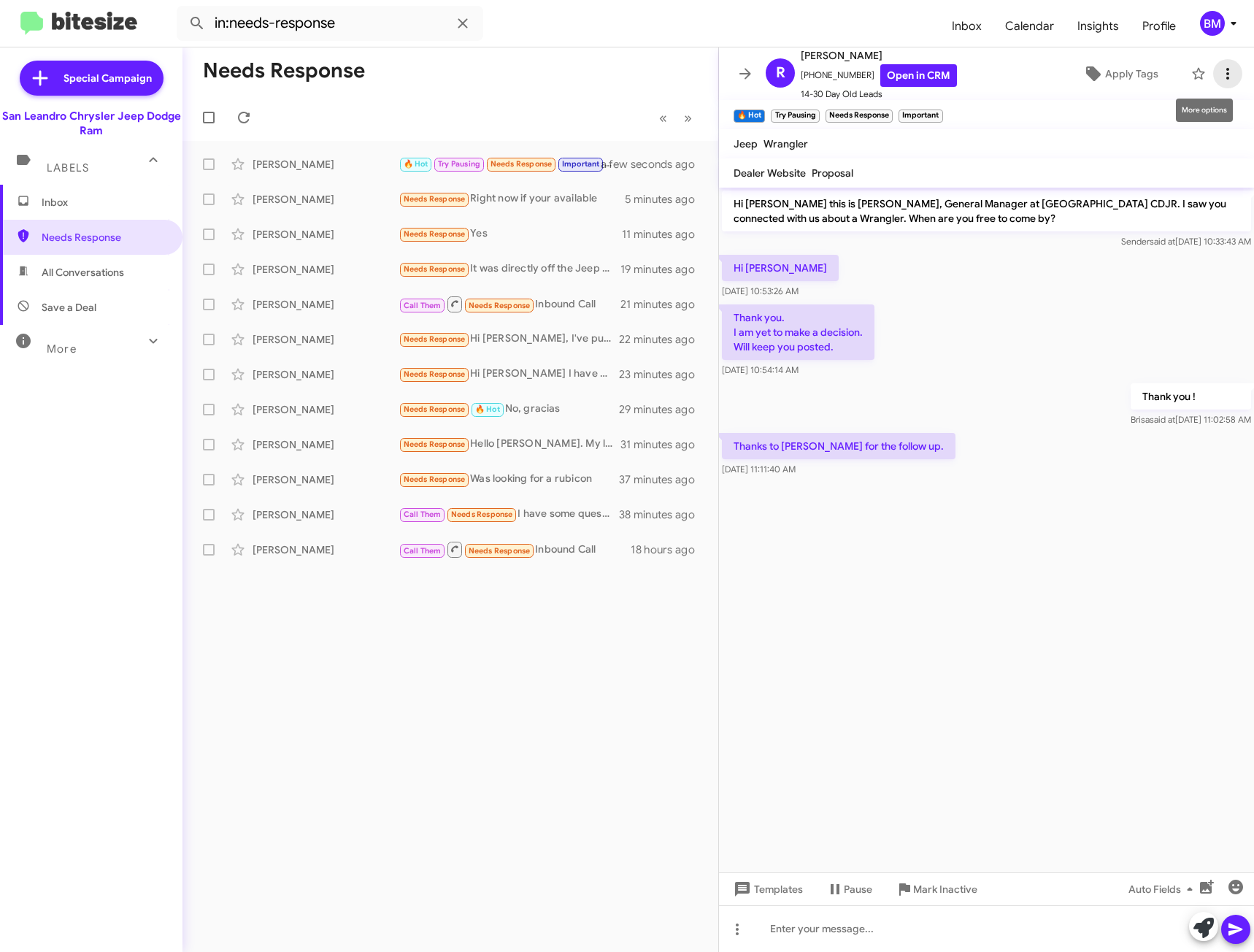
click at [1223, 69] on icon at bounding box center [1228, 74] width 17 height 17
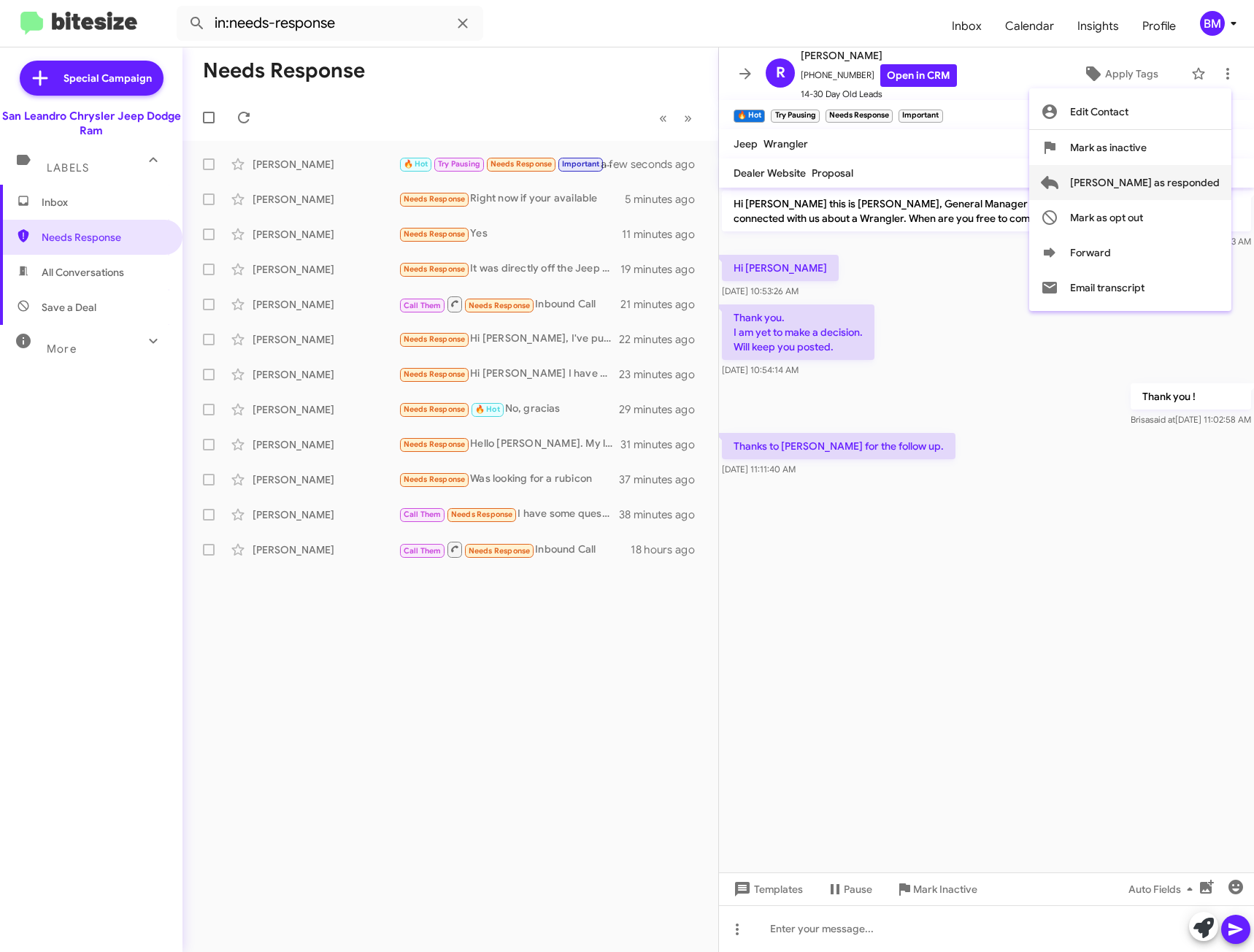
click at [1154, 180] on span "[PERSON_NAME] as responded" at bounding box center [1145, 182] width 150 height 35
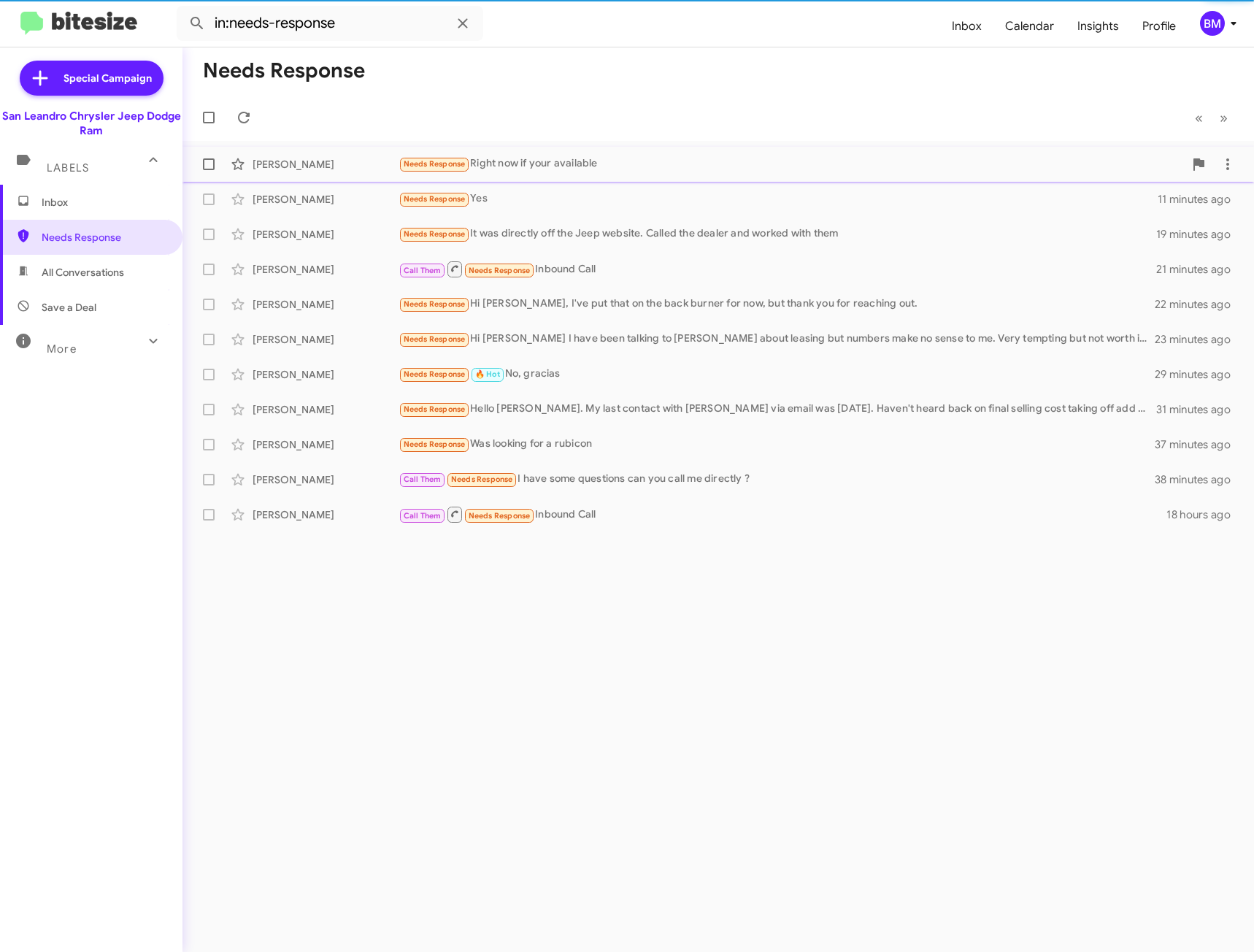
click at [769, 158] on div "Needs Response Right now if your available" at bounding box center [791, 163] width 786 height 17
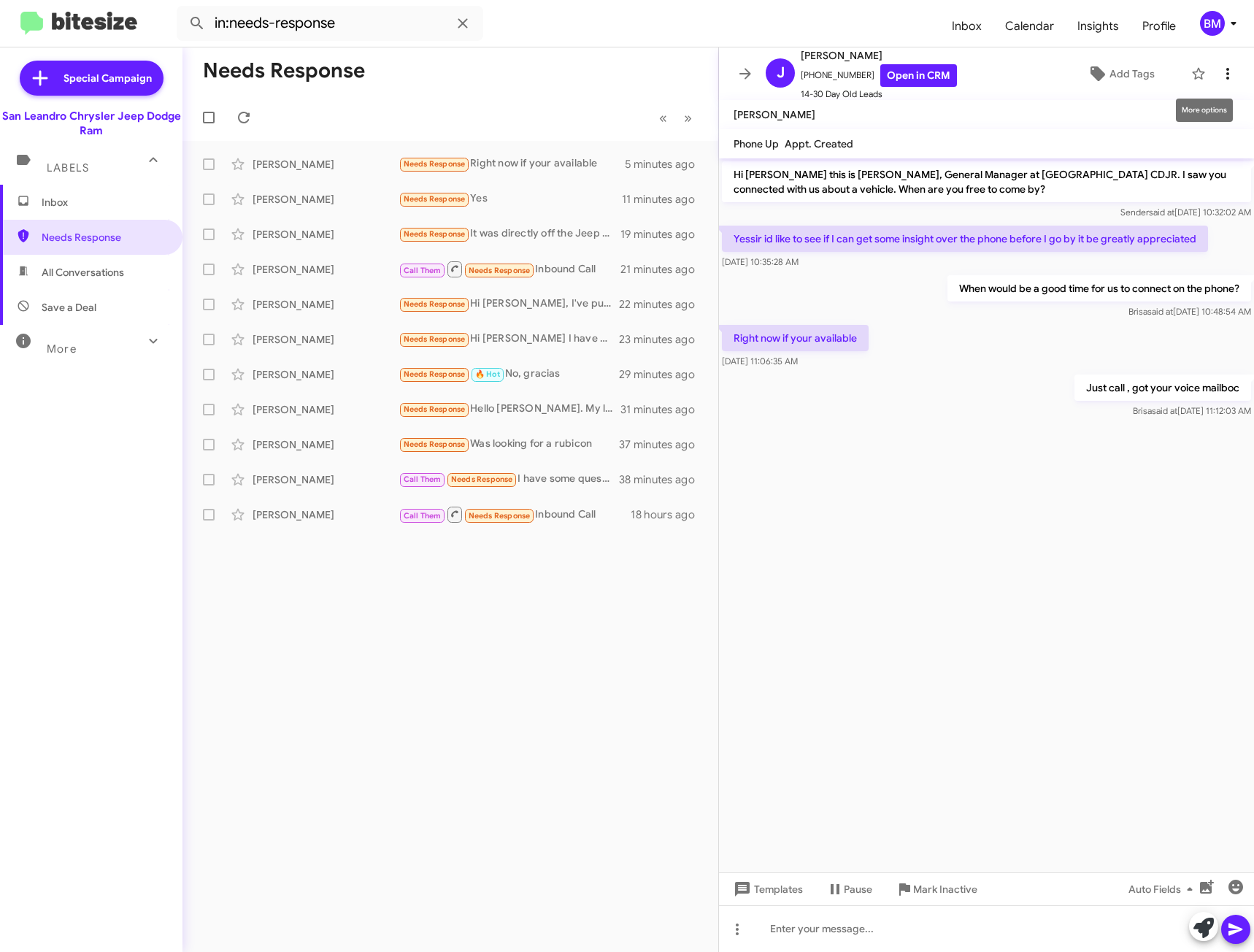
click at [1219, 70] on icon at bounding box center [1228, 74] width 17 height 17
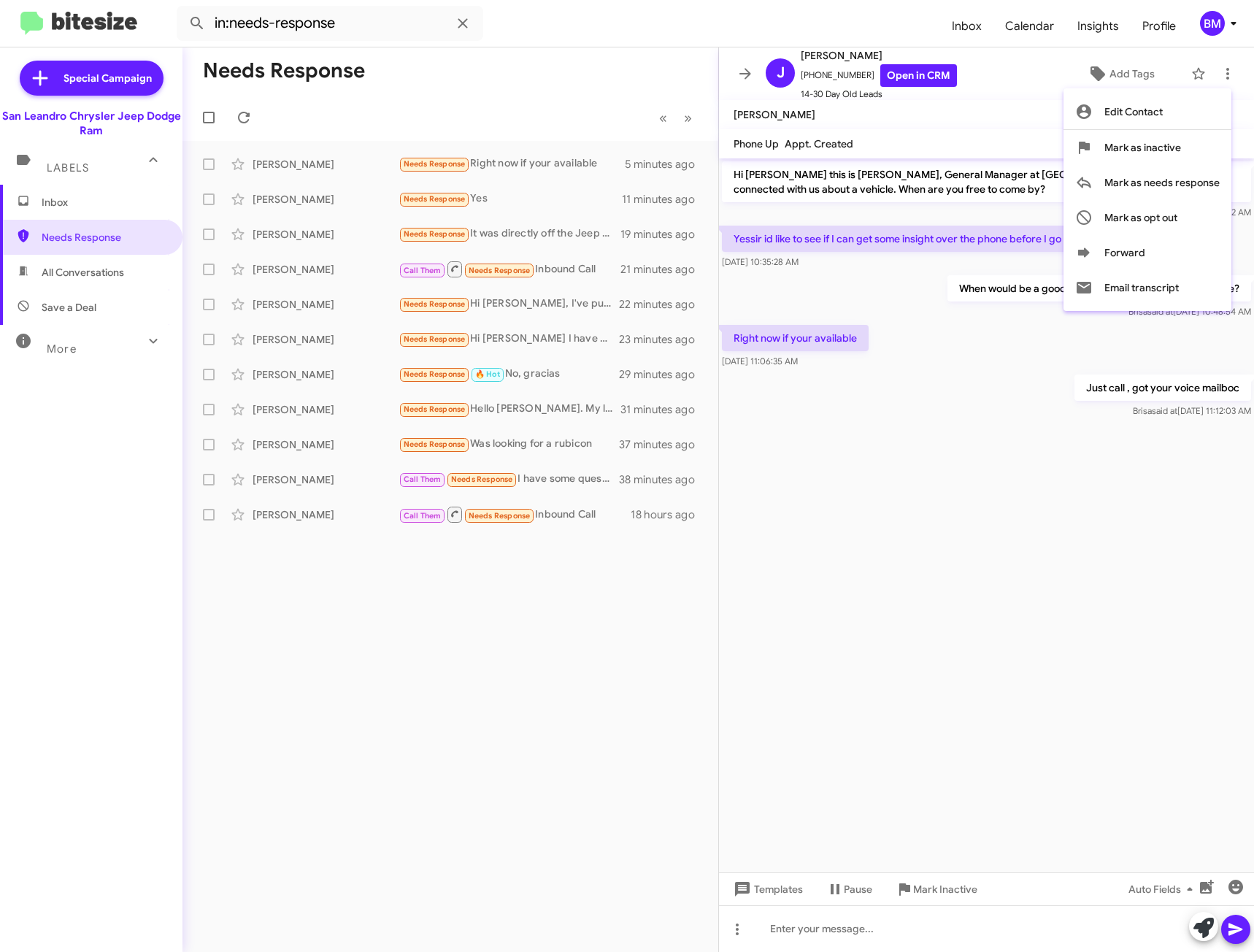
click at [616, 167] on div at bounding box center [627, 476] width 1254 height 952
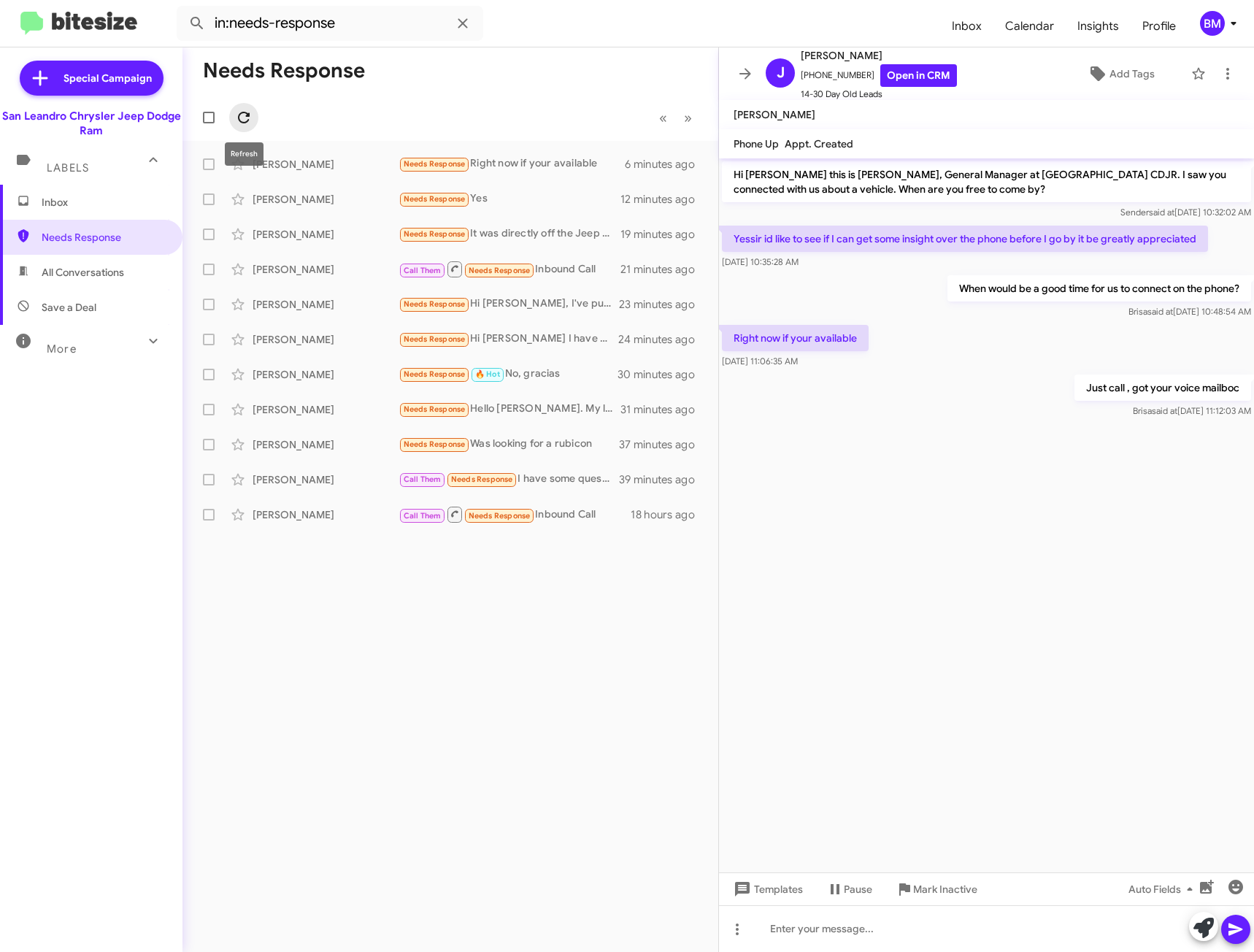
click at [231, 111] on span at bounding box center [243, 118] width 29 height 17
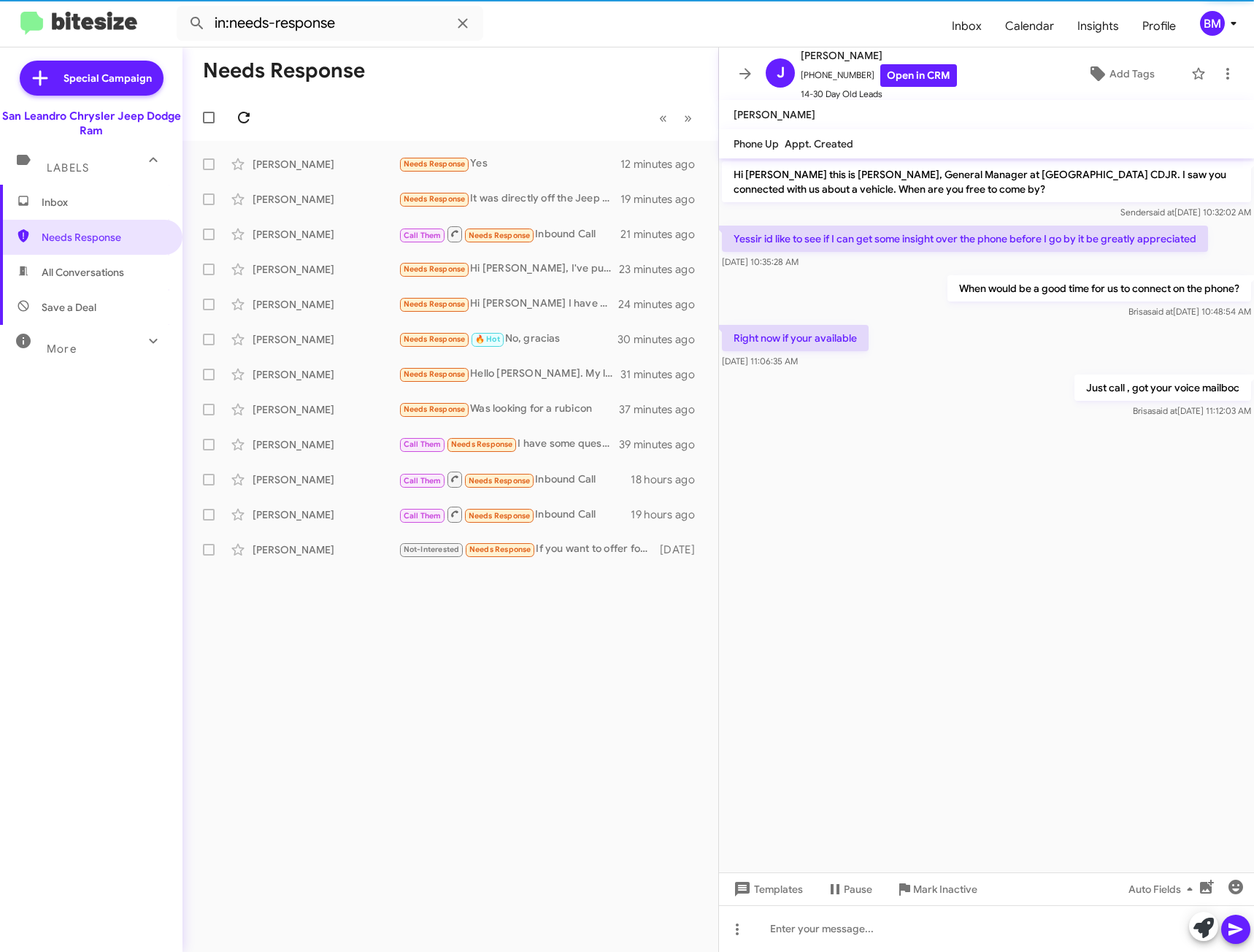
click at [242, 118] on icon at bounding box center [244, 118] width 17 height 17
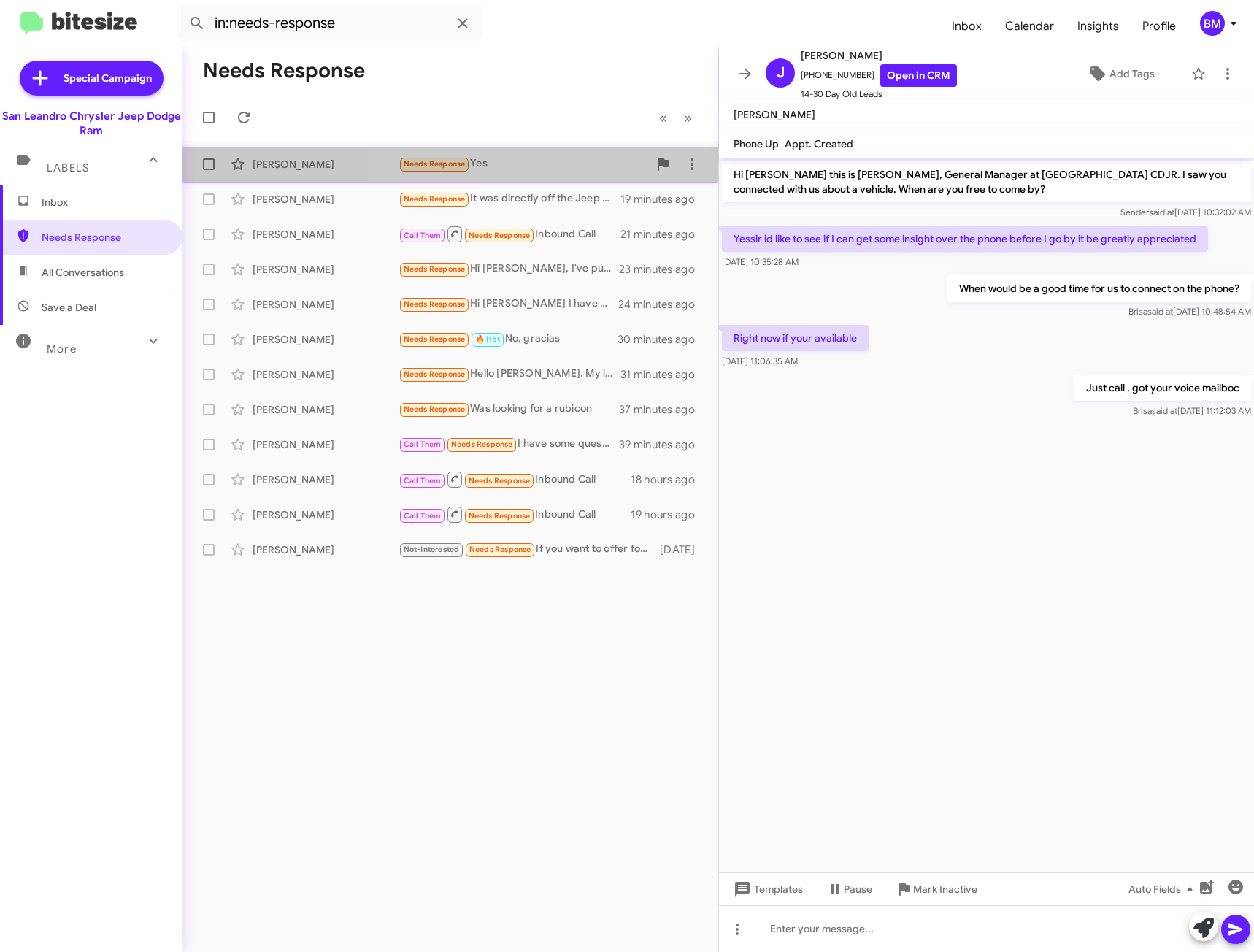
click at [487, 163] on div "Needs Response Yes" at bounding box center [523, 163] width 249 height 17
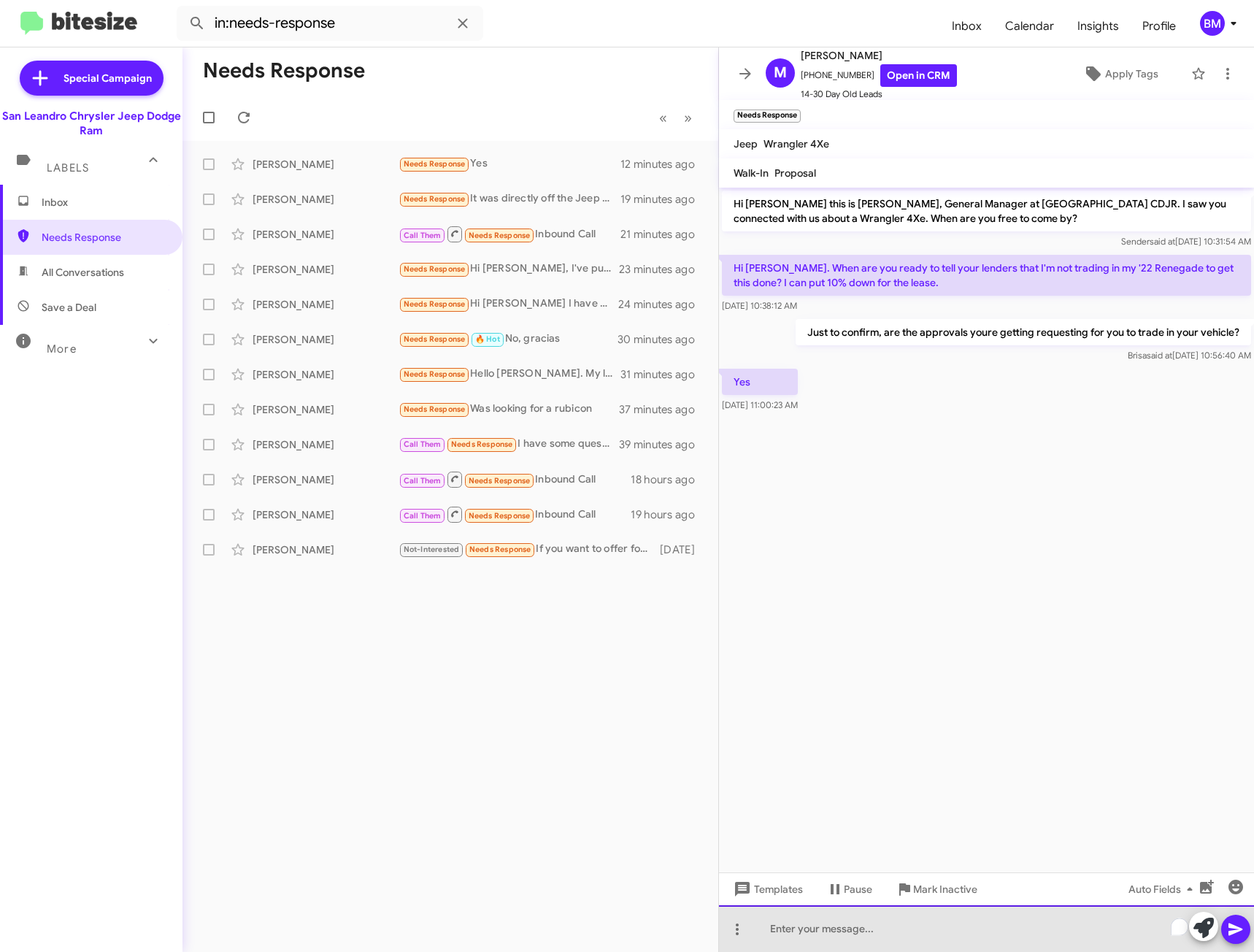
click at [1005, 923] on div "To enrich screen reader interactions, please activate Accessibility in Grammarl…" at bounding box center [987, 928] width 535 height 47
click at [858, 934] on div "Would you b" at bounding box center [987, 928] width 535 height 47
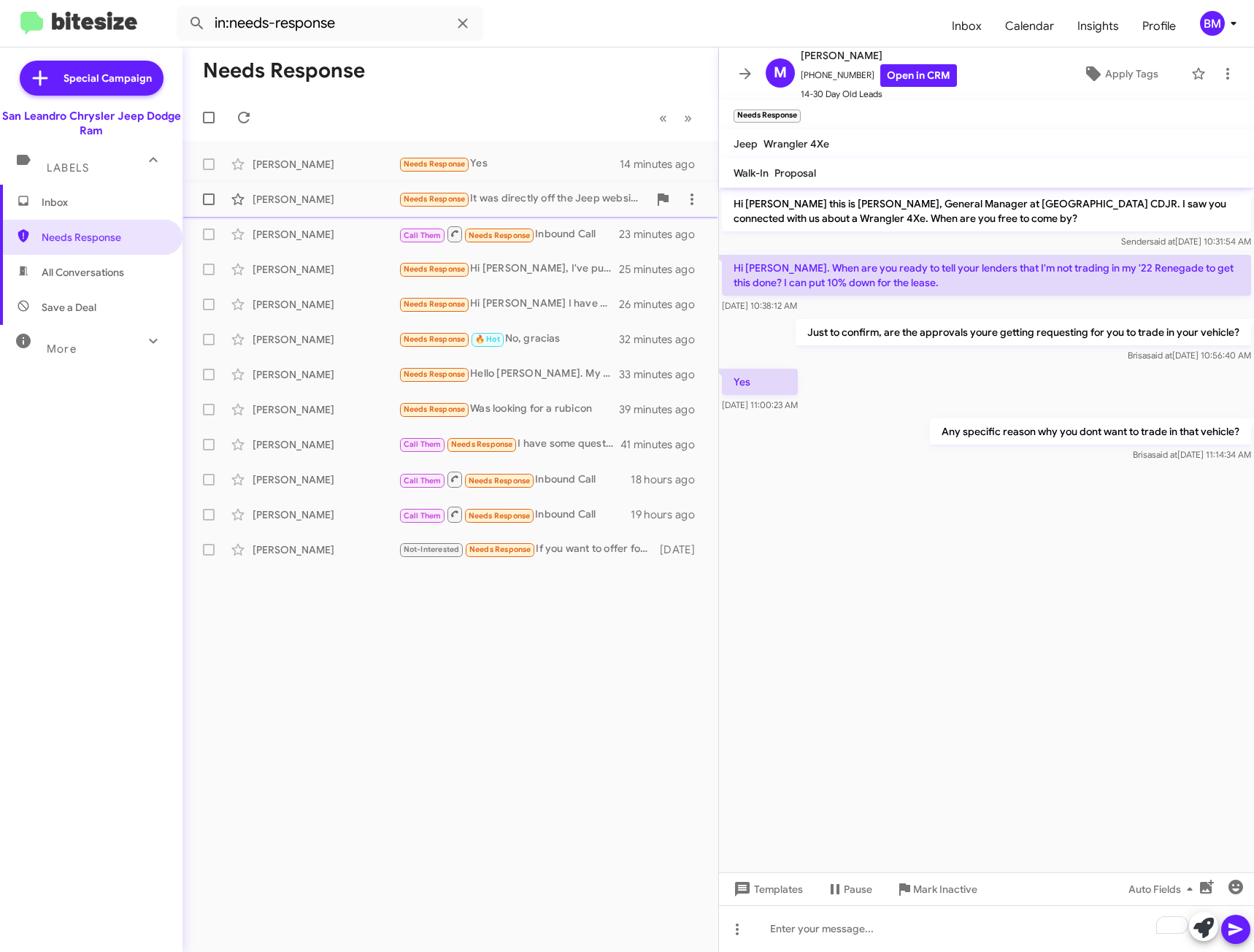
click at [511, 198] on div "Needs Response It was directly off the Jeep website. Called the dealer and work…" at bounding box center [523, 198] width 249 height 17
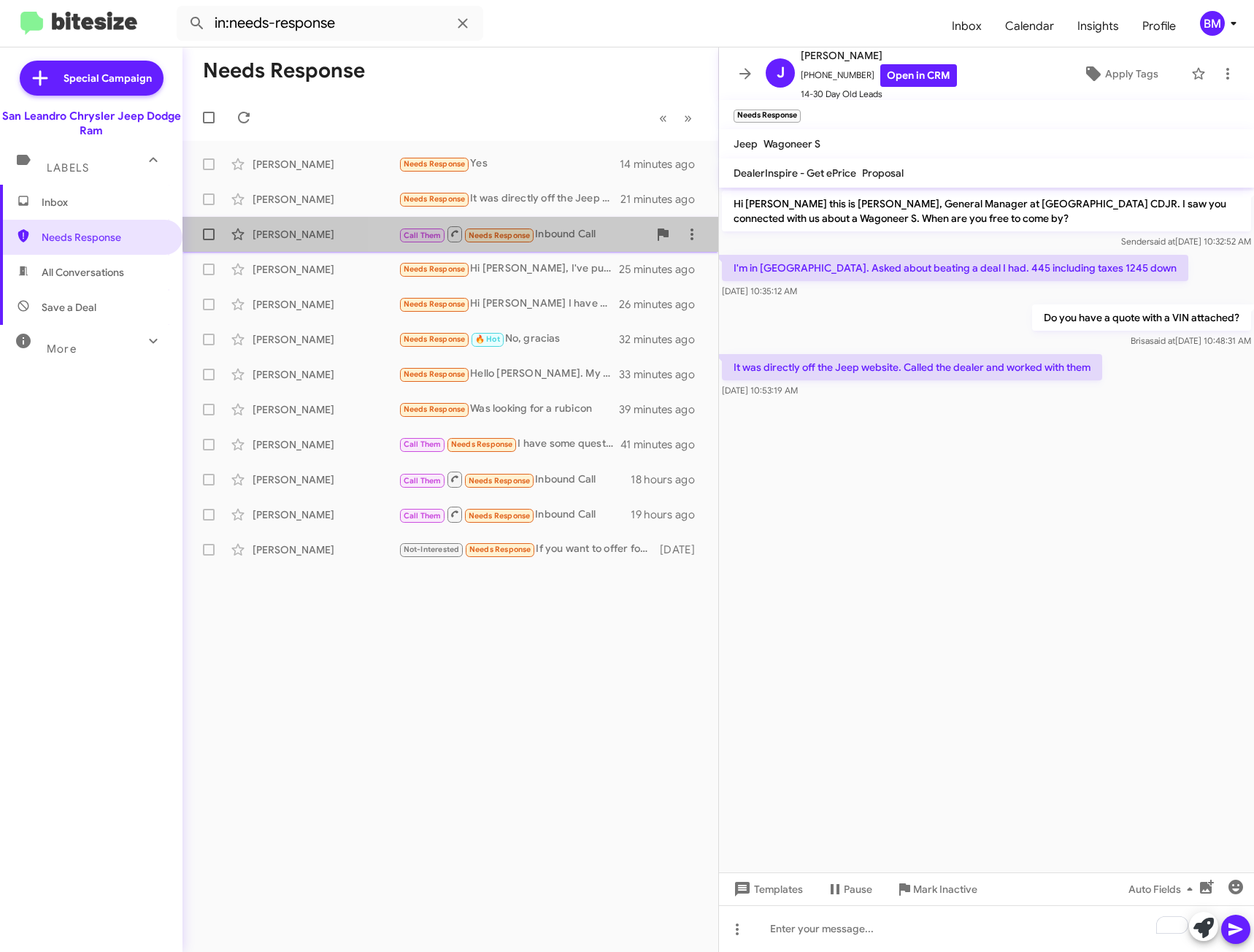
click at [560, 228] on div "Call Them Needs Response Inbound Call" at bounding box center [523, 234] width 249 height 18
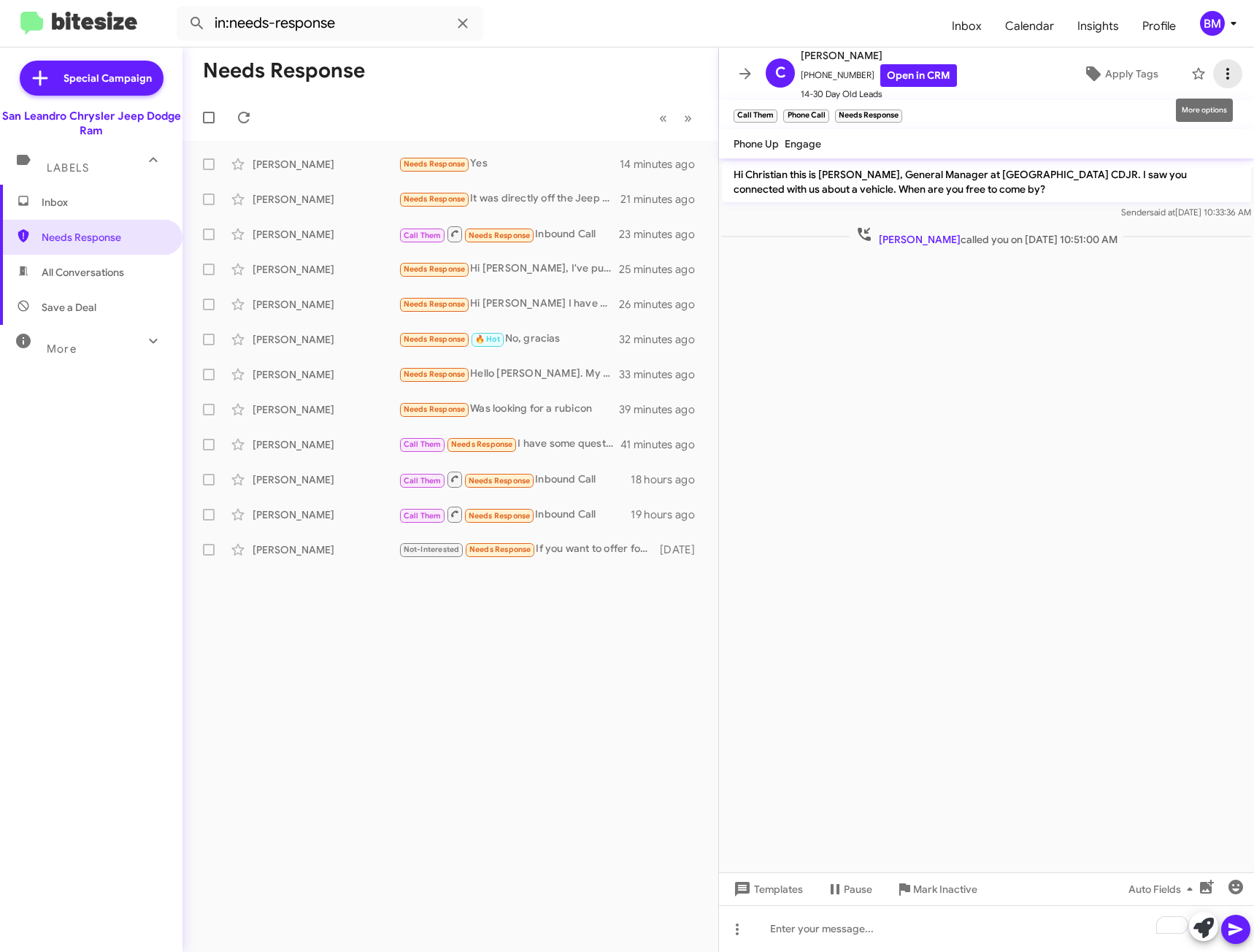
click at [1219, 67] on icon at bounding box center [1228, 74] width 17 height 17
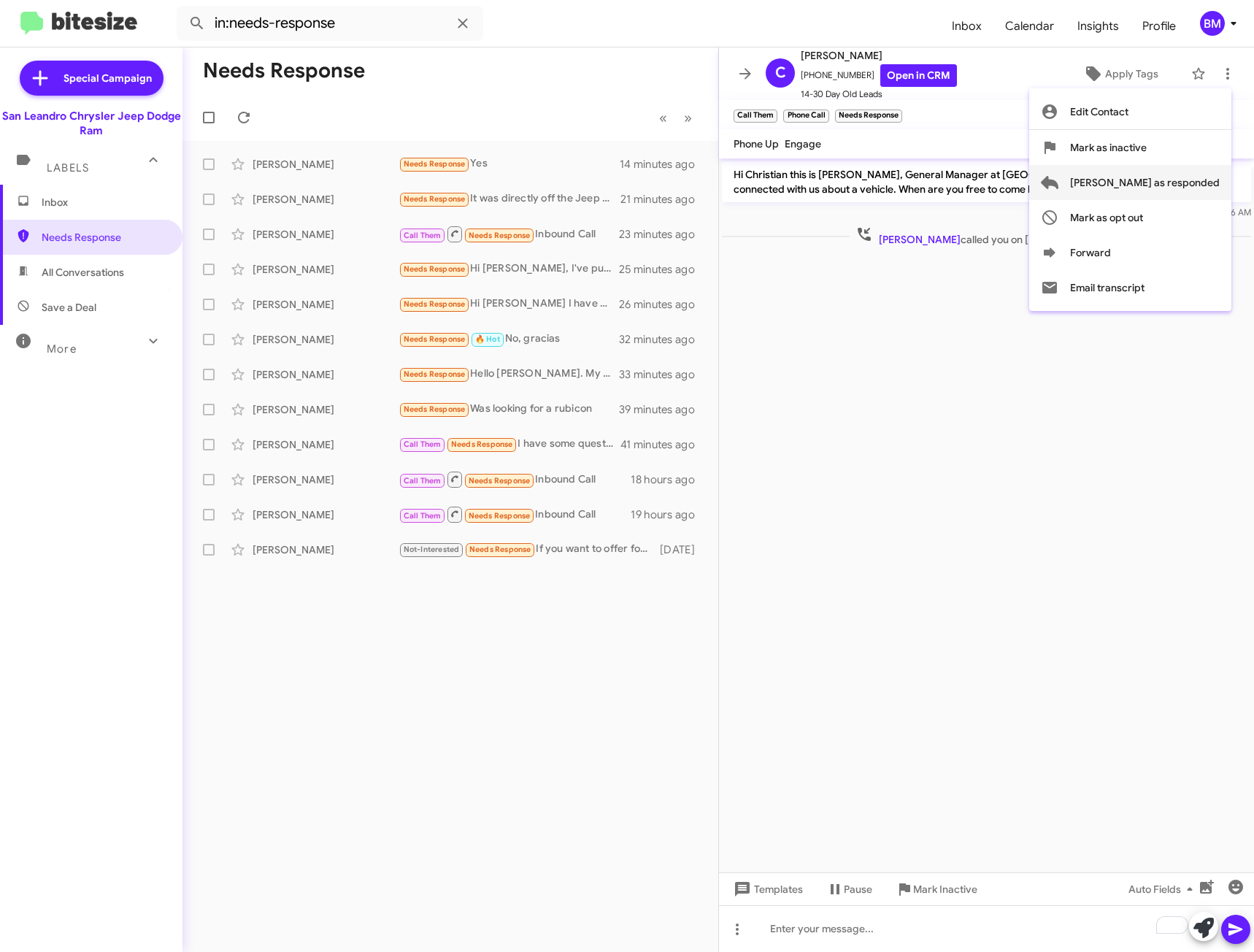
click at [1144, 183] on span "[PERSON_NAME] as responded" at bounding box center [1145, 182] width 150 height 35
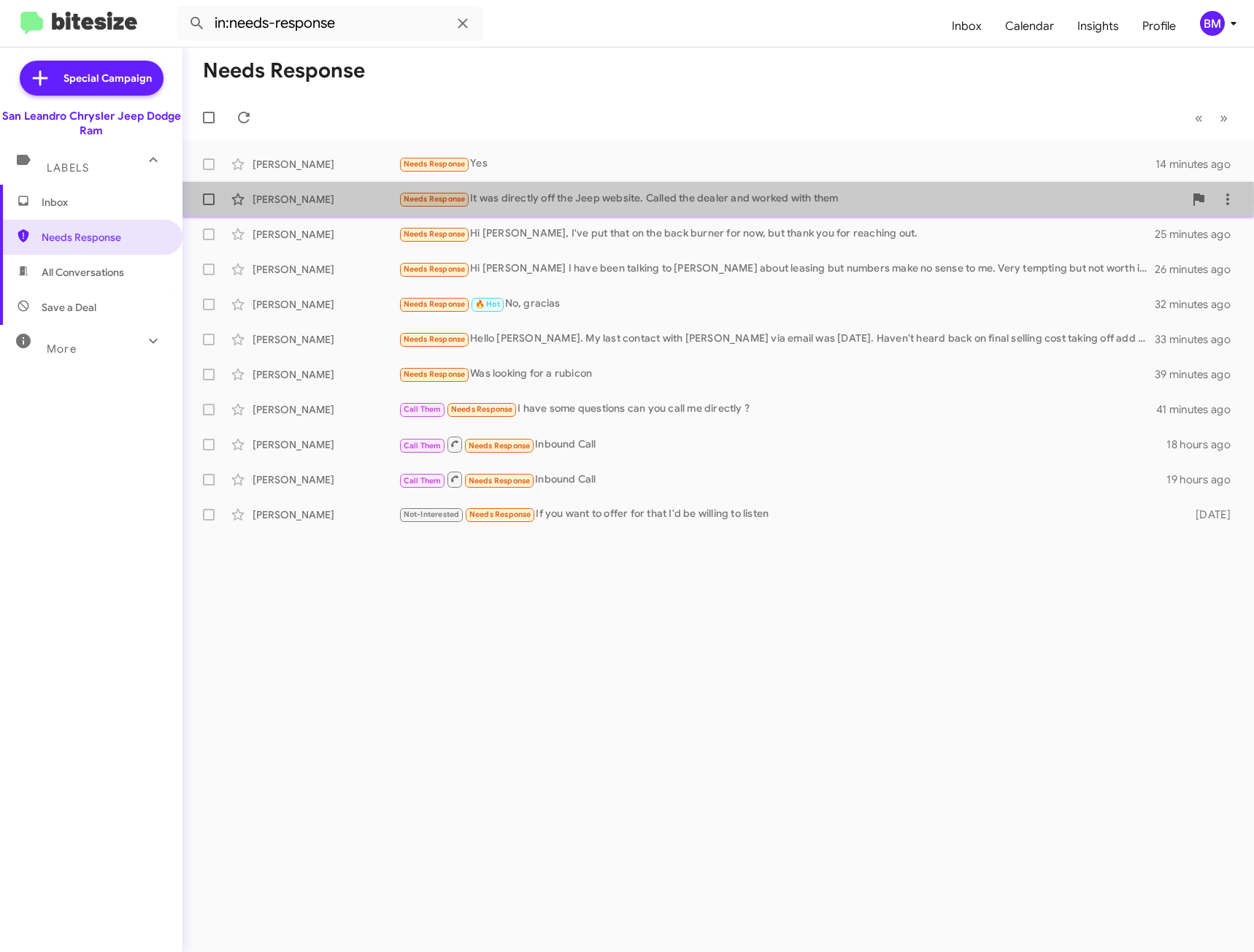
click at [679, 200] on div "Needs Response It was directly off the Jeep website. Called the dealer and work…" at bounding box center [791, 198] width 786 height 17
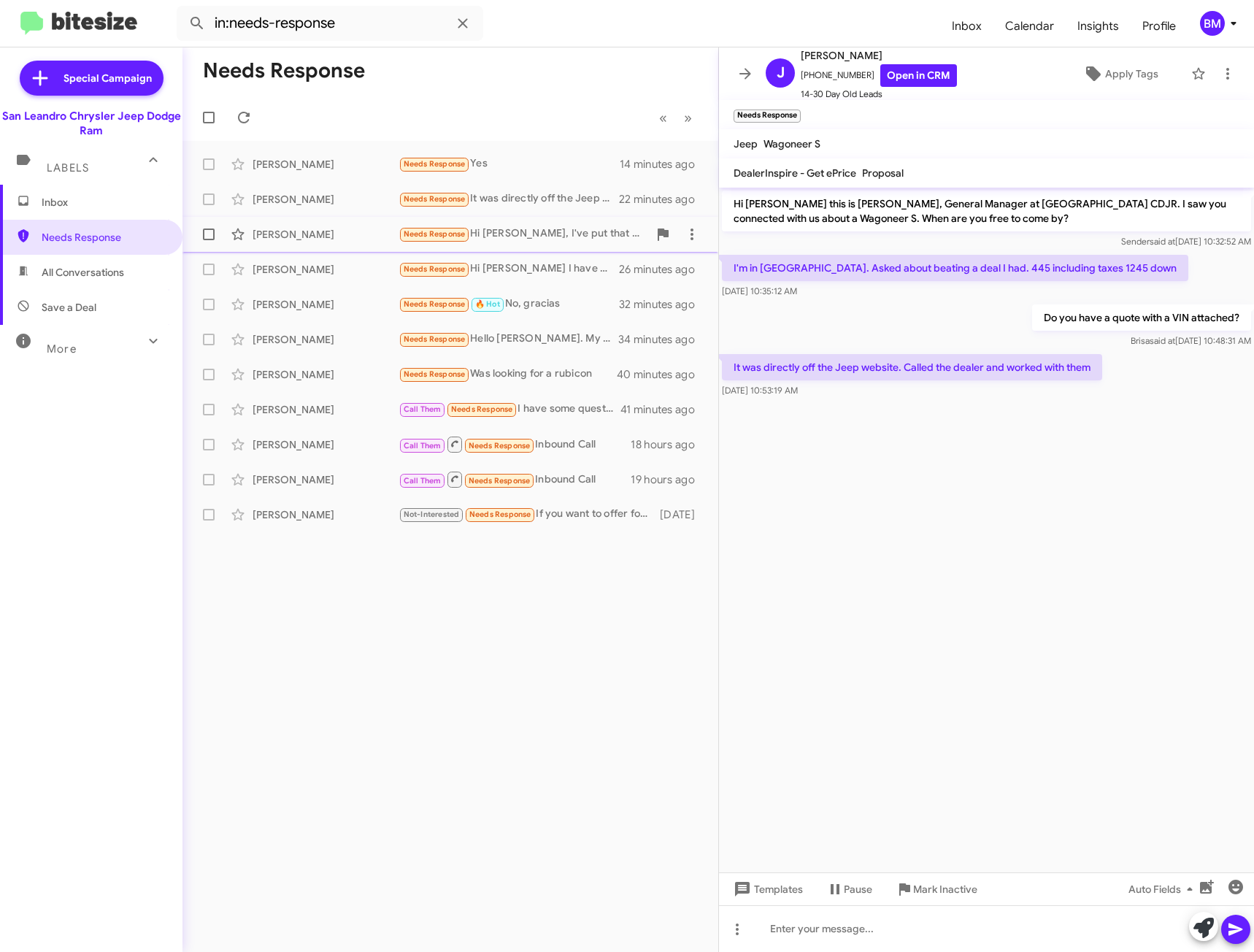
click at [567, 237] on div "Needs Response Hi Carlos, I've put that on the back burner for now, but thank y…" at bounding box center [523, 234] width 249 height 17
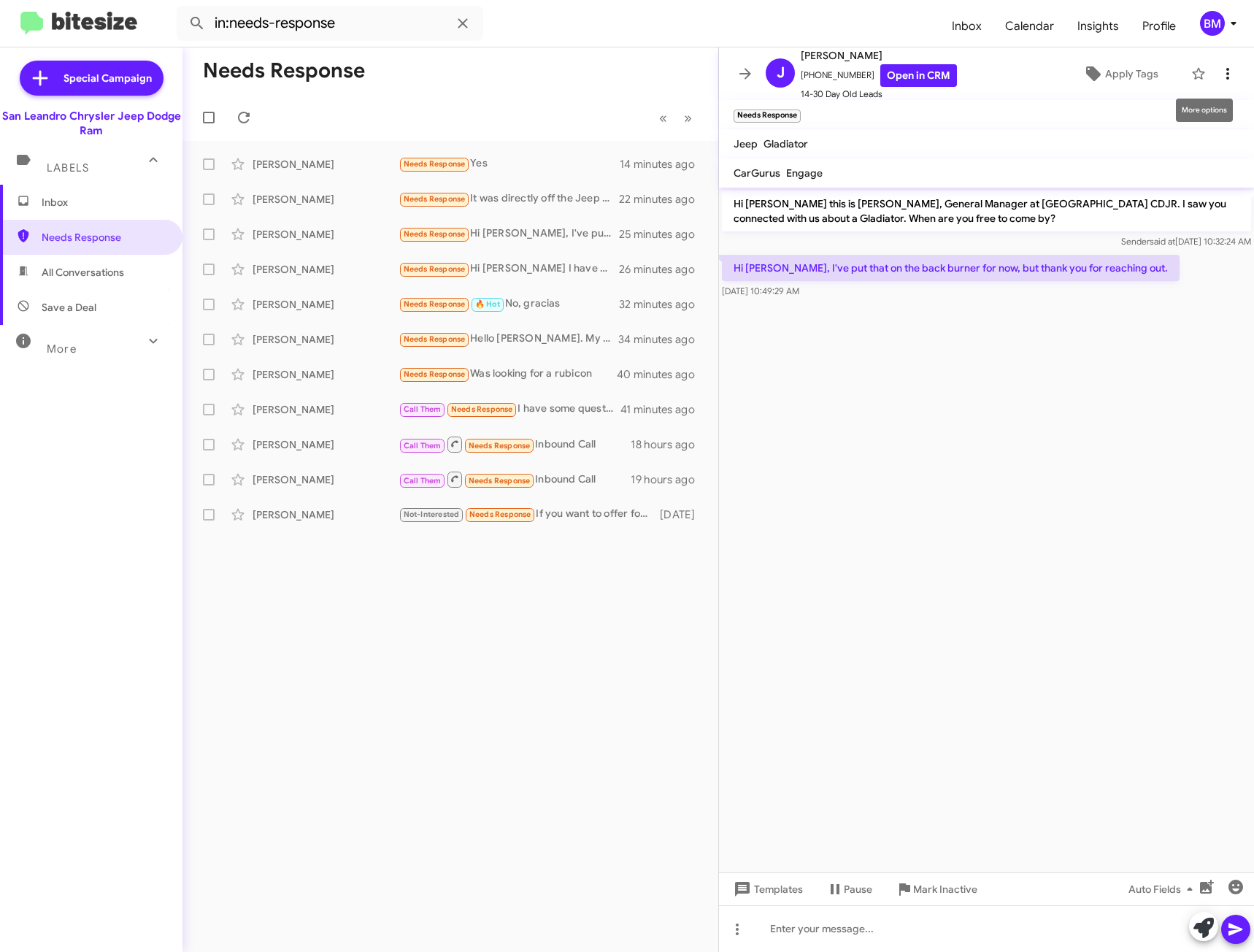
click at [1219, 66] on icon at bounding box center [1228, 74] width 17 height 17
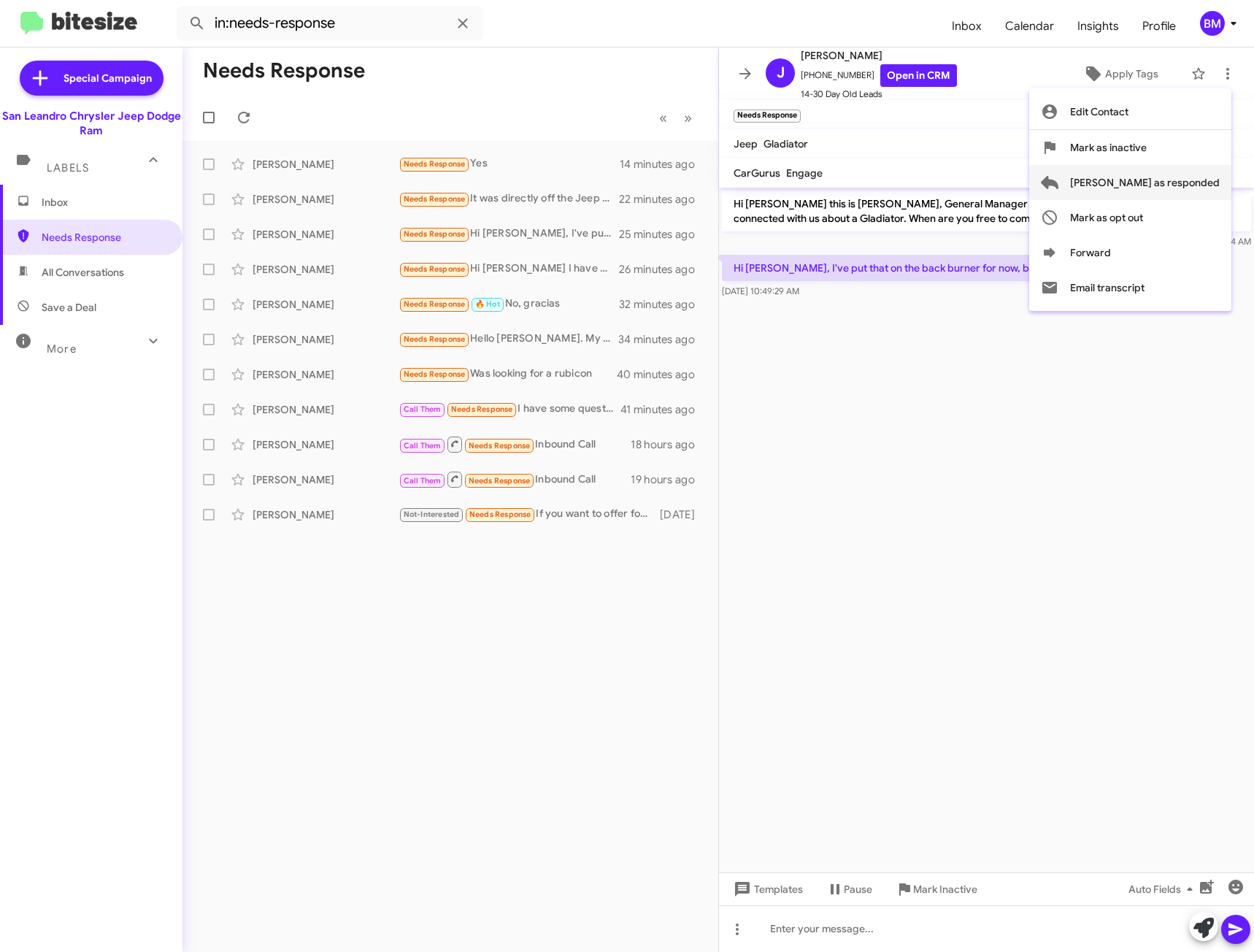
click at [1174, 181] on span "[PERSON_NAME] as responded" at bounding box center [1145, 182] width 150 height 35
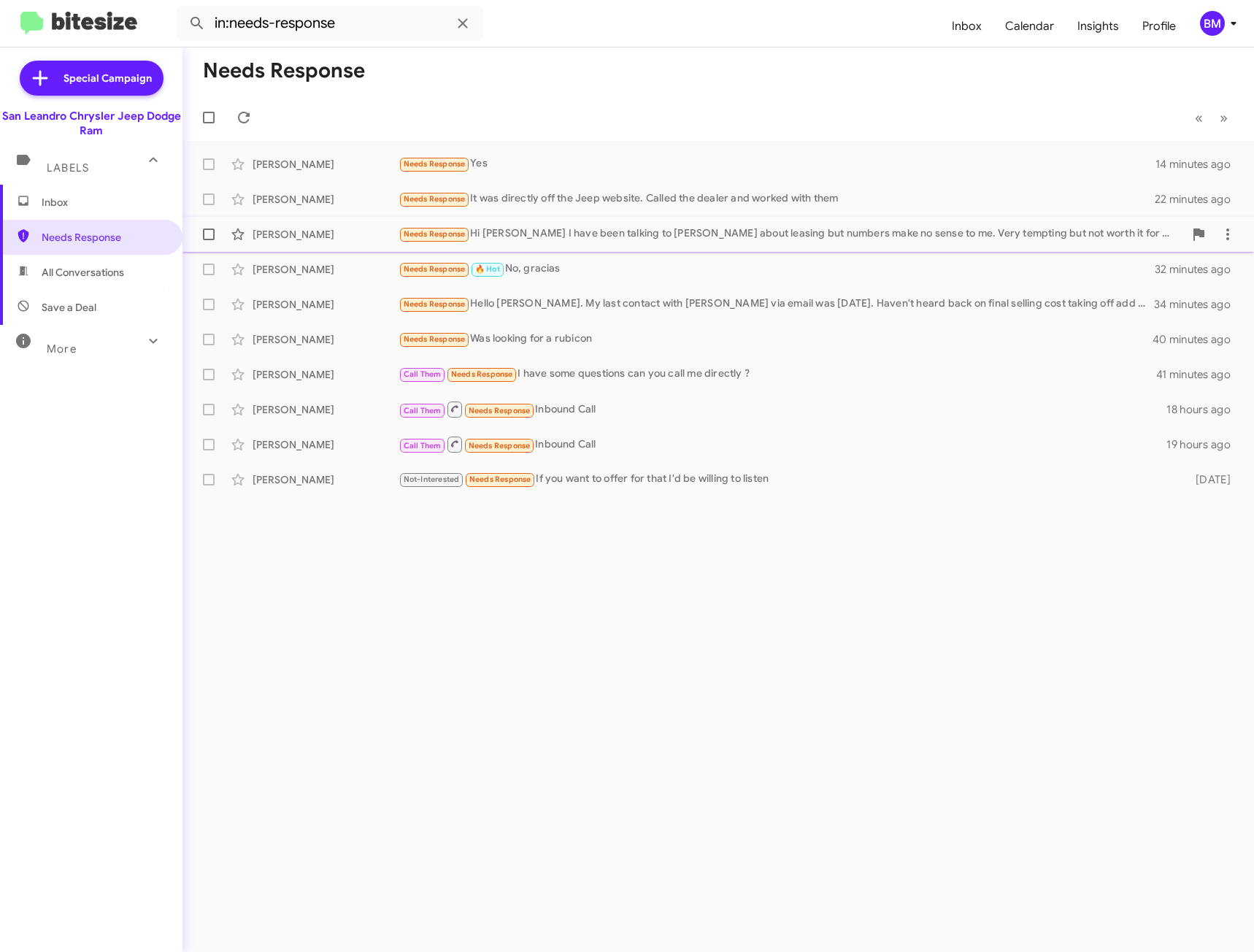
click at [679, 222] on div "Francisco Chan Needs Response Hi Carlos Yeah I have been talking to Sal about l…" at bounding box center [719, 234] width 1048 height 29
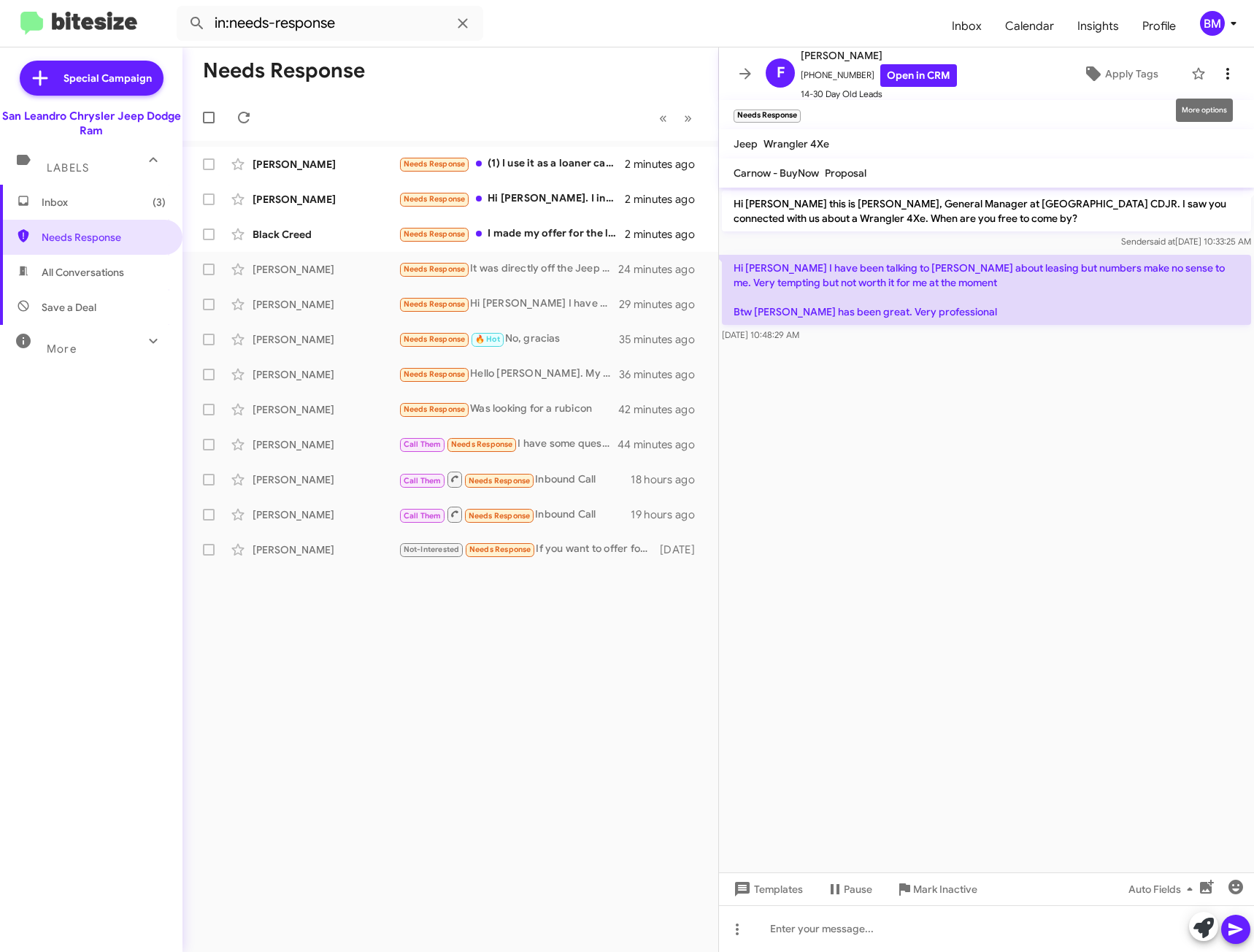
click at [1220, 67] on icon at bounding box center [1228, 74] width 17 height 17
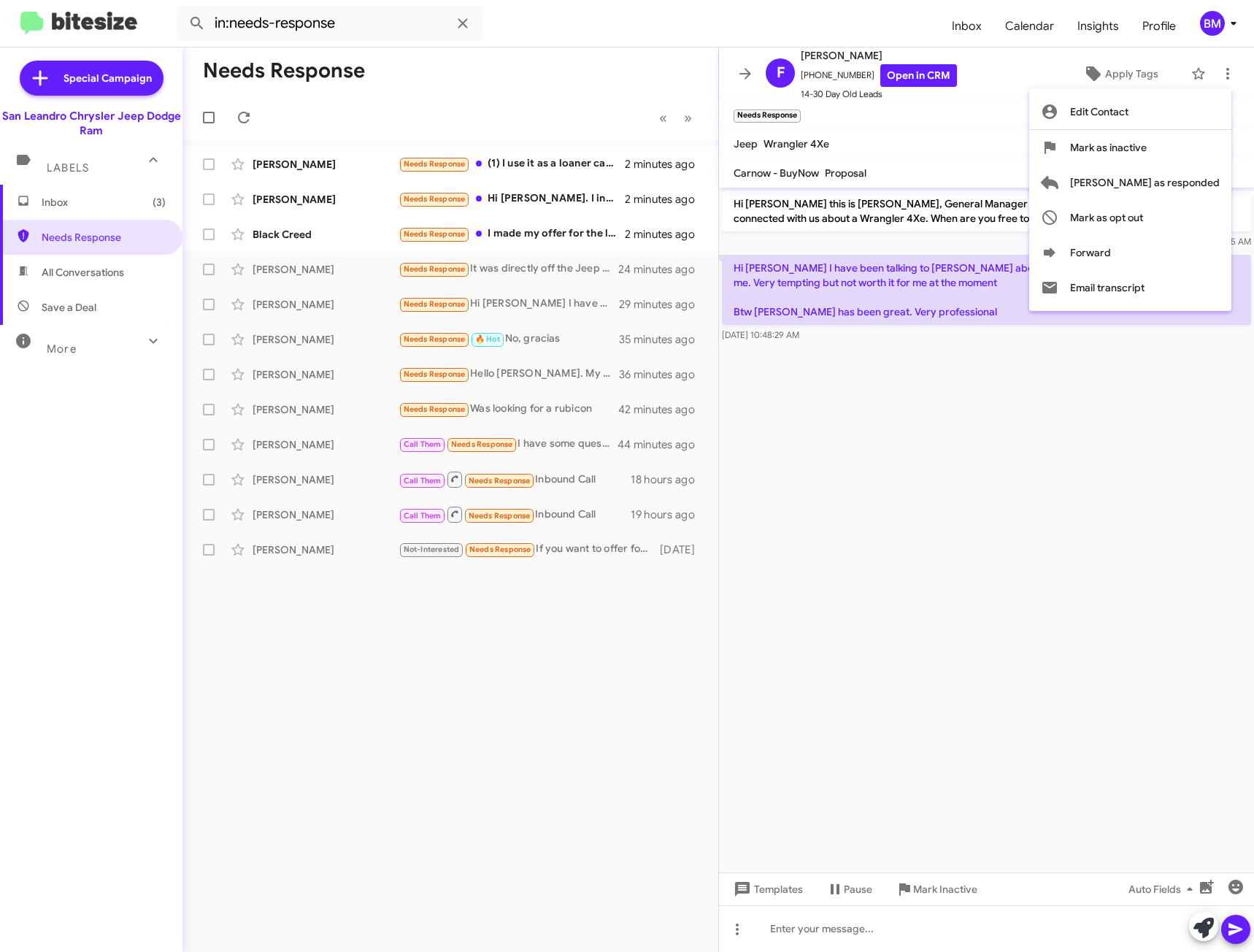
click at [891, 595] on div at bounding box center [627, 476] width 1254 height 952
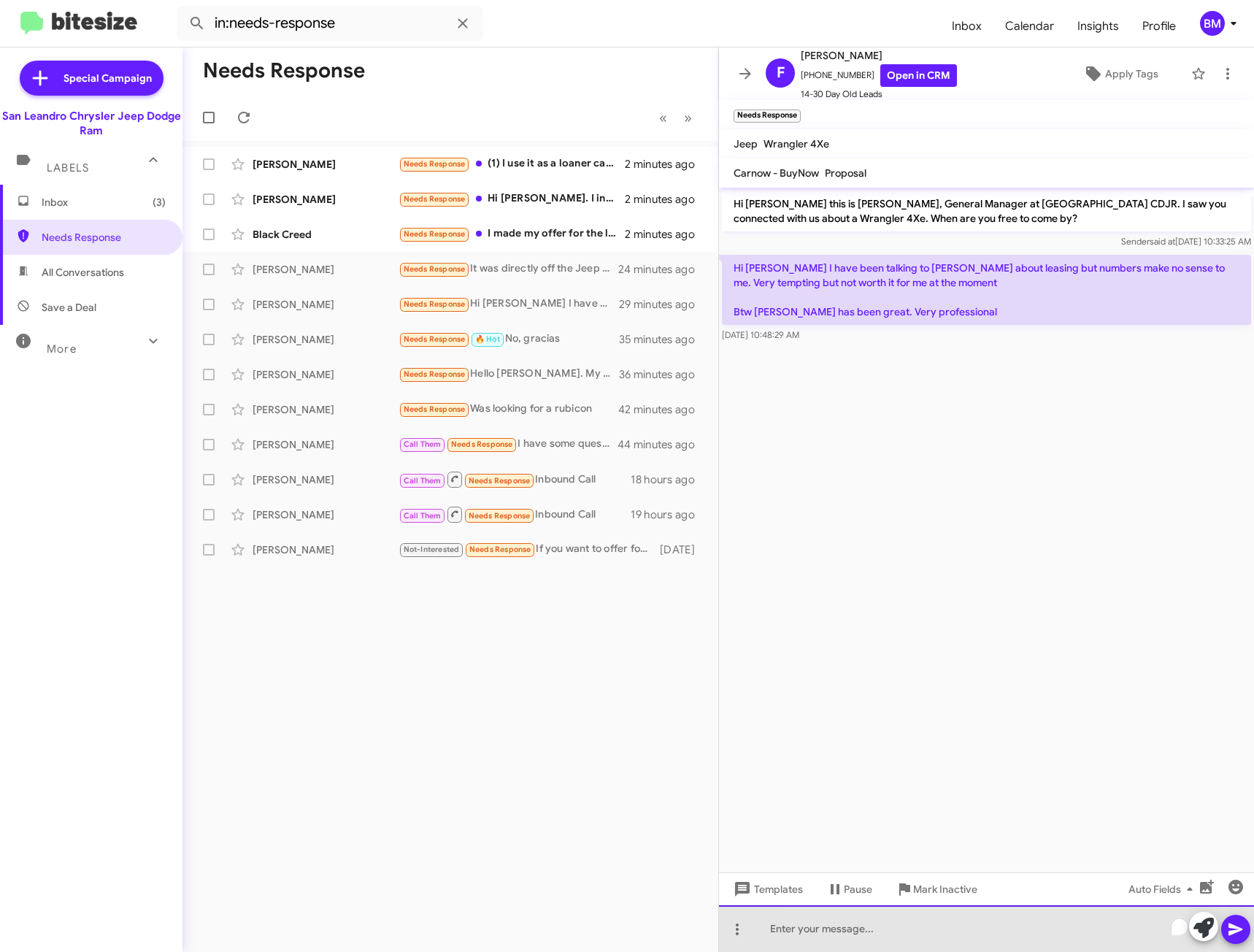
click at [926, 930] on div "To enrich screen reader interactions, please activate Accessibility in Grammarl…" at bounding box center [987, 928] width 535 height 47
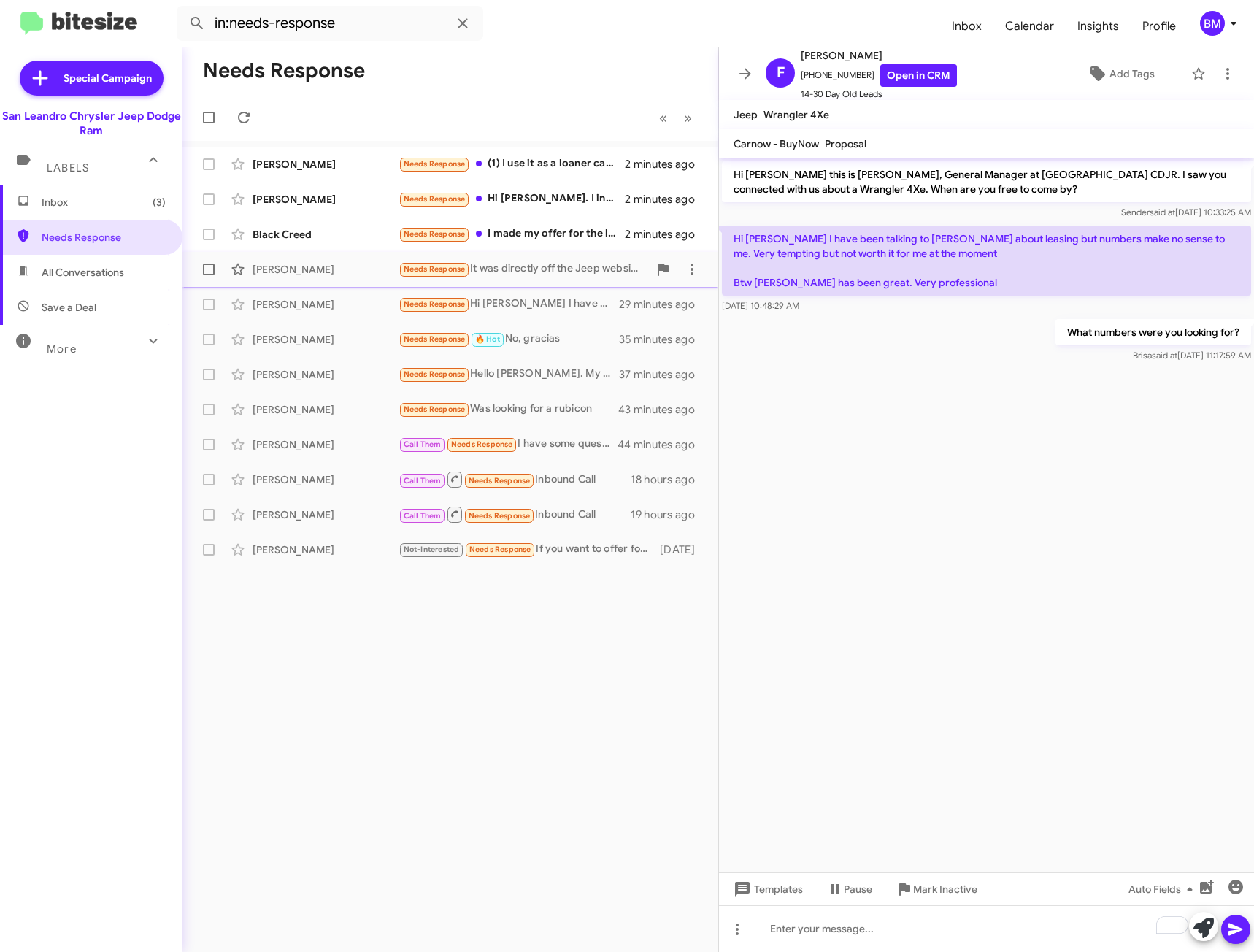
click at [531, 261] on div "Needs Response It was directly off the Jeep website. Called the dealer and work…" at bounding box center [523, 269] width 249 height 17
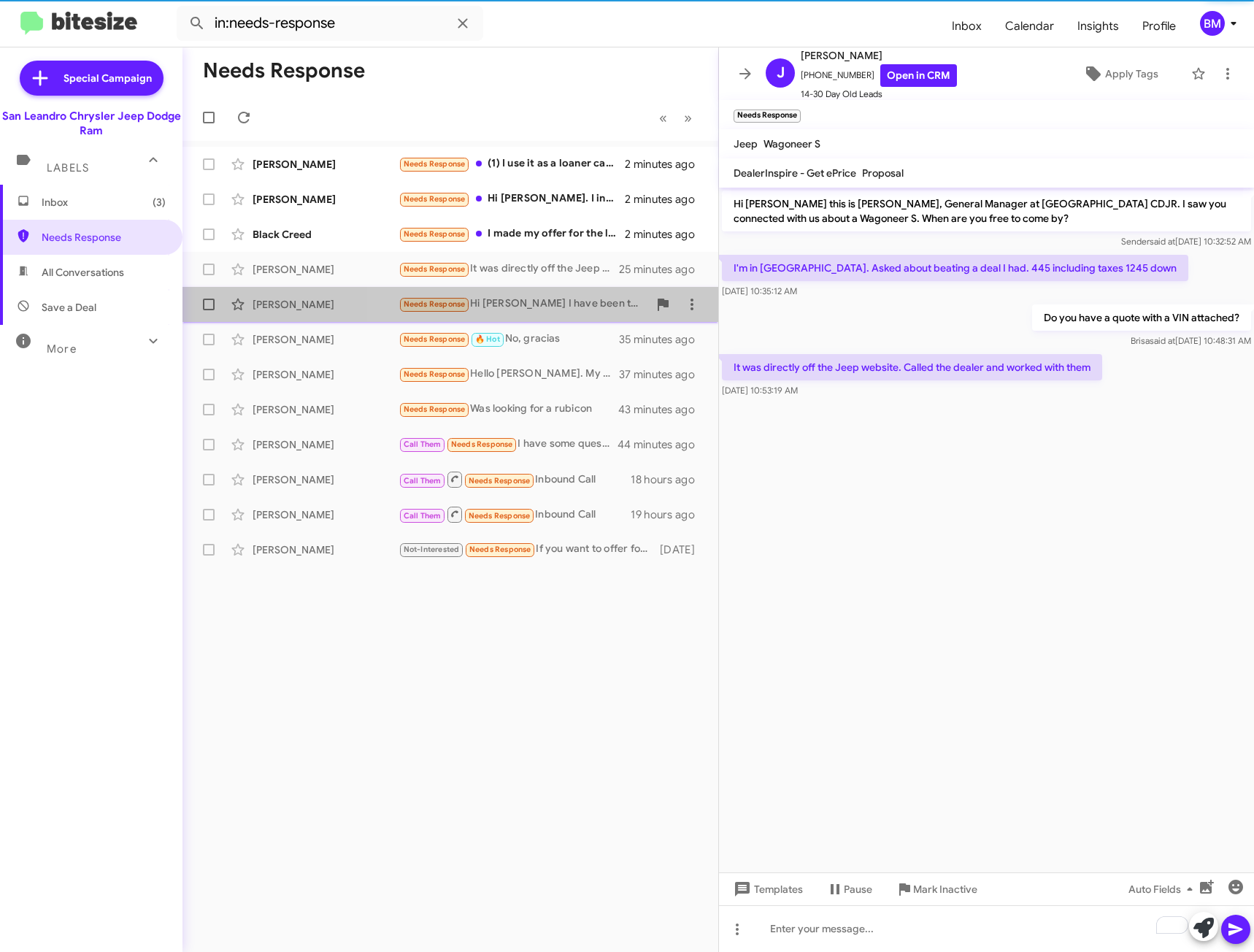
click at [528, 292] on div "Francisco Chan Needs Response Hi Carlos Yeah I have been talking to Sal about l…" at bounding box center [451, 303] width 513 height 29
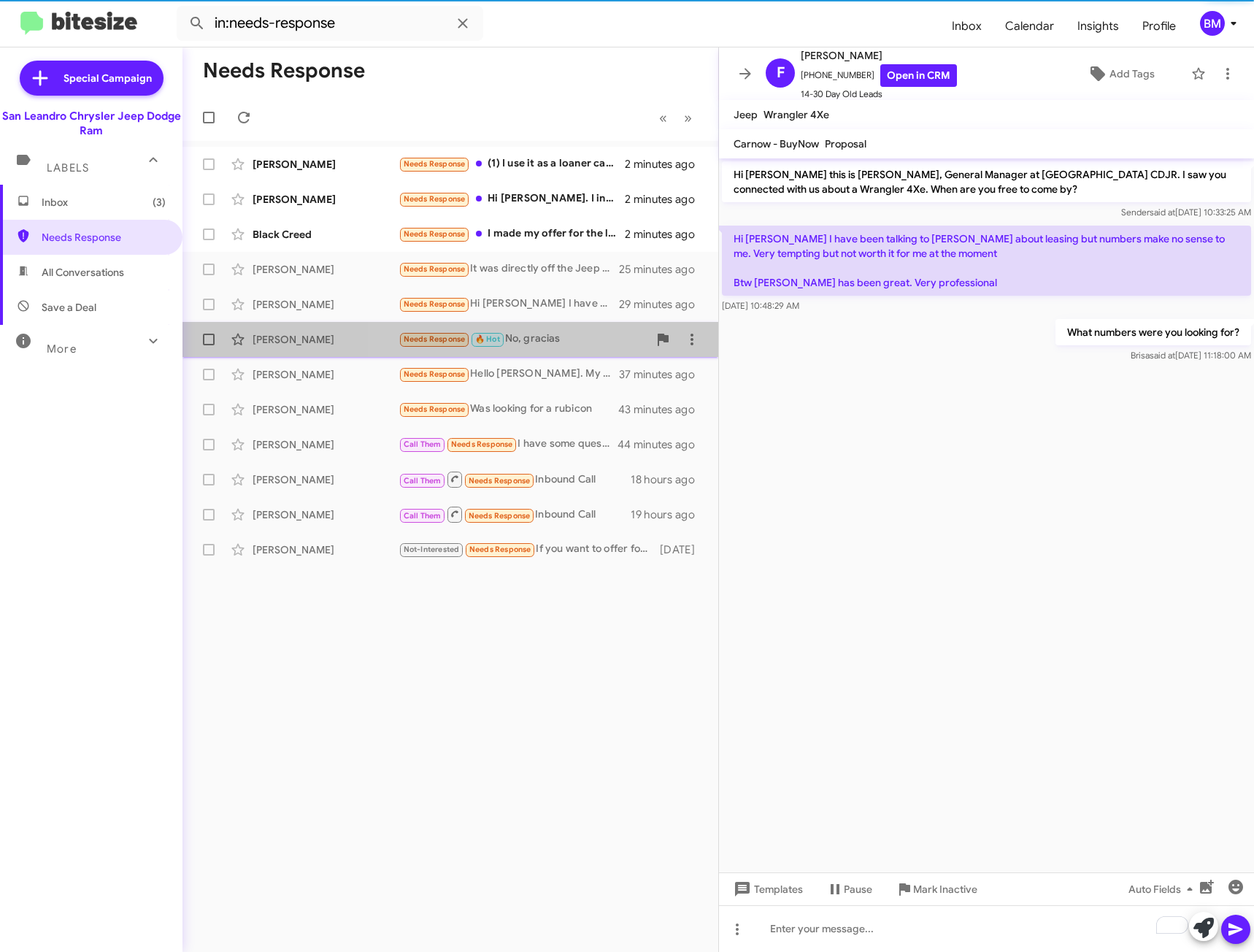
click at [554, 335] on div "Needs Response 🔥 Hot No, gracias" at bounding box center [523, 338] width 249 height 17
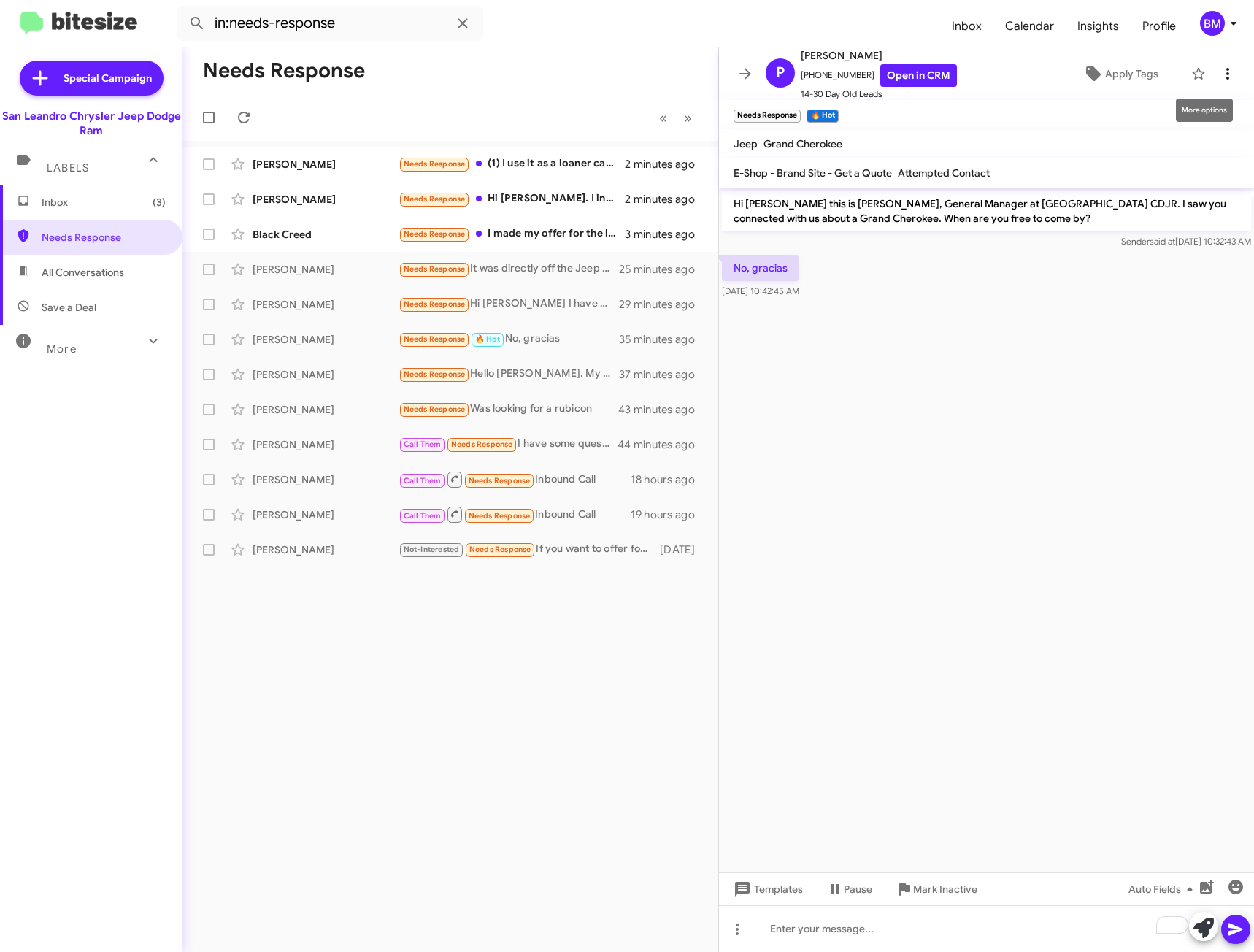
click at [1219, 78] on icon at bounding box center [1228, 74] width 17 height 17
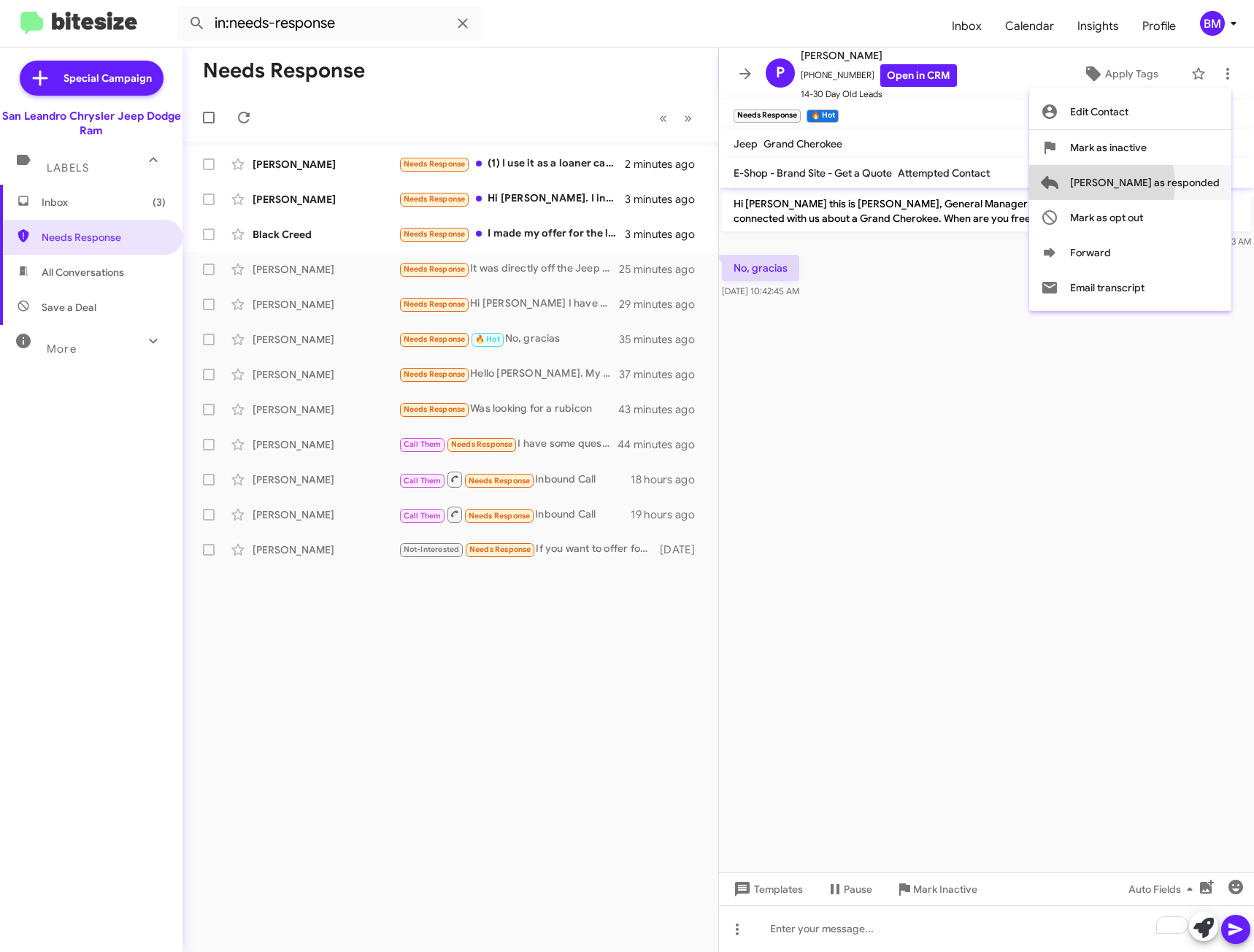
click at [1157, 184] on span "[PERSON_NAME] as responded" at bounding box center [1145, 182] width 150 height 35
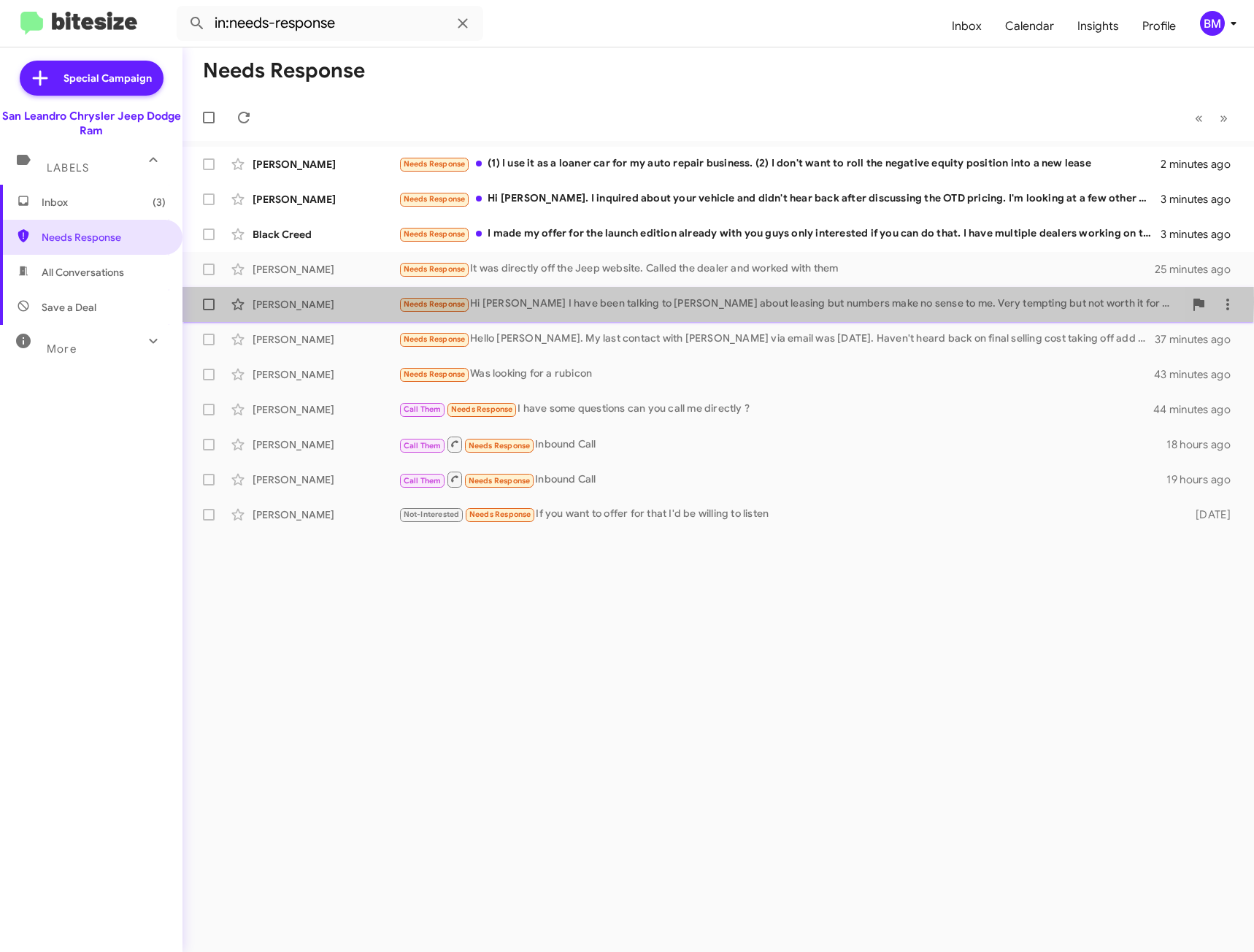
click at [570, 303] on div "Needs Response Hi Carlos Yeah I have been talking to Sal about leasing but numb…" at bounding box center [791, 303] width 786 height 17
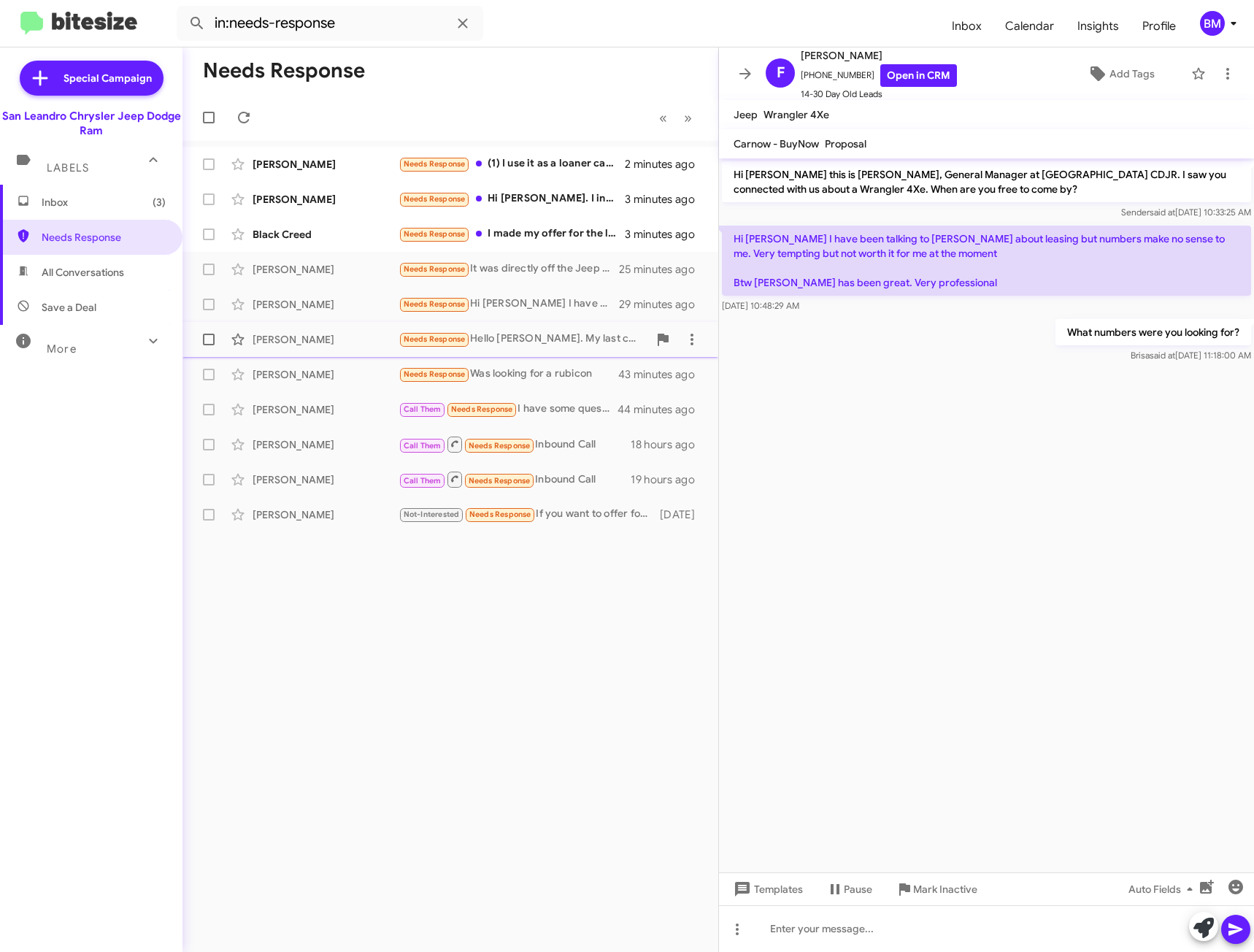
click at [569, 331] on div "Needs Response Hello Carlos. My last contact with Ramin via email was Monday. H…" at bounding box center [523, 338] width 249 height 17
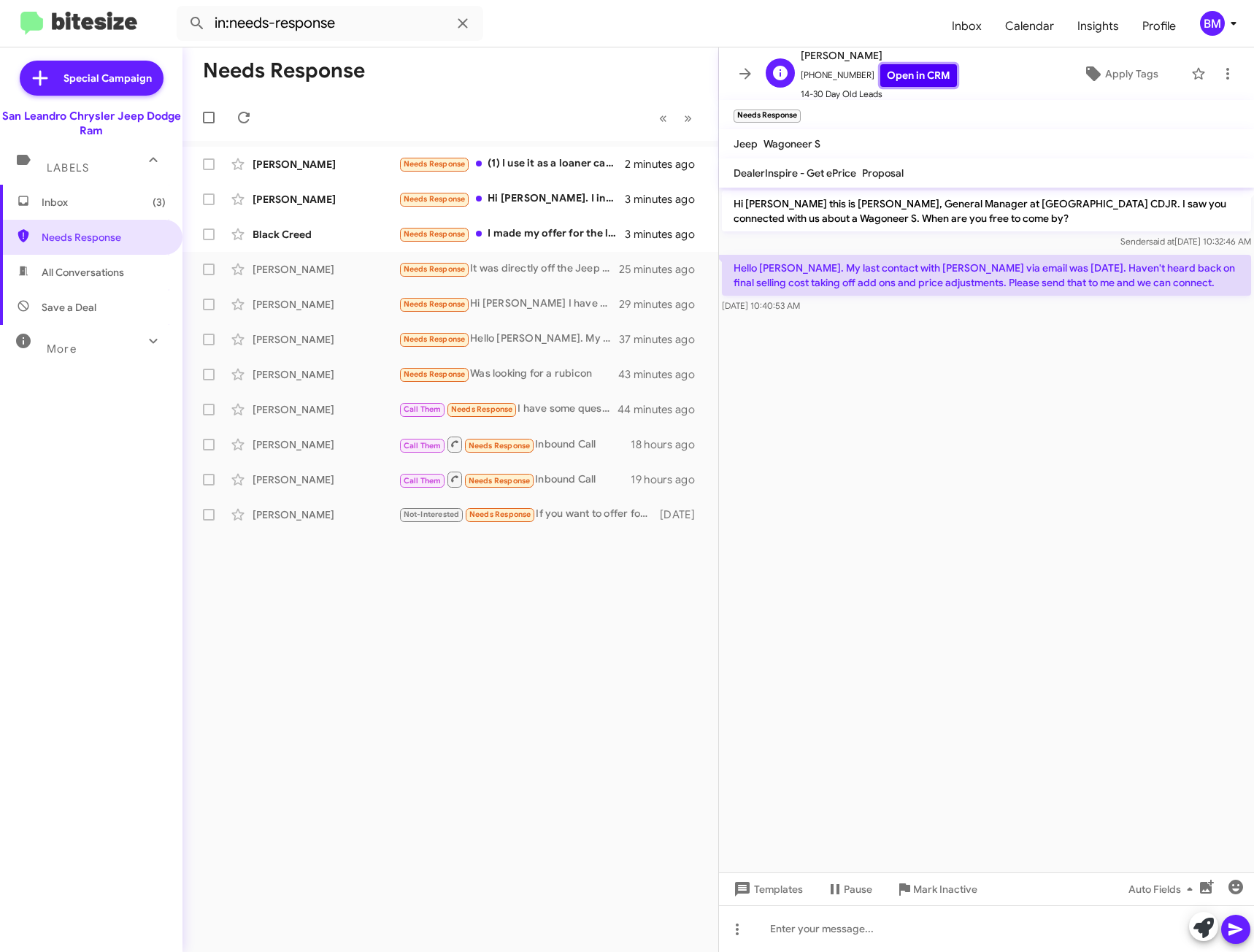
click at [921, 71] on link "Open in CRM" at bounding box center [919, 76] width 77 height 23
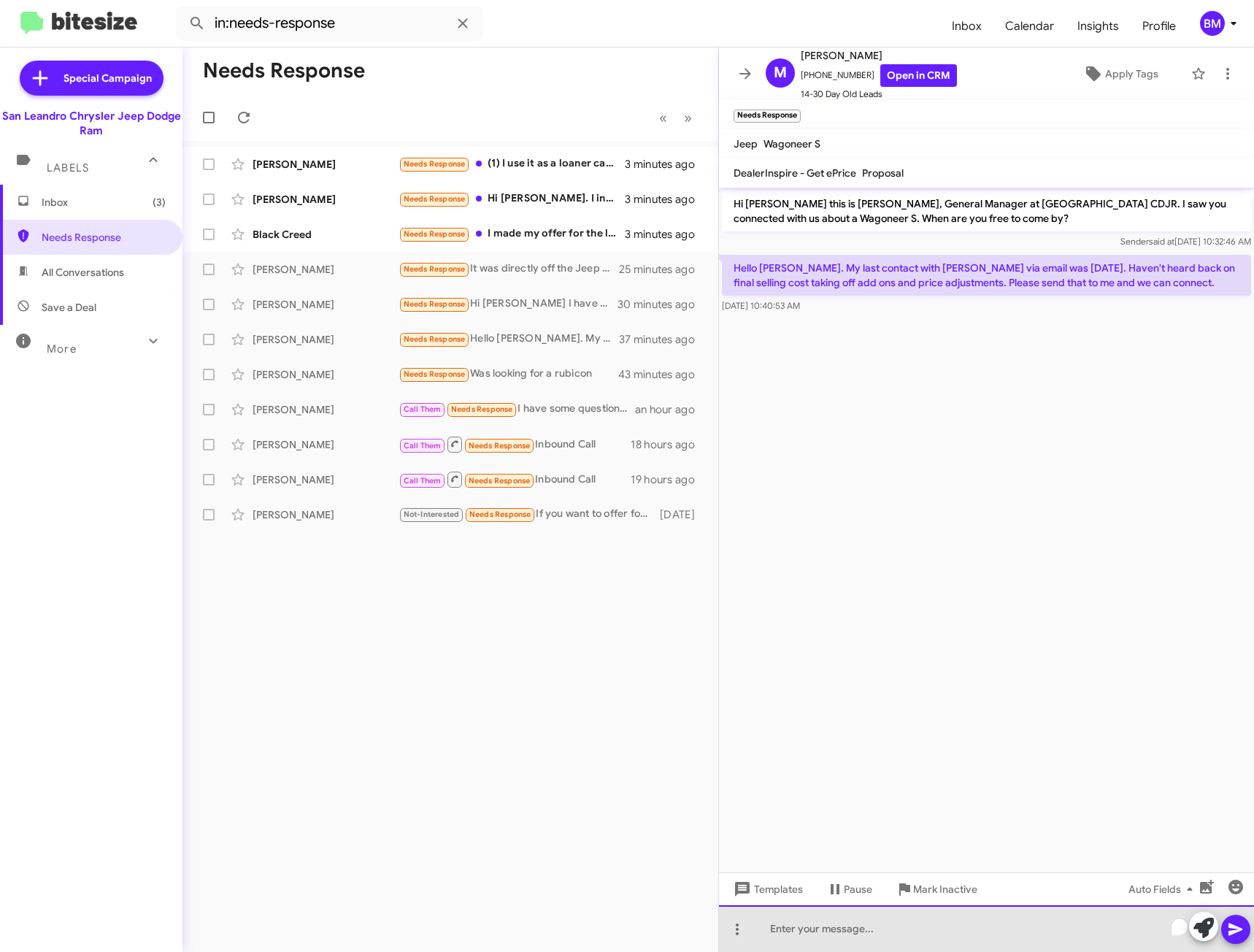
click at [934, 937] on div "To enrich screen reader interactions, please activate Accessibility in Grammarl…" at bounding box center [987, 928] width 535 height 47
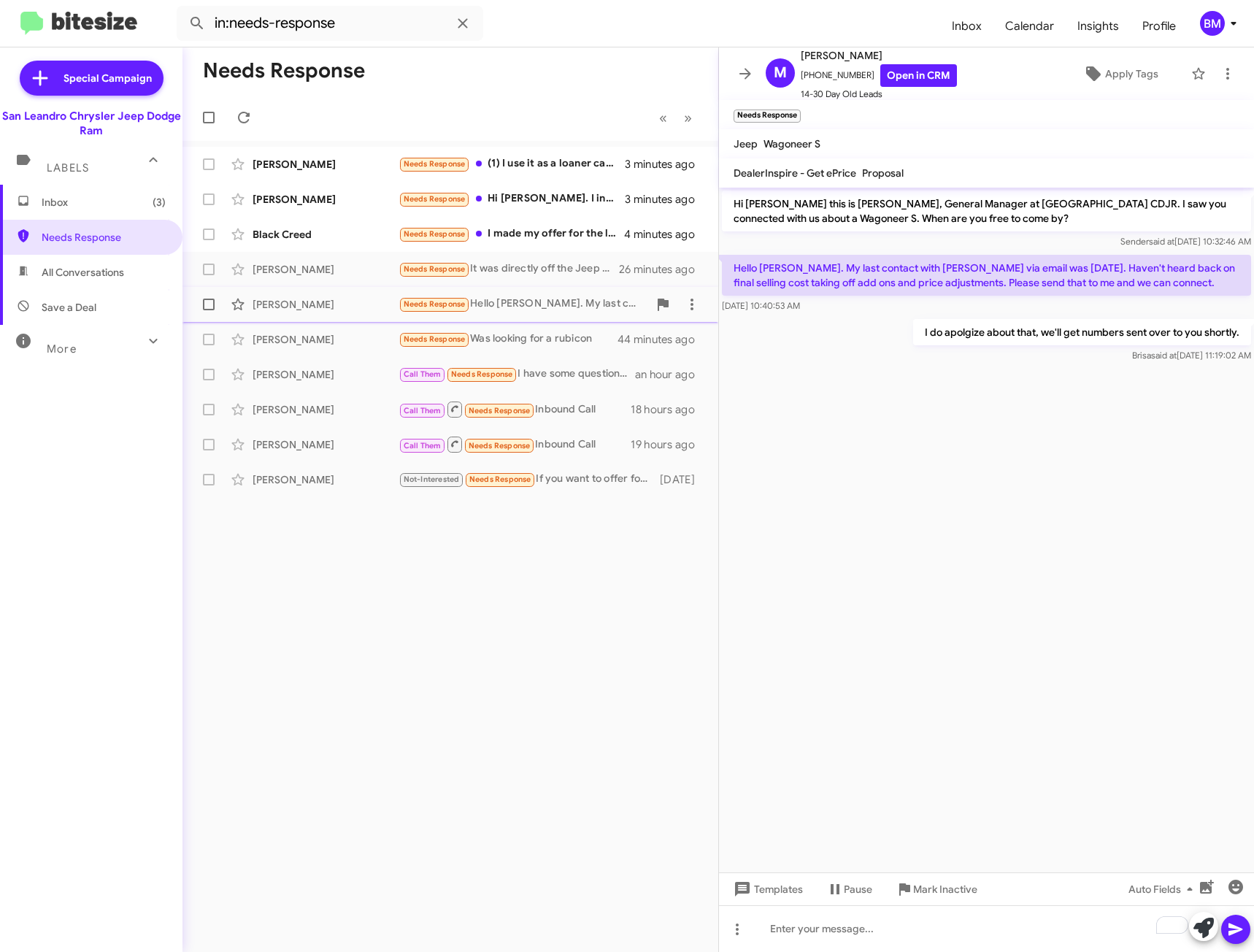
click at [579, 311] on div "Needs Response Hello Carlos. My last contact with Ramin via email was Monday. H…" at bounding box center [523, 303] width 249 height 17
click at [573, 330] on div "Paulo Mercedes Needs Response Was looking for a rubicon 44 minutes ago" at bounding box center [451, 339] width 513 height 29
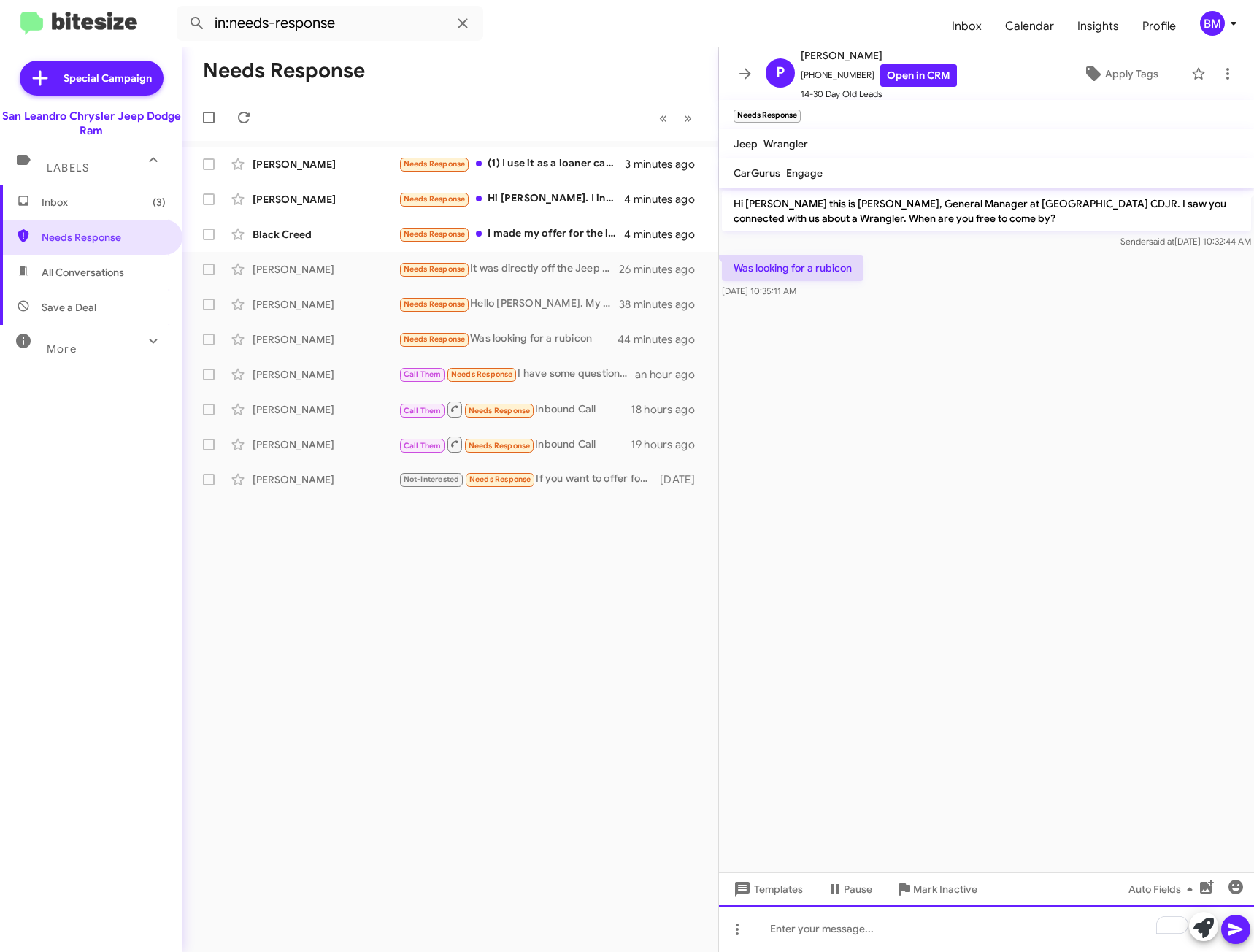
click at [858, 929] on div "To enrich screen reader interactions, please activate Accessibility in Grammarl…" at bounding box center [987, 928] width 535 height 47
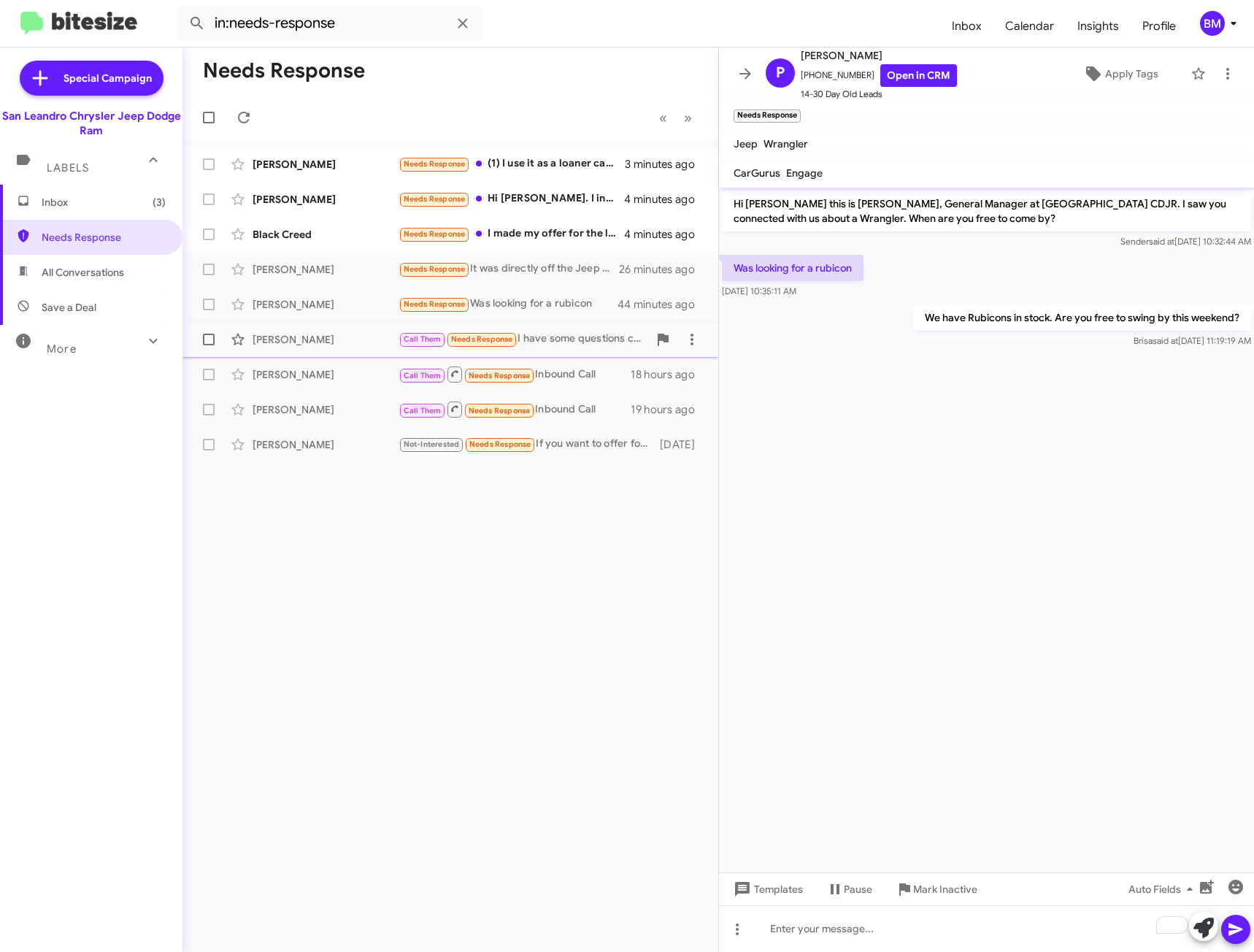
click at [560, 330] on div "[PERSON_NAME] Call Them Needs Response I have some questions can you call me di…" at bounding box center [451, 339] width 513 height 29
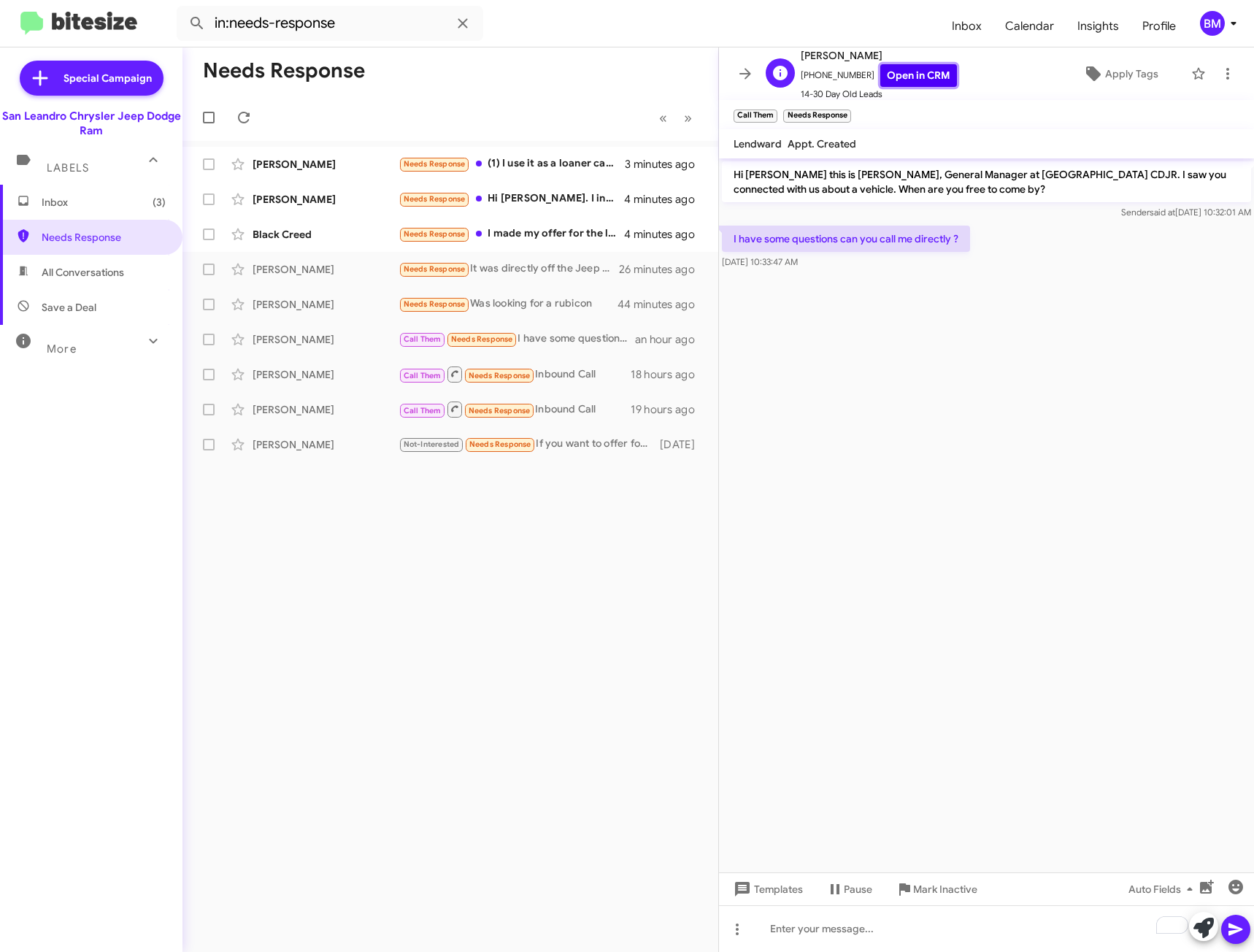
click at [903, 78] on link "Open in CRM" at bounding box center [919, 76] width 77 height 23
click at [883, 919] on div "To enrich screen reader interactions, please activate Accessibility in Grammarl…" at bounding box center [987, 928] width 535 height 47
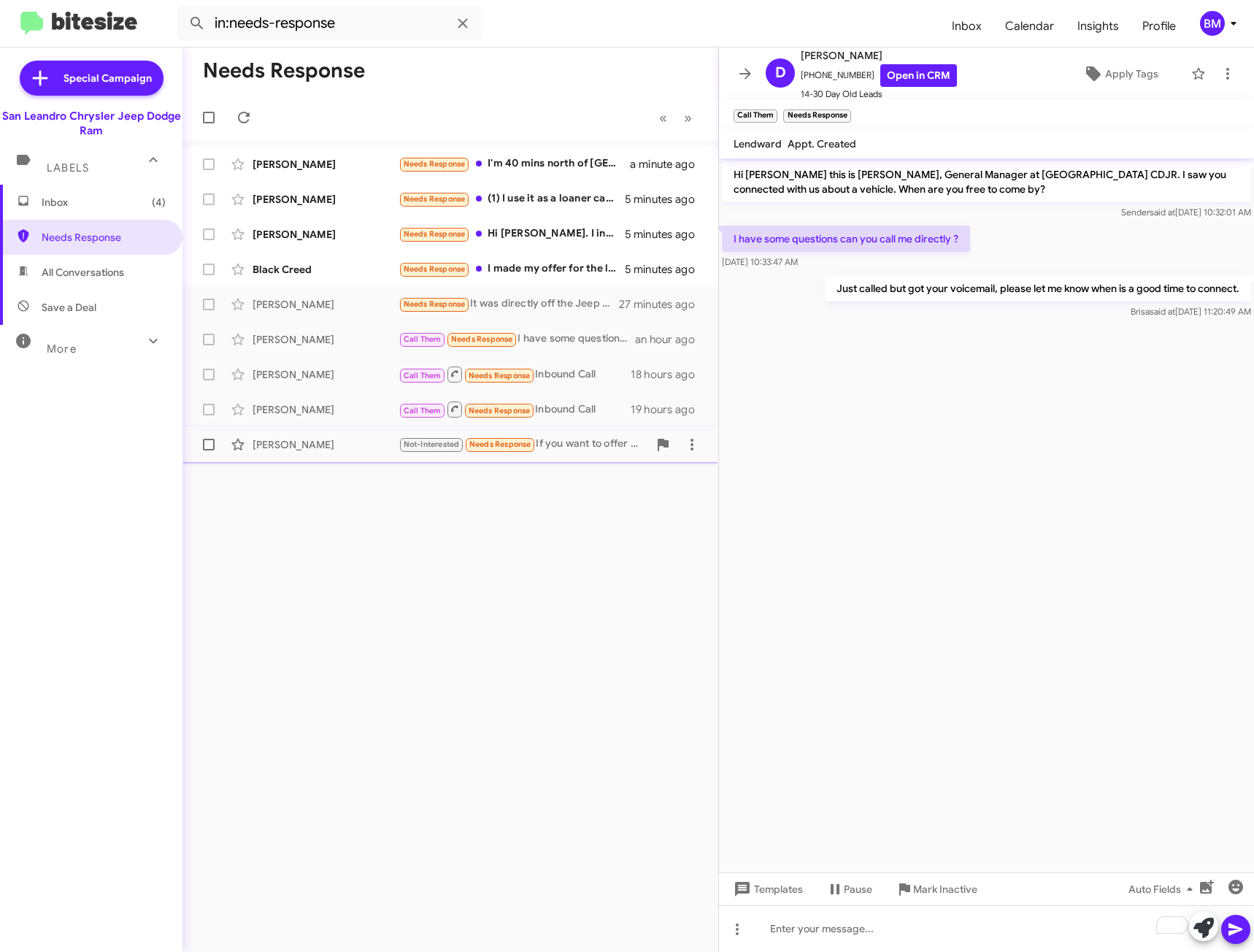
click at [588, 445] on div "Not-Interested Needs Response If you want to offer for that I'd be willing to l…" at bounding box center [523, 444] width 249 height 17
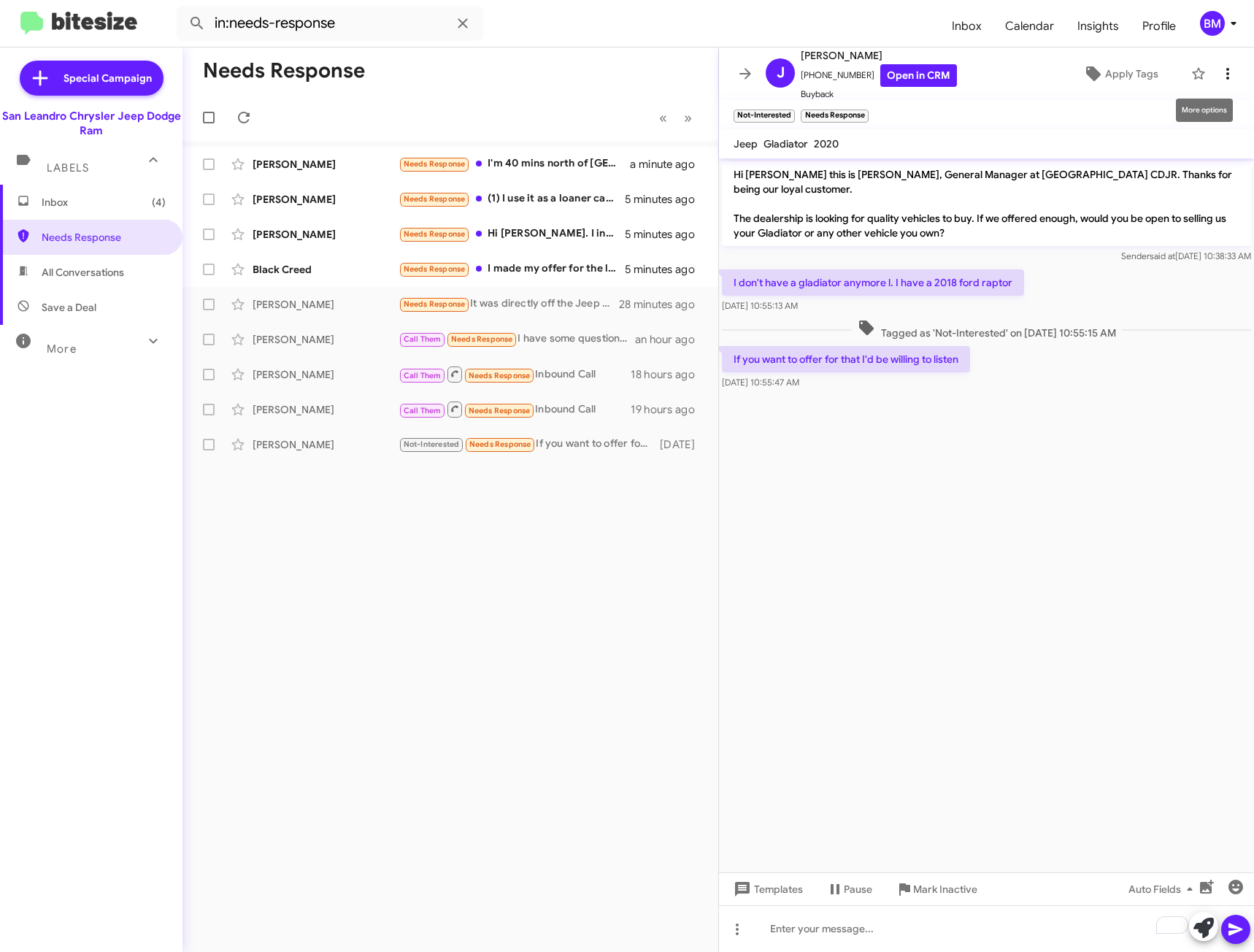
click at [1219, 73] on icon at bounding box center [1228, 74] width 17 height 17
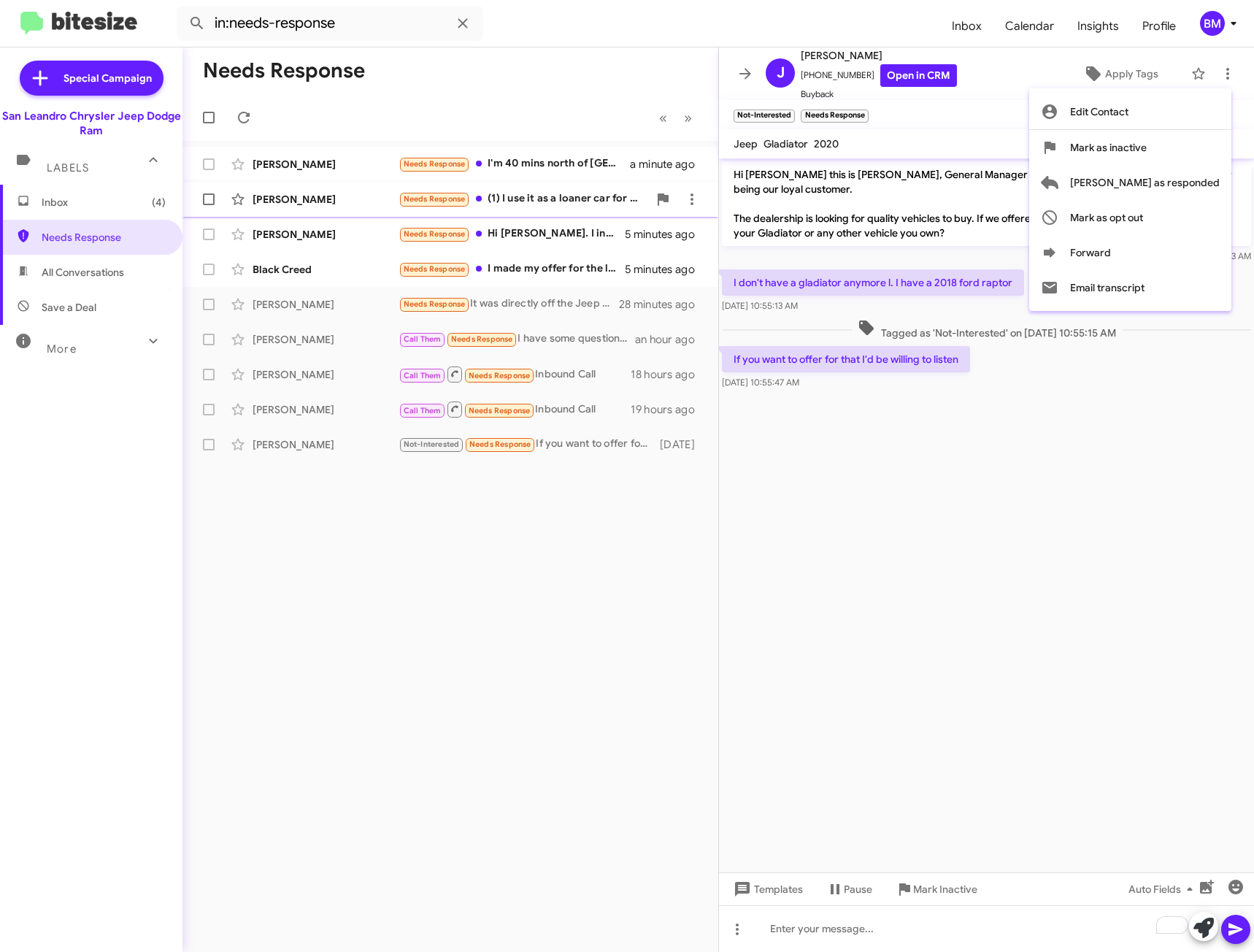
click at [1148, 182] on span "[PERSON_NAME] as responded" at bounding box center [1145, 182] width 150 height 35
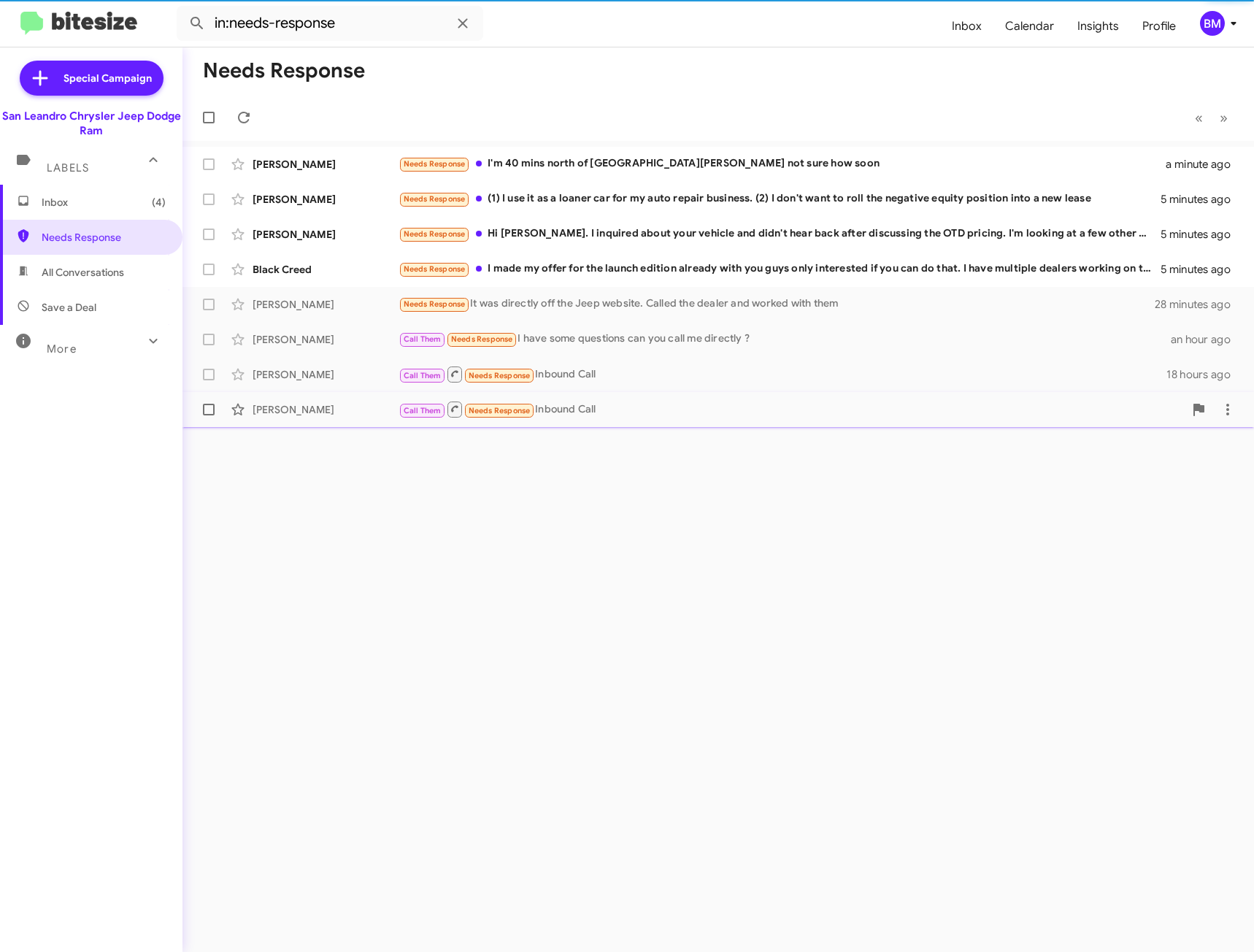
click at [628, 411] on div "Call Them Needs Response Inbound Call" at bounding box center [791, 409] width 786 height 18
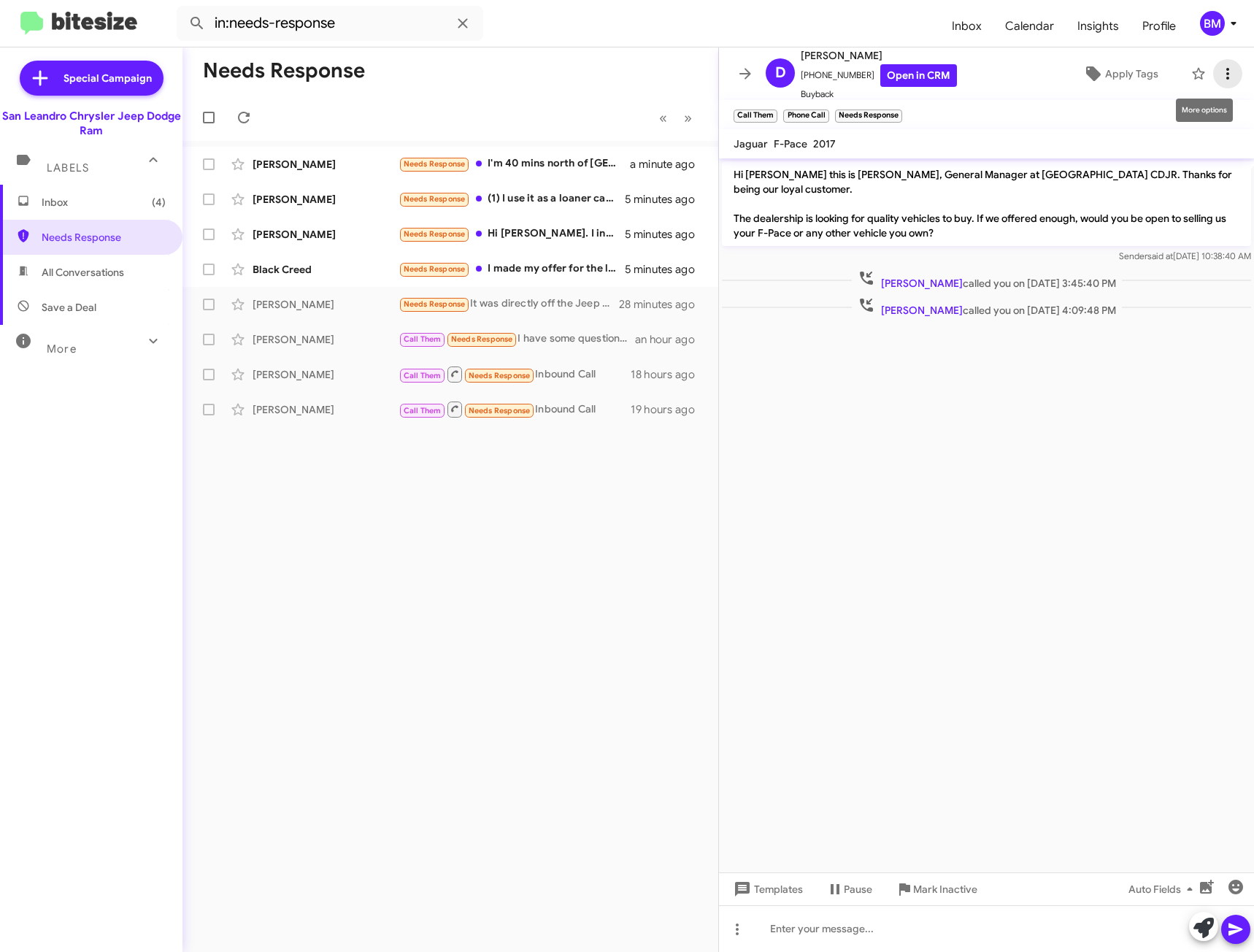
click at [1224, 69] on icon at bounding box center [1228, 74] width 17 height 17
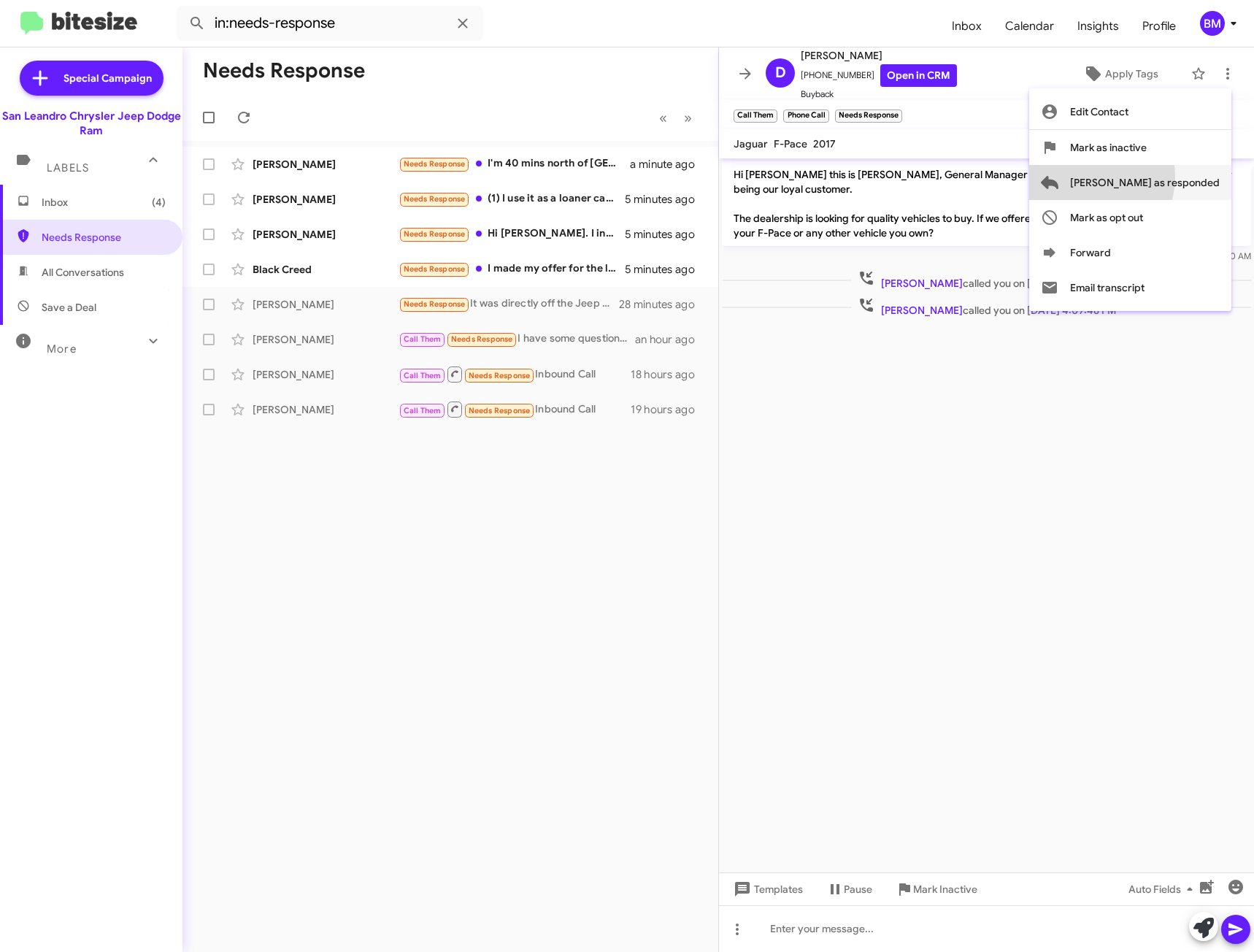
click at [1144, 177] on span "[PERSON_NAME] as responded" at bounding box center [1145, 182] width 150 height 35
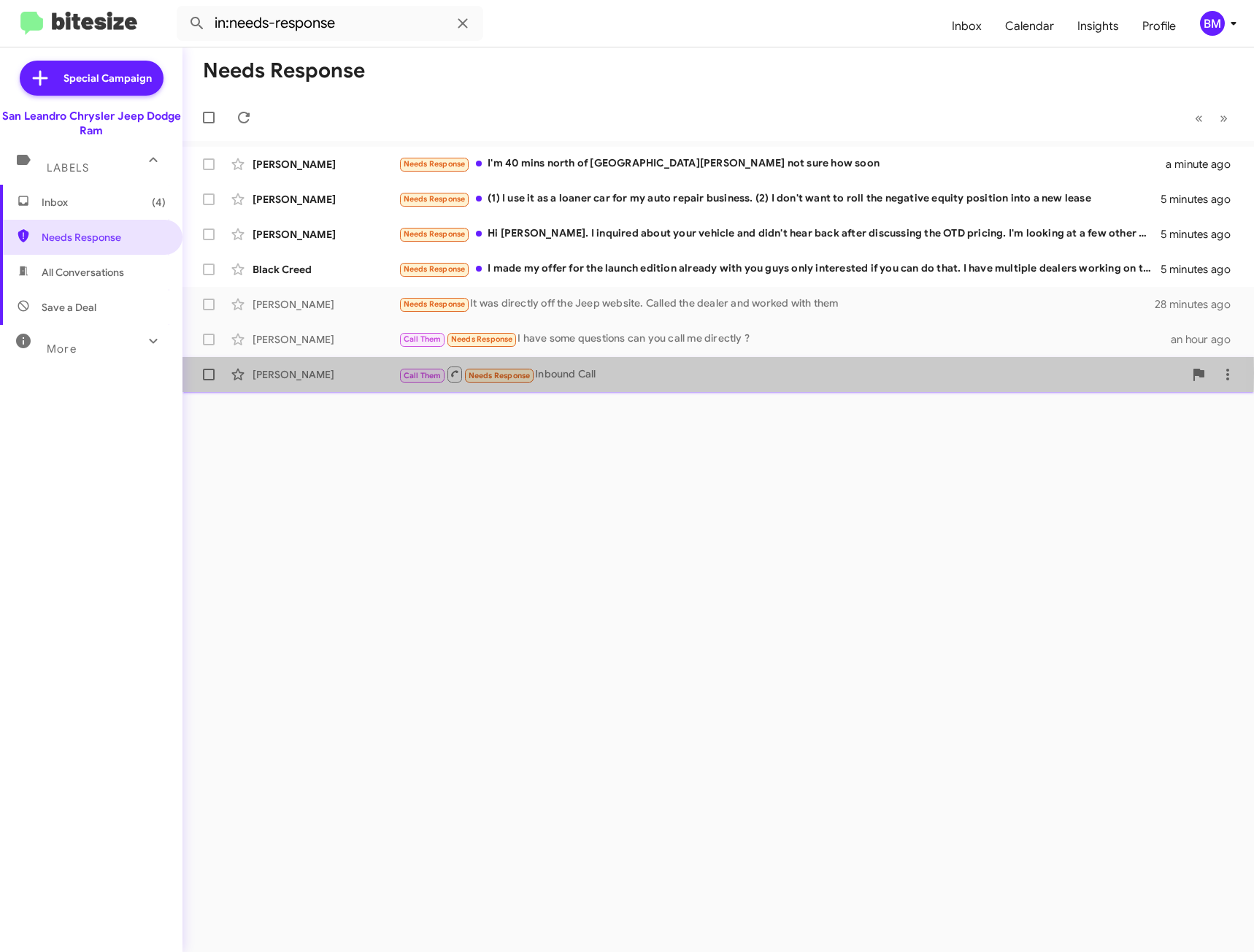
click at [601, 373] on div "Call Them Needs Response Inbound Call" at bounding box center [791, 374] width 786 height 18
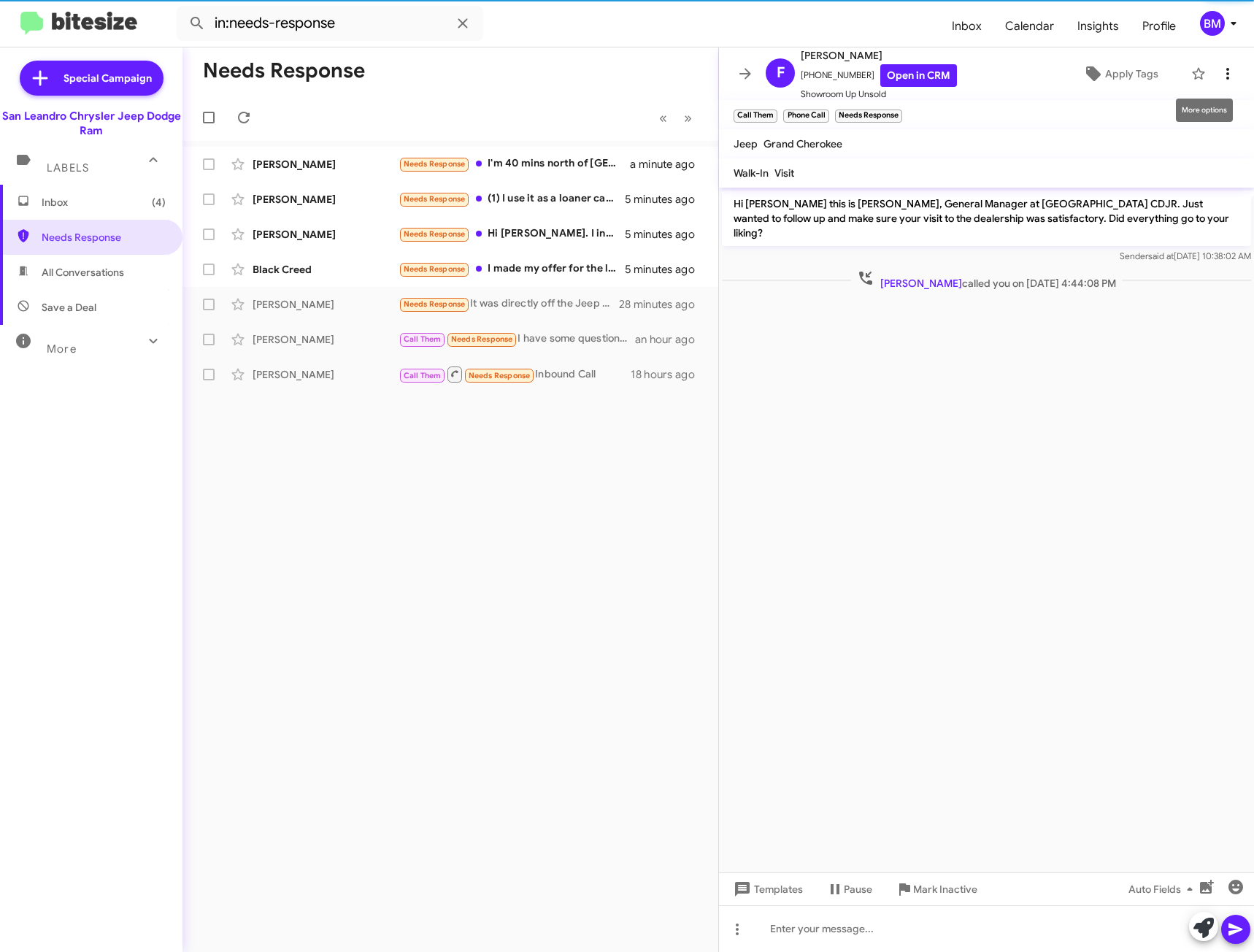
click at [1219, 72] on icon at bounding box center [1228, 74] width 17 height 17
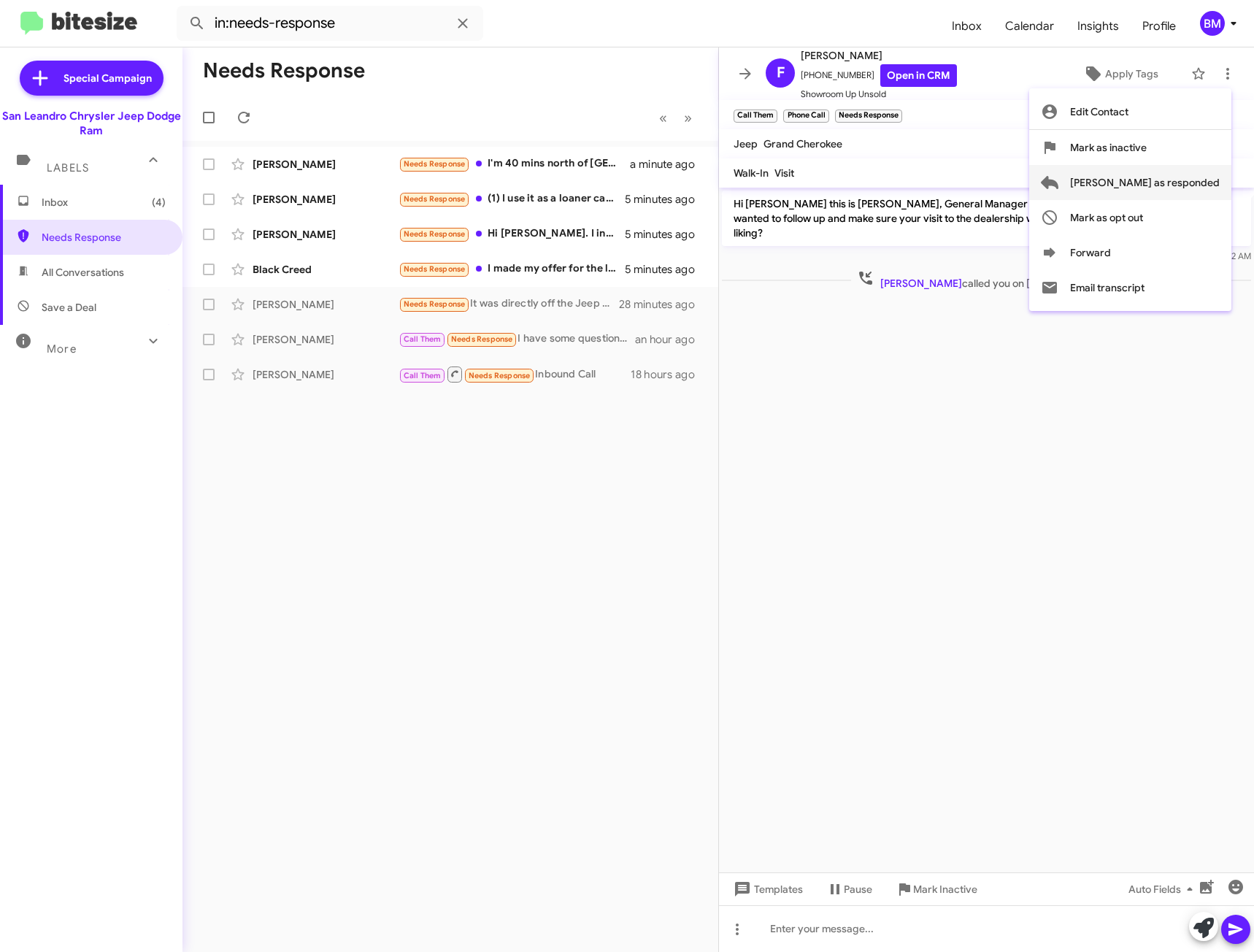
click at [1148, 183] on span "[PERSON_NAME] as responded" at bounding box center [1145, 182] width 150 height 35
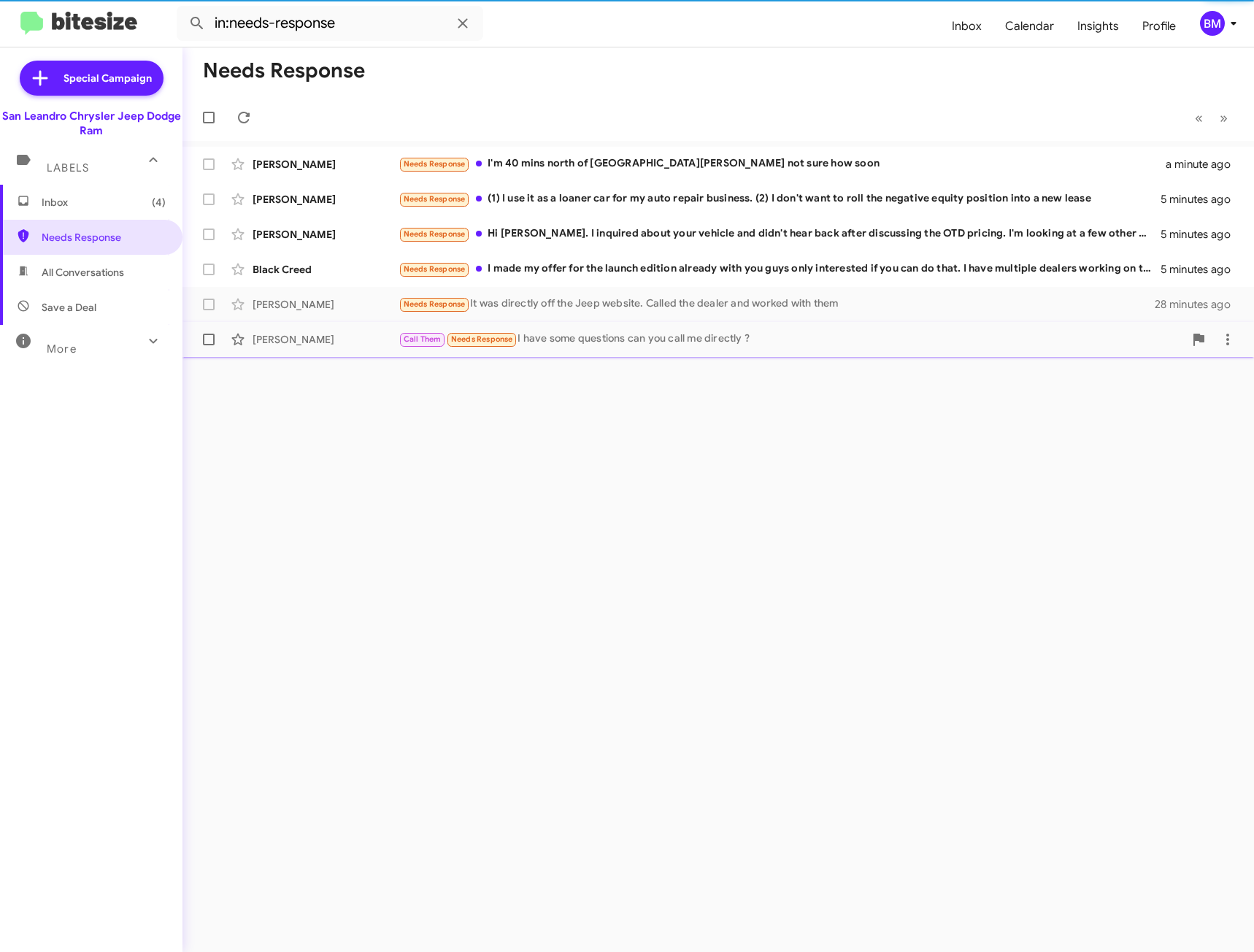
click at [668, 338] on div "Call Them Needs Response I have some questions can you call me directly ?" at bounding box center [791, 338] width 786 height 17
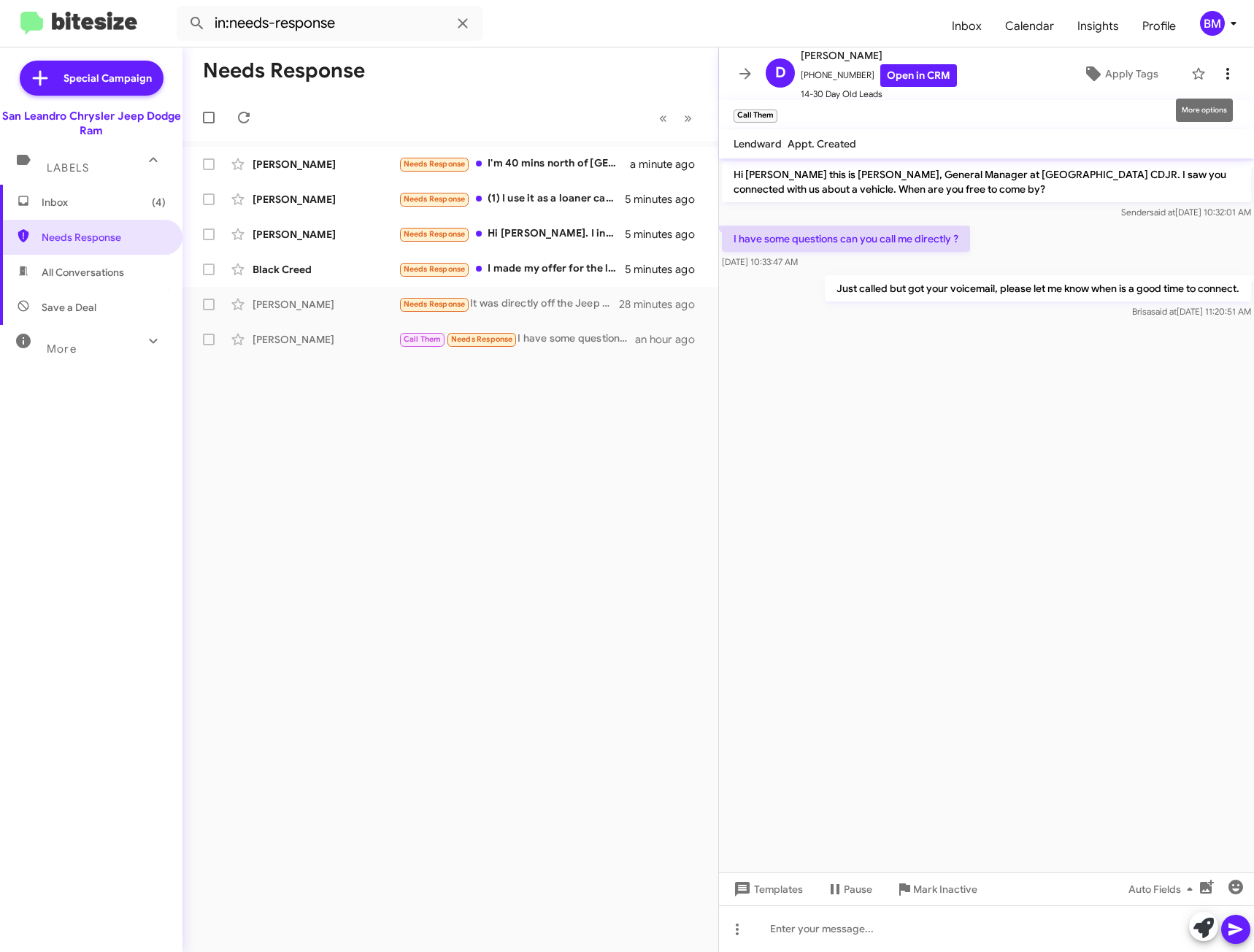
click at [1219, 75] on icon at bounding box center [1228, 74] width 17 height 17
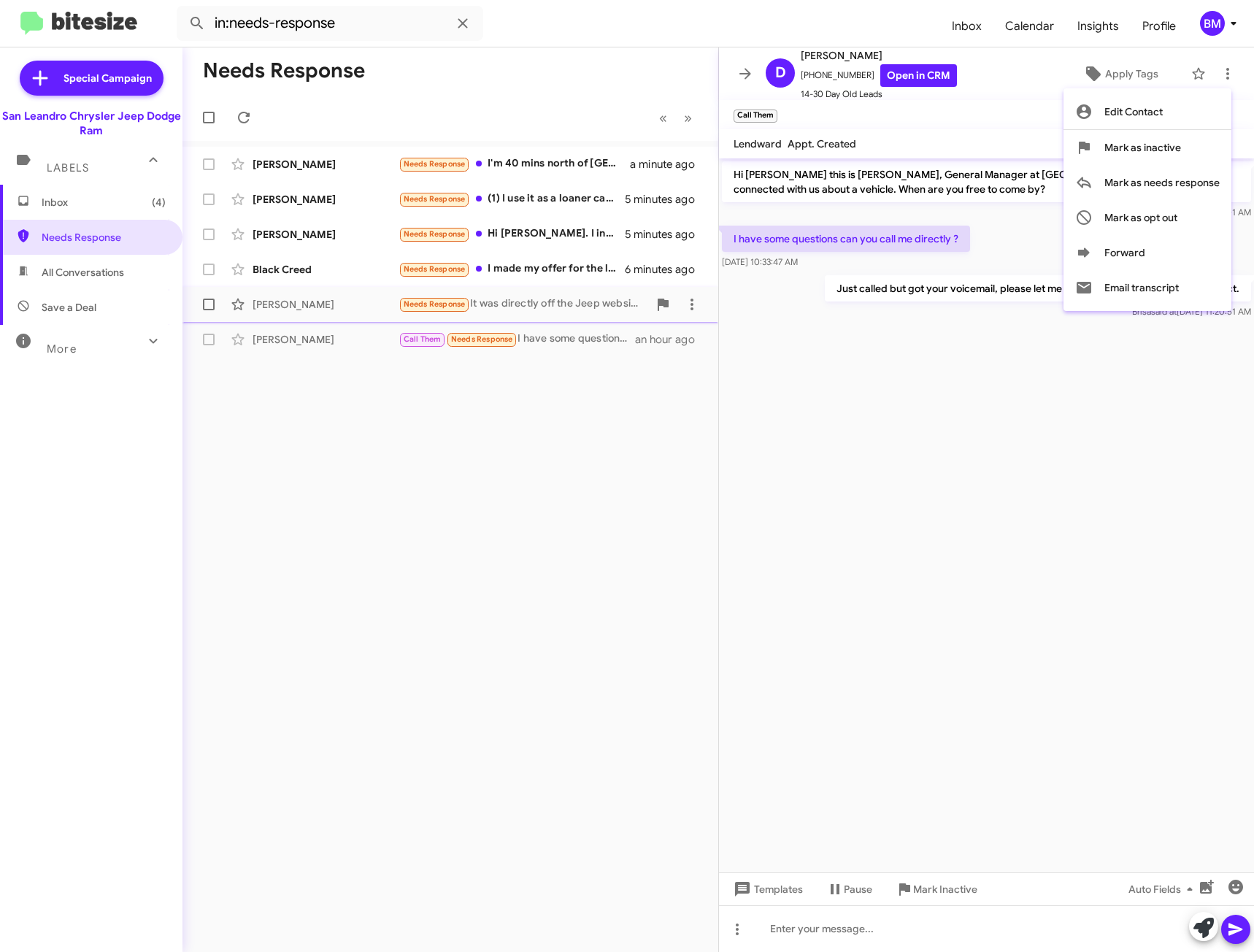
drag, startPoint x: 746, startPoint y: 423, endPoint x: 611, endPoint y: 294, distance: 186.7
click at [725, 415] on div at bounding box center [627, 476] width 1254 height 952
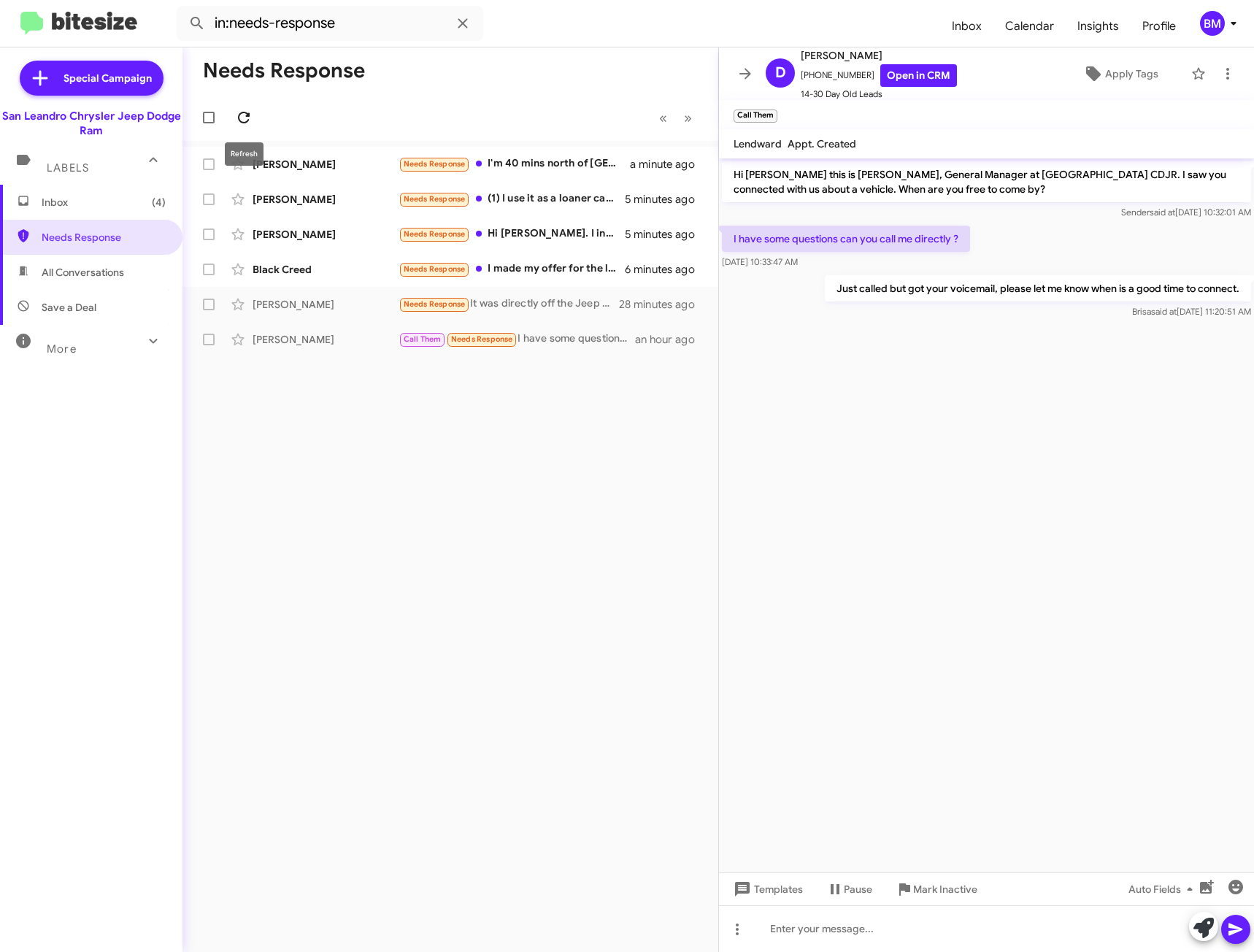
click at [239, 116] on icon at bounding box center [243, 117] width 11 height 11
click at [246, 119] on icon at bounding box center [244, 118] width 17 height 17
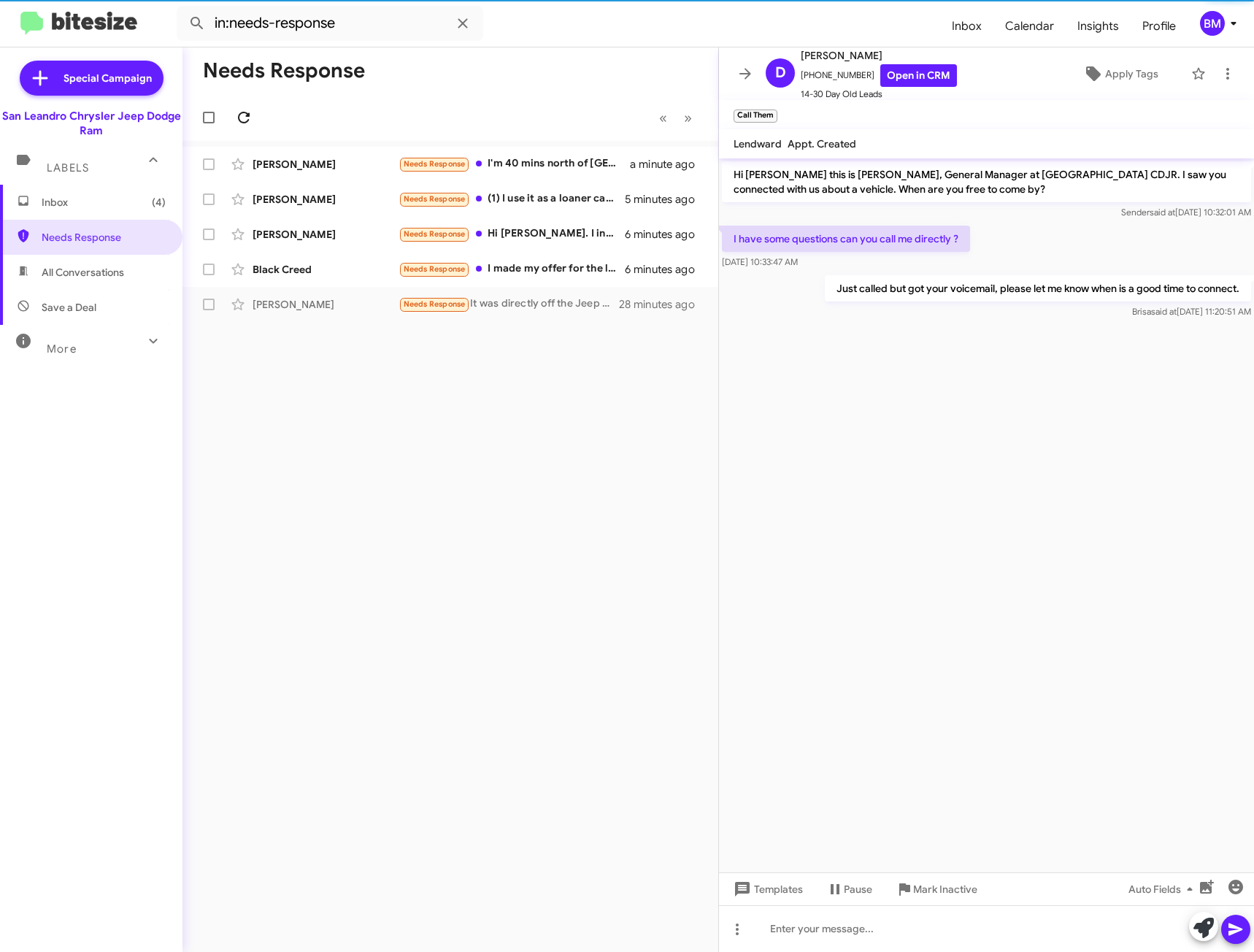
click at [246, 119] on icon at bounding box center [244, 118] width 17 height 17
click at [249, 119] on icon at bounding box center [244, 118] width 17 height 17
click at [473, 417] on div "Needs Response « Previous » Next [PERSON_NAME] Needs Response I'm 40 mins north…" at bounding box center [450, 499] width 535 height 904
click at [536, 311] on div "Needs Response It was directly off the Jeep website. Called the dealer and work…" at bounding box center [523, 303] width 249 height 17
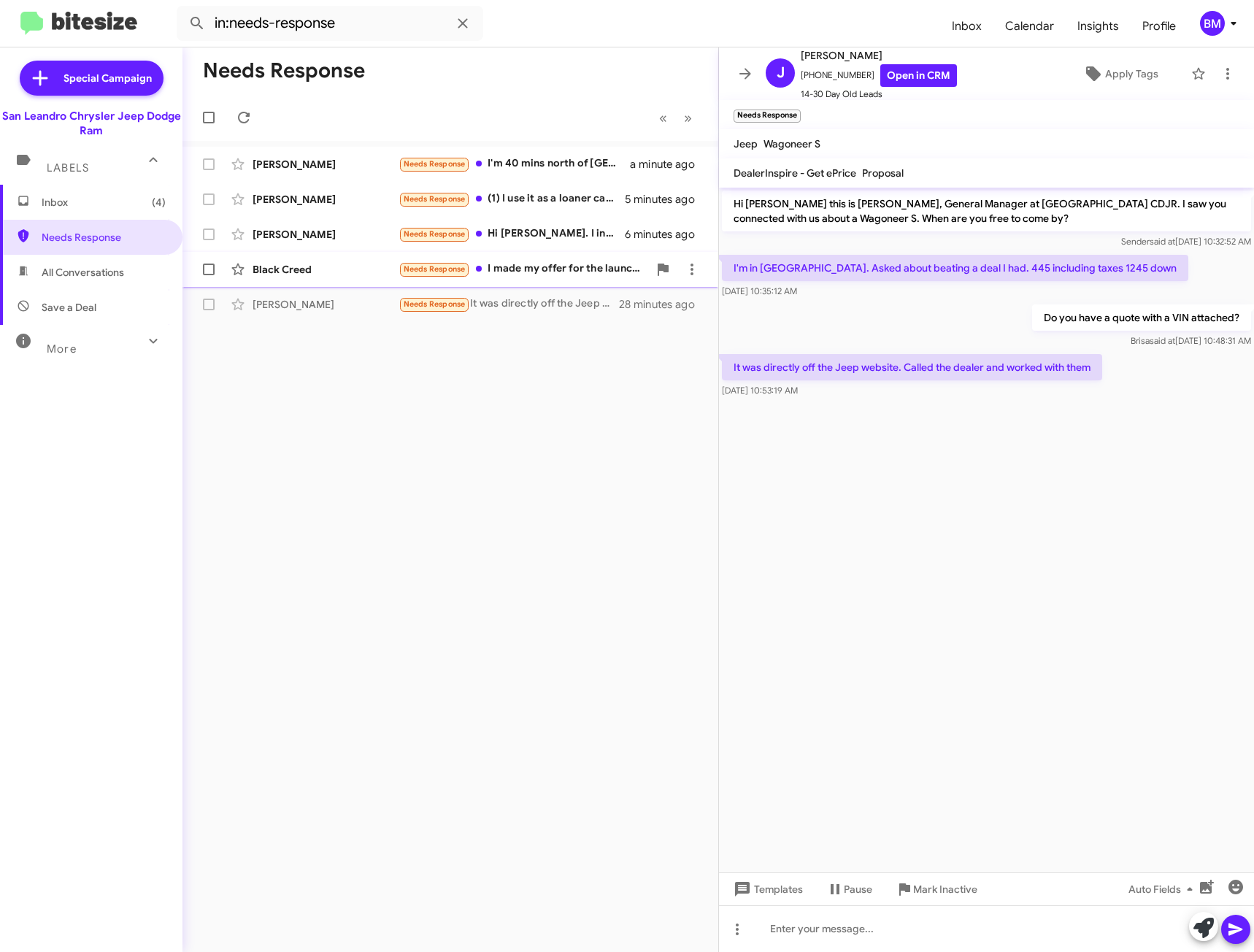
click at [577, 265] on div "Needs Response I made my offer for the launch edition already with you guys onl…" at bounding box center [523, 269] width 249 height 17
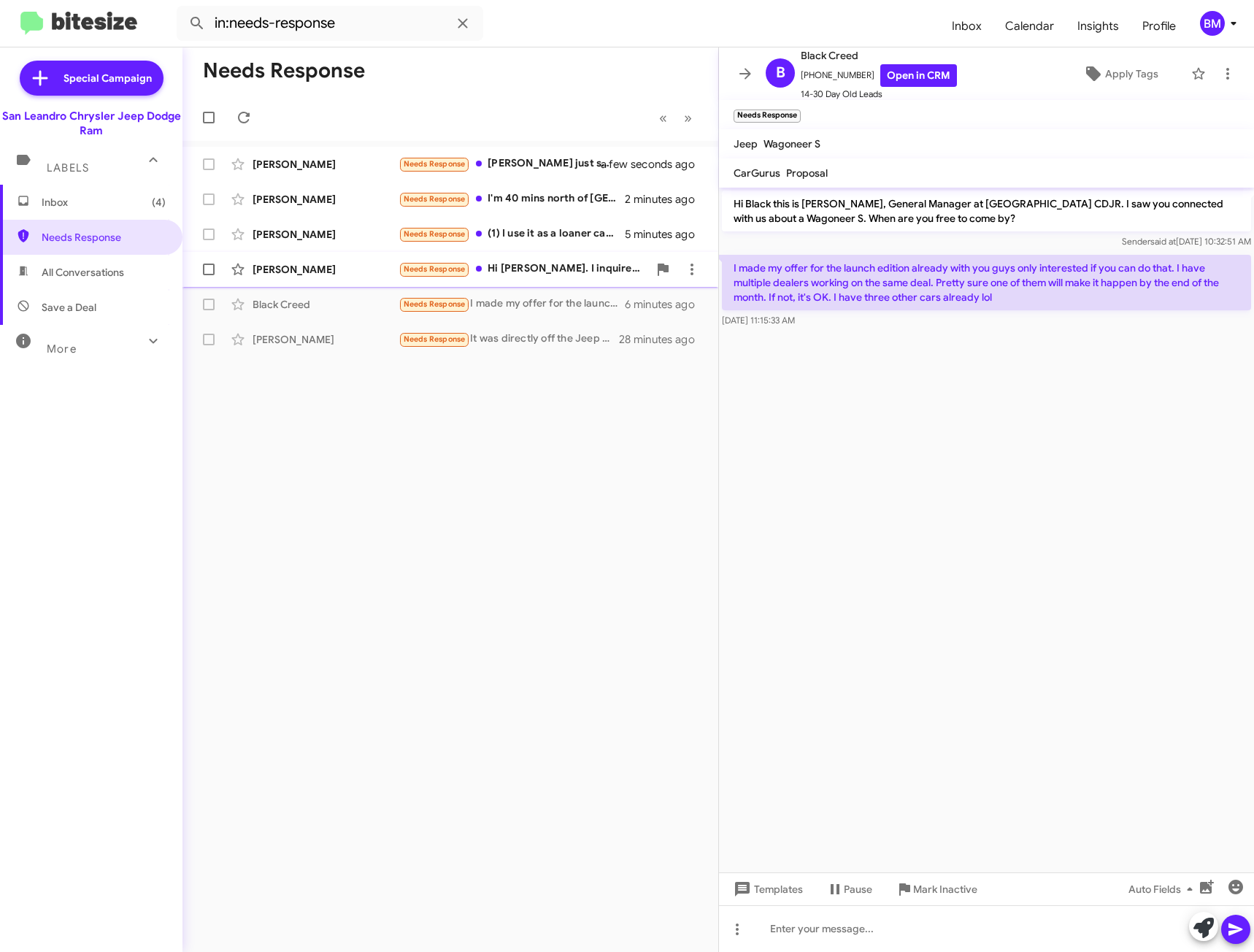
click at [593, 274] on div "Needs Response Hi [PERSON_NAME]. I inquired about your vehicle and didn't hear …" at bounding box center [523, 269] width 249 height 17
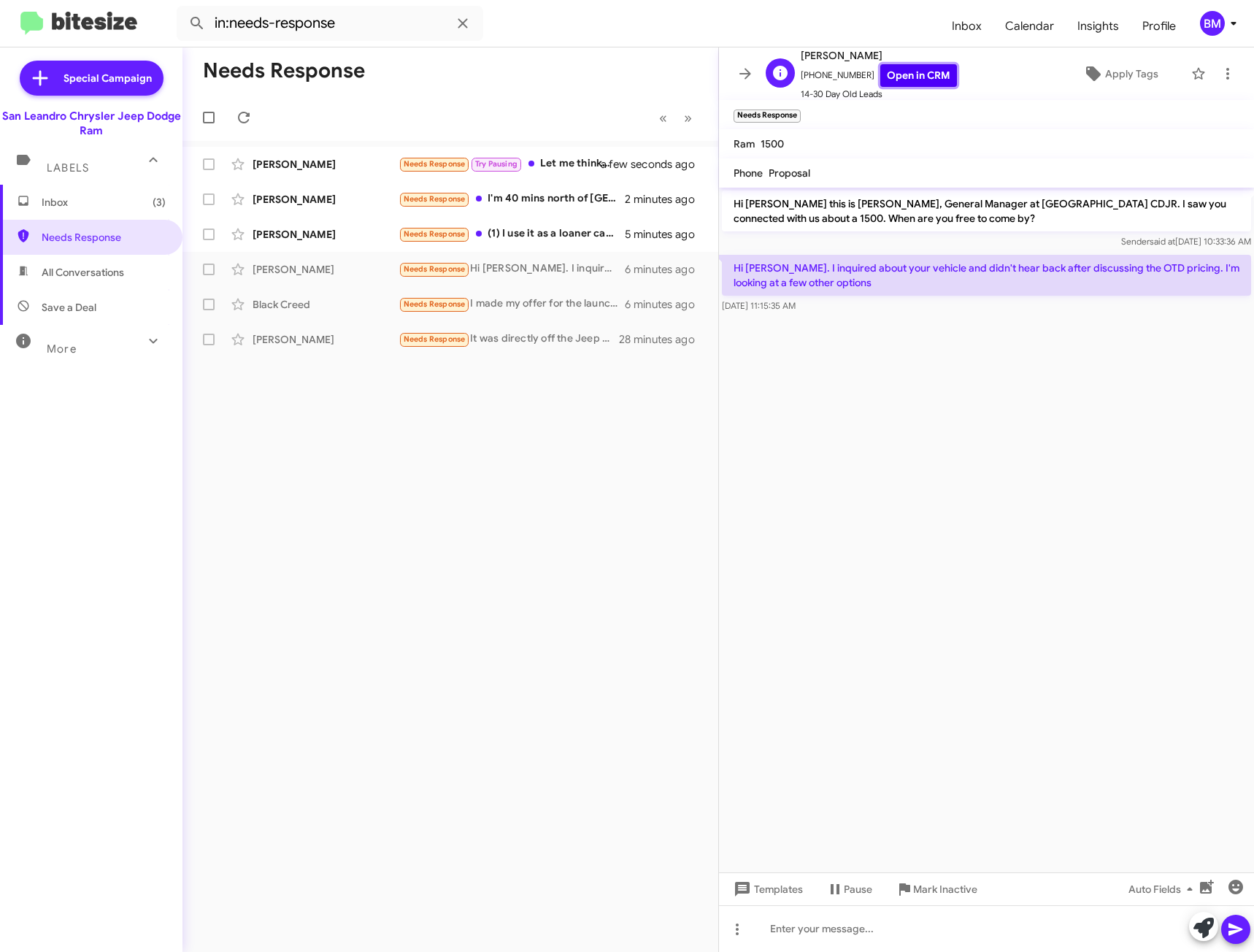
click at [892, 78] on link "Open in CRM" at bounding box center [919, 76] width 77 height 23
click at [937, 929] on div at bounding box center [987, 928] width 535 height 47
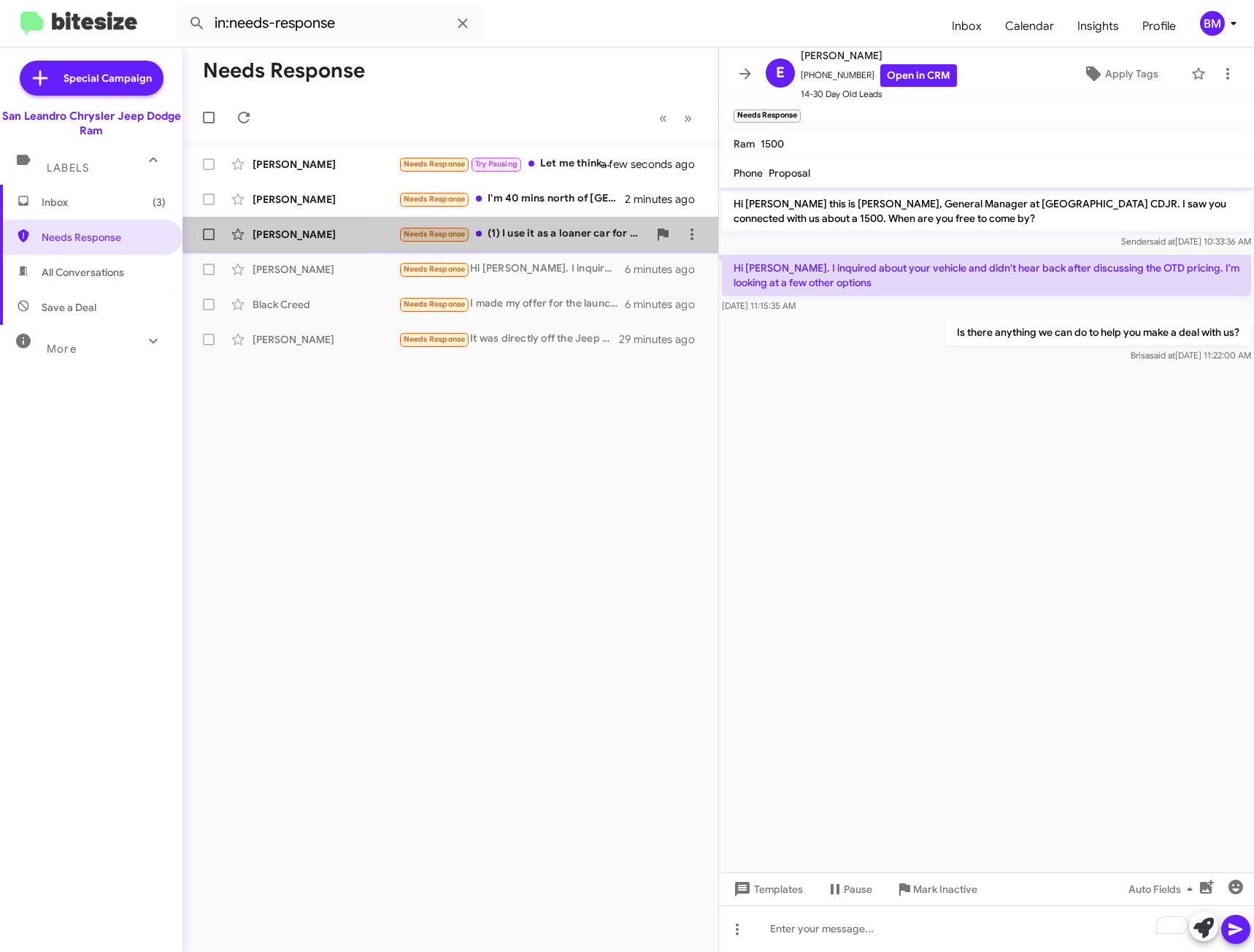
click at [557, 236] on div "Needs Response (1) I use it as a loaner car for my auto repair business. (2) I …" at bounding box center [523, 234] width 249 height 17
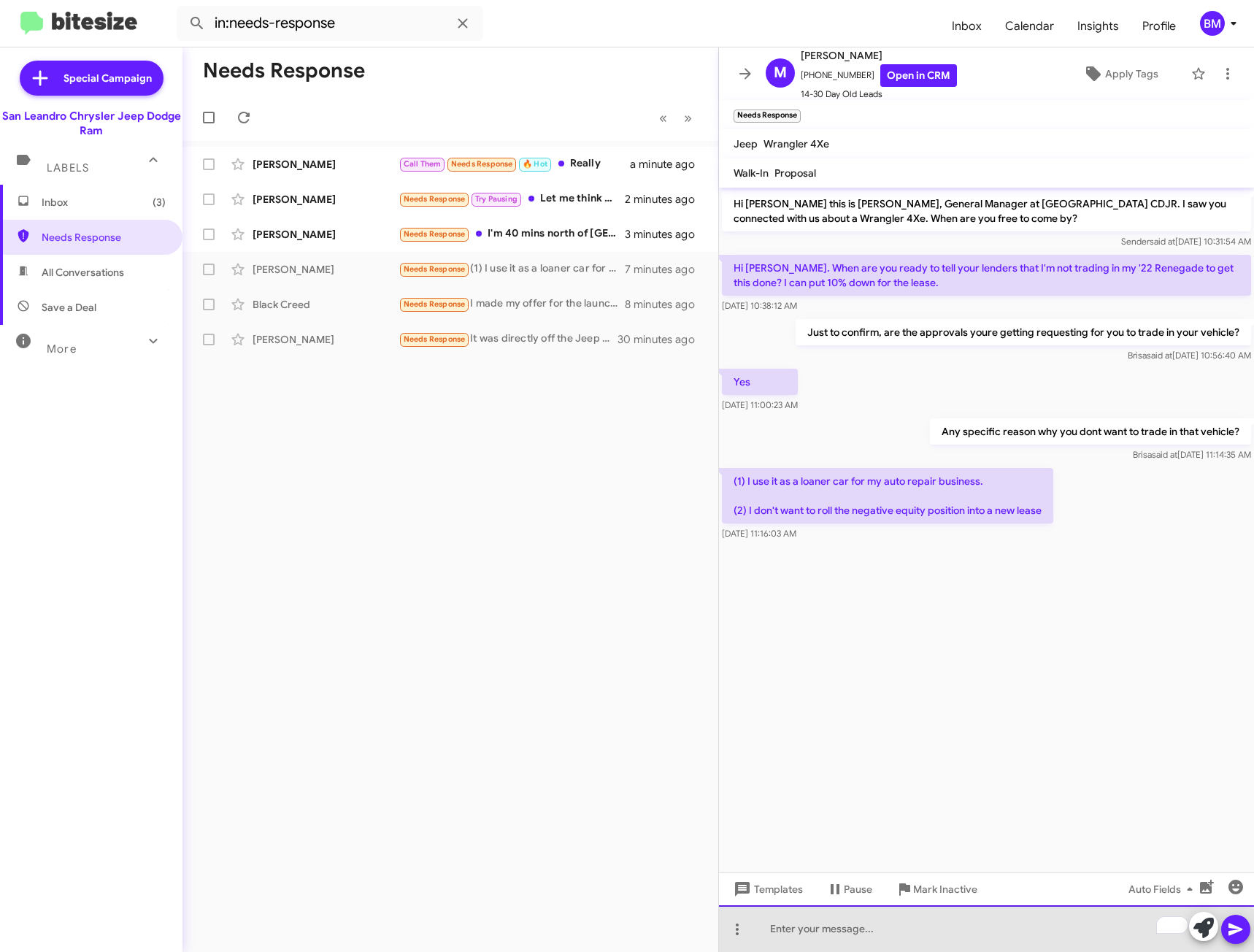
click at [814, 935] on div "To enrich screen reader interactions, please activate Accessibility in Grammarl…" at bounding box center [987, 928] width 535 height 47
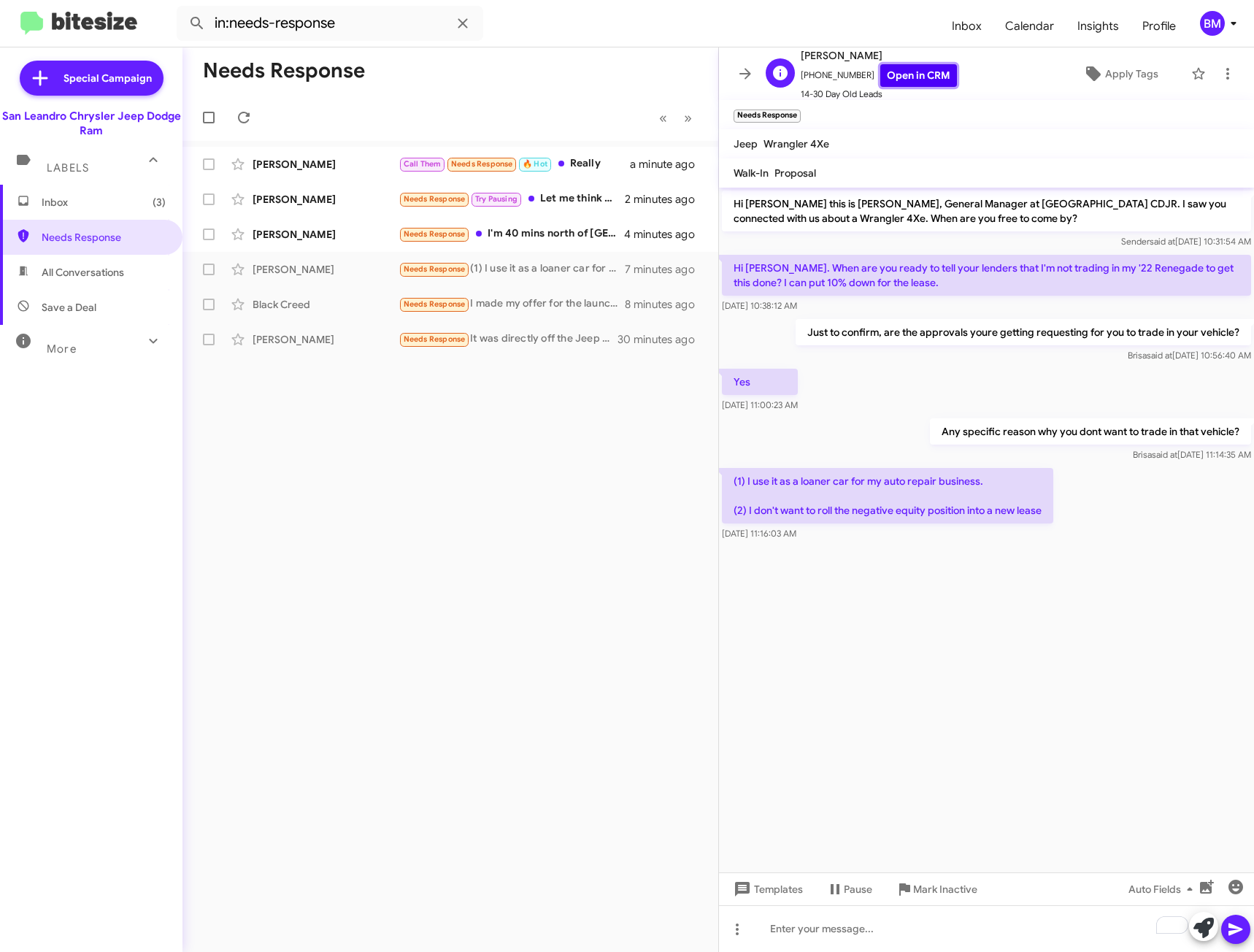
click at [925, 77] on link "Open in CRM" at bounding box center [919, 76] width 77 height 23
click at [836, 923] on div "To enrich screen reader interactions, please activate Accessibility in Grammarl…" at bounding box center [987, 928] width 535 height 47
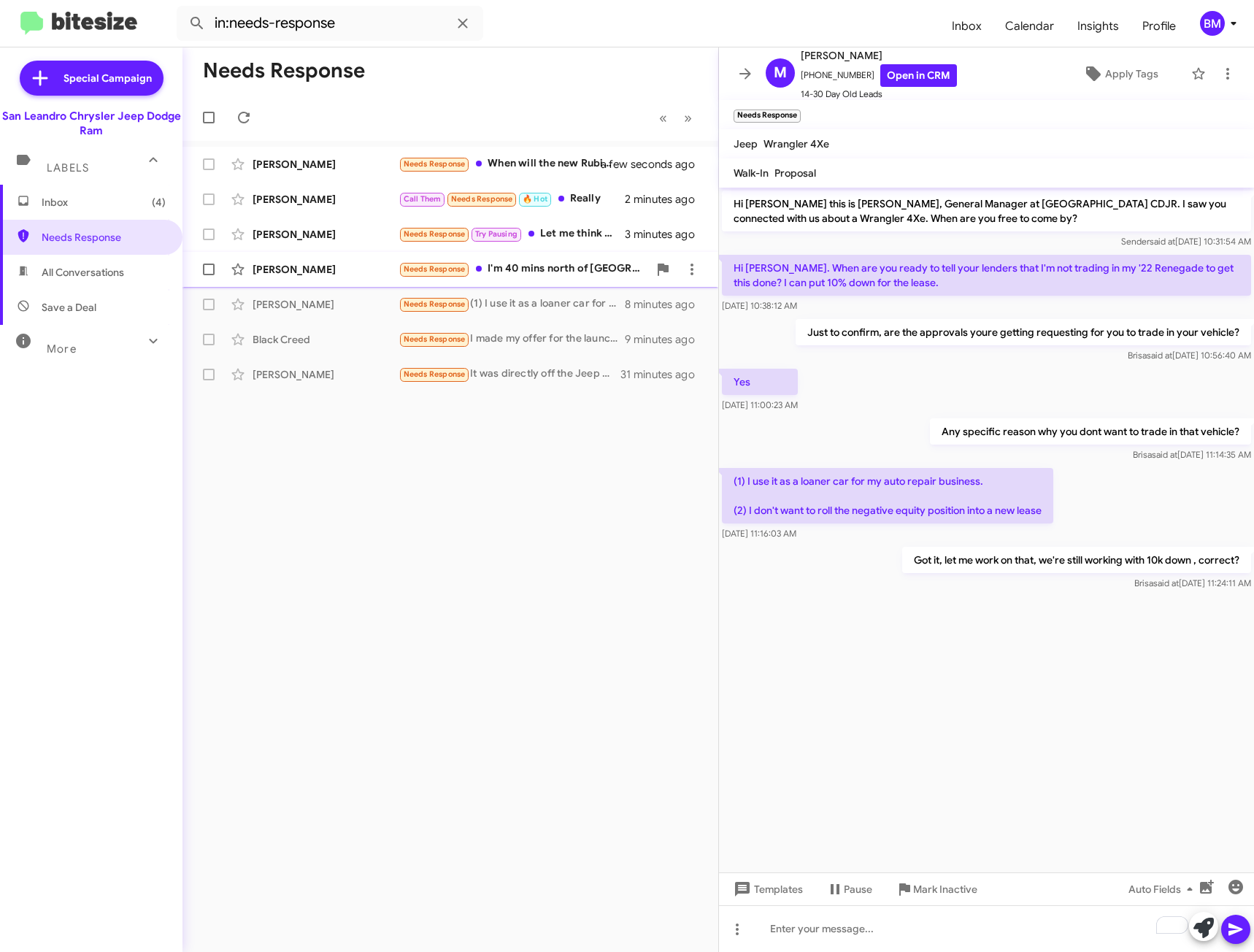
click at [566, 270] on div "Needs Response I'm 40 mins north of [GEOGRAPHIC_DATA][PERSON_NAME] not sure how…" at bounding box center [523, 269] width 249 height 17
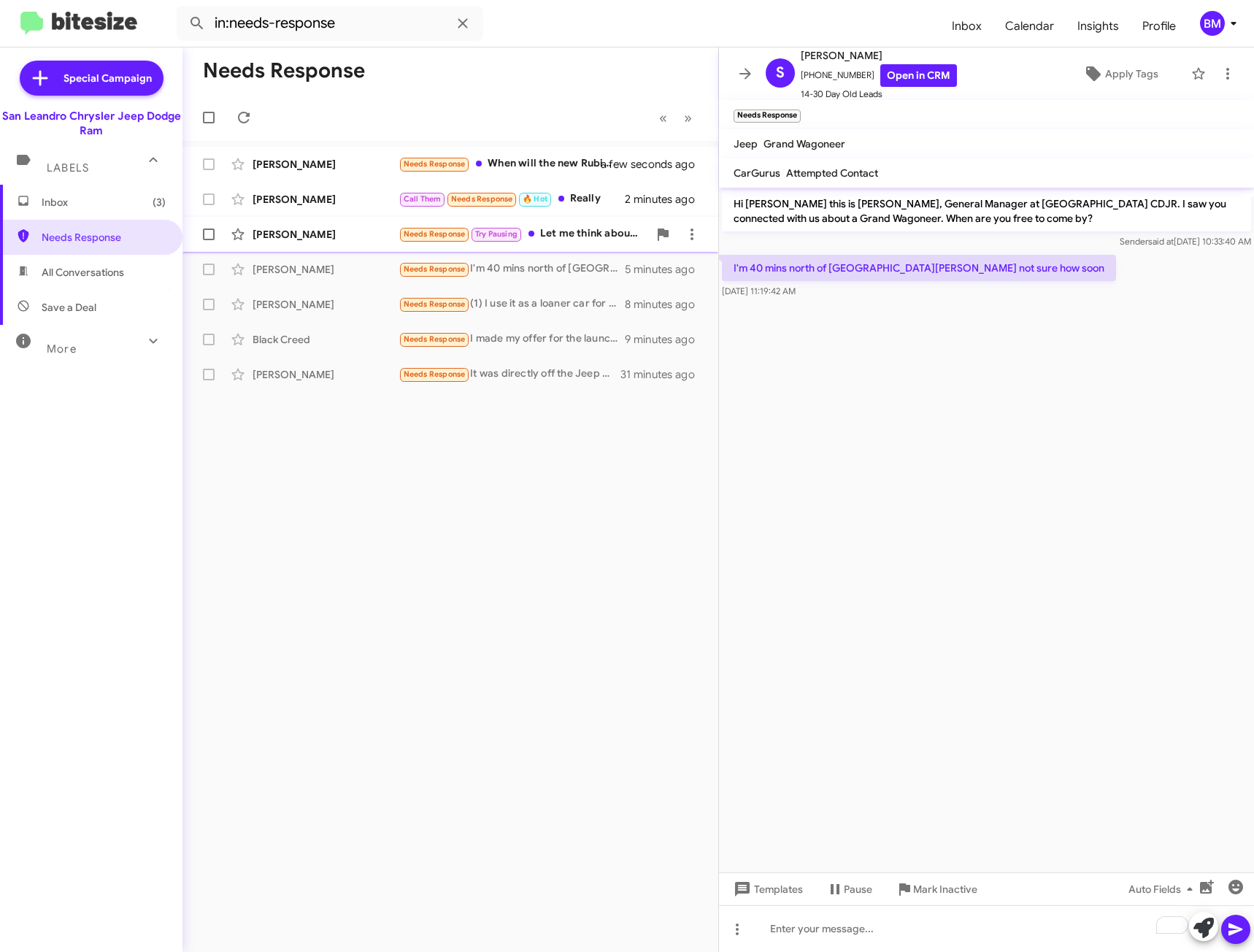
click at [610, 242] on div "Needs Response Try Pausing Let me think about it" at bounding box center [523, 234] width 249 height 17
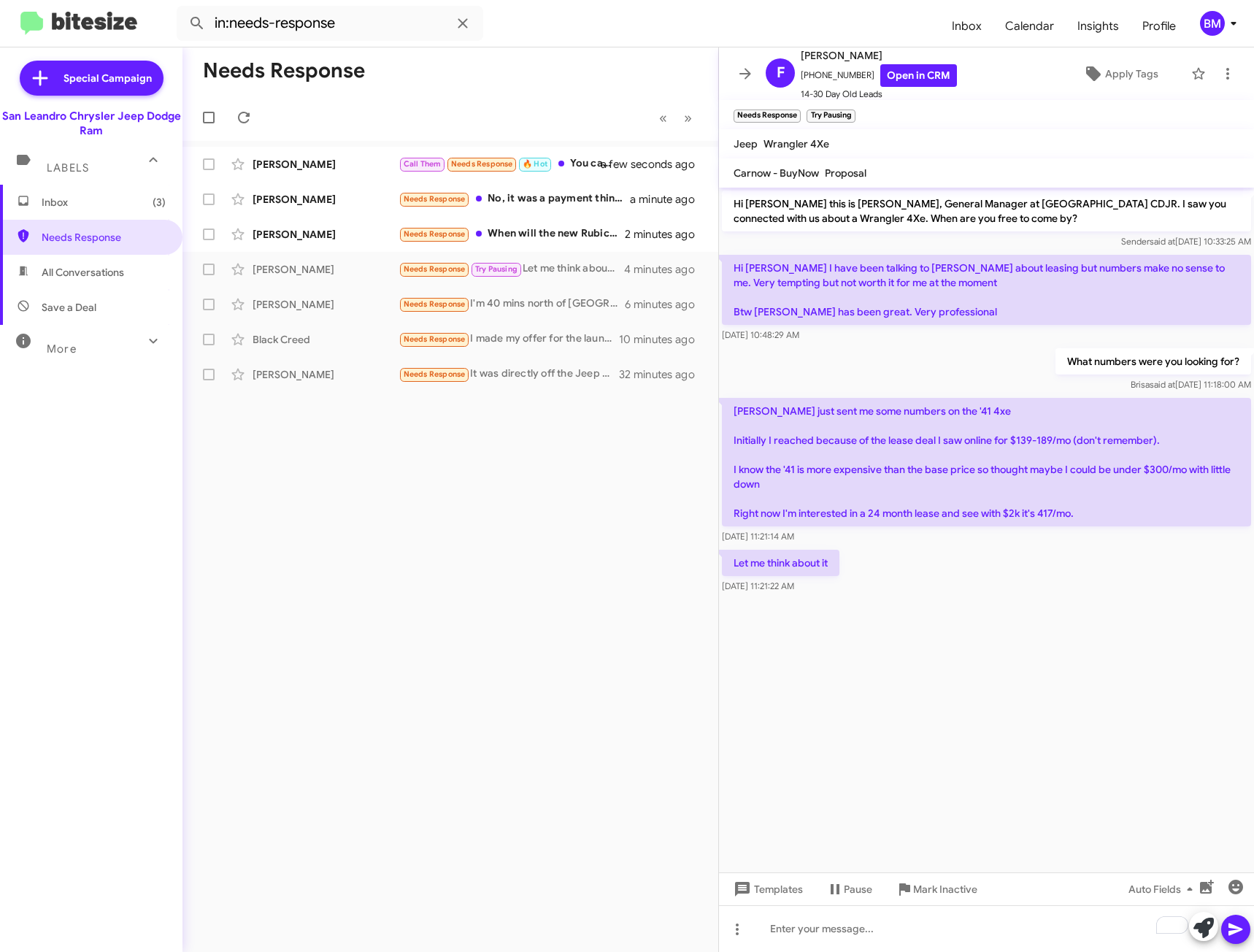
click at [986, 902] on div "Templates Pause Mark Inactive Auto Fields" at bounding box center [987, 888] width 535 height 33
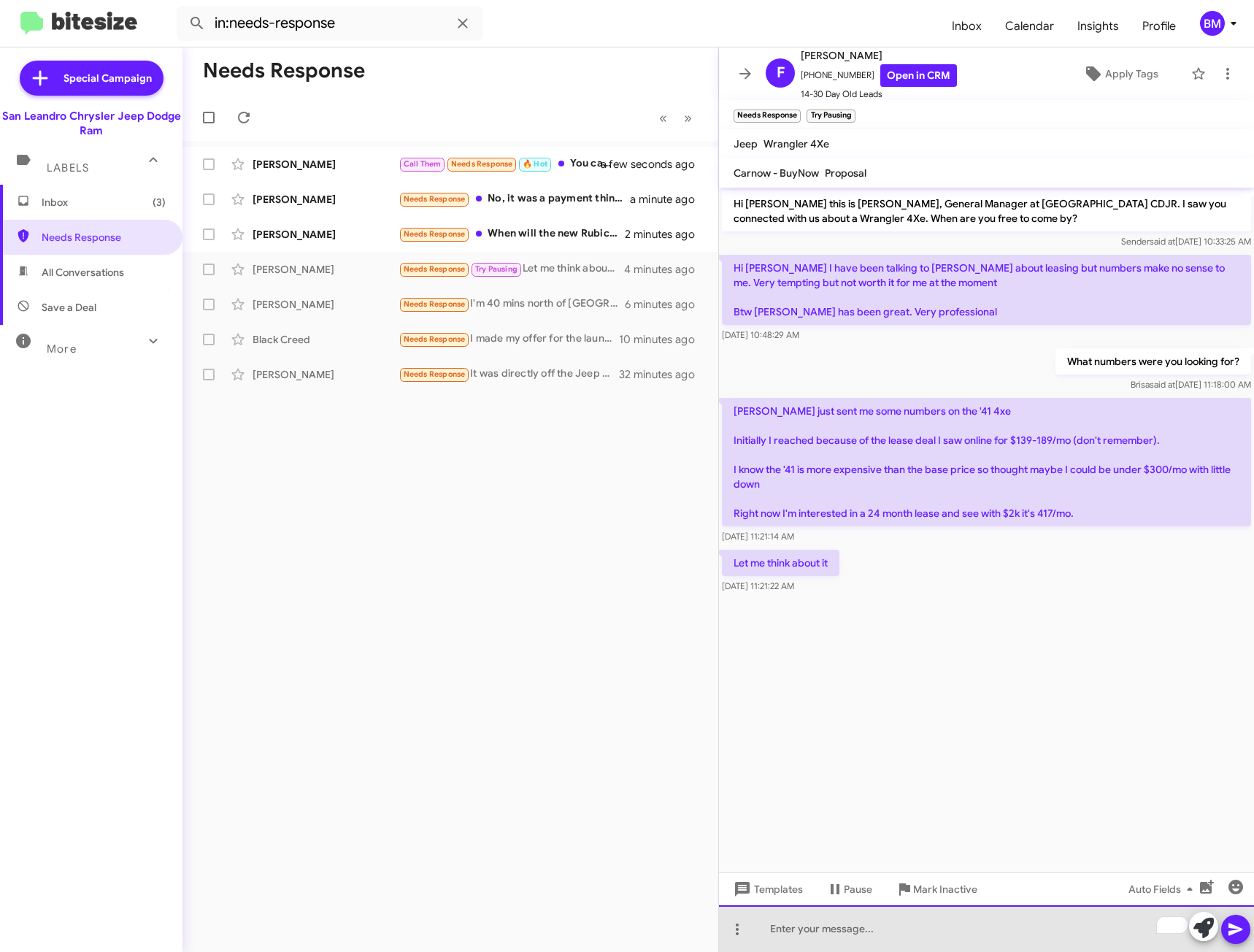
click at [1005, 918] on div "To enrich screen reader interactions, please activate Accessibility in Grammarl…" at bounding box center [987, 928] width 535 height 47
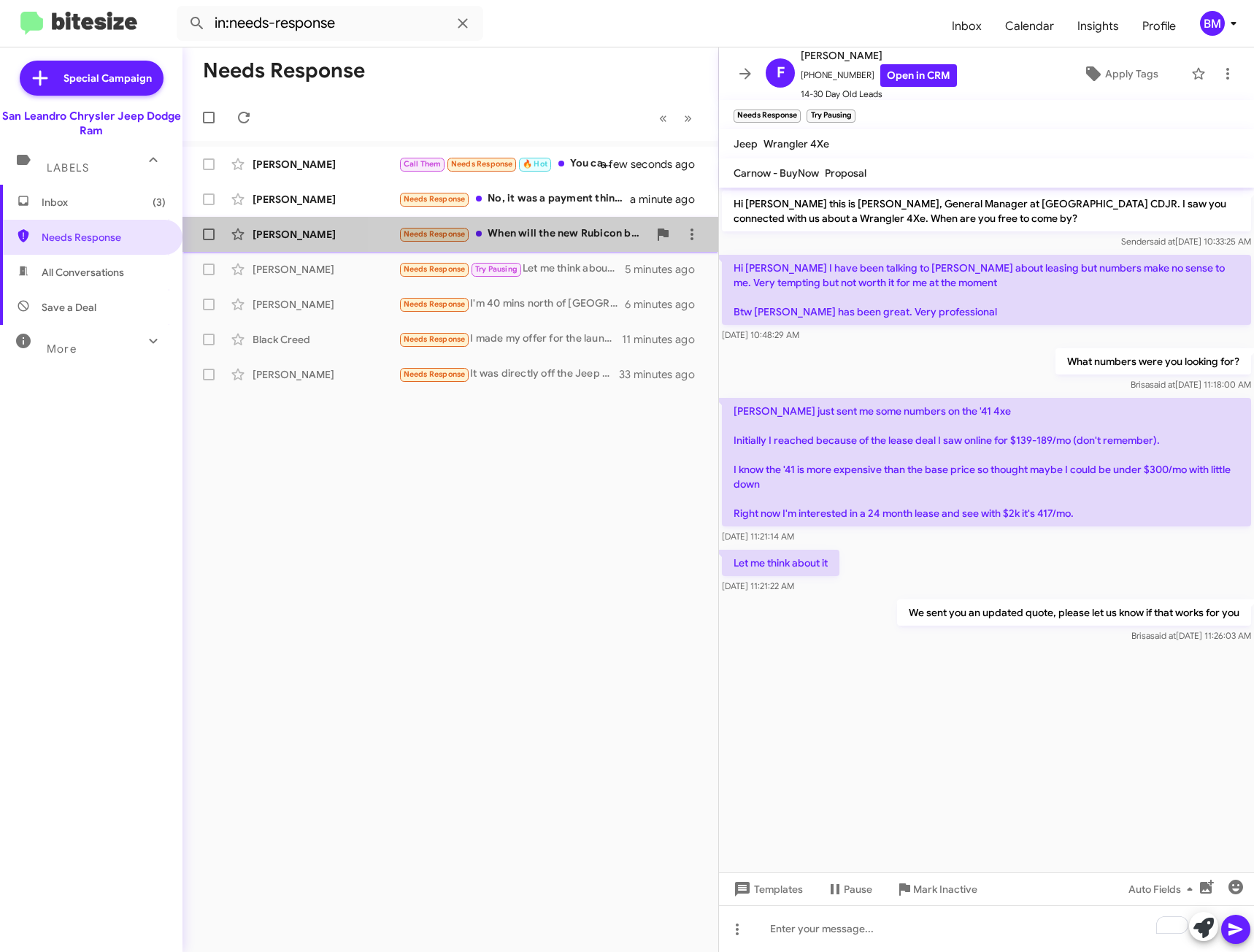
click at [549, 237] on div "Needs Response When will the new Rubicon being the 2026?" at bounding box center [523, 234] width 249 height 17
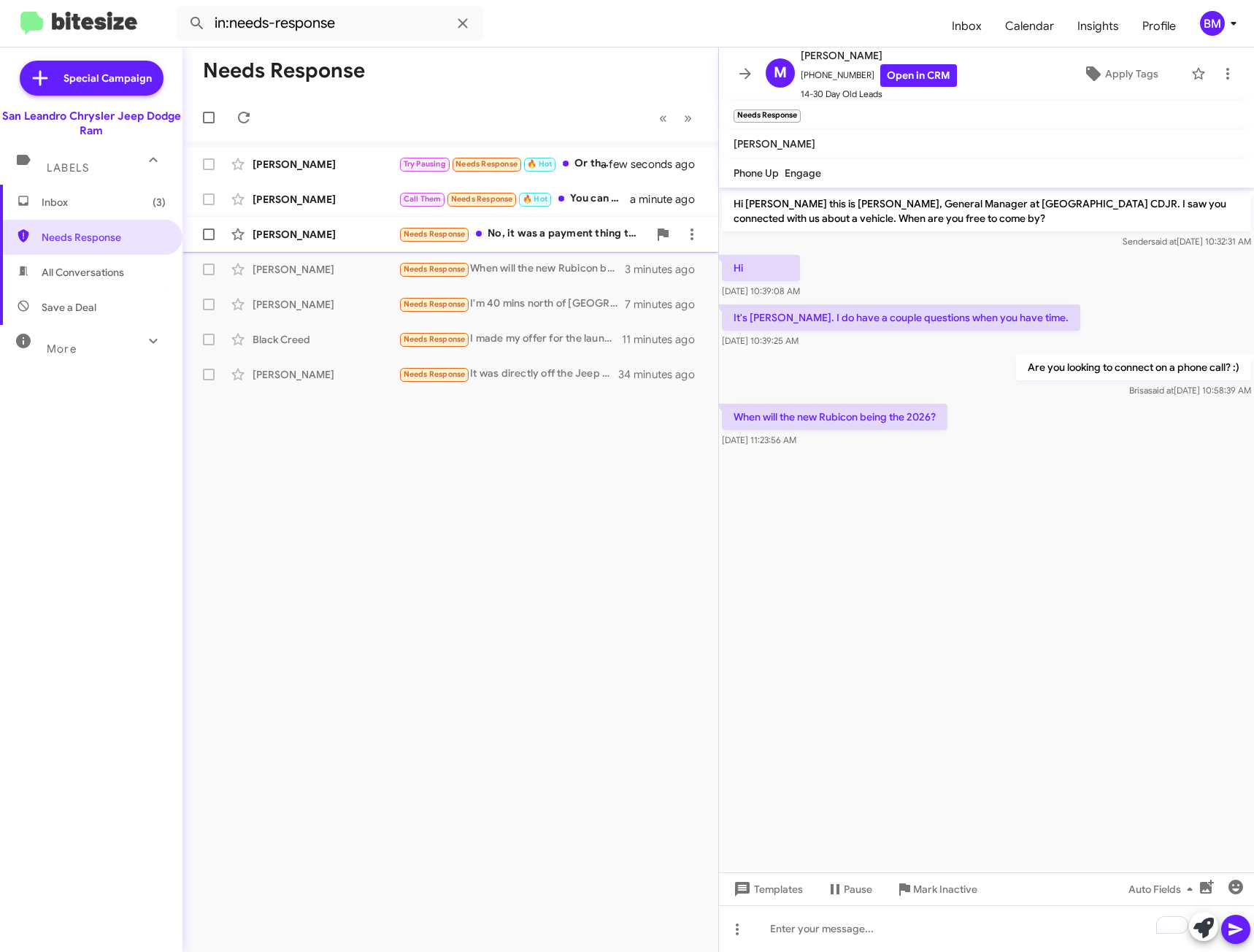
click at [554, 232] on div "Needs Response No, it was a payment thing that stopping things" at bounding box center [523, 234] width 249 height 17
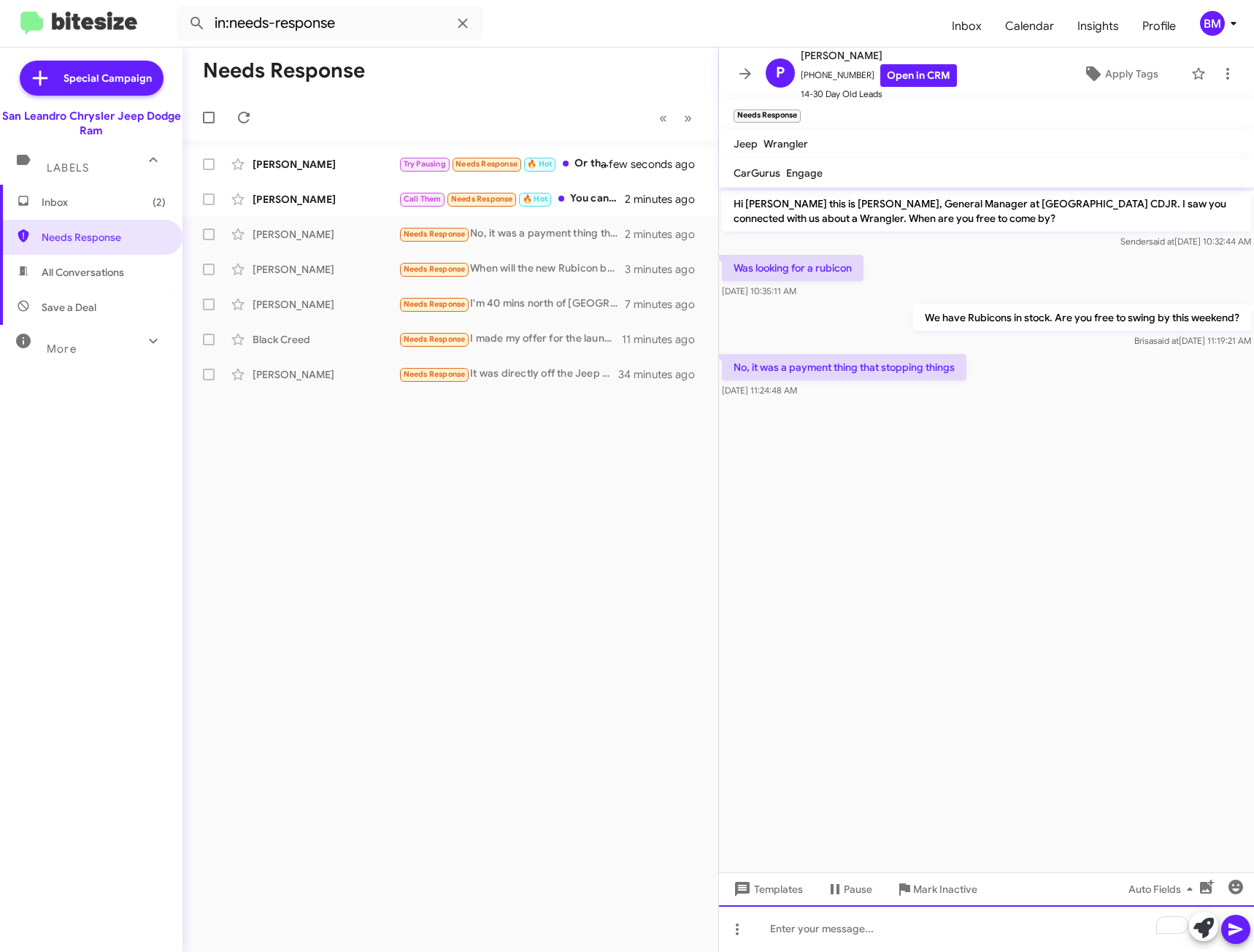
click at [835, 929] on div "To enrich screen reader interactions, please activate Accessibility in Grammarl…" at bounding box center [987, 928] width 535 height 47
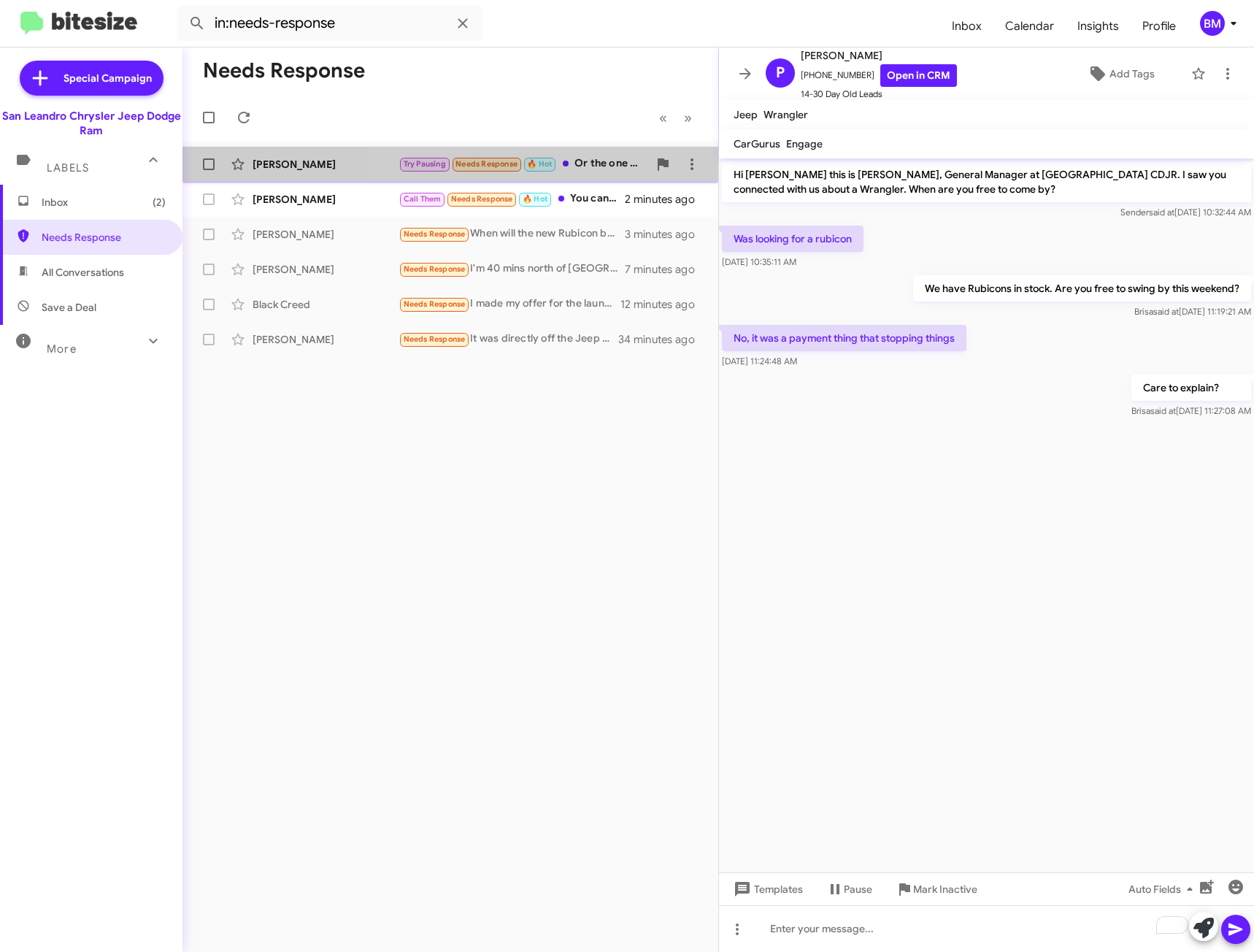
click at [612, 158] on div "Try Pausing Needs Response 🔥 Hot Or the one [PERSON_NAME] just sent me with new…" at bounding box center [523, 163] width 249 height 17
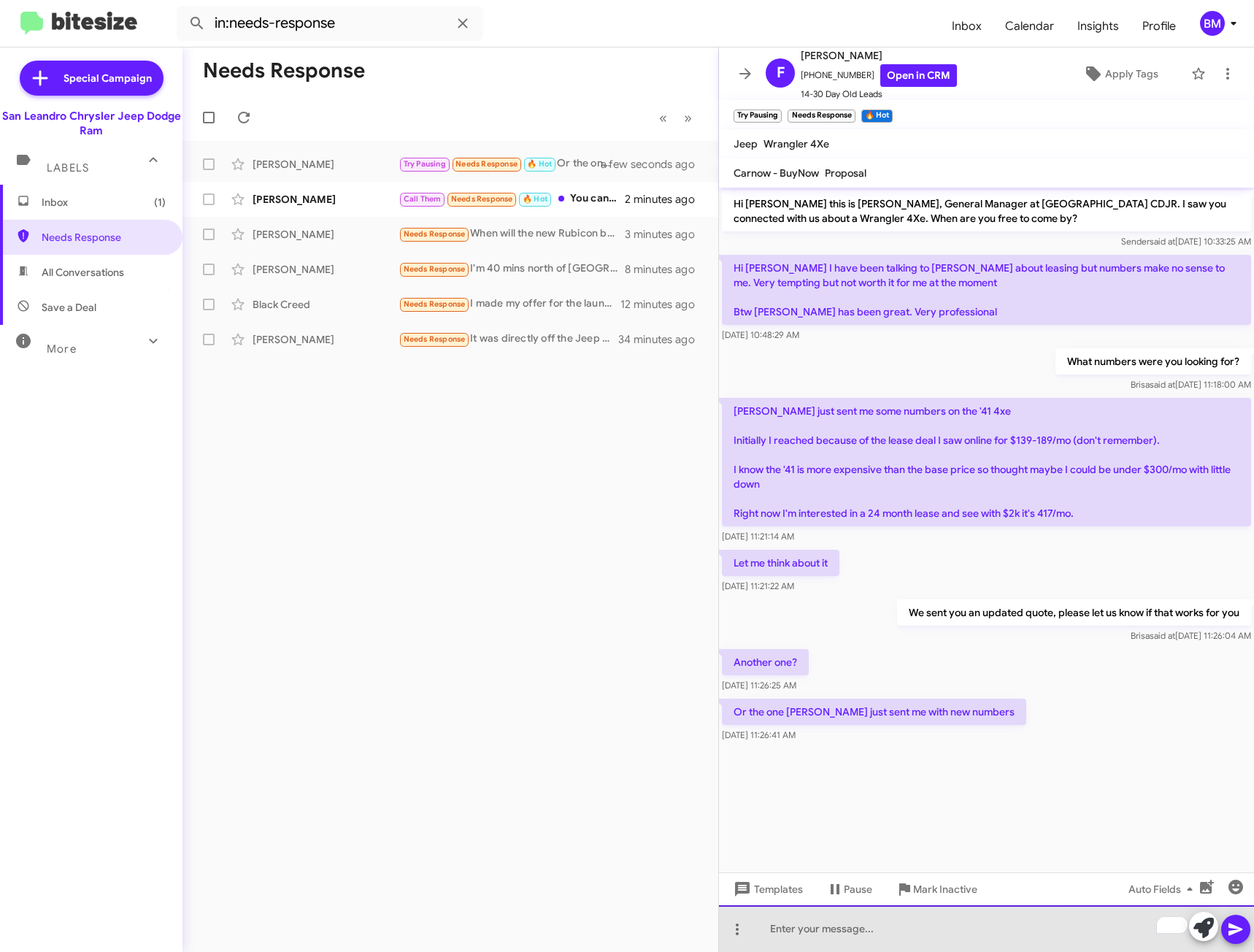
click at [881, 924] on div "To enrich screen reader interactions, please activate Accessibility in Grammarl…" at bounding box center [987, 928] width 535 height 47
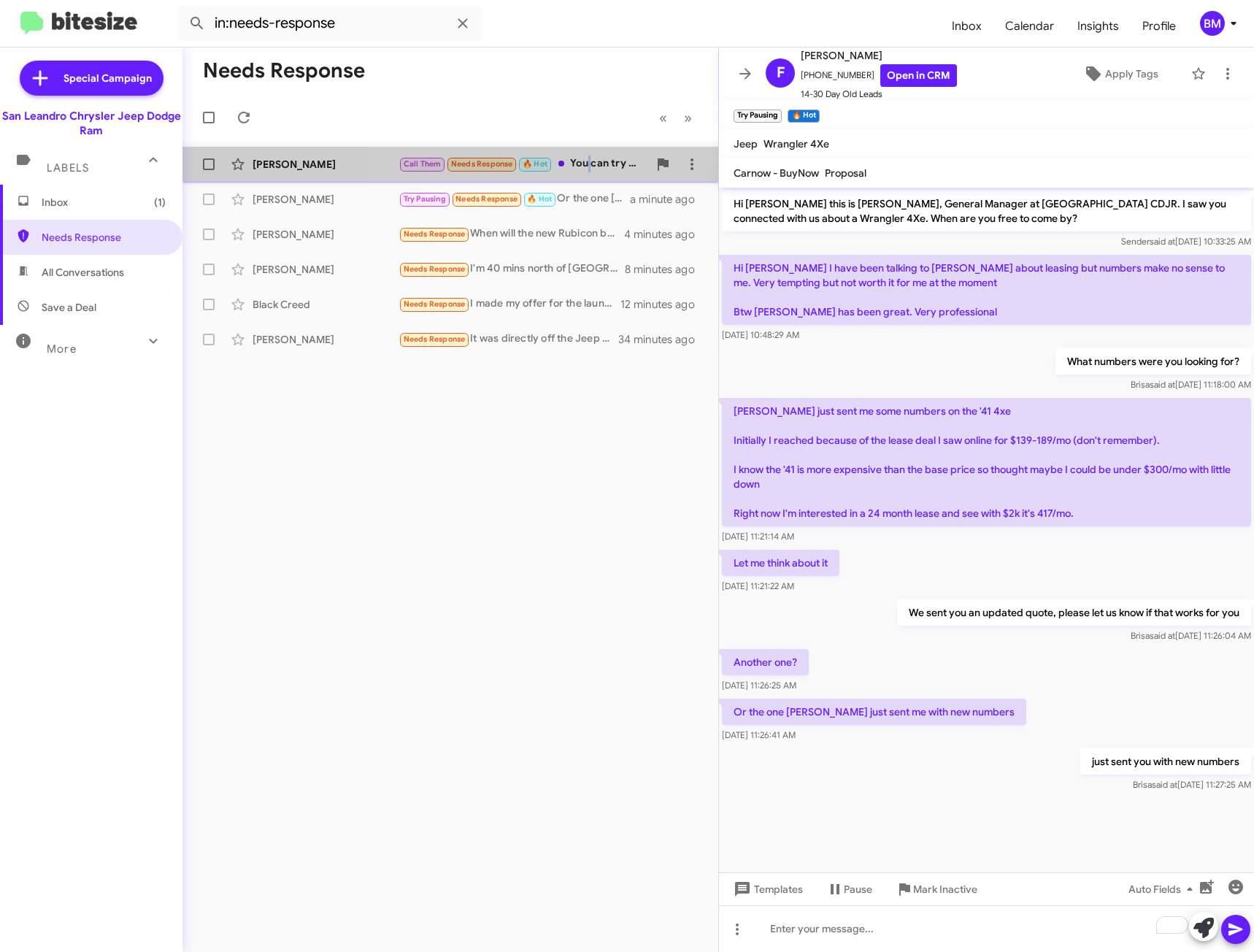
click at [590, 161] on div "Call Them Needs Response 🔥 Hot You can try again at 11:45" at bounding box center [523, 163] width 249 height 17
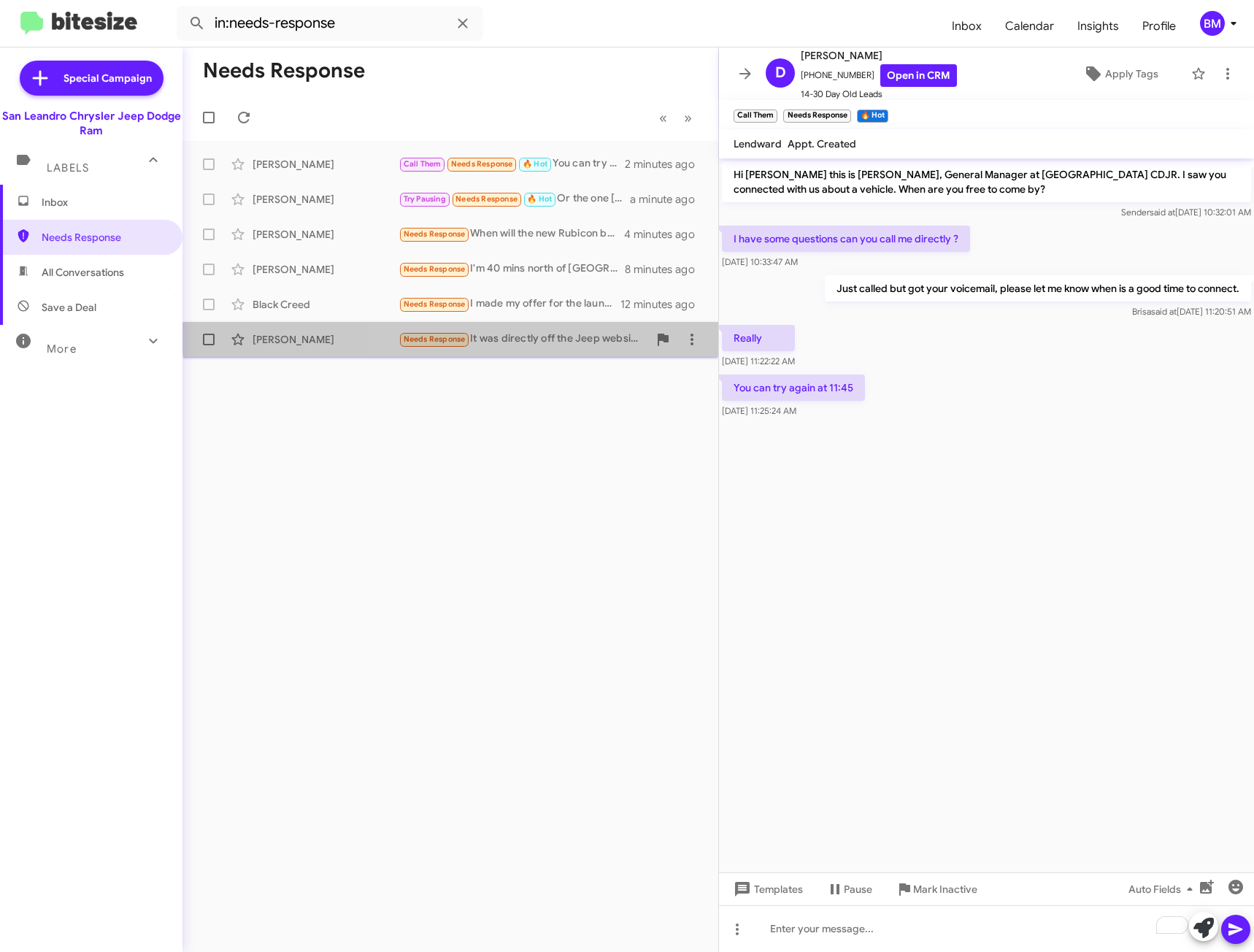
click at [590, 329] on div "[PERSON_NAME] Needs Response It was directly off the Jeep website. Called the d…" at bounding box center [451, 339] width 513 height 29
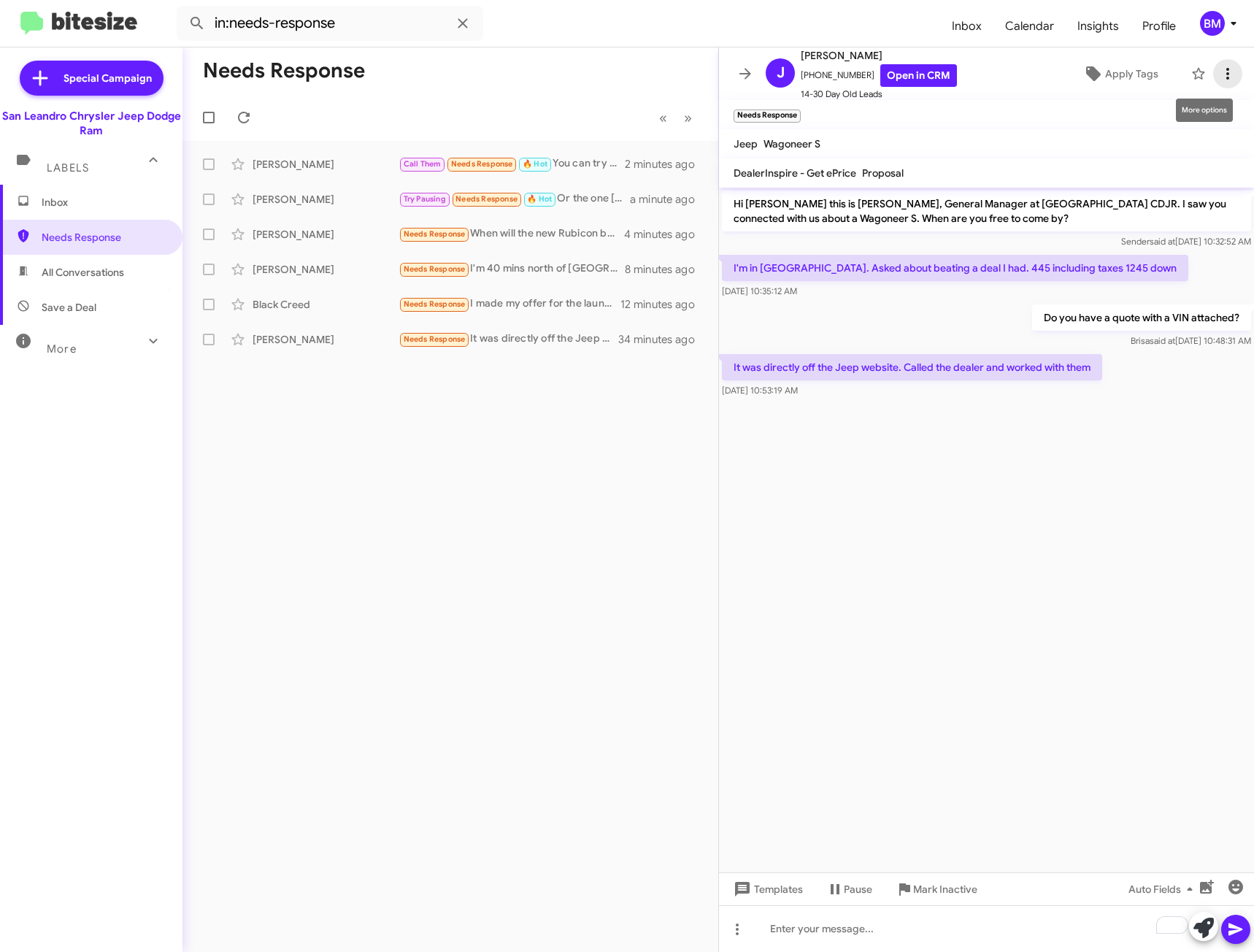
click at [1220, 71] on icon at bounding box center [1228, 74] width 17 height 17
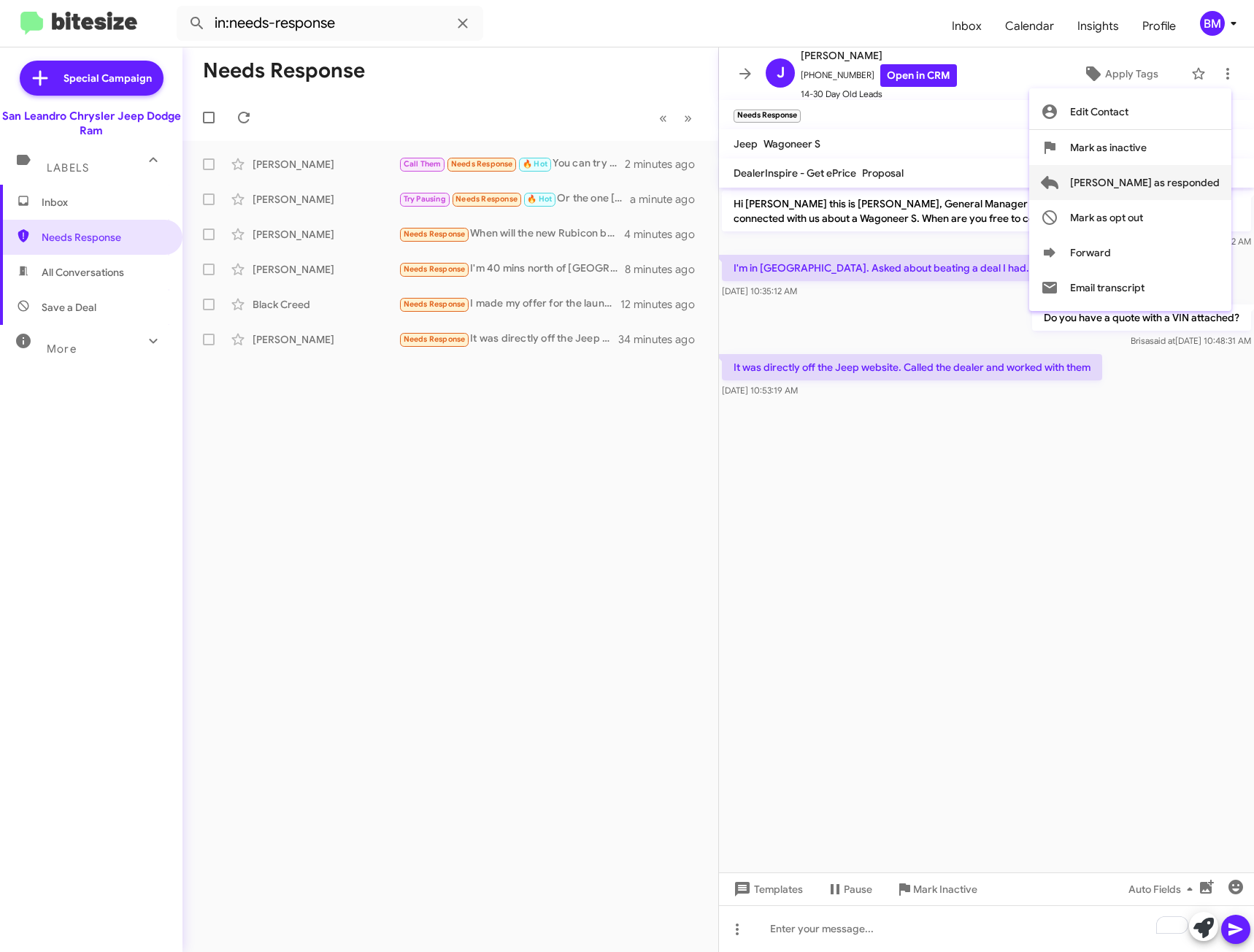
click at [1151, 179] on span "[PERSON_NAME] as responded" at bounding box center [1145, 182] width 150 height 35
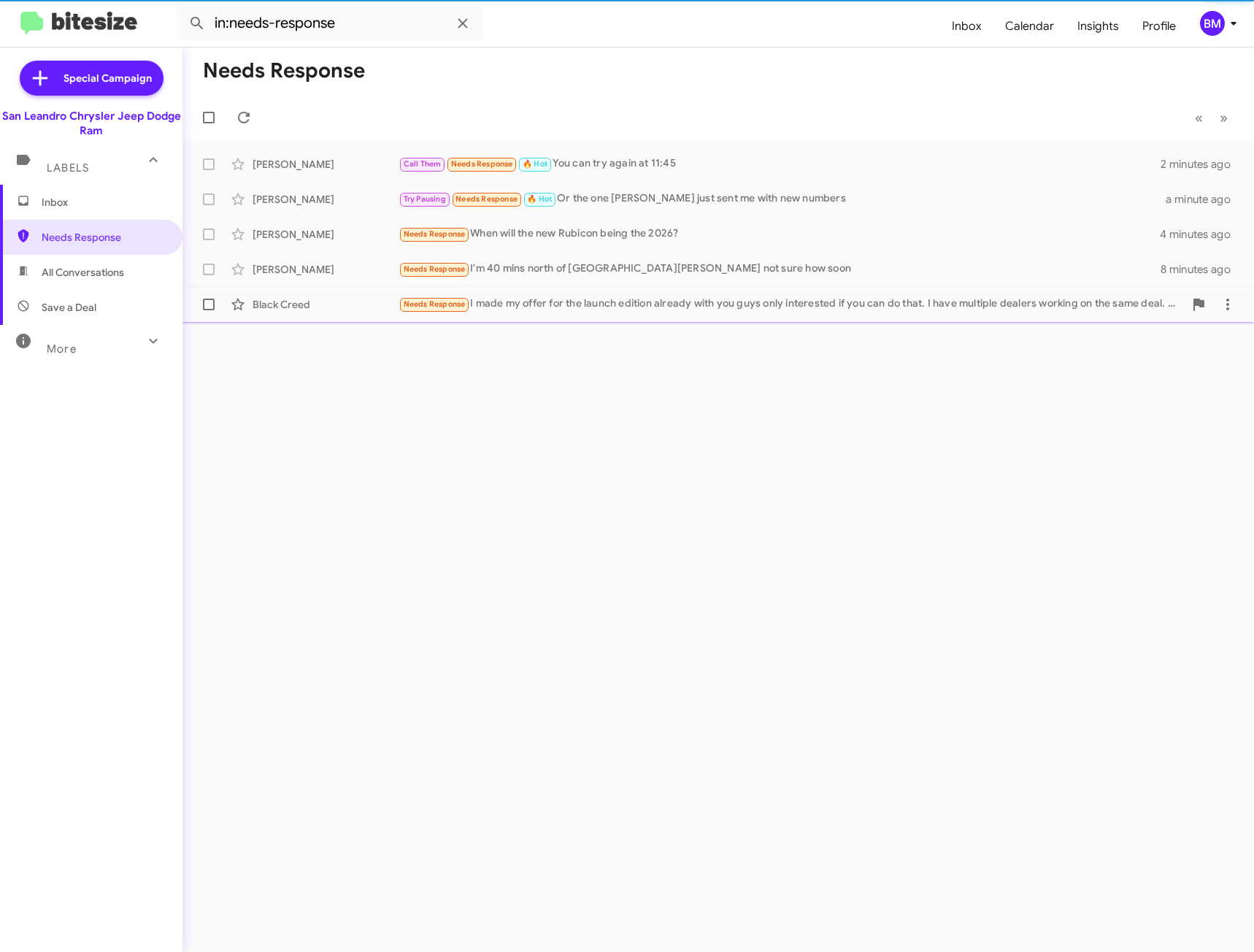
click at [586, 309] on div "Needs Response I made my offer for the launch edition already with you guys onl…" at bounding box center [791, 303] width 786 height 17
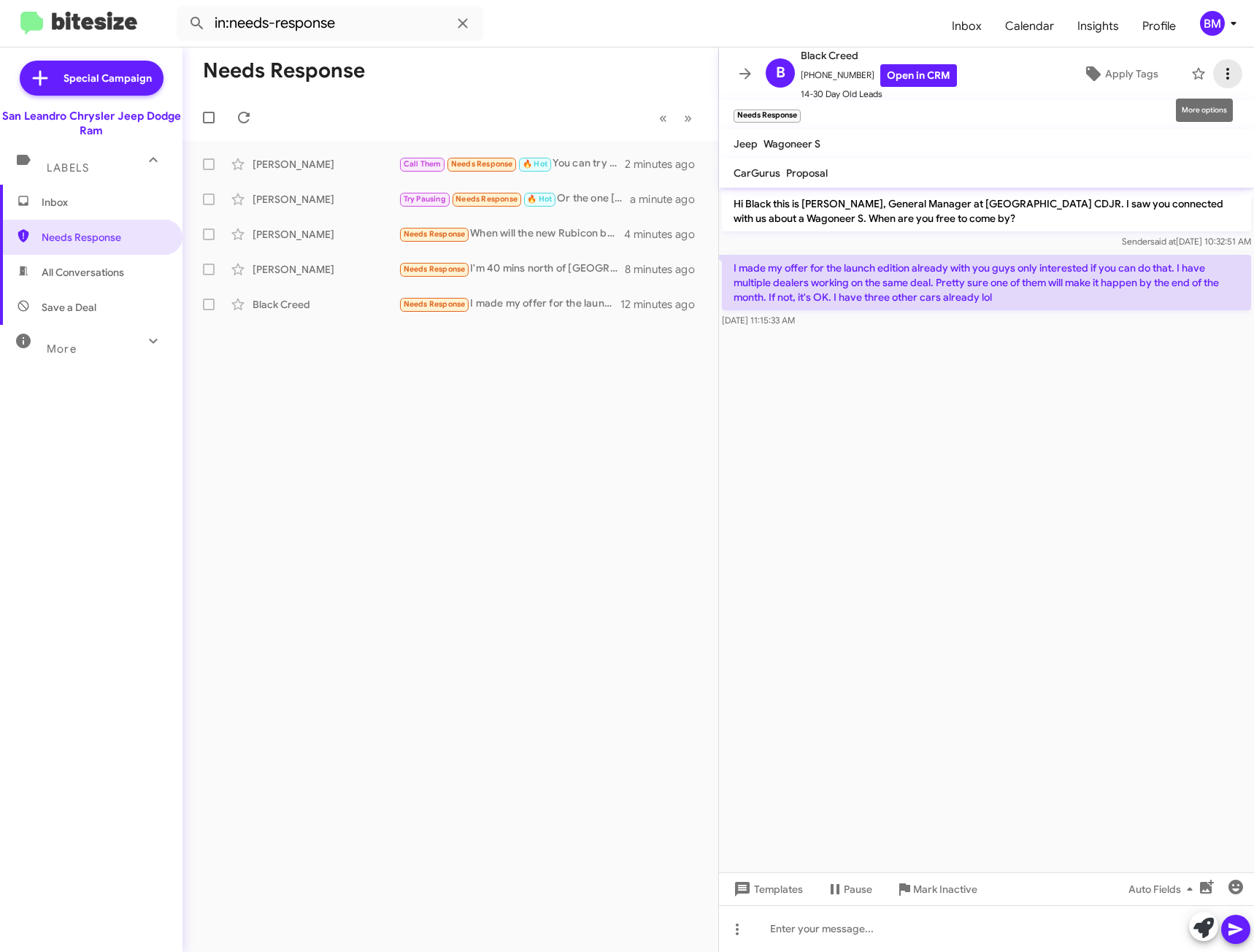
click at [1219, 74] on icon at bounding box center [1228, 74] width 17 height 17
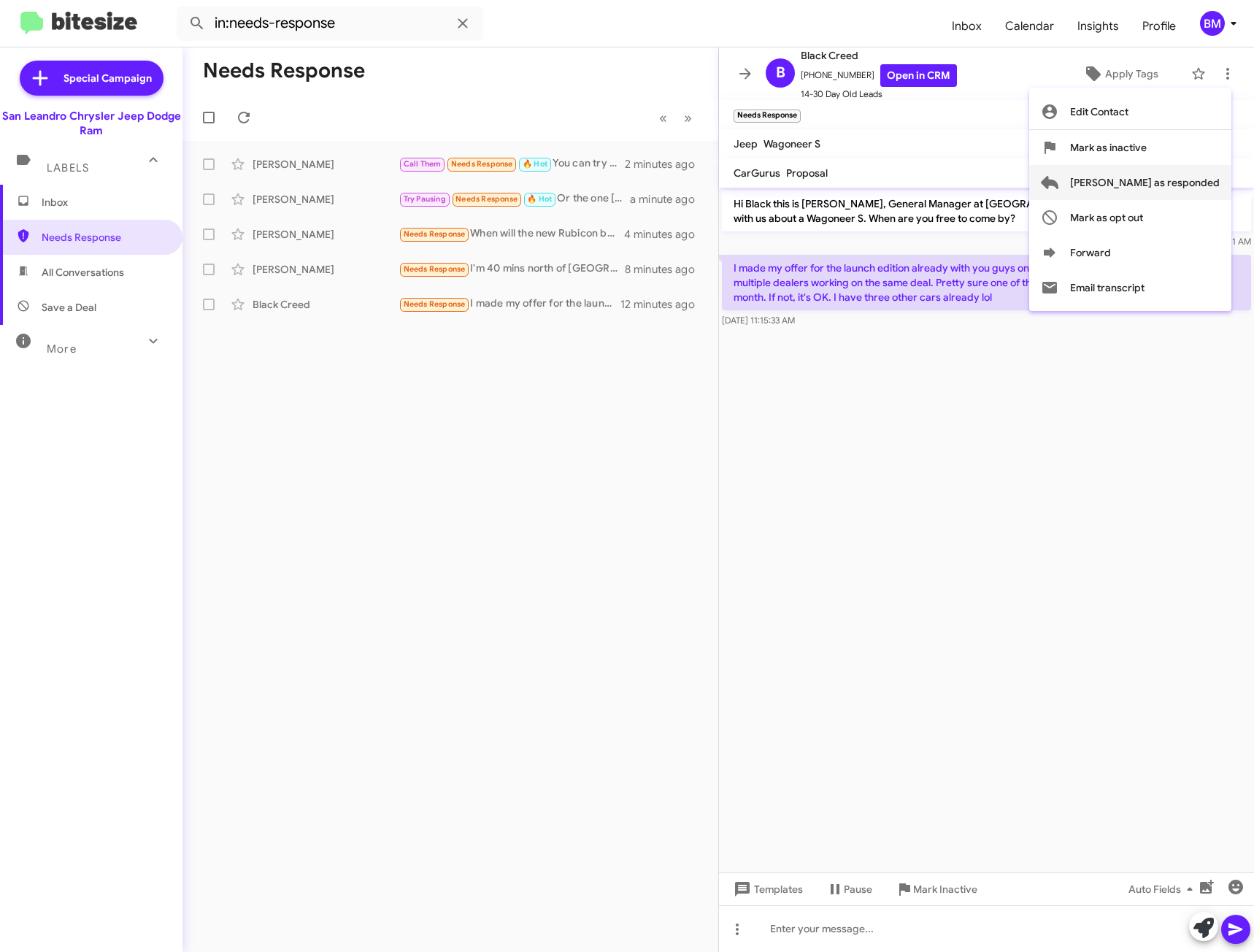
click at [1176, 181] on span "[PERSON_NAME] as responded" at bounding box center [1145, 182] width 150 height 35
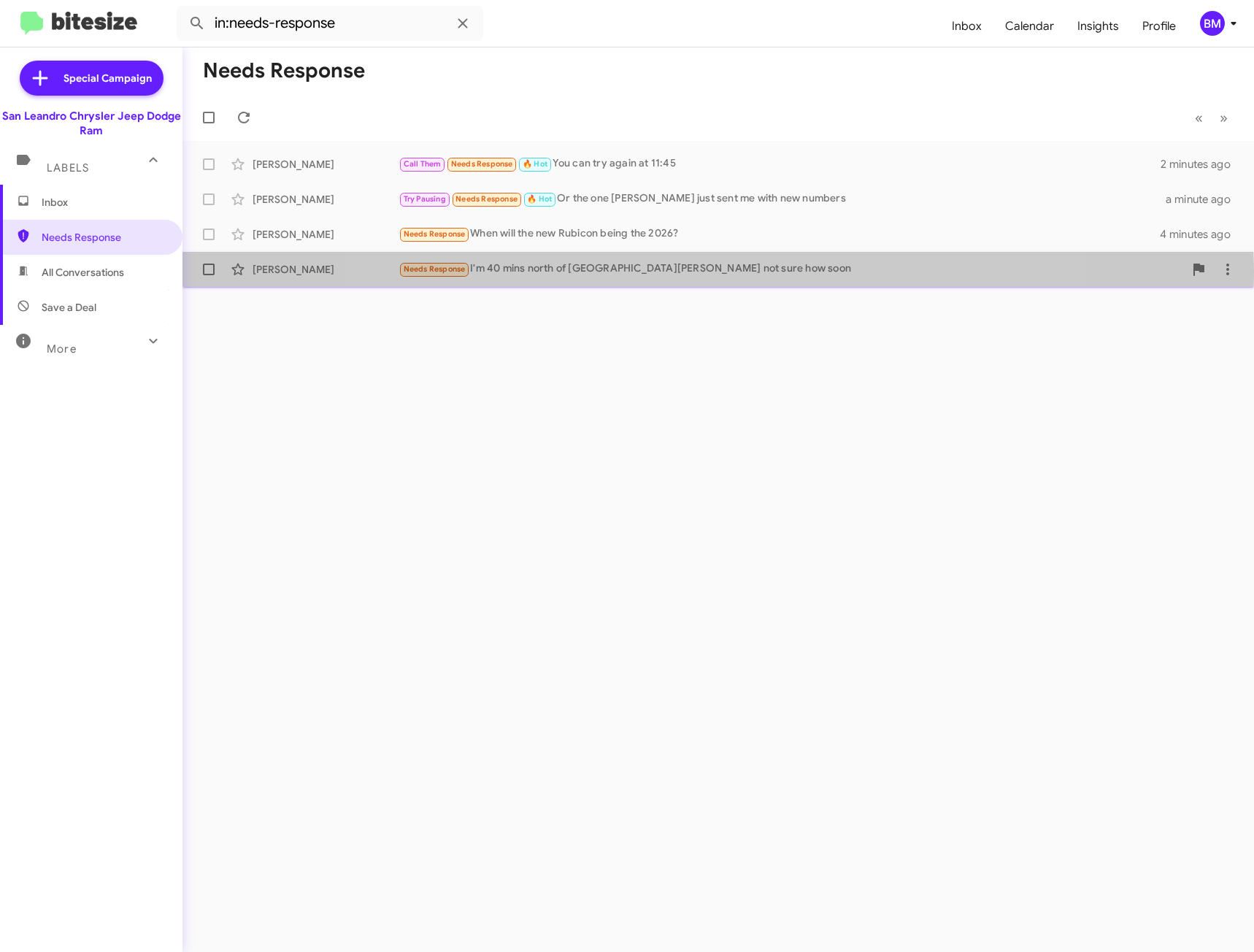
click at [706, 270] on div "Needs Response I'm 40 mins north of [GEOGRAPHIC_DATA][PERSON_NAME] not sure how…" at bounding box center [791, 269] width 786 height 17
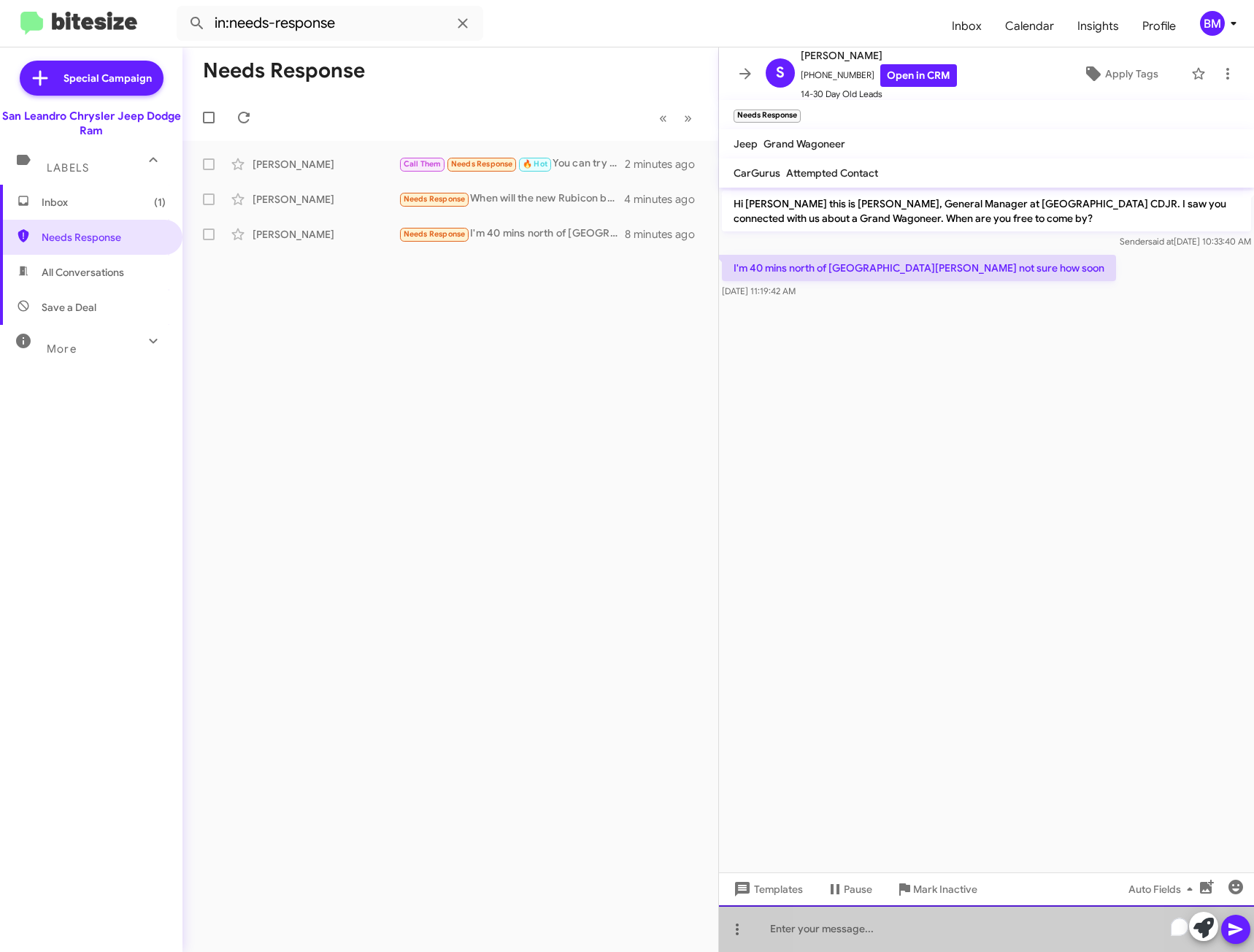
click at [931, 907] on div "To enrich screen reader interactions, please activate Accessibility in Grammarl…" at bounding box center [987, 928] width 535 height 47
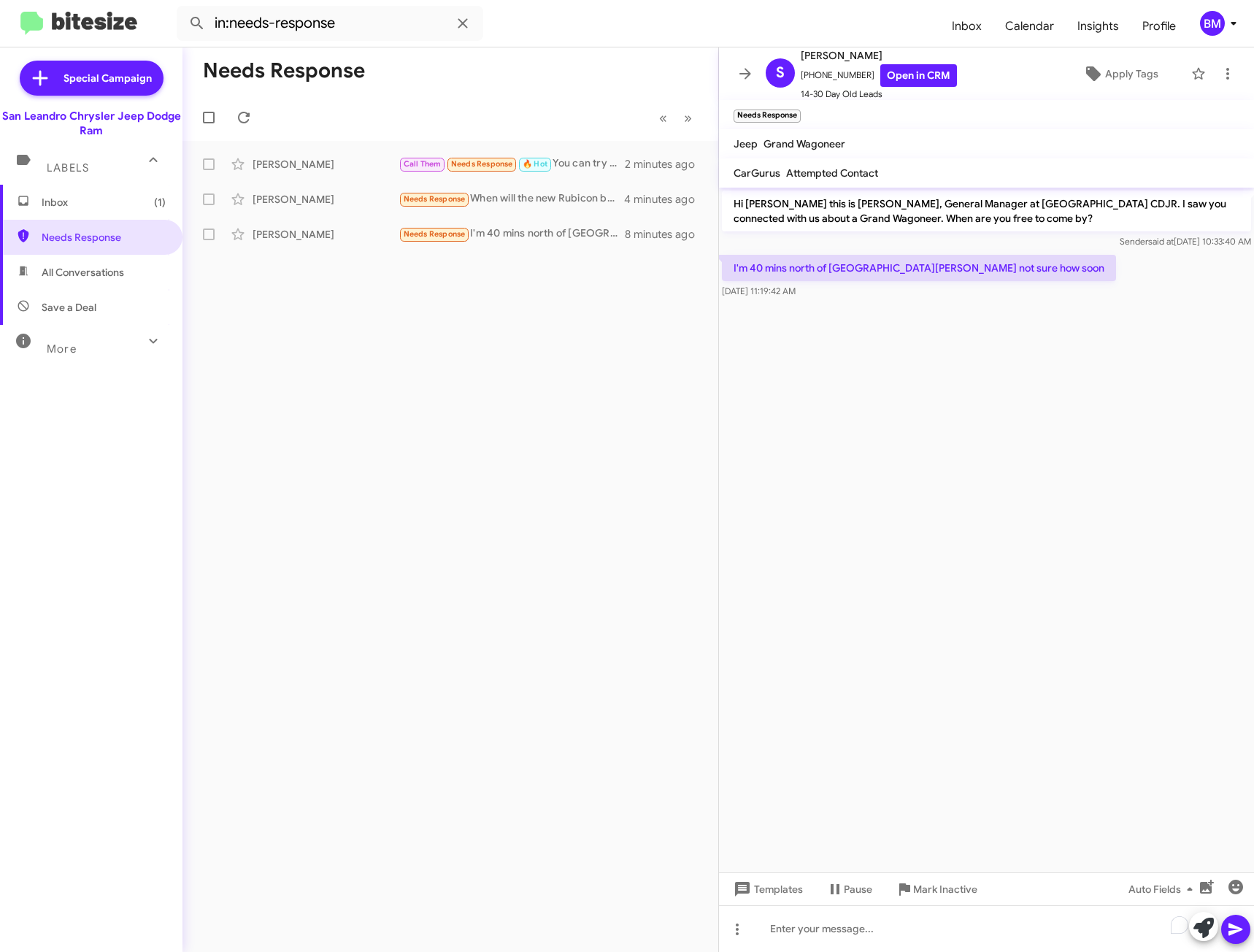
drag, startPoint x: 931, startPoint y: 907, endPoint x: 923, endPoint y: 902, distance: 9.4
click at [923, 904] on div "Templates Pause Mark Inactive Auto Fields" at bounding box center [987, 888] width 535 height 33
click at [909, 910] on div "To enrich screen reader interactions, please activate Accessibility in Grammarl…" at bounding box center [987, 928] width 535 height 47
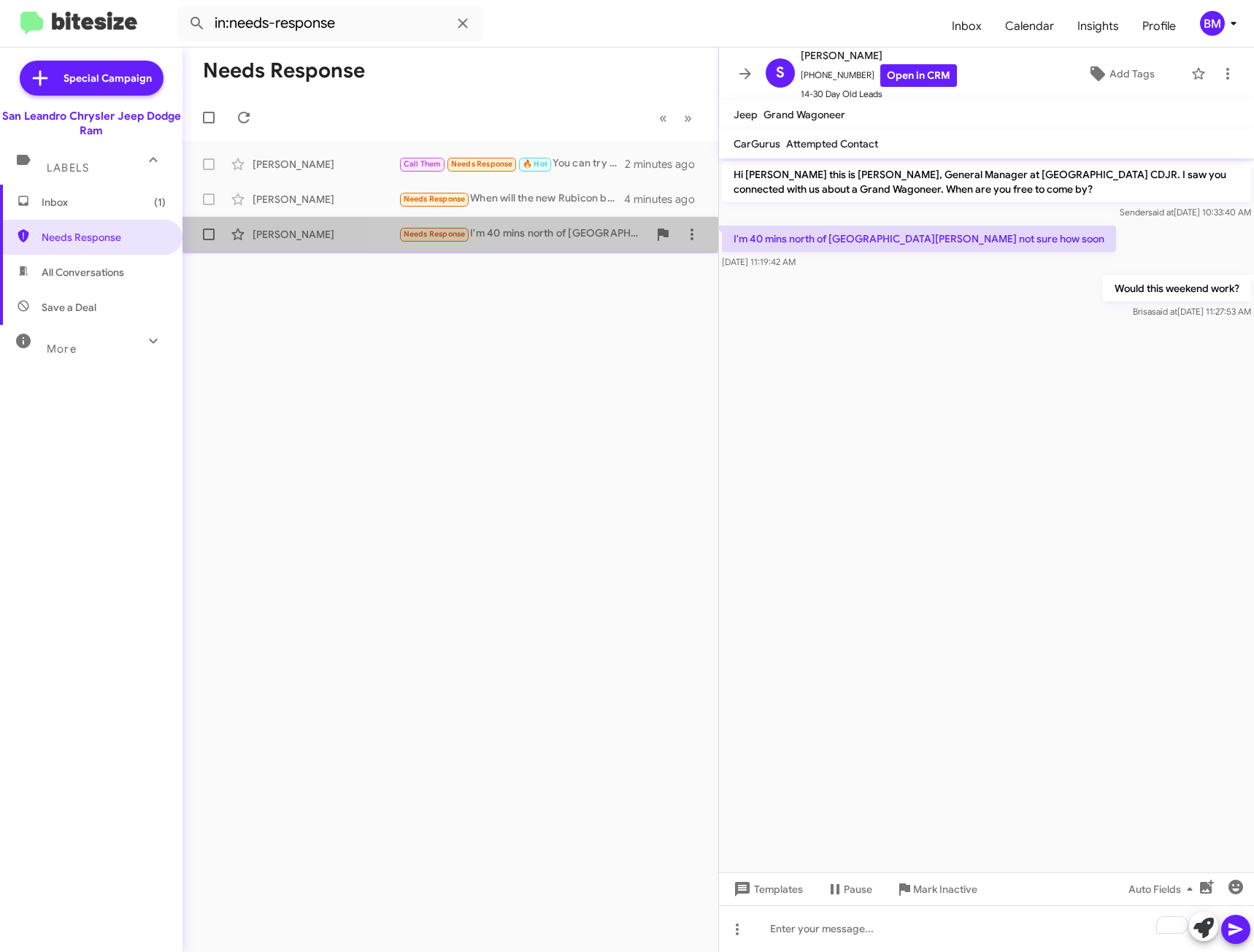
click at [576, 232] on div "Needs Response I'm 40 mins north of [GEOGRAPHIC_DATA][PERSON_NAME] not sure how…" at bounding box center [523, 234] width 249 height 17
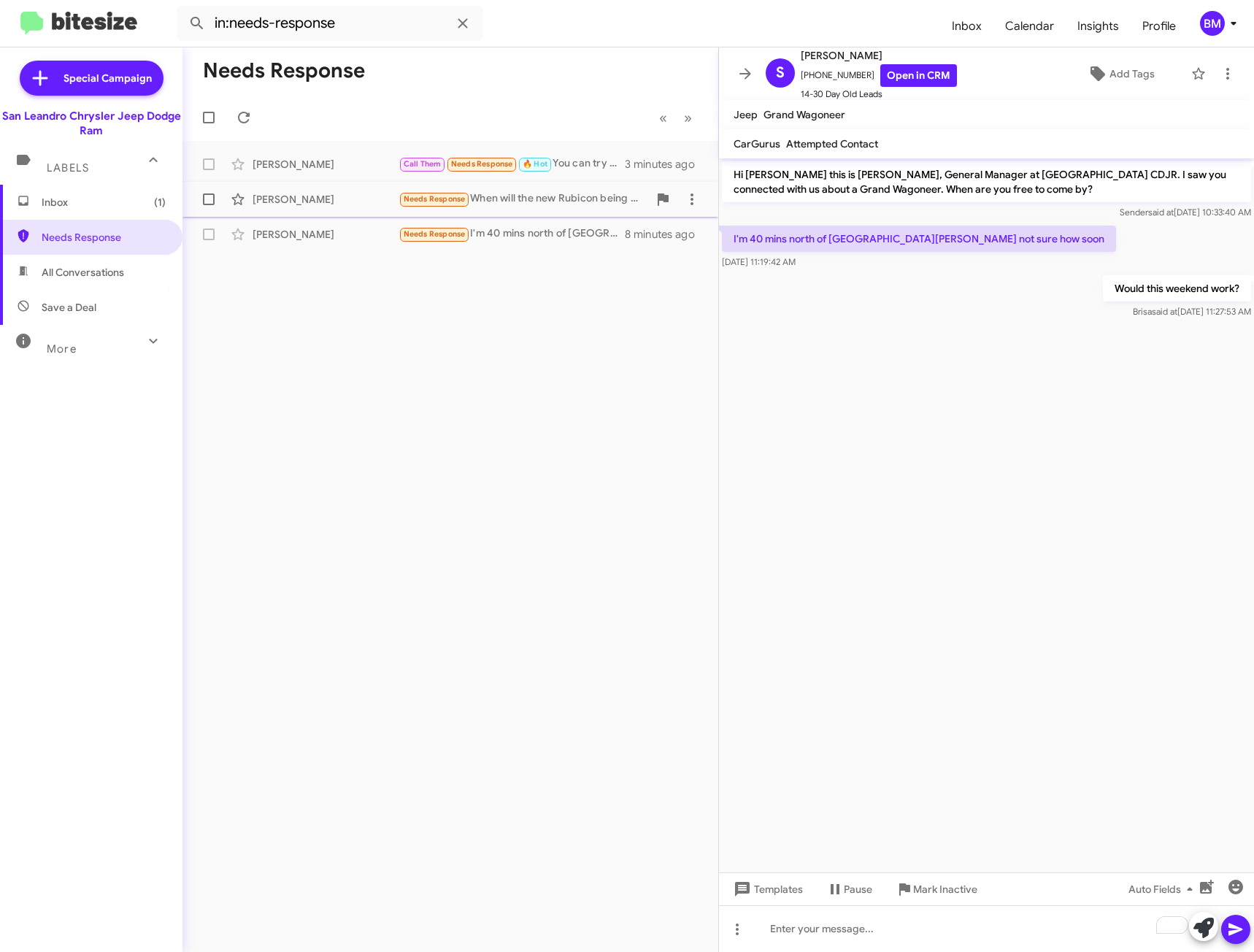
click at [568, 211] on div "[PERSON_NAME] Needs Response When will the new Rubicon being the 2026? 4 minute…" at bounding box center [451, 199] width 513 height 29
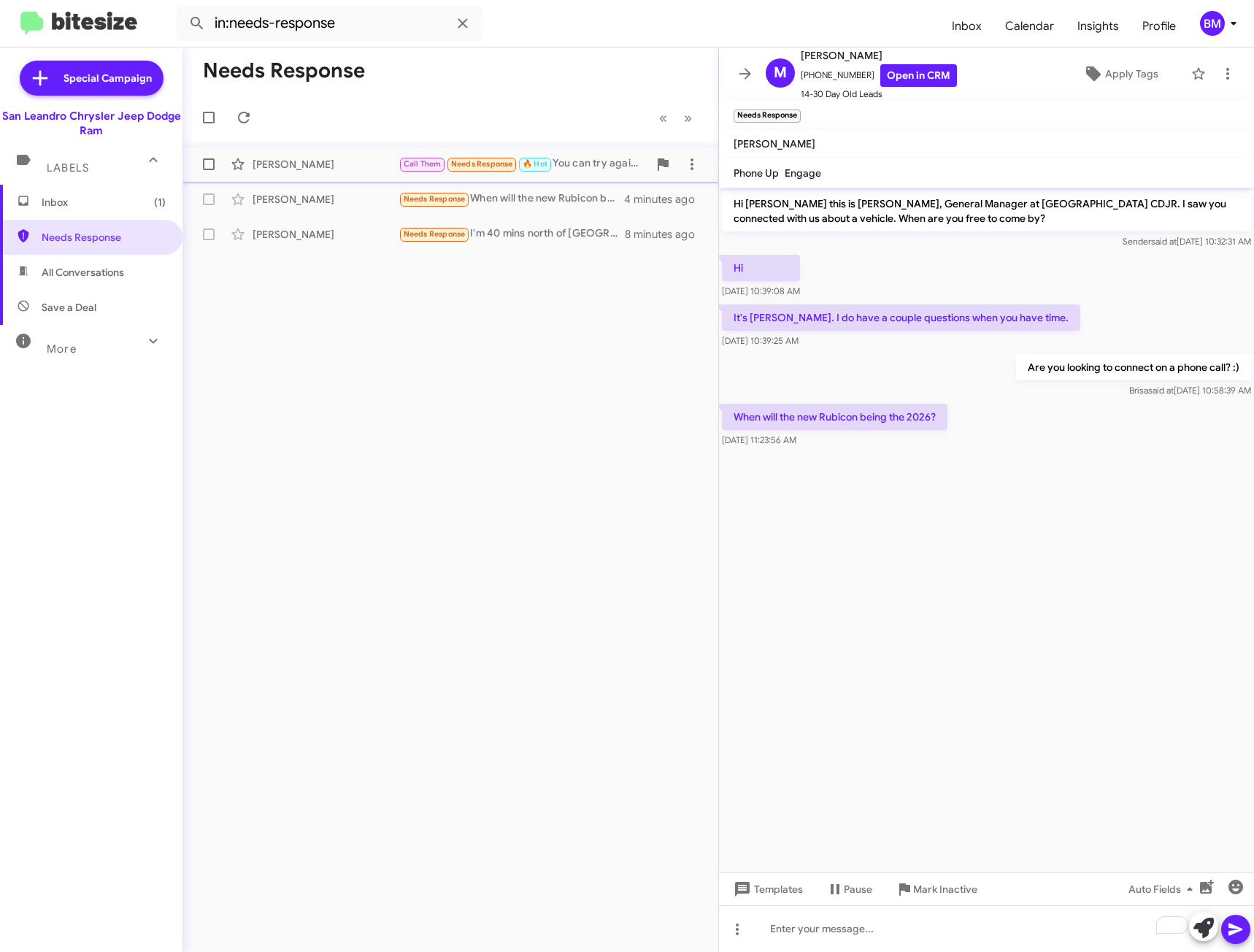
click at [595, 171] on div "Call Them Needs Response 🔥 Hot You can try again at 11:45" at bounding box center [523, 163] width 249 height 17
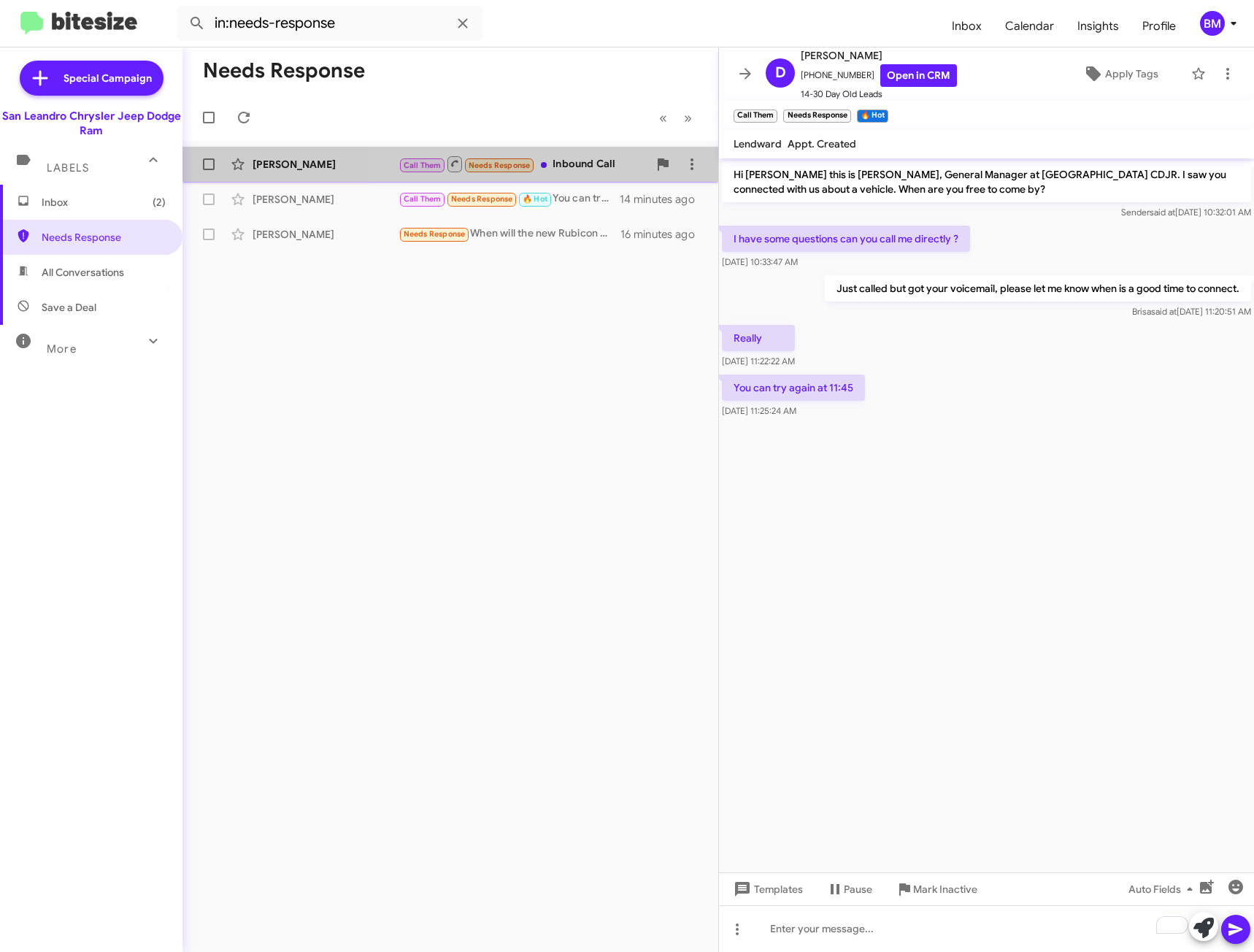
click at [568, 163] on div "Call Them Needs Response Inbound Call" at bounding box center [523, 163] width 249 height 18
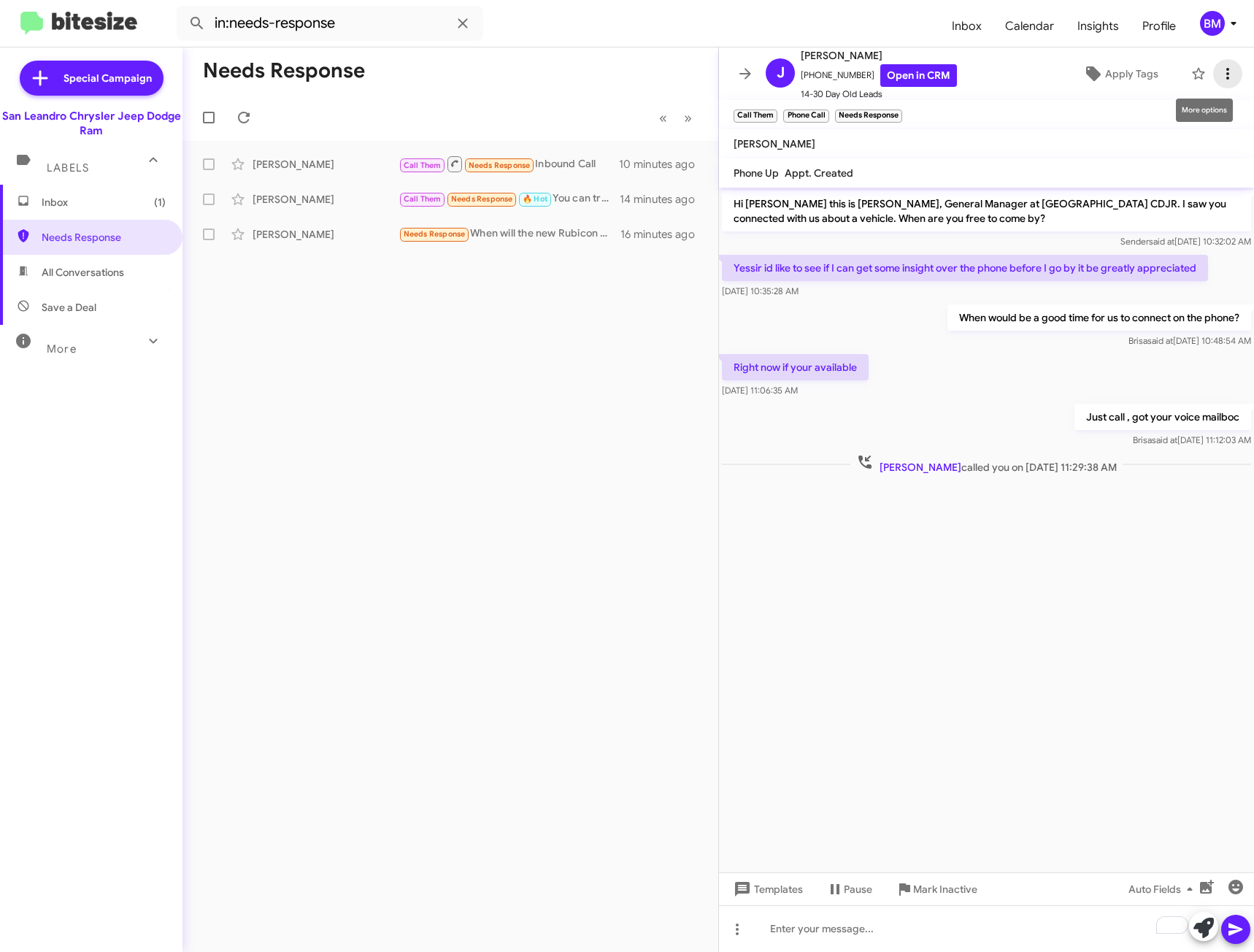
click at [1221, 68] on icon at bounding box center [1228, 74] width 17 height 17
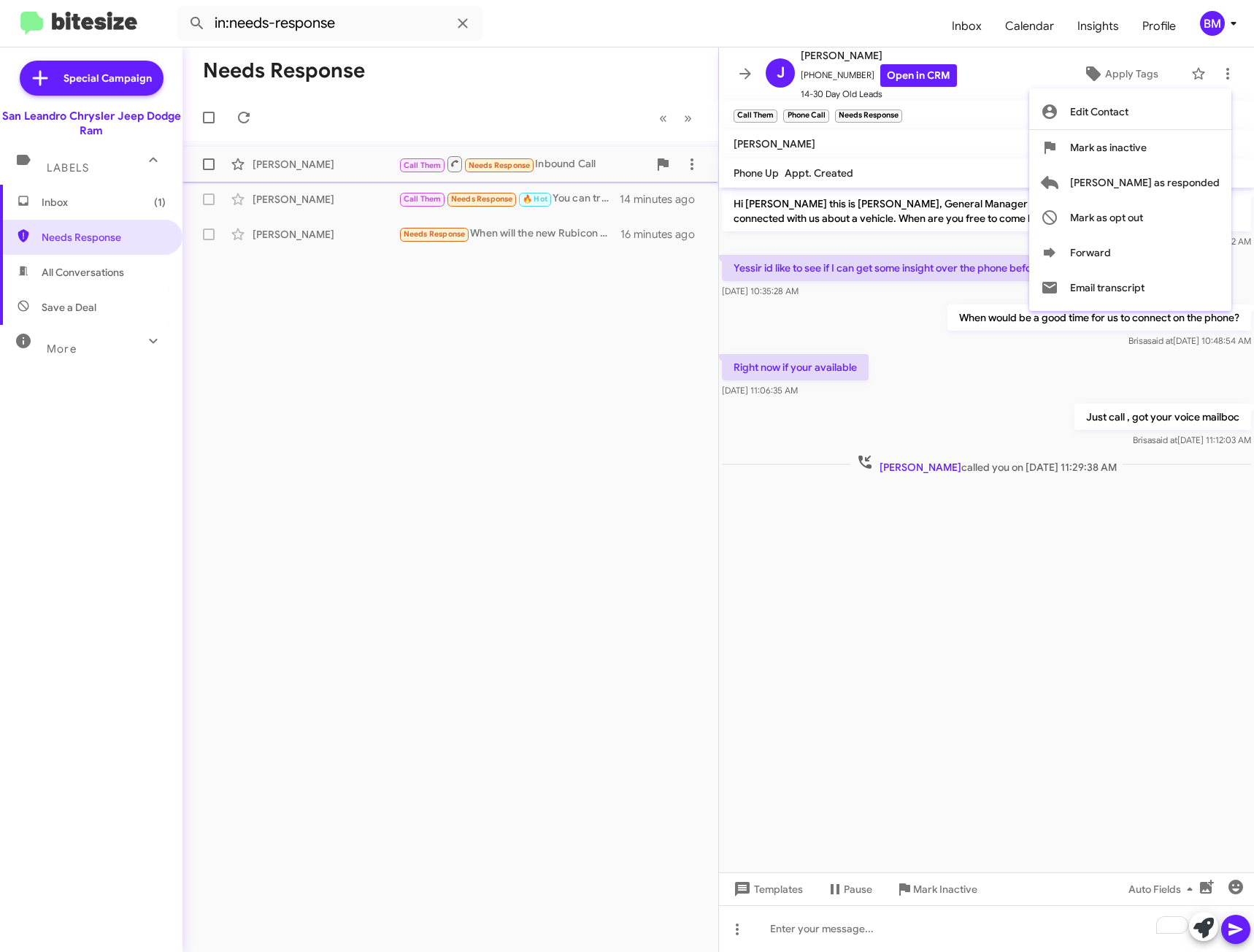
click at [1193, 180] on span "[PERSON_NAME] as responded" at bounding box center [1145, 182] width 150 height 35
